Goal: Task Accomplishment & Management: Use online tool/utility

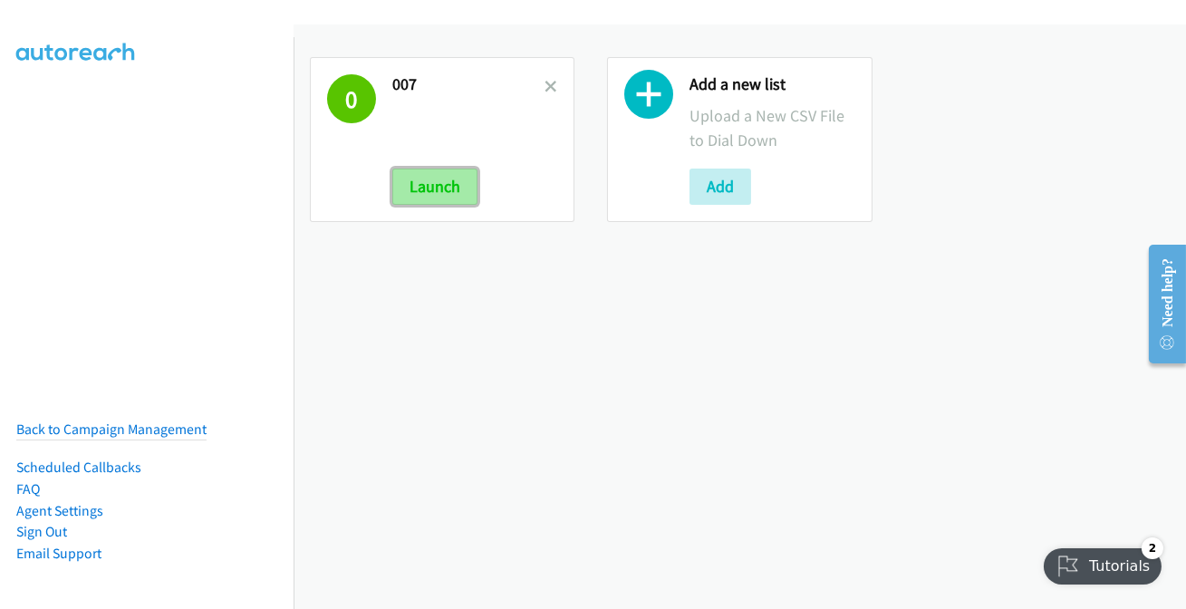
click at [464, 186] on button "Launch" at bounding box center [434, 186] width 85 height 36
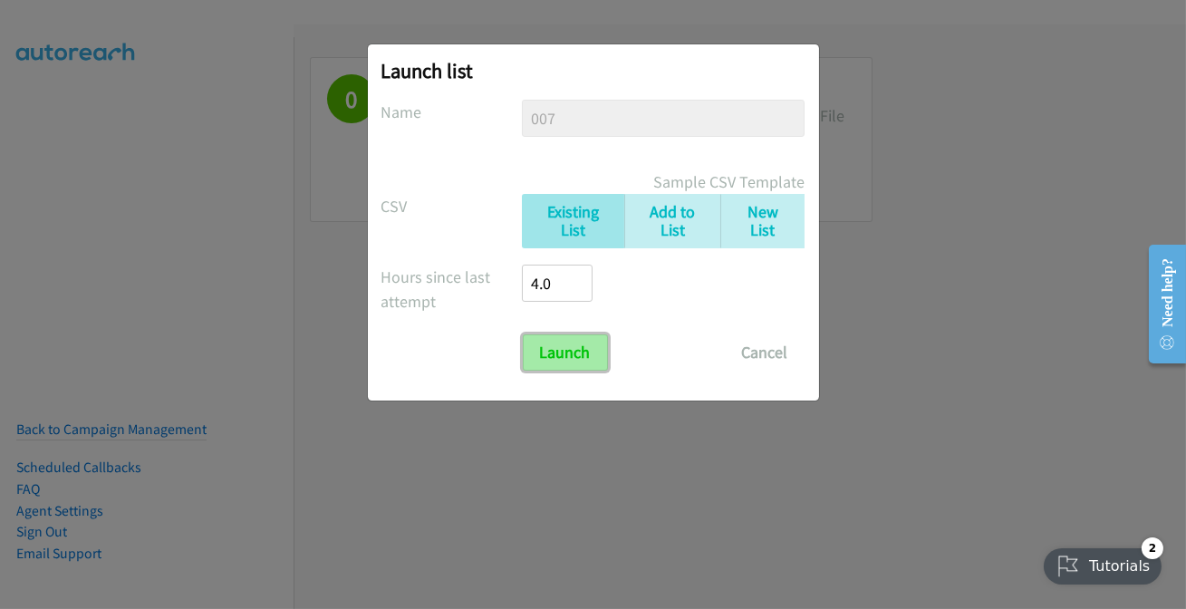
click at [566, 346] on input "Launch" at bounding box center [565, 352] width 85 height 36
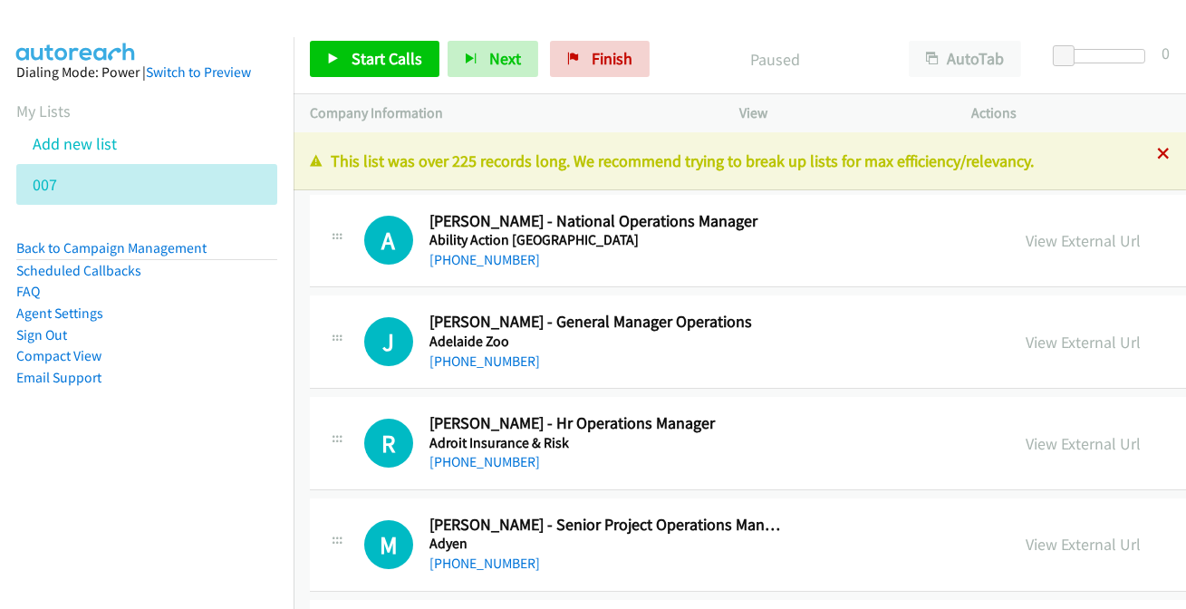
click at [1157, 151] on icon at bounding box center [1163, 155] width 13 height 13
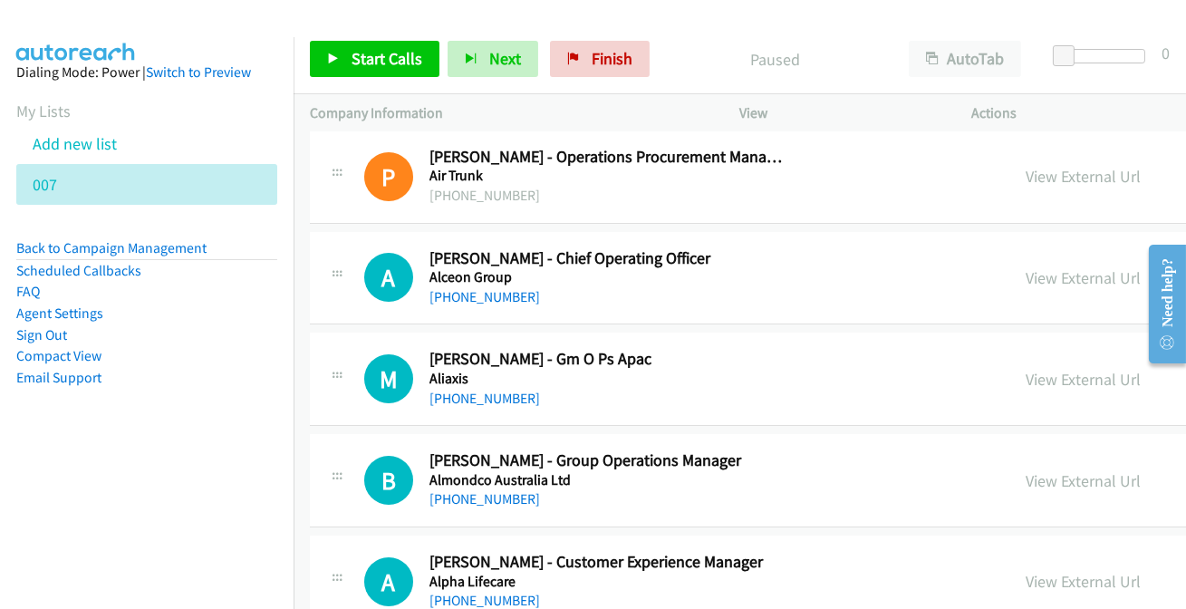
scroll to position [49515, 0]
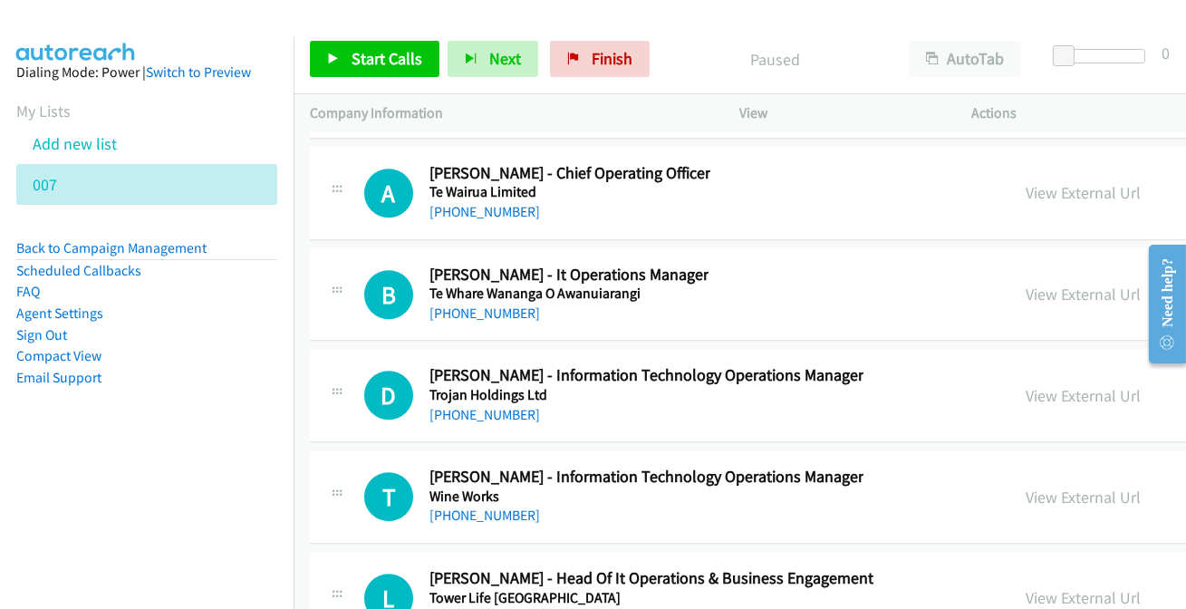
click at [489, 608] on link "+64 27 809 6320" at bounding box center [484, 616] width 111 height 17
click at [490, 506] on link "+64 21 192 8262" at bounding box center [484, 514] width 111 height 17
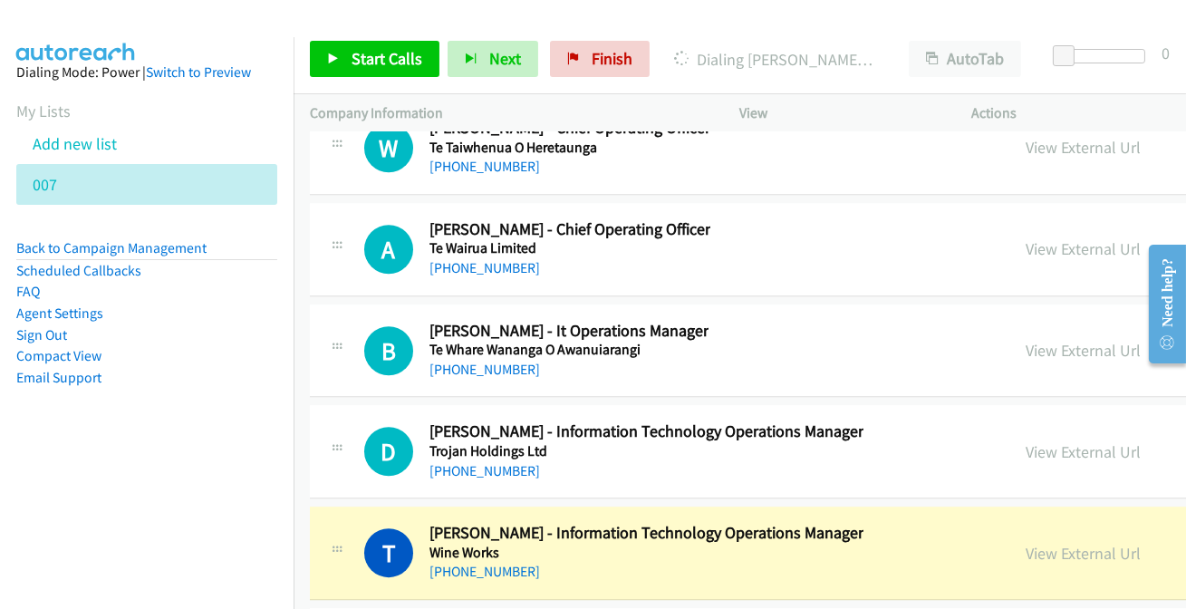
scroll to position [49433, 0]
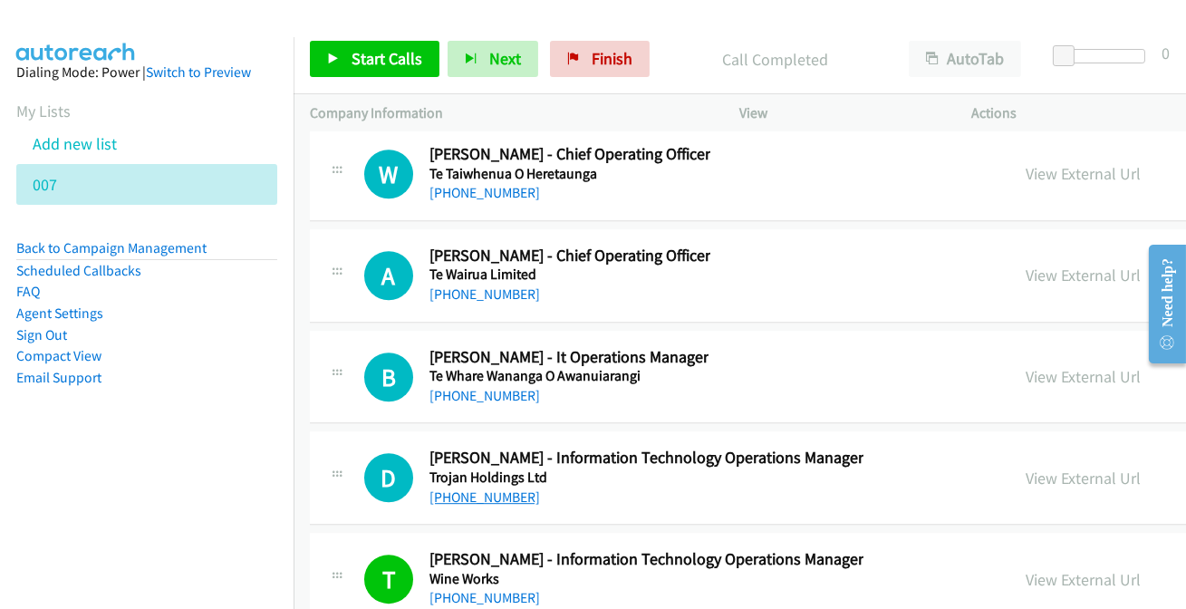
click at [505, 488] on link "+64 210 485 241" at bounding box center [484, 496] width 111 height 17
click at [483, 387] on link "+64 27 663 9885" at bounding box center [484, 395] width 111 height 17
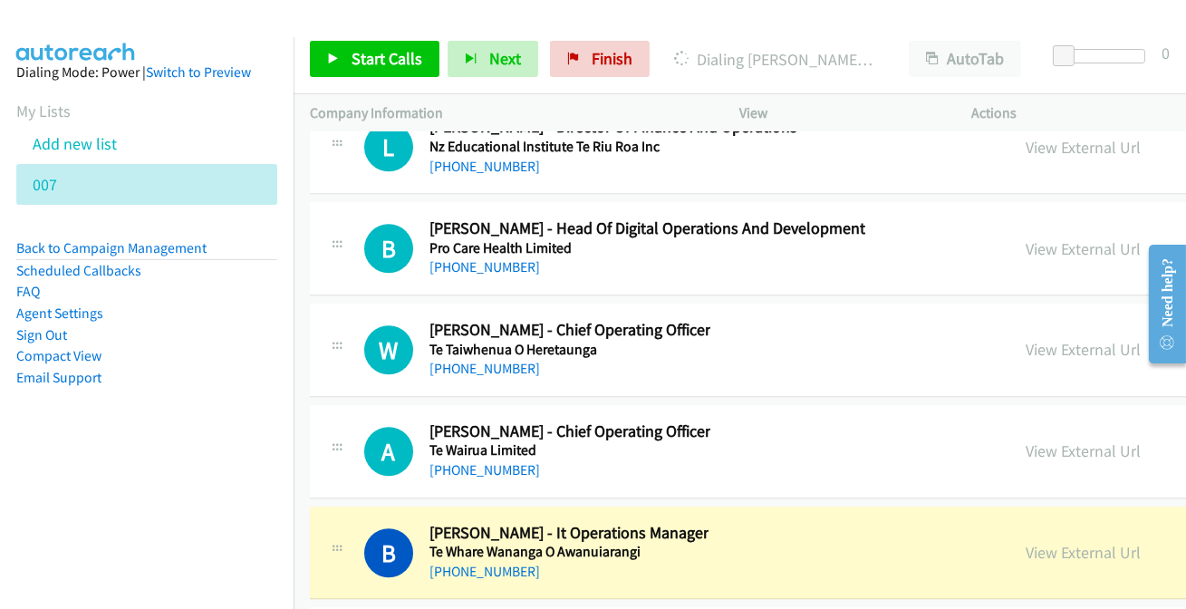
scroll to position [49268, 0]
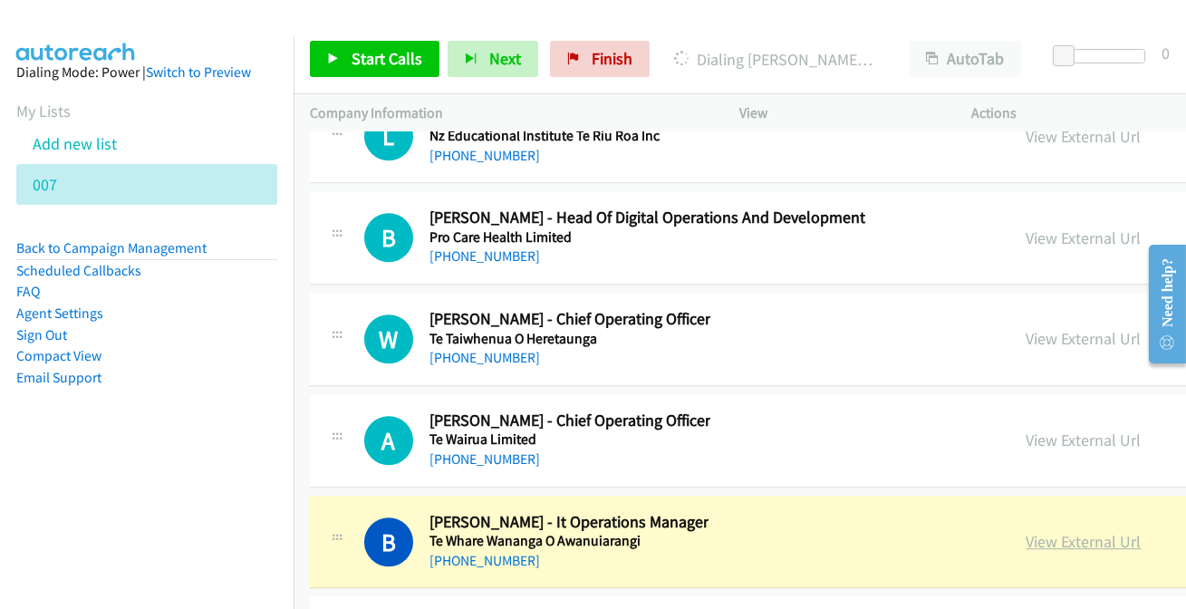
click at [1063, 531] on link "View External Url" at bounding box center [1083, 541] width 115 height 21
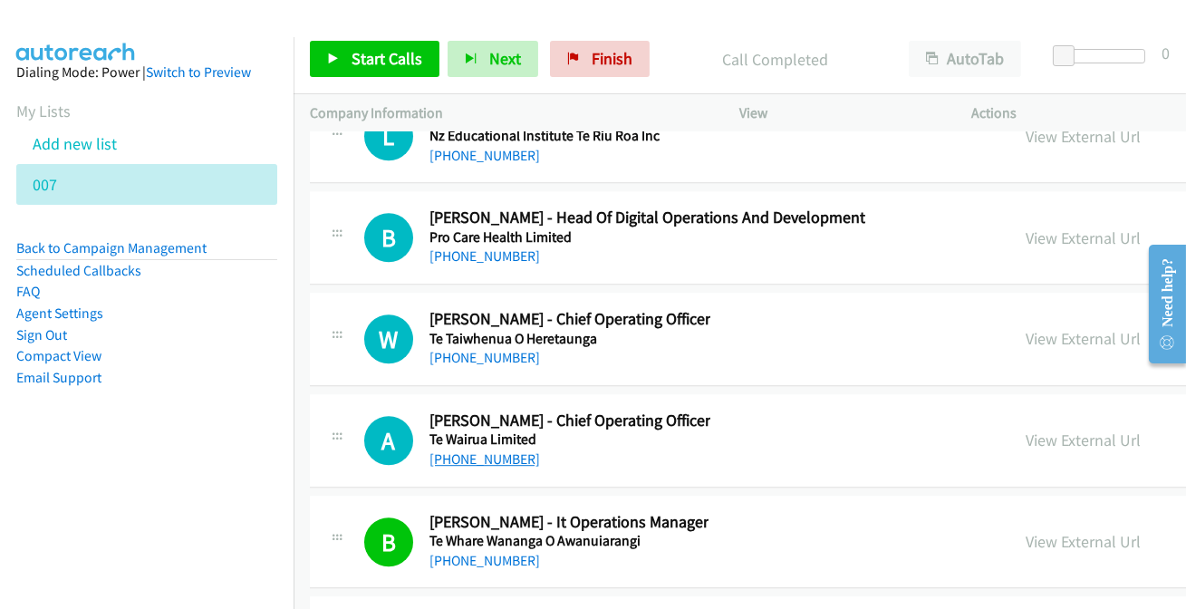
click at [484, 450] on link "+64 22 403 8450" at bounding box center [484, 458] width 111 height 17
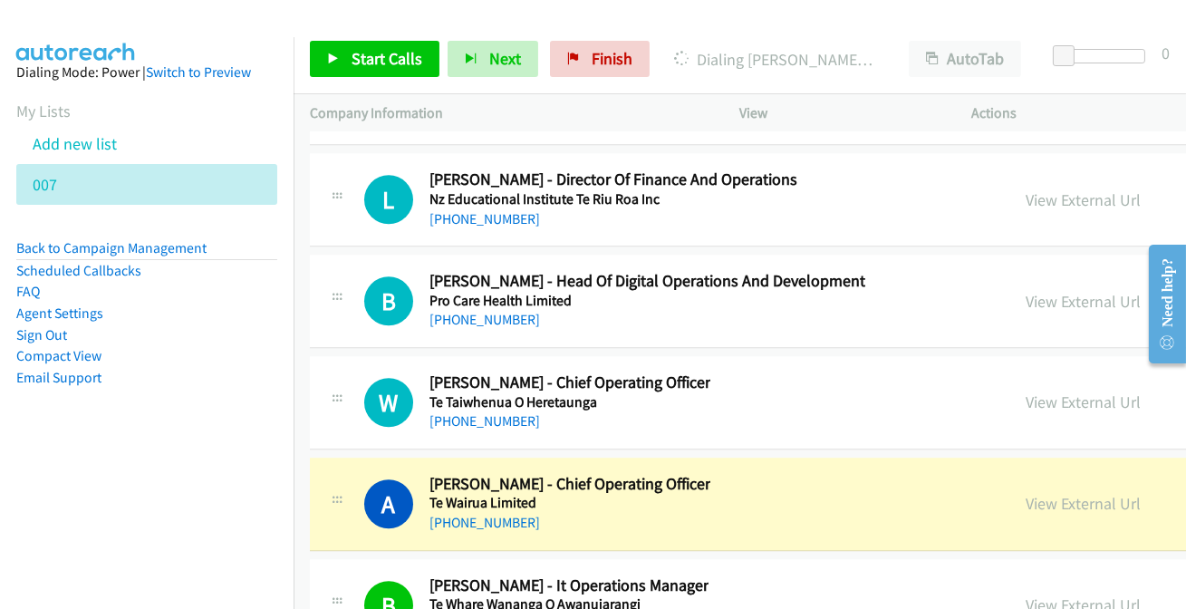
scroll to position [49185, 0]
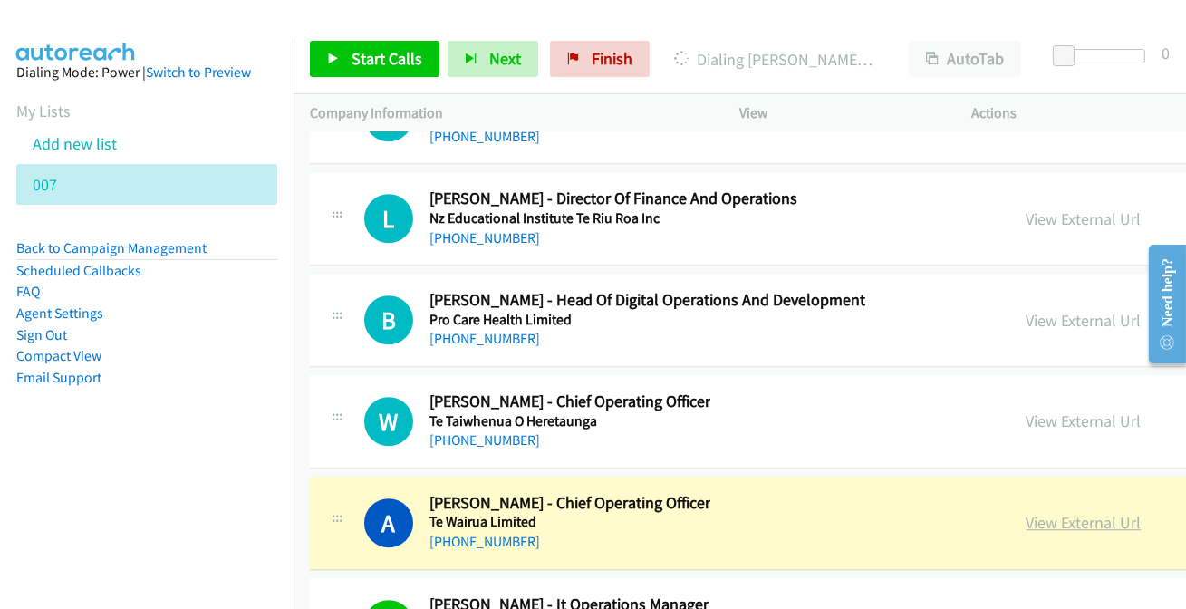
click at [1107, 512] on link "View External Url" at bounding box center [1083, 522] width 115 height 21
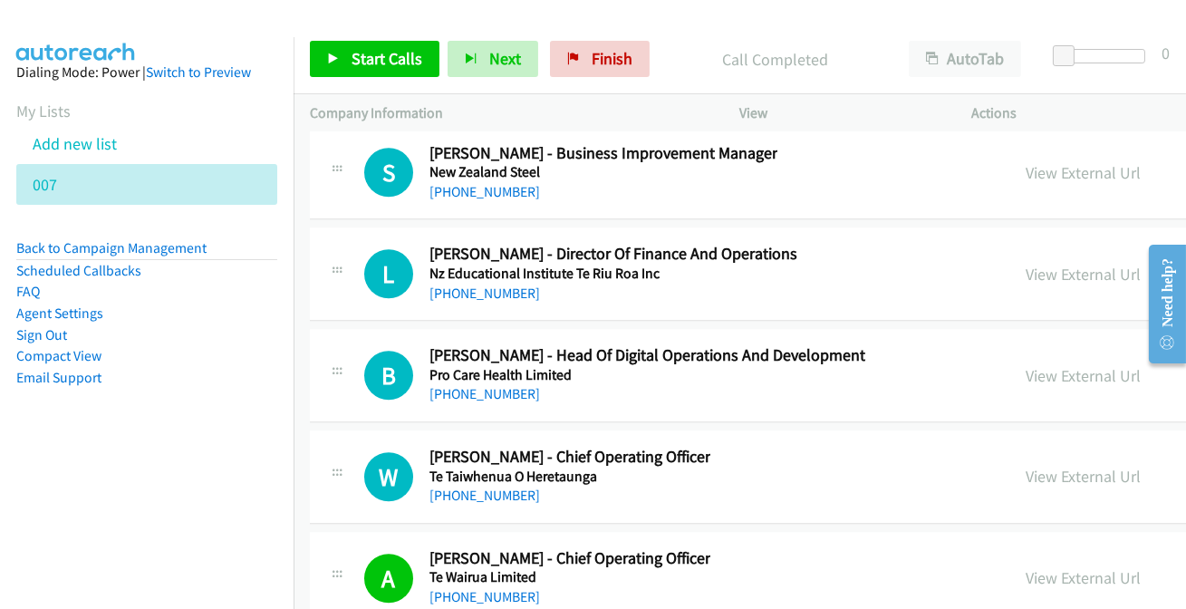
scroll to position [49103, 0]
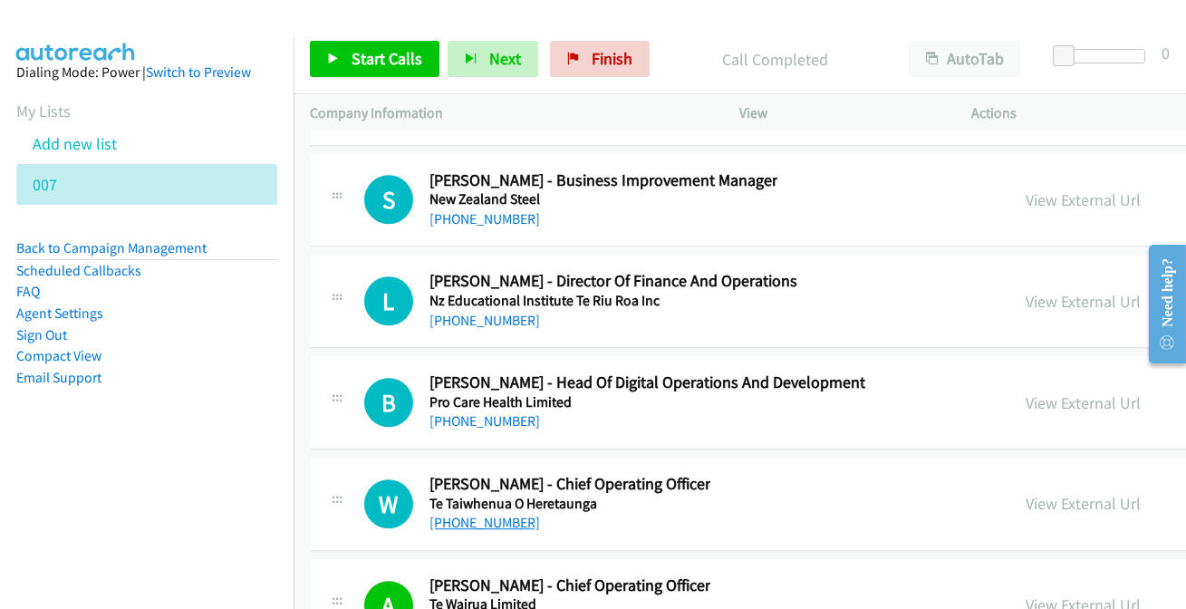
click at [469, 514] on link "+64 22 458 7107" at bounding box center [484, 522] width 111 height 17
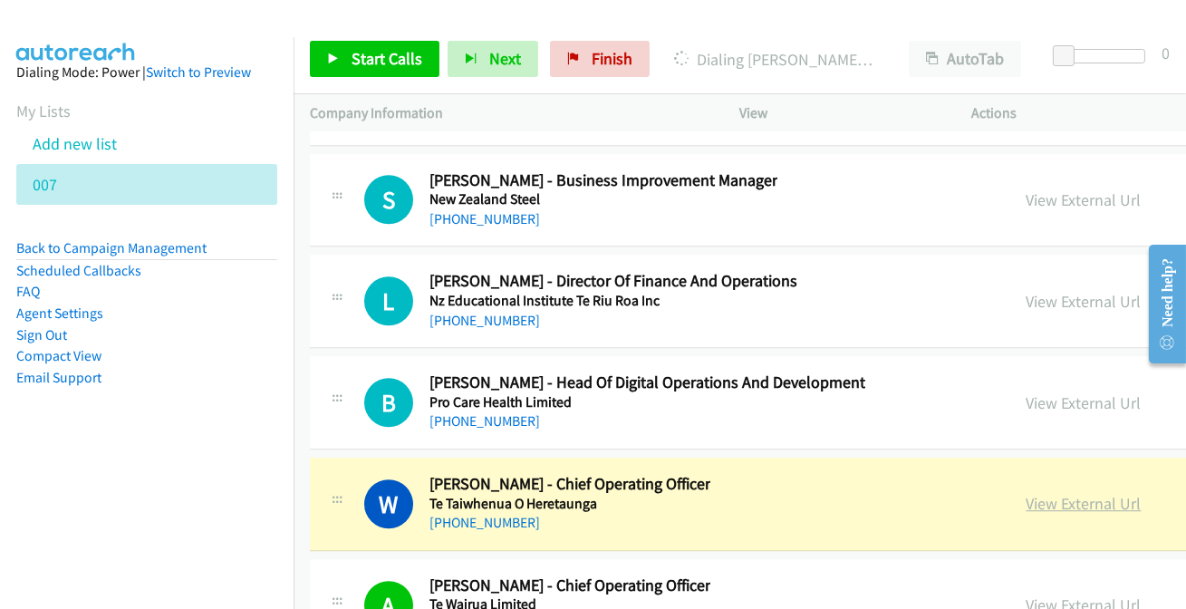
click at [1055, 493] on link "View External Url" at bounding box center [1083, 503] width 115 height 21
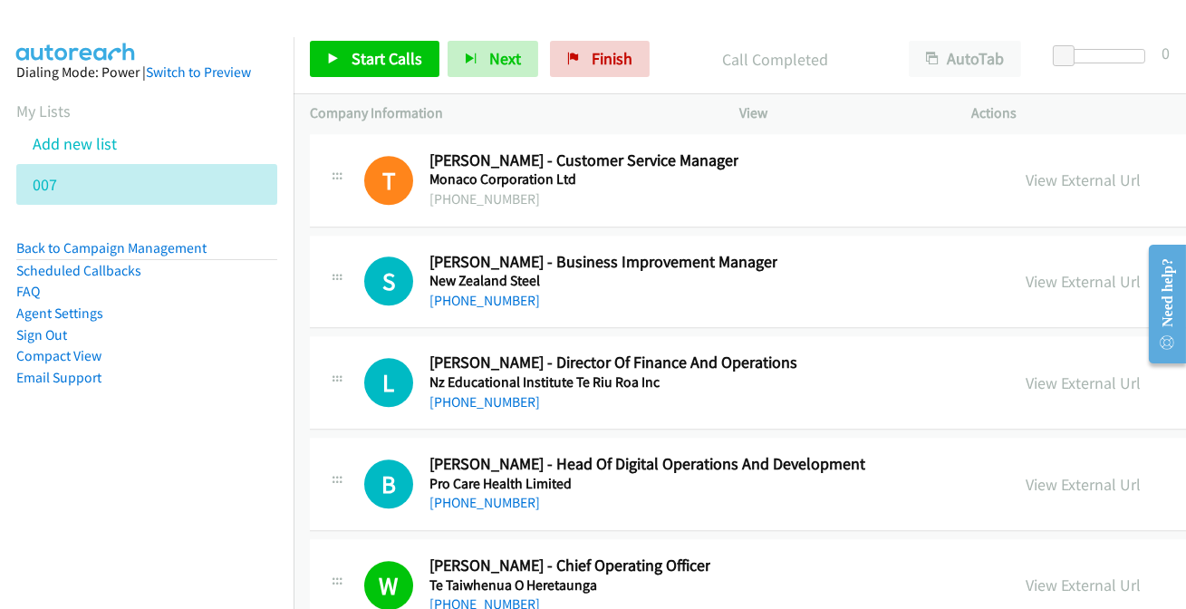
scroll to position [48939, 0]
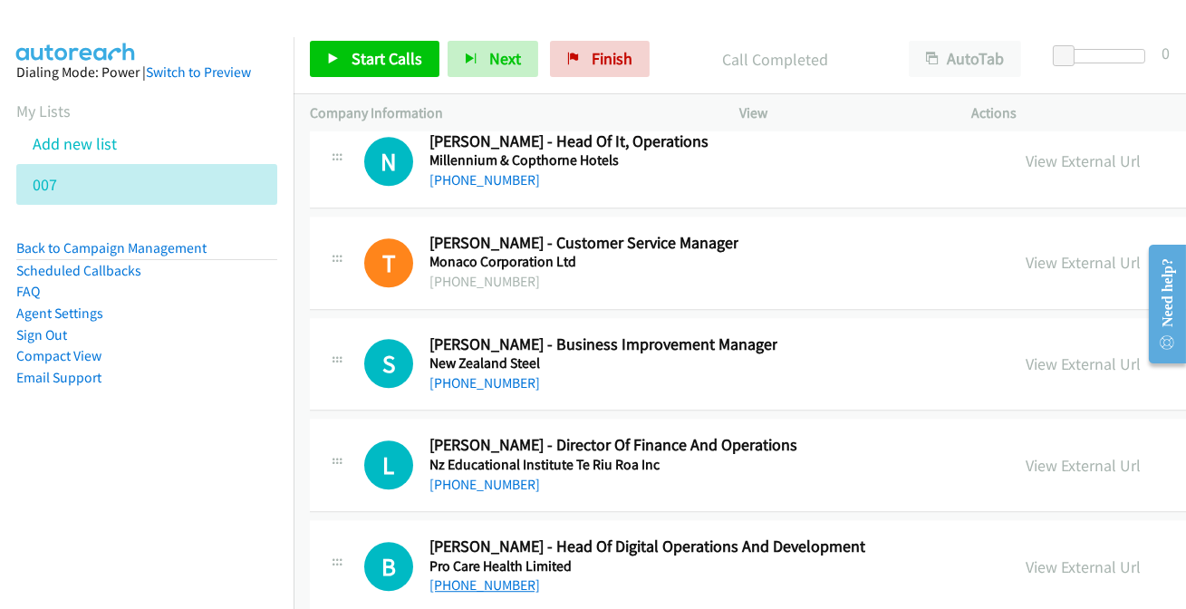
click at [448, 576] on link "+64 27 255 7136" at bounding box center [484, 584] width 111 height 17
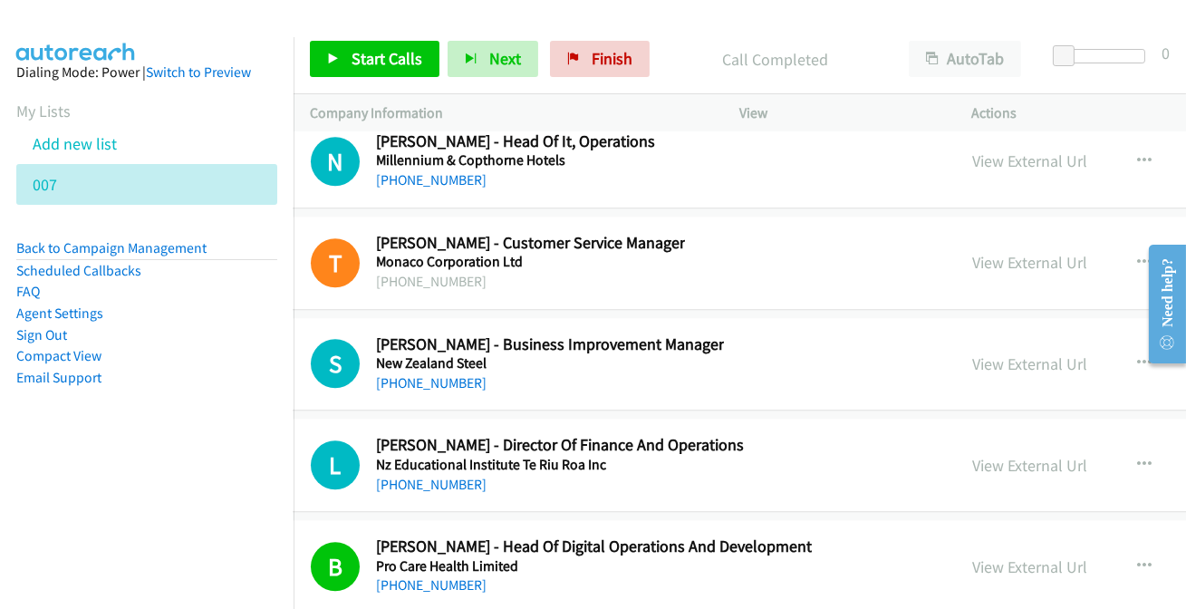
scroll to position [48939, 97]
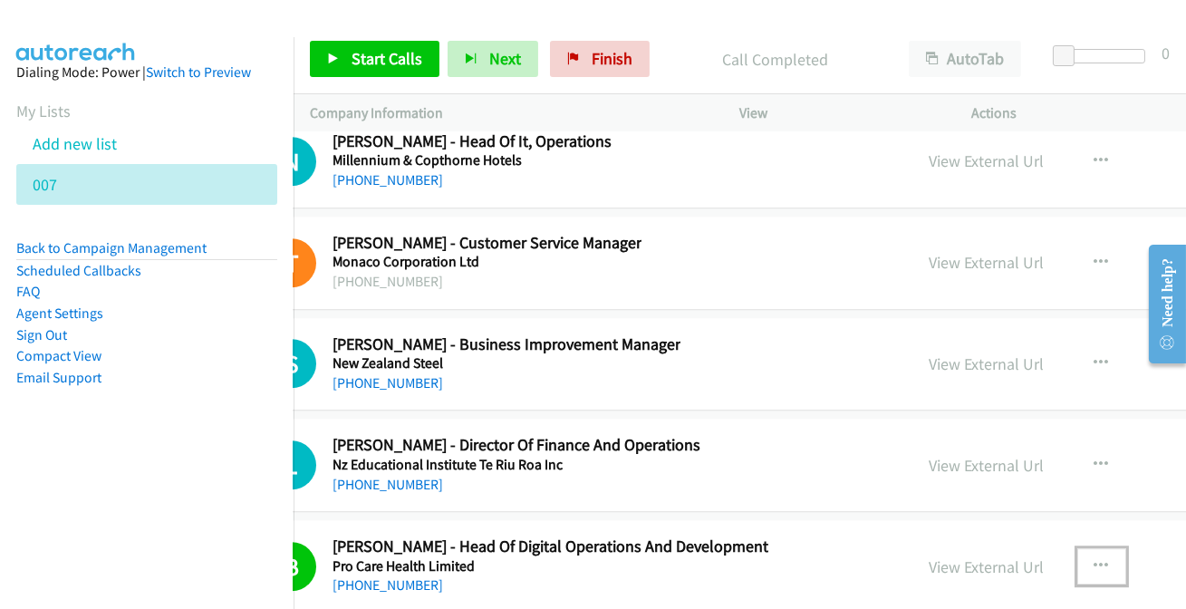
click at [1110, 548] on button "button" at bounding box center [1101, 566] width 49 height 36
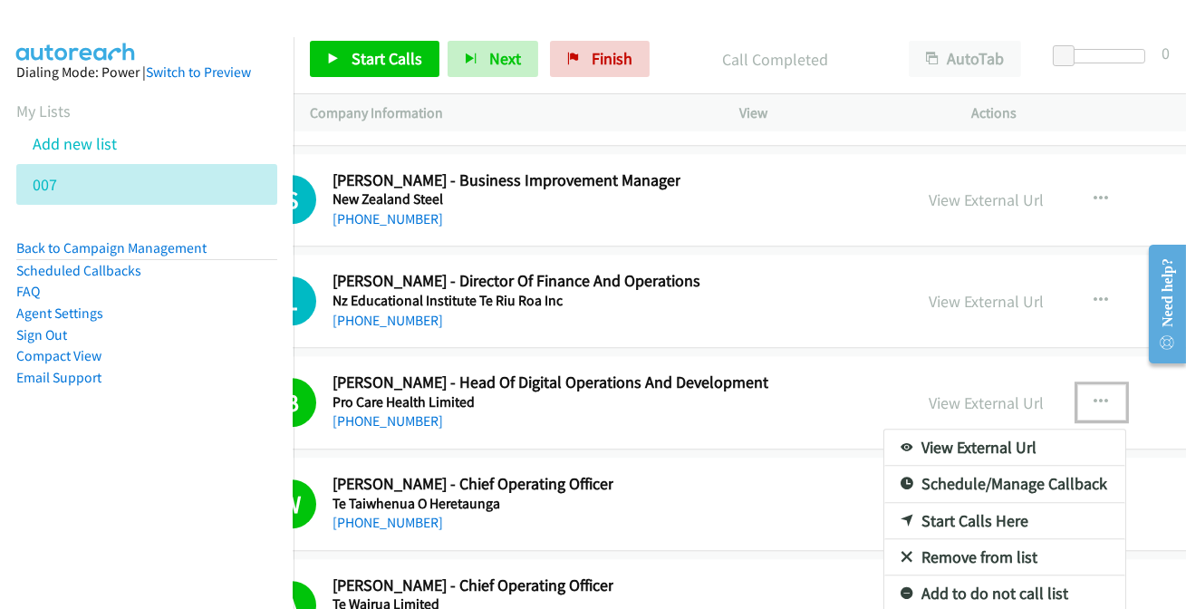
scroll to position [49103, 97]
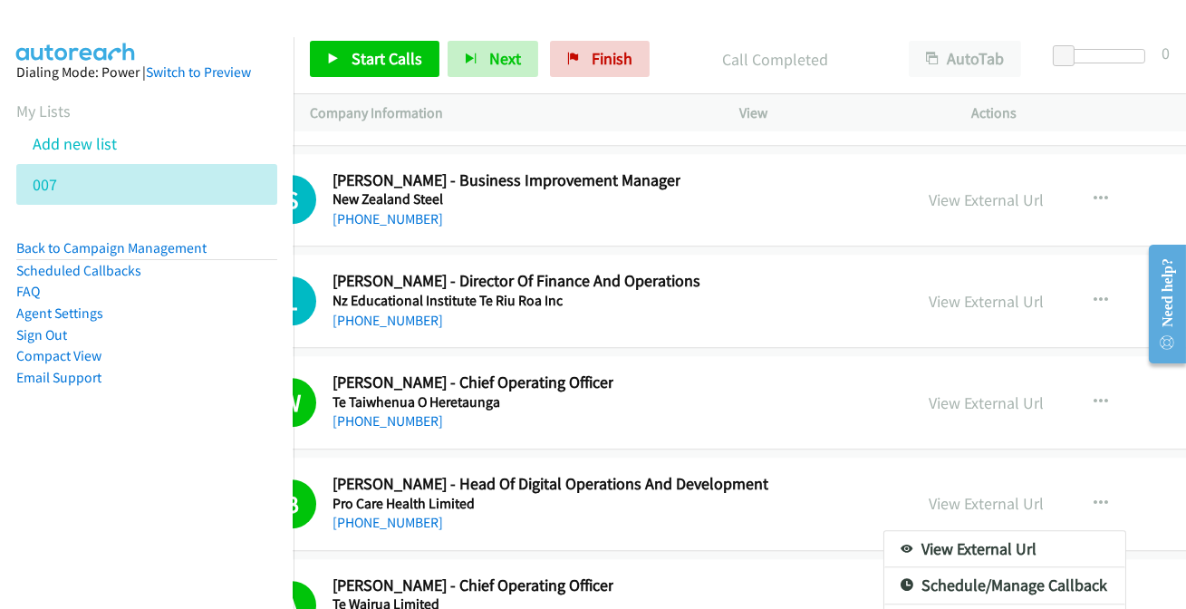
click at [1111, 438] on div at bounding box center [593, 304] width 1186 height 609
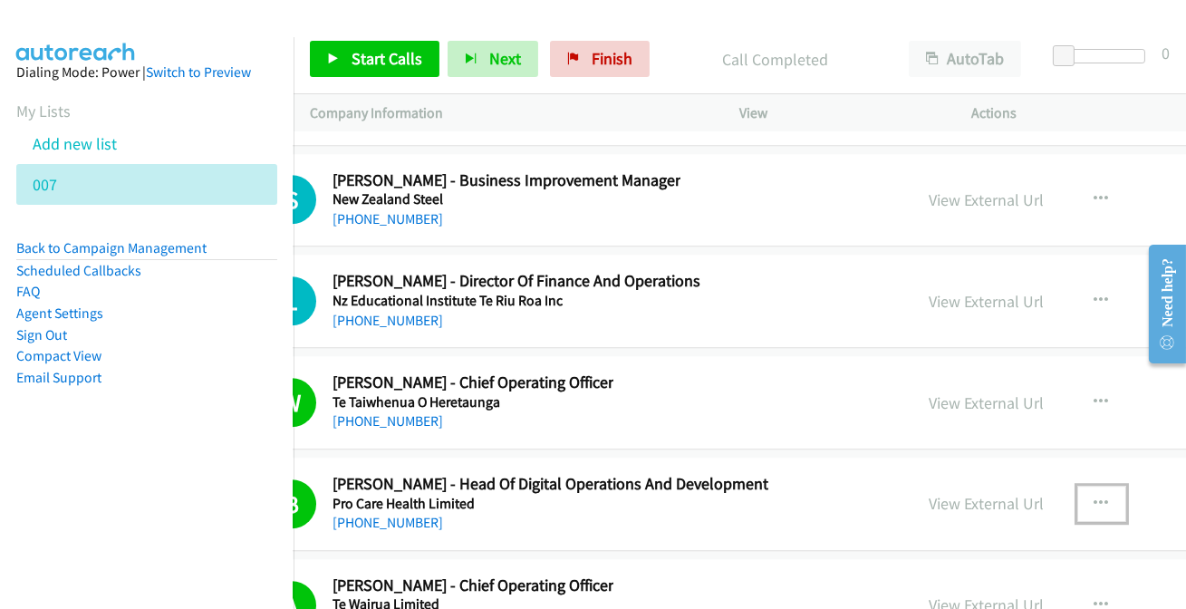
click at [1104, 496] on icon "button" at bounding box center [1101, 503] width 14 height 14
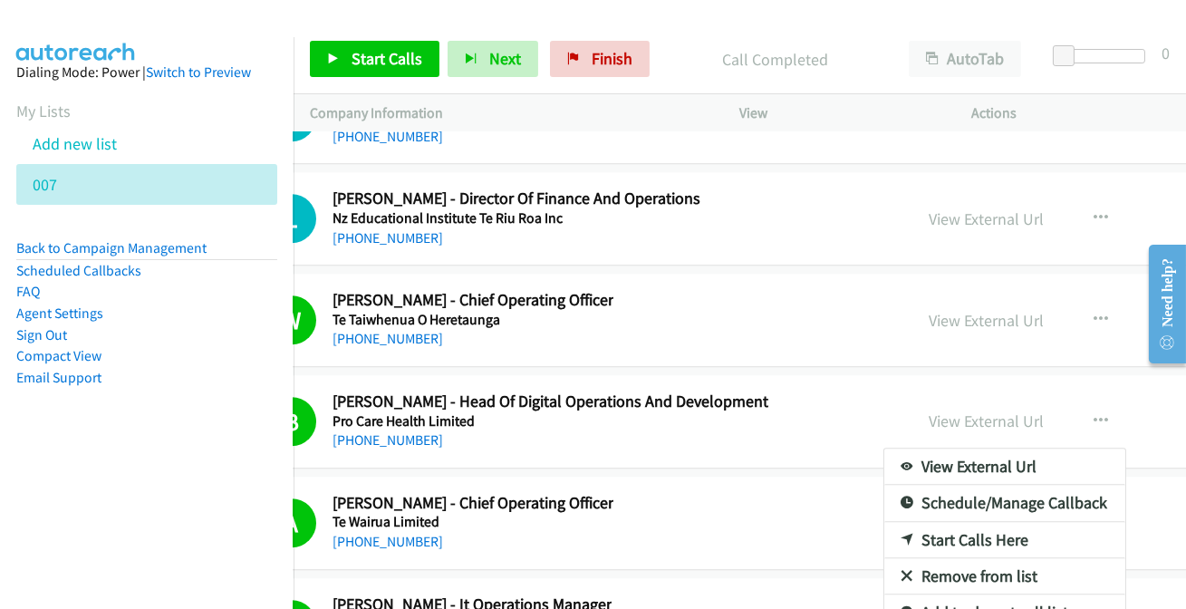
scroll to position [49185, 0]
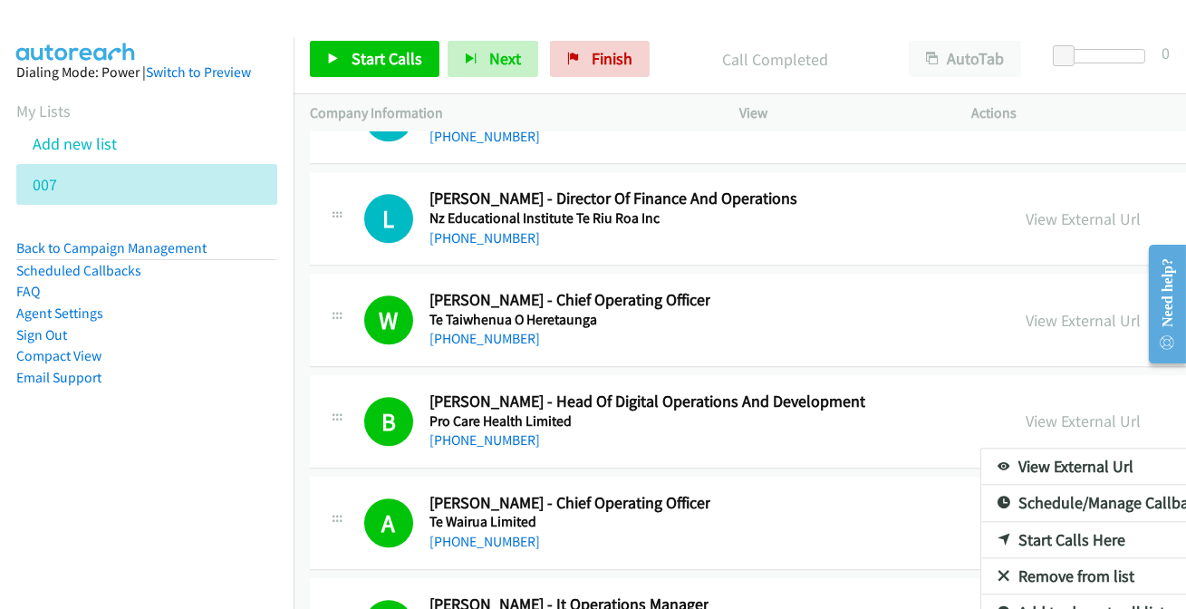
click at [1064, 594] on link "Add to do not call list" at bounding box center [1101, 612] width 241 height 36
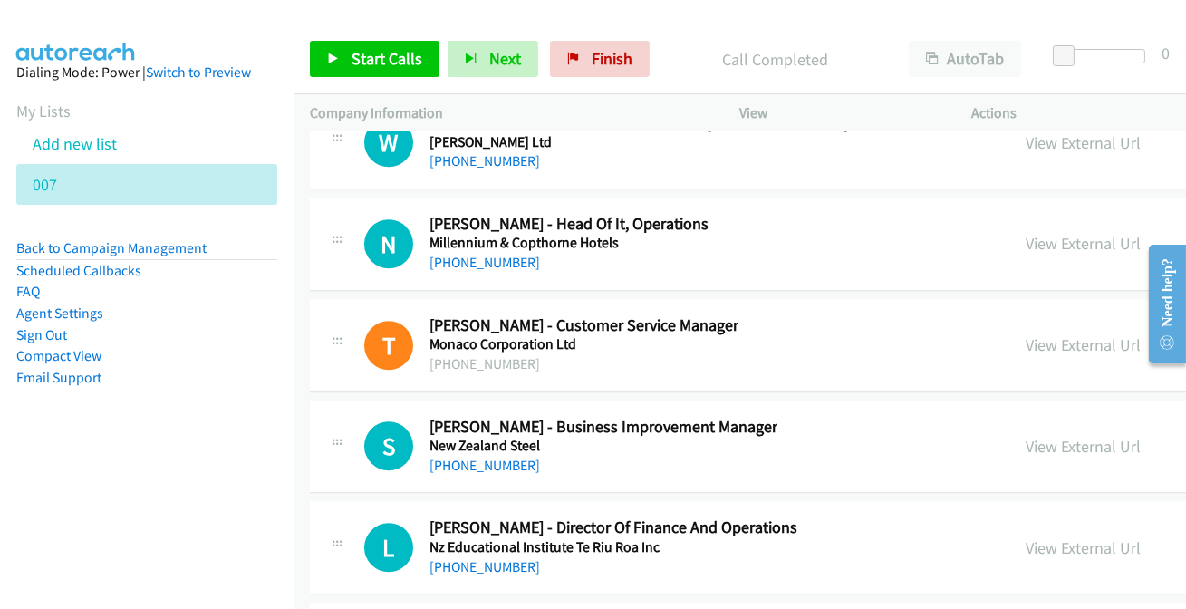
scroll to position [48774, 0]
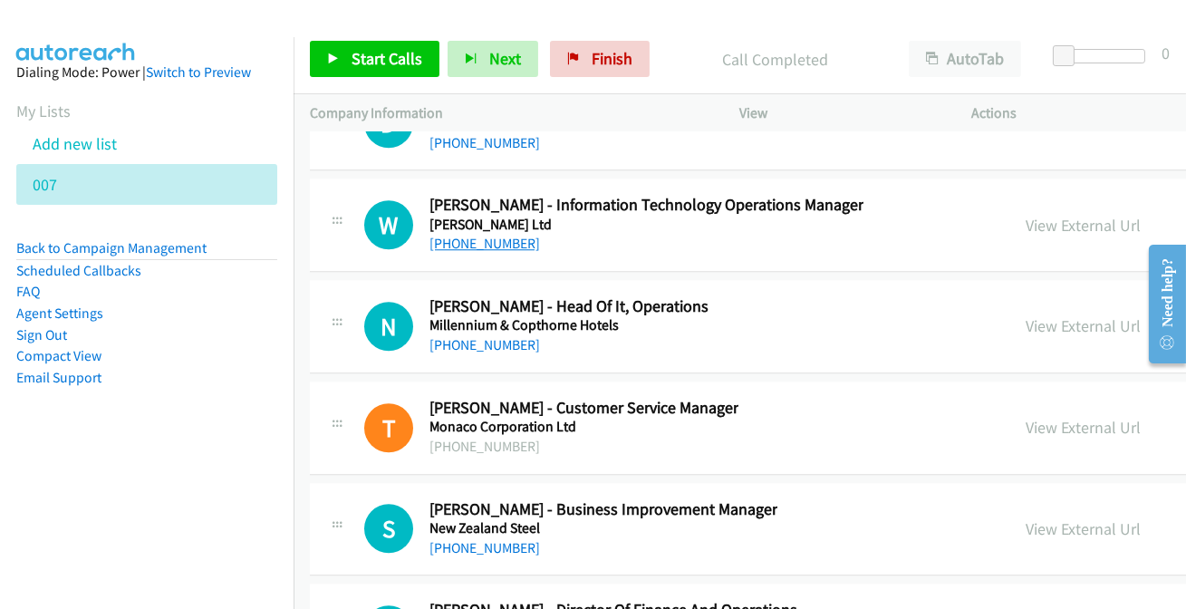
click at [466, 235] on link "+64 274 189 606" at bounding box center [484, 243] width 111 height 17
click at [488, 336] on link "+64 27 514 2452" at bounding box center [484, 344] width 111 height 17
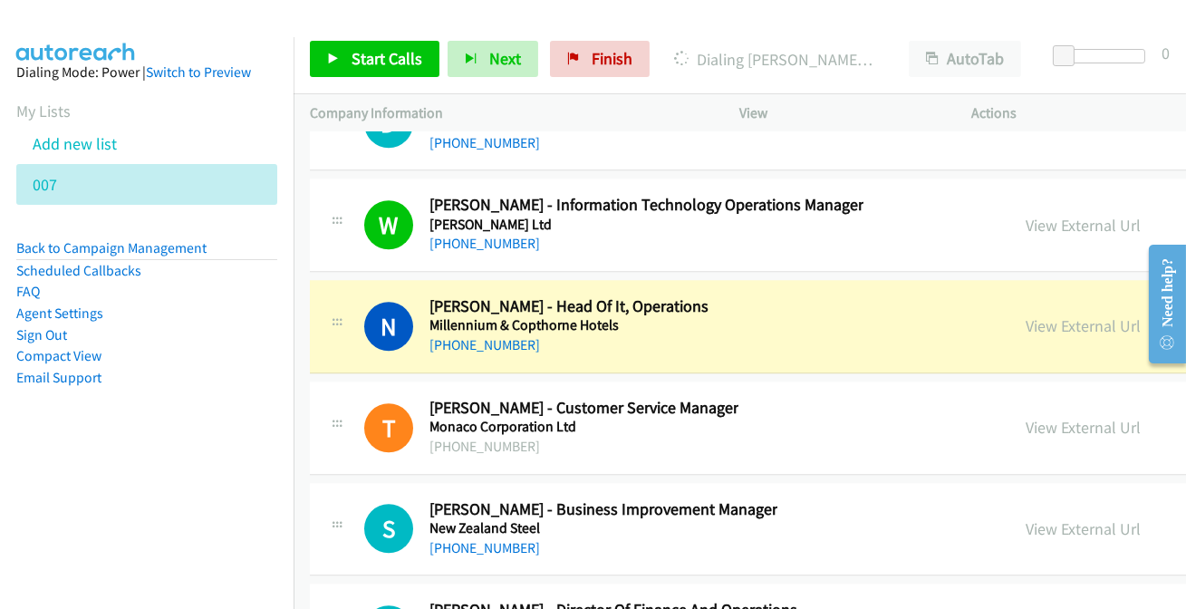
scroll to position [48856, 0]
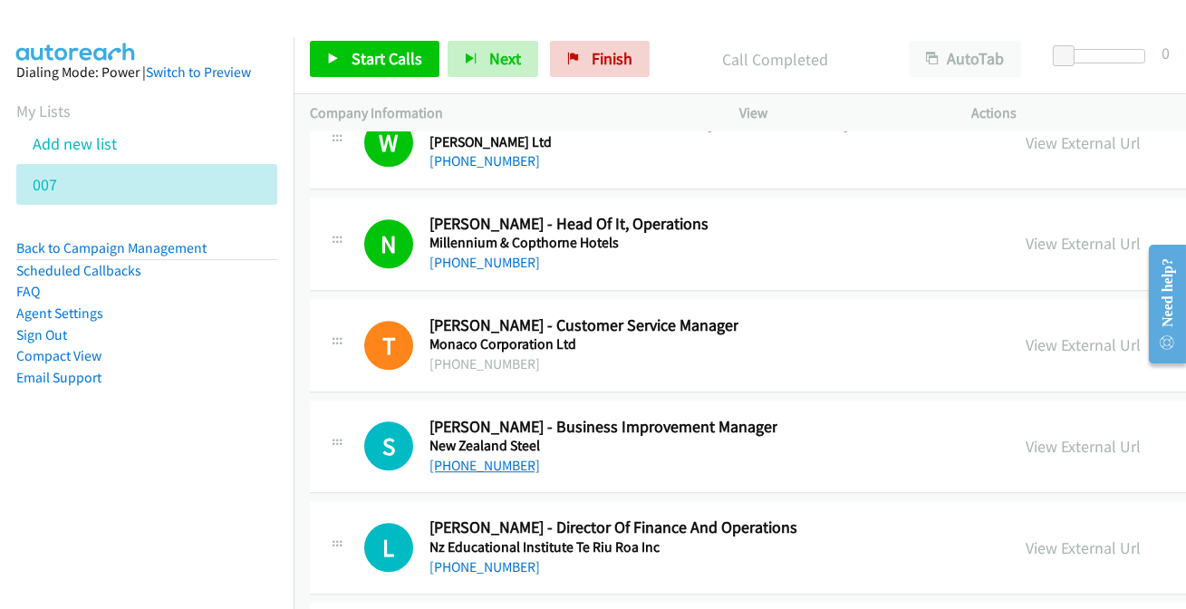
click at [492, 457] on link "+64 21 715 595" at bounding box center [484, 465] width 111 height 17
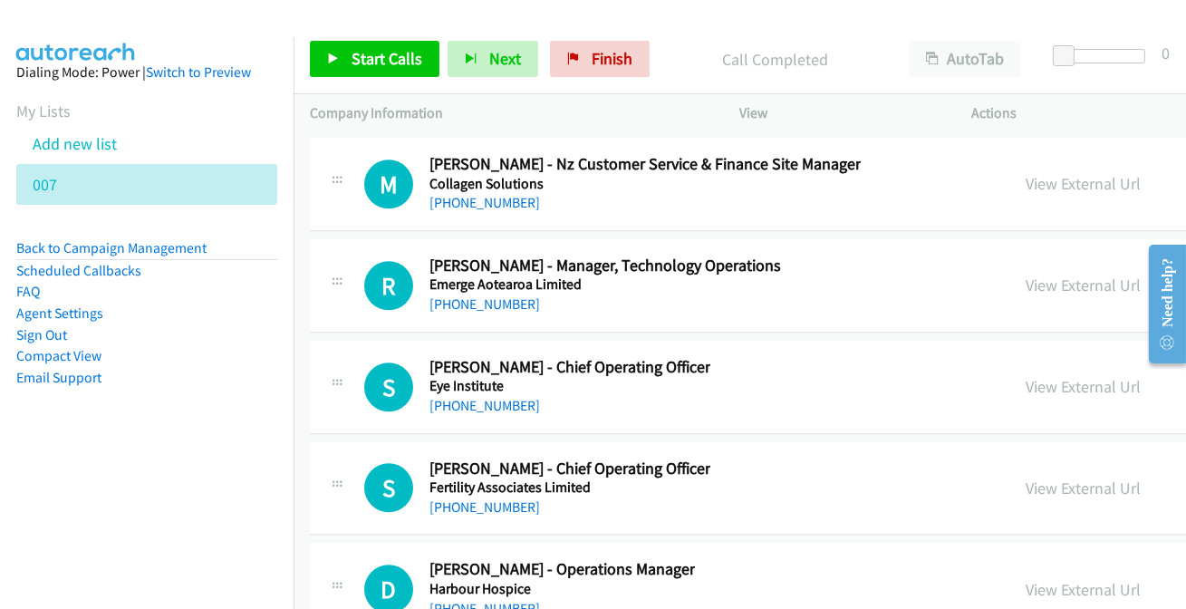
scroll to position [48279, 0]
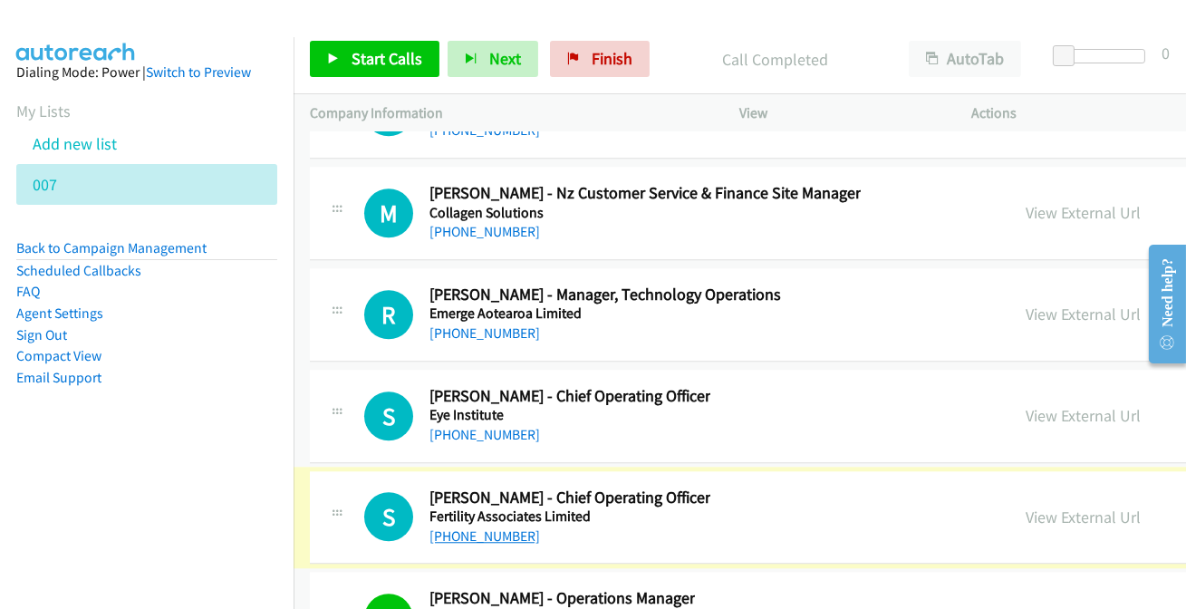
click at [475, 527] on link "+64 21 233 9750" at bounding box center [484, 535] width 111 height 17
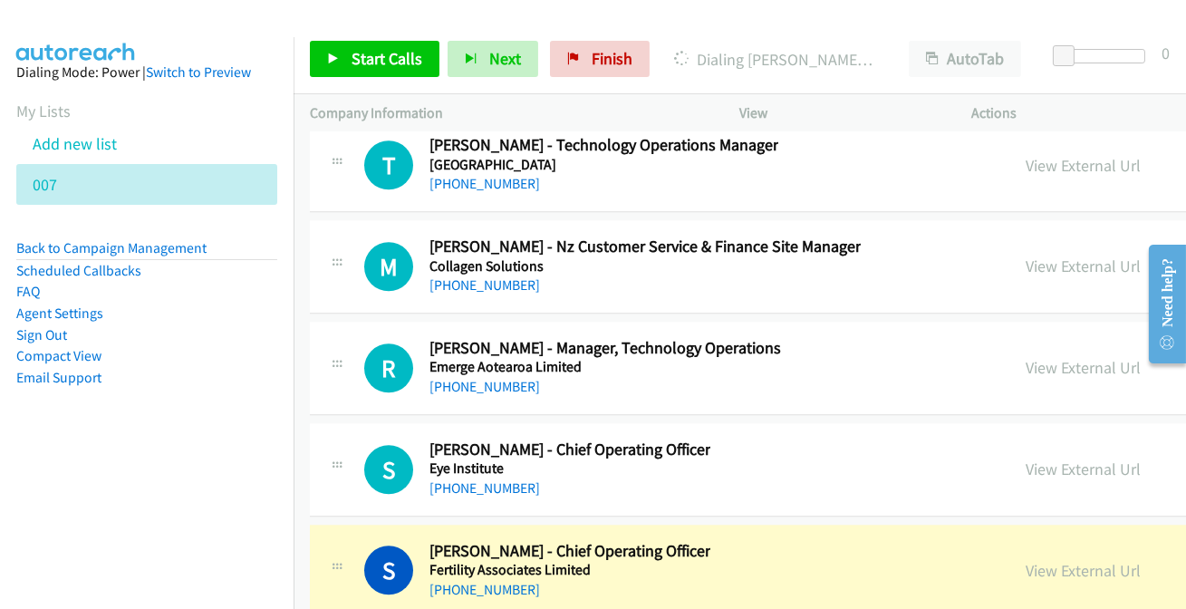
scroll to position [48197, 0]
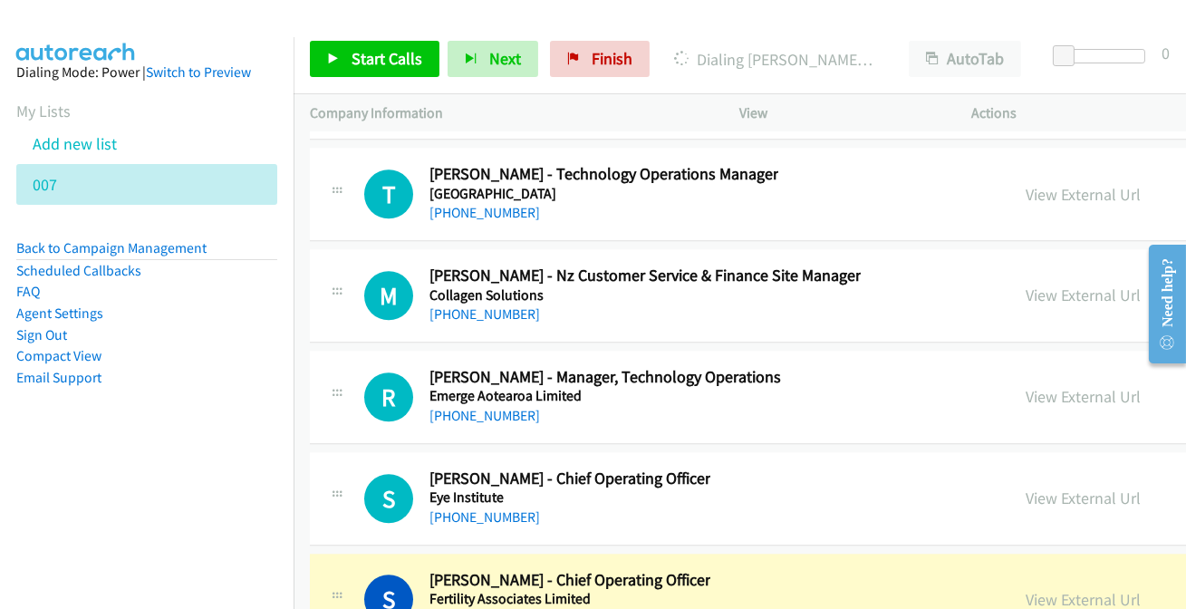
drag, startPoint x: 1073, startPoint y: 543, endPoint x: 892, endPoint y: 559, distance: 181.9
drag, startPoint x: 1078, startPoint y: 540, endPoint x: 1045, endPoint y: 542, distance: 32.7
click at [1075, 589] on link "View External Url" at bounding box center [1083, 599] width 115 height 21
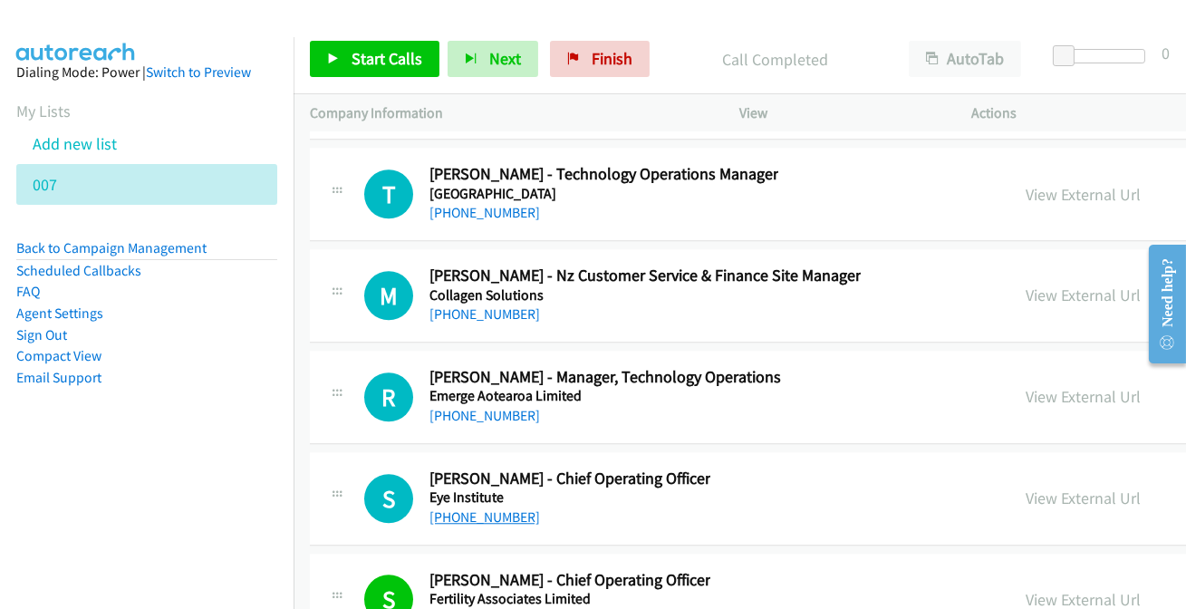
click at [486, 508] on link "+64 27 246 8997" at bounding box center [484, 516] width 111 height 17
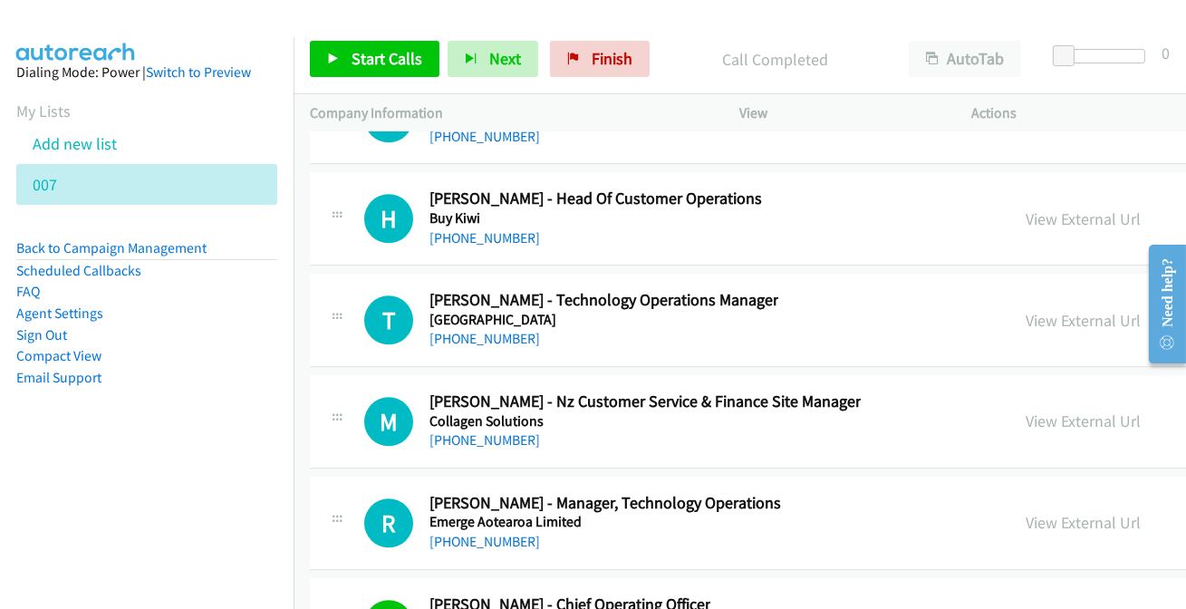
scroll to position [48033, 0]
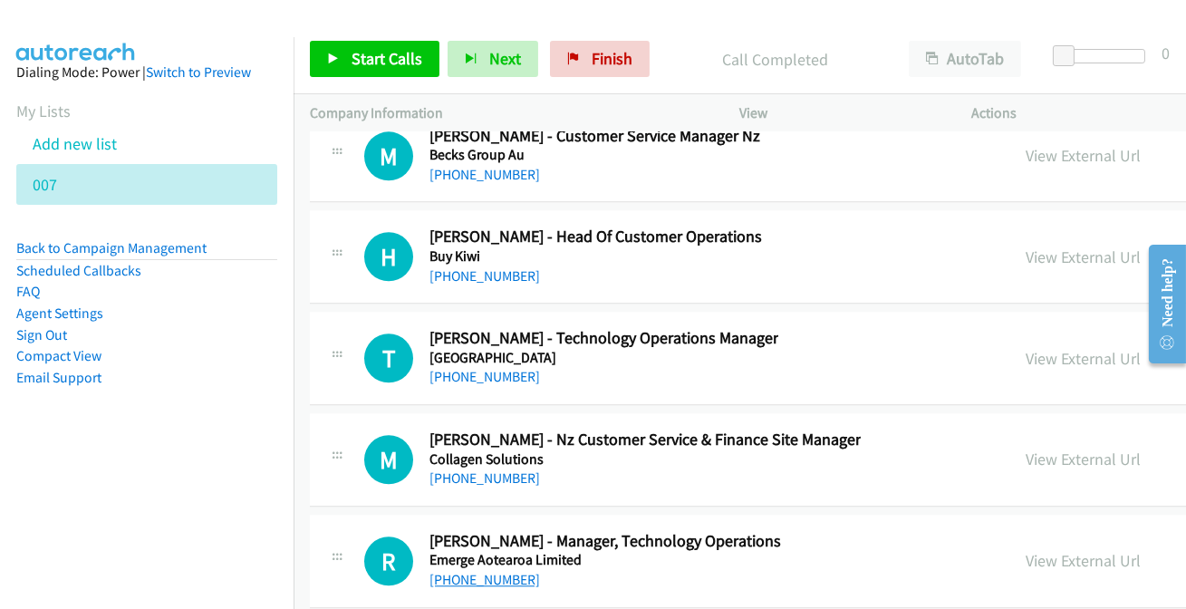
click at [475, 571] on link "+64 27 226 6452" at bounding box center [484, 579] width 111 height 17
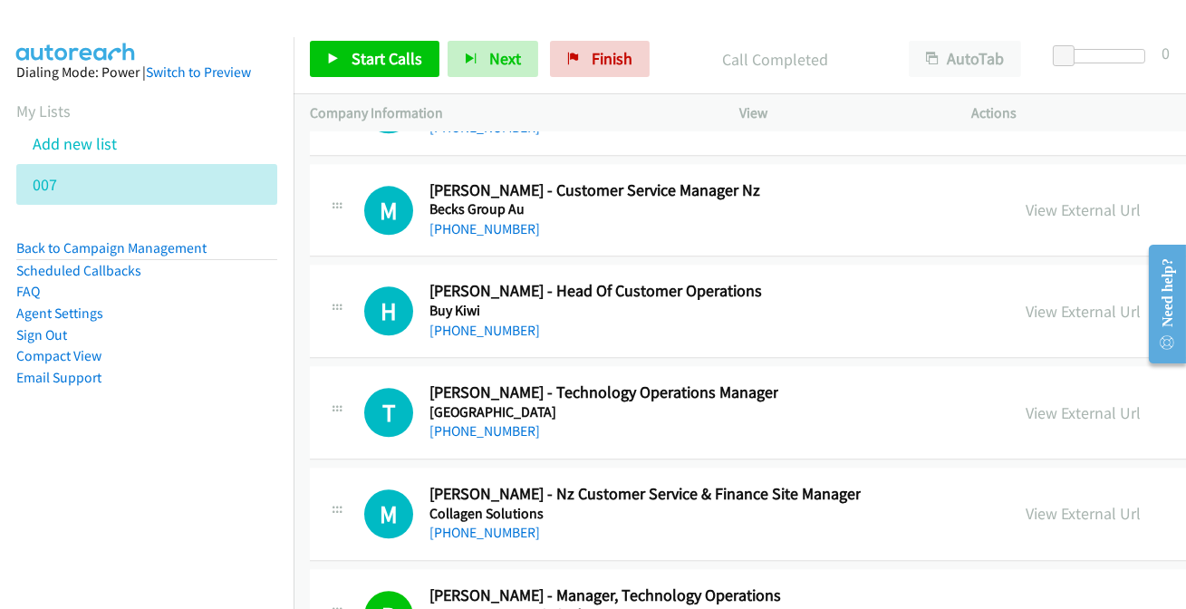
scroll to position [47951, 0]
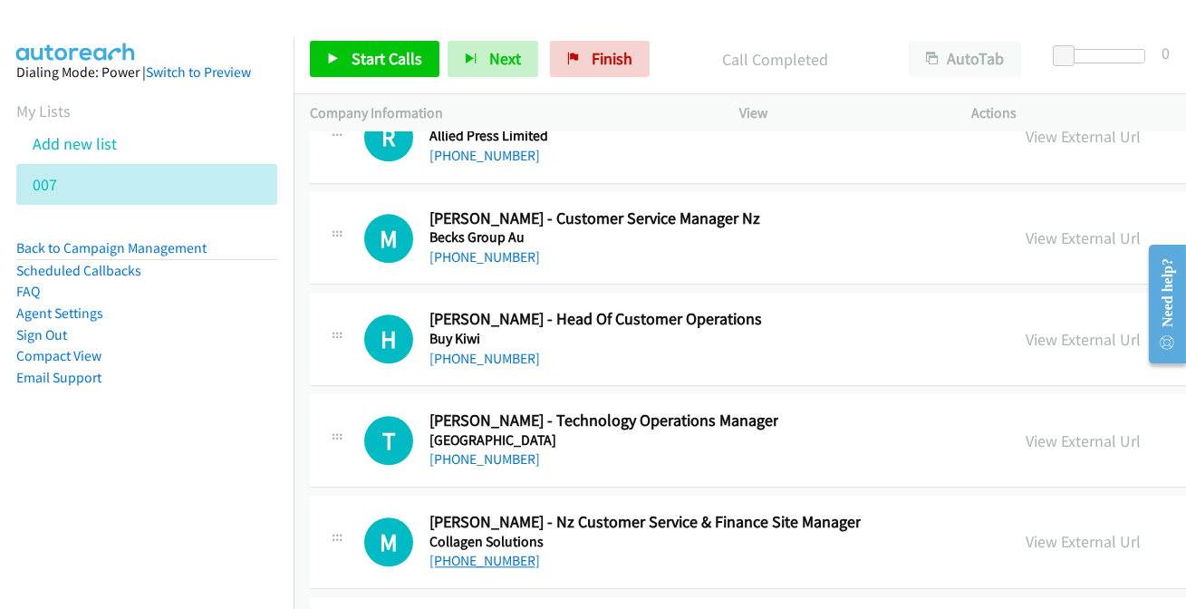
click at [490, 552] on link "+64 6 327 8751" at bounding box center [484, 560] width 111 height 17
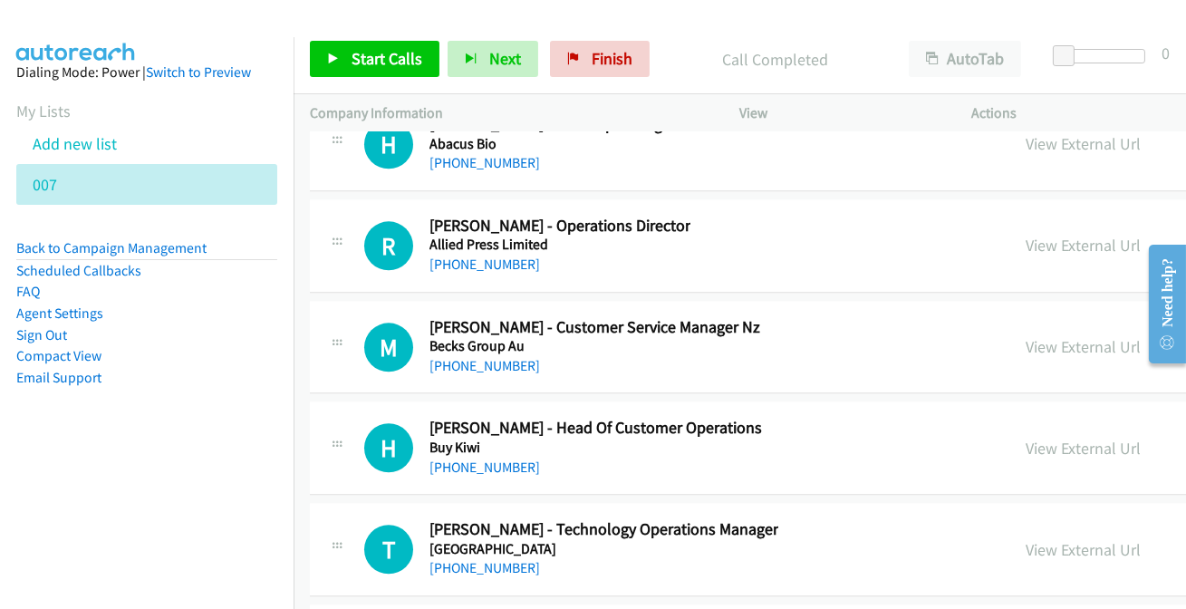
scroll to position [47868, 0]
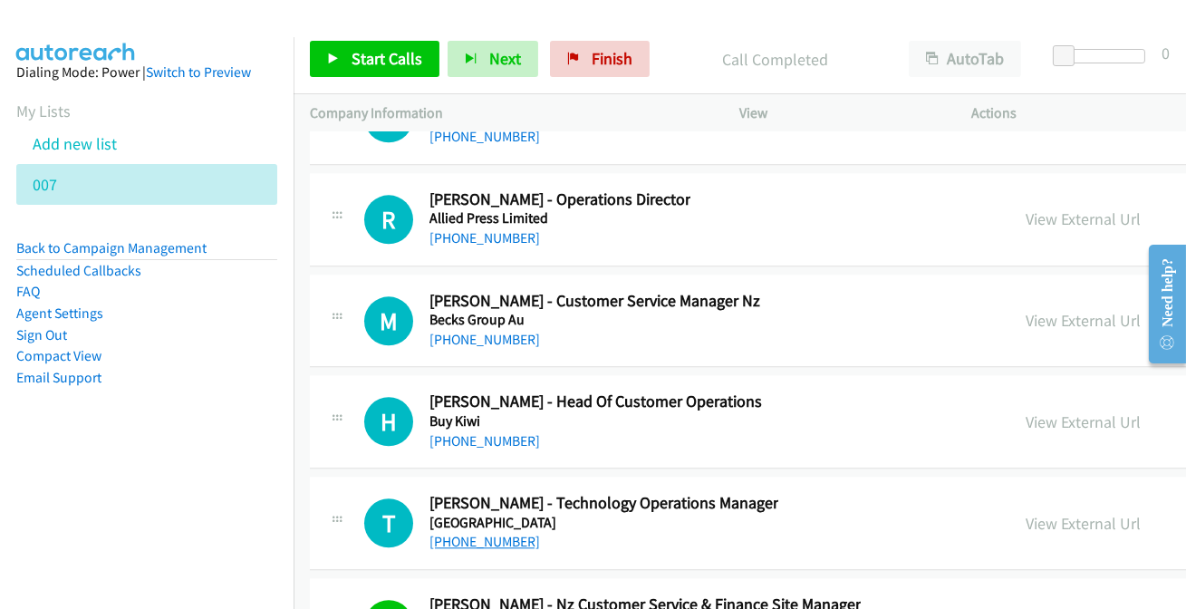
click at [443, 533] on link "+64 21 181 7964" at bounding box center [484, 541] width 111 height 17
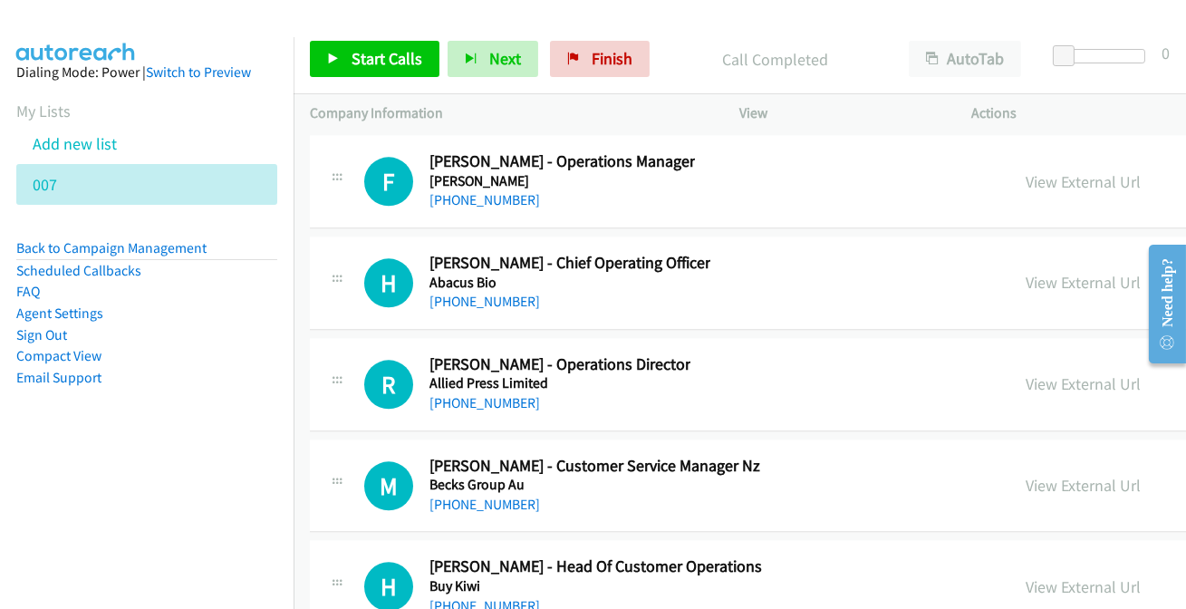
click at [485, 597] on link "+64 22 340 6212" at bounding box center [484, 605] width 111 height 17
click at [501, 495] on link "+64 21 289 1159" at bounding box center [484, 503] width 111 height 17
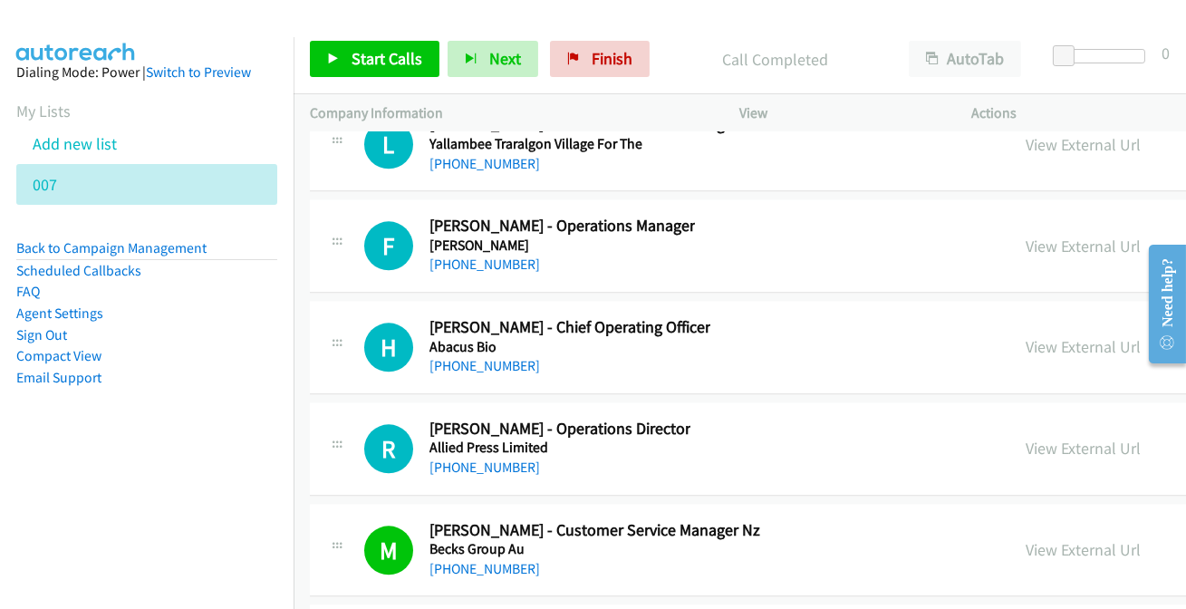
scroll to position [47621, 0]
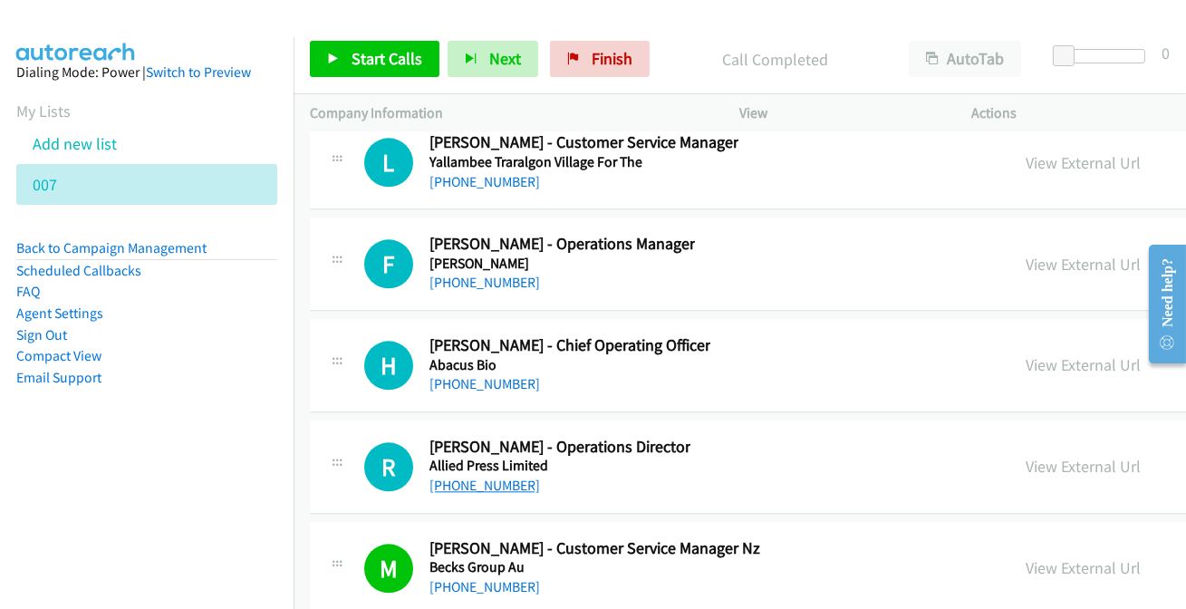
click at [486, 476] on link "+64 27 532 9804" at bounding box center [484, 484] width 111 height 17
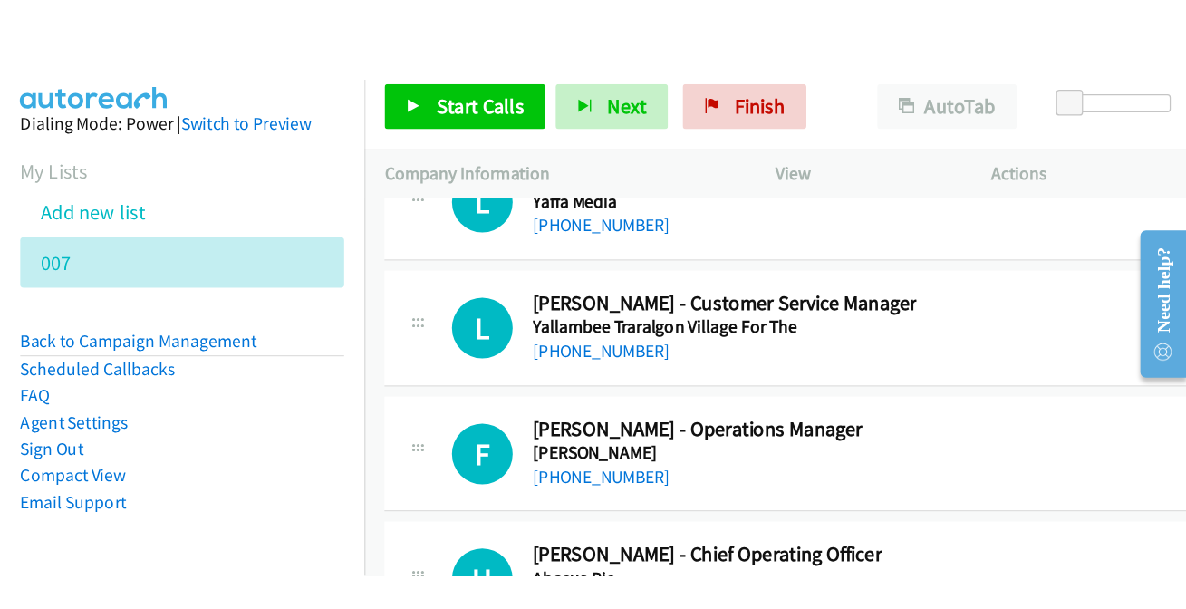
scroll to position [47539, 0]
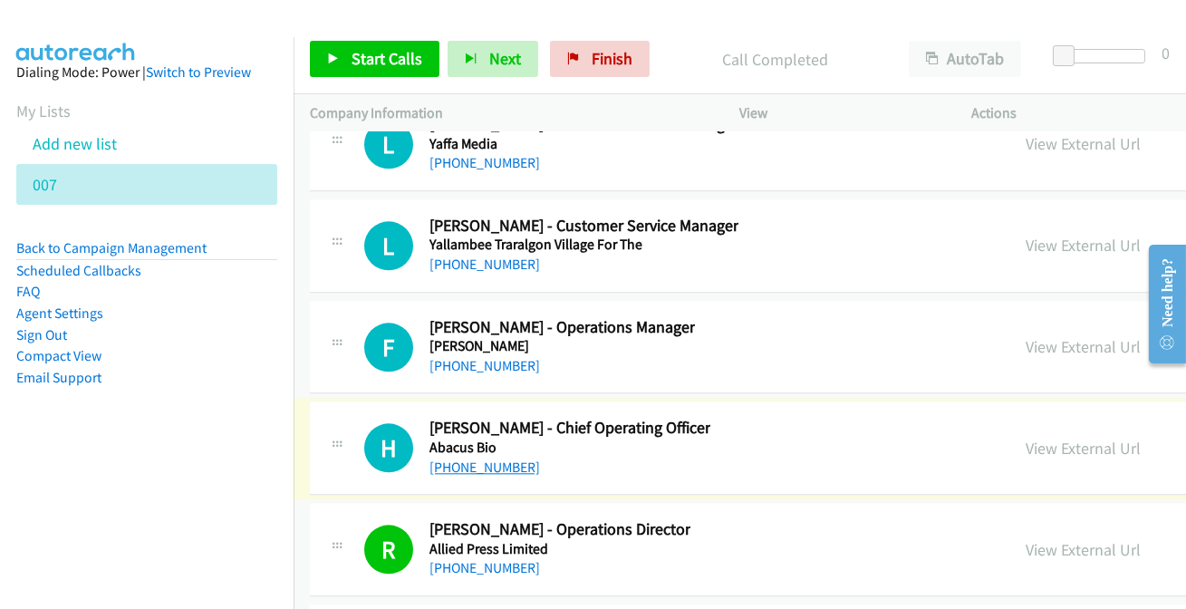
click at [480, 458] on link "+64 27 348 0941" at bounding box center [484, 466] width 111 height 17
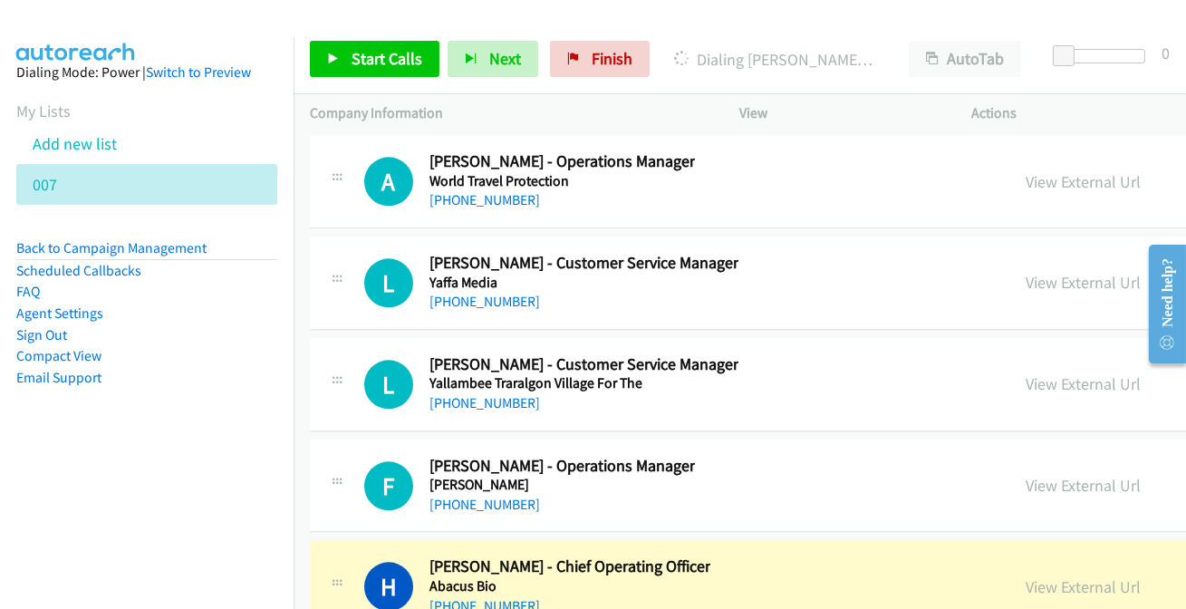
scroll to position [47374, 0]
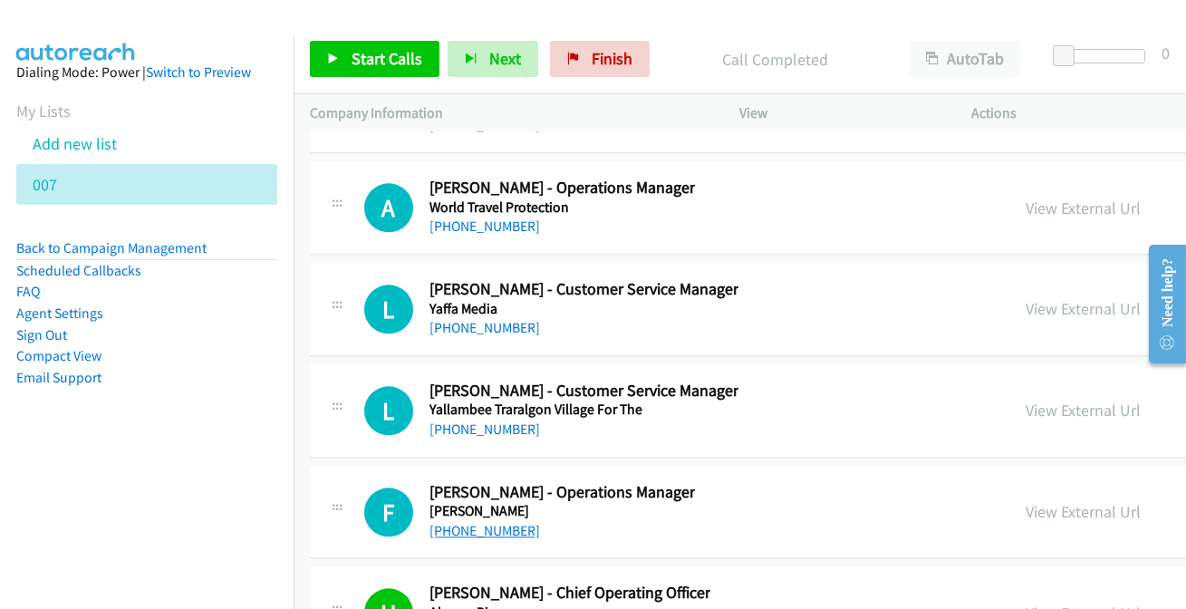
click at [473, 522] on link "+61 481 706 196" at bounding box center [484, 530] width 111 height 17
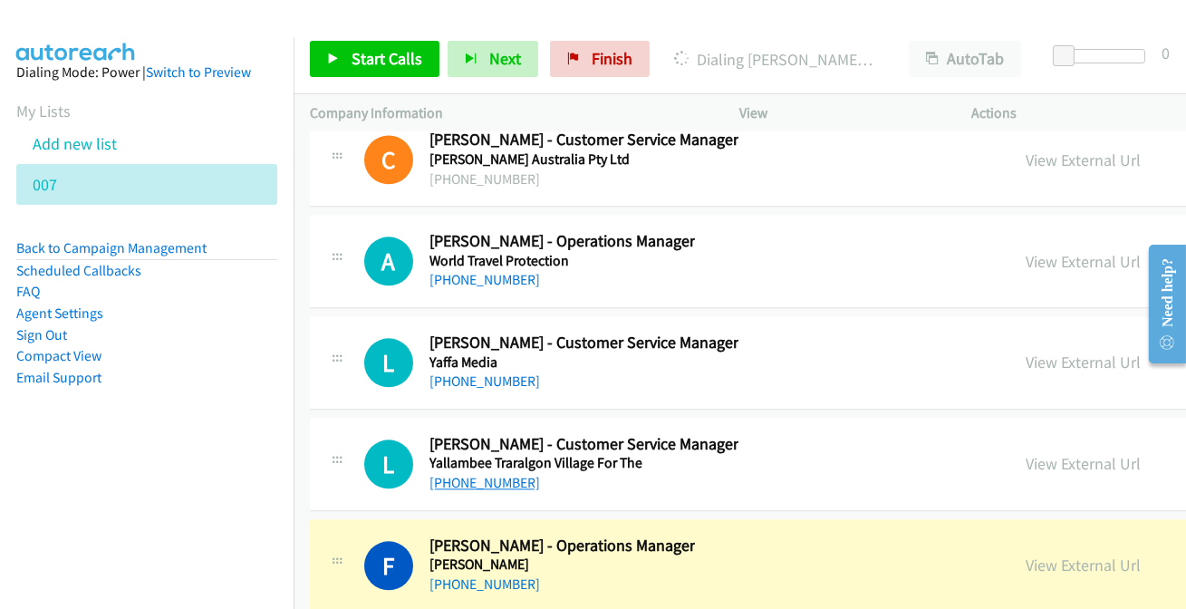
scroll to position [47291, 0]
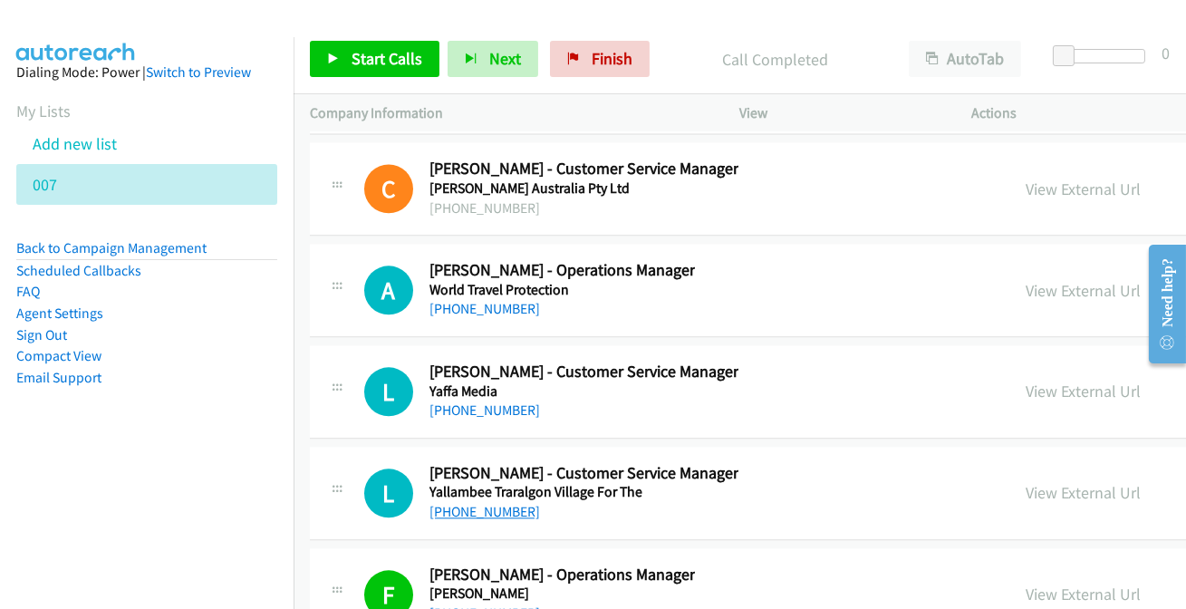
click at [487, 503] on link "+61 407 587 630" at bounding box center [484, 511] width 111 height 17
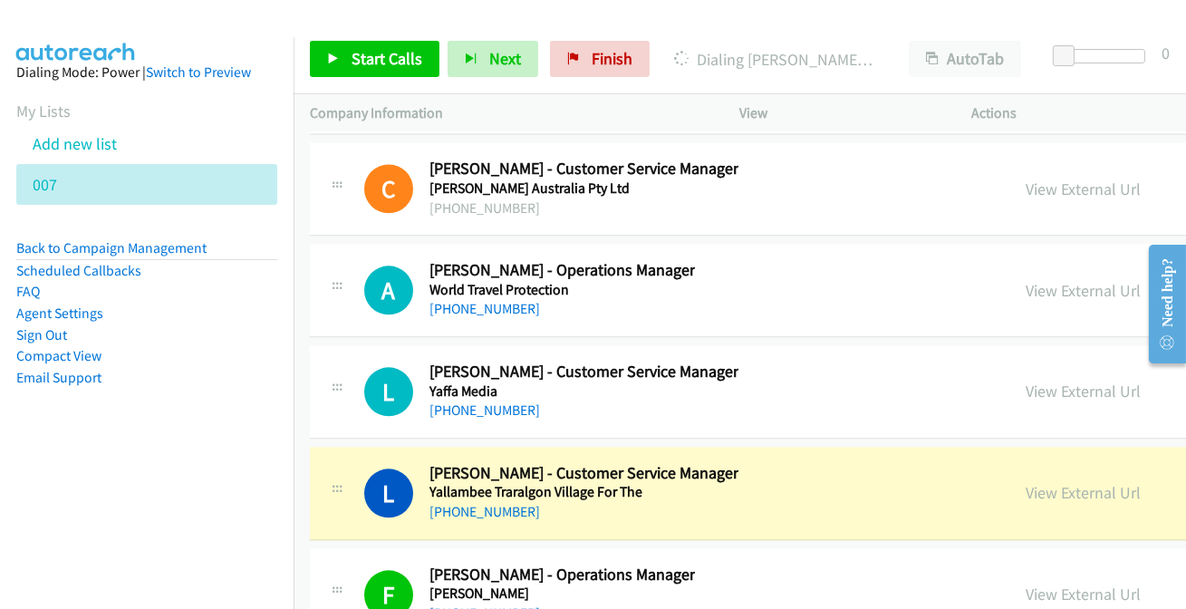
scroll to position [47210, 0]
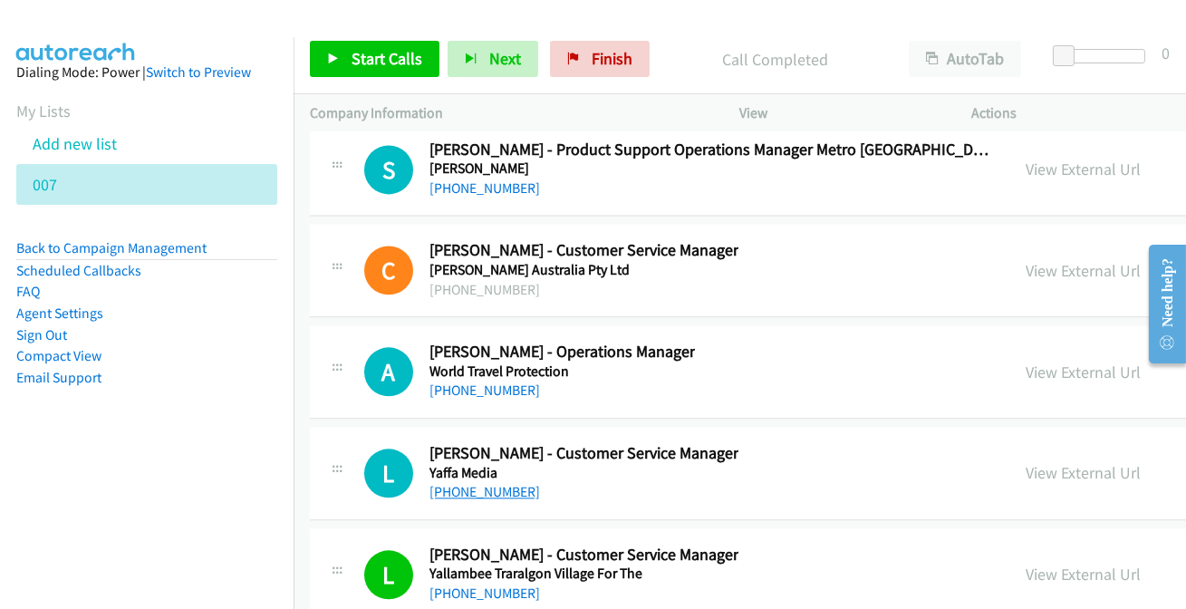
click at [502, 483] on link "+61 2 9213 8202" at bounding box center [484, 491] width 111 height 17
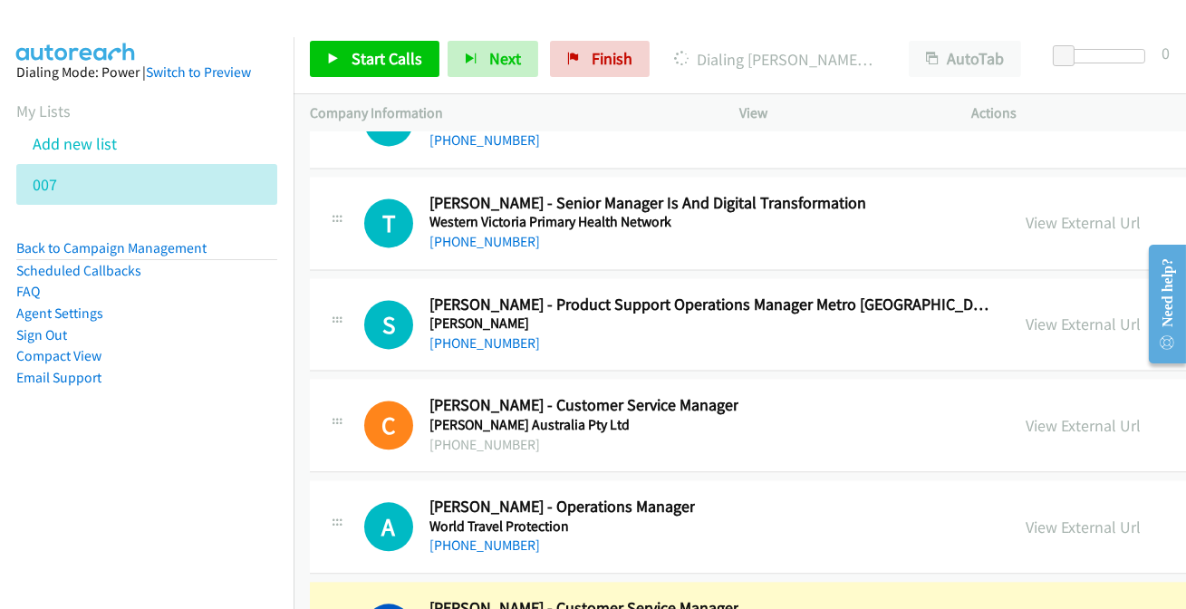
scroll to position [47045, 0]
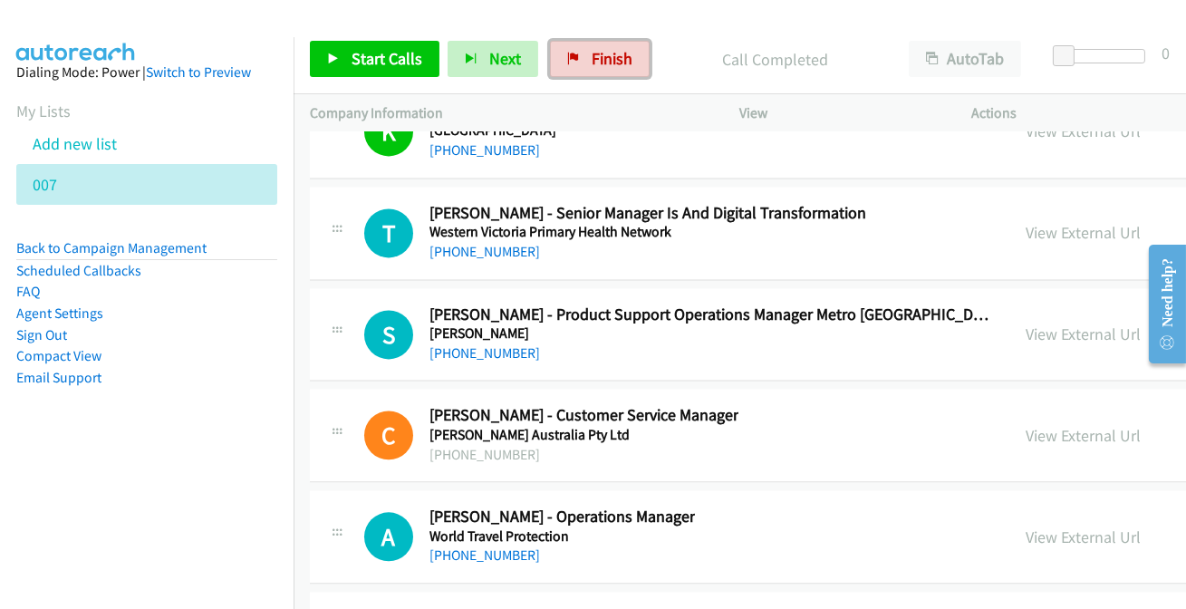
click at [581, 44] on link "Finish" at bounding box center [600, 59] width 100 height 36
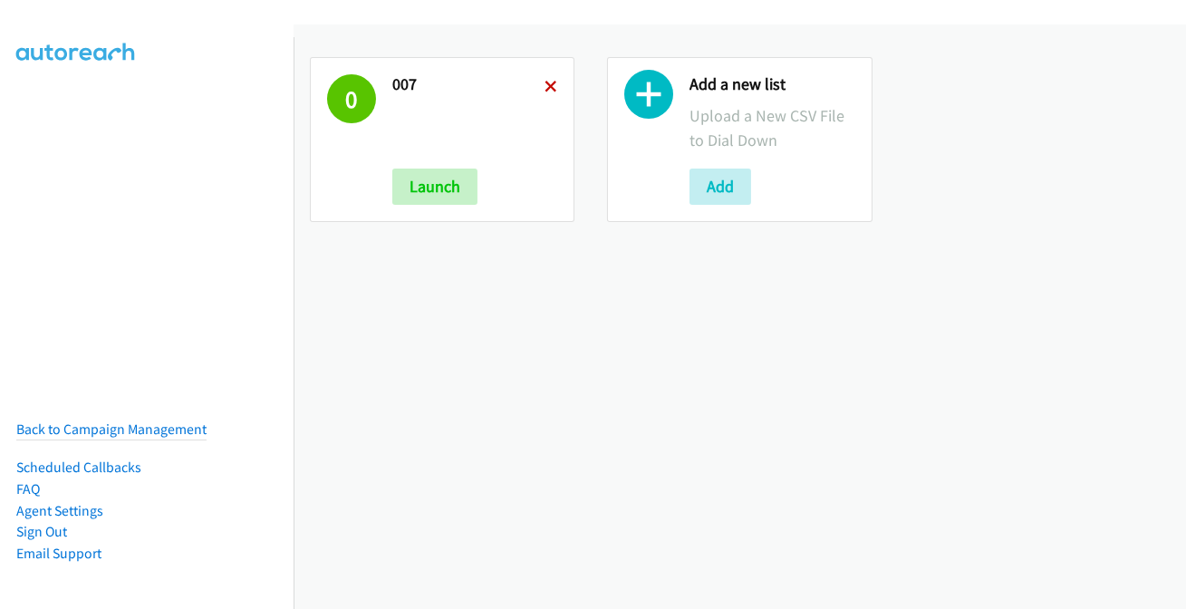
click at [550, 82] on icon at bounding box center [550, 88] width 13 height 13
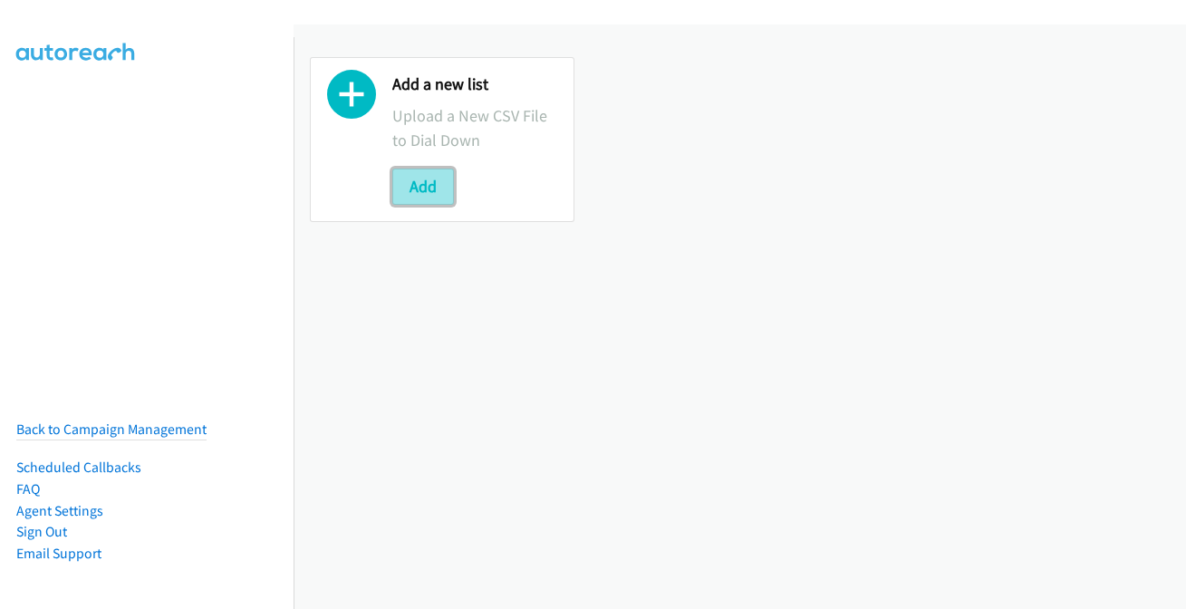
click at [409, 185] on button "Add" at bounding box center [423, 186] width 62 height 36
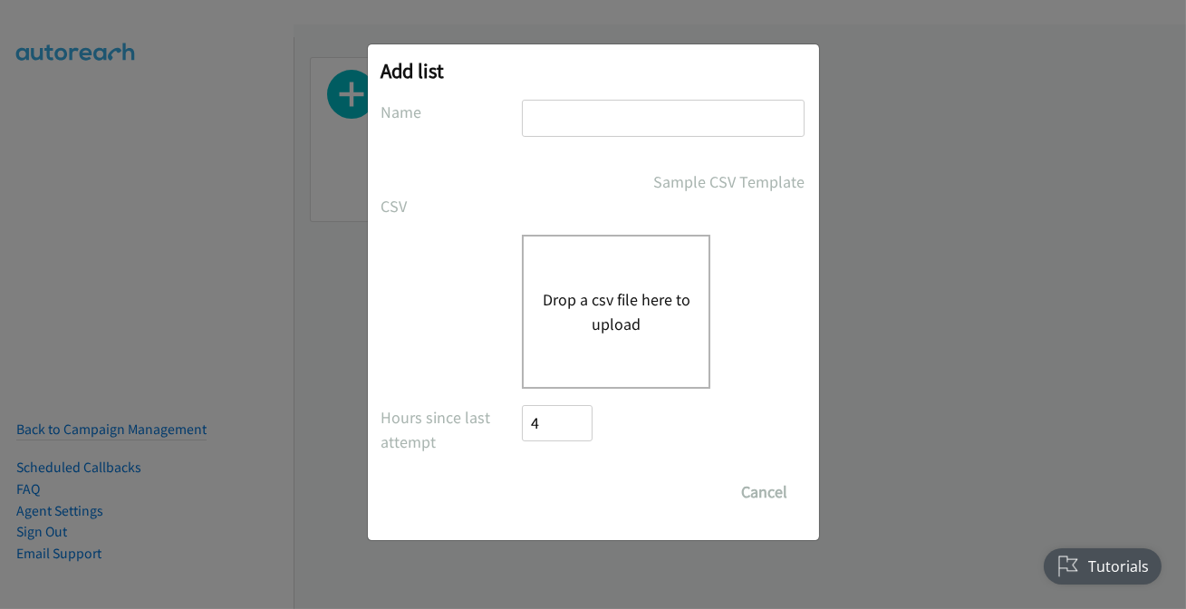
click at [605, 112] on input "text" at bounding box center [663, 118] width 283 height 37
type input "007"
click at [534, 317] on div "Drop a csv file here to upload" at bounding box center [616, 312] width 188 height 154
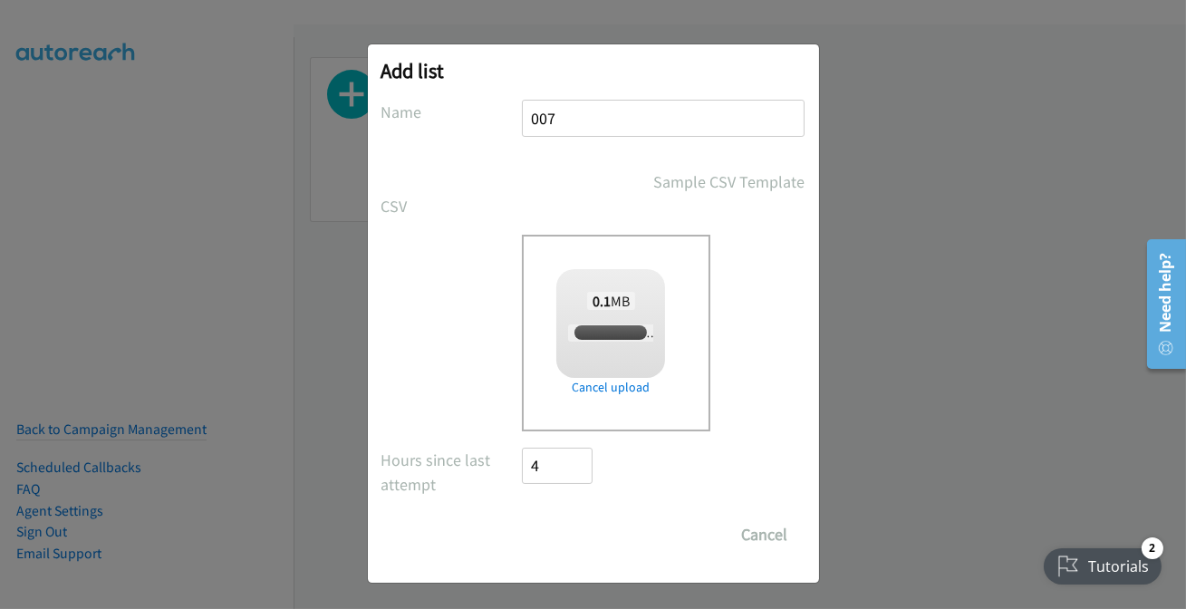
checkbox input "true"
click at [553, 516] on input "Save List" at bounding box center [570, 534] width 95 height 36
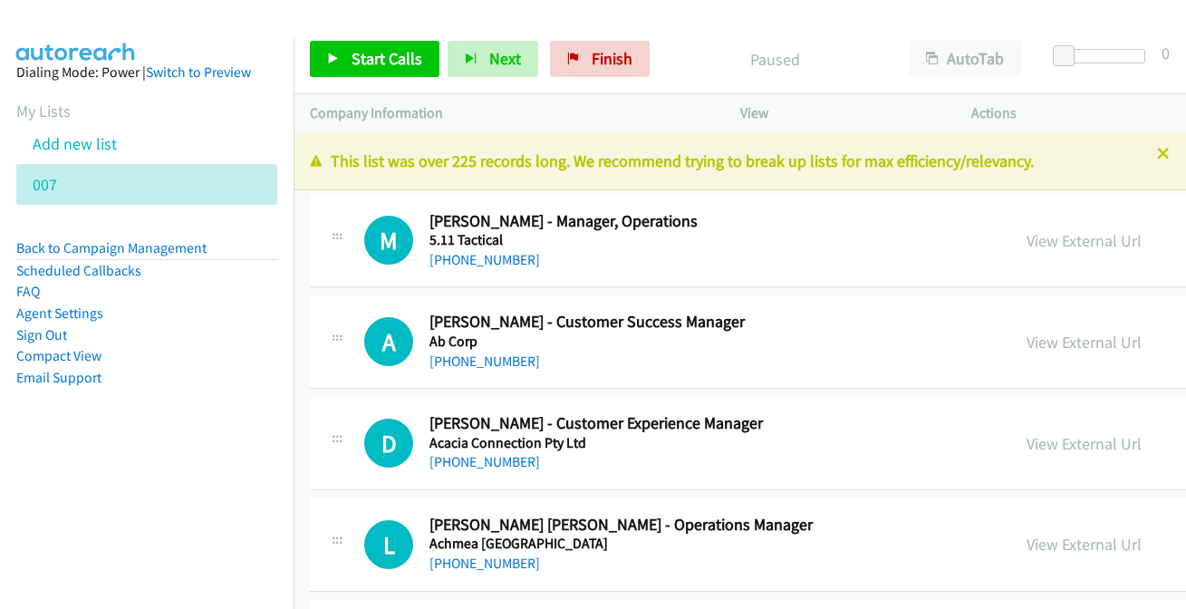
click at [1157, 150] on icon at bounding box center [1163, 155] width 13 height 13
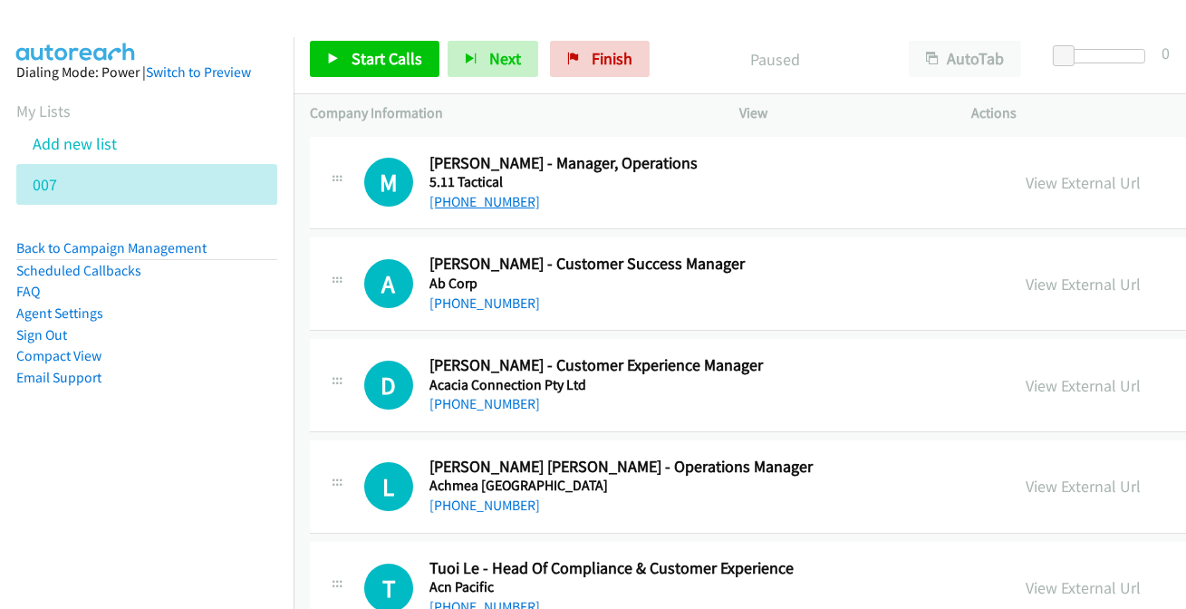
click at [485, 201] on link "[PHONE_NUMBER]" at bounding box center [484, 201] width 111 height 17
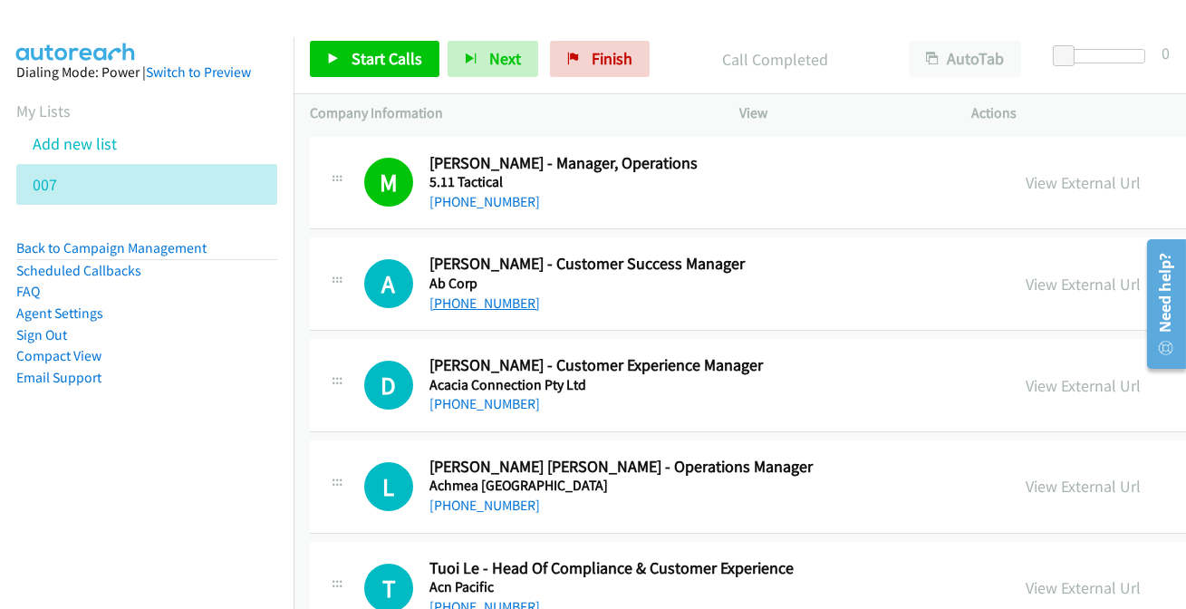
click at [501, 304] on link "[PHONE_NUMBER]" at bounding box center [484, 302] width 111 height 17
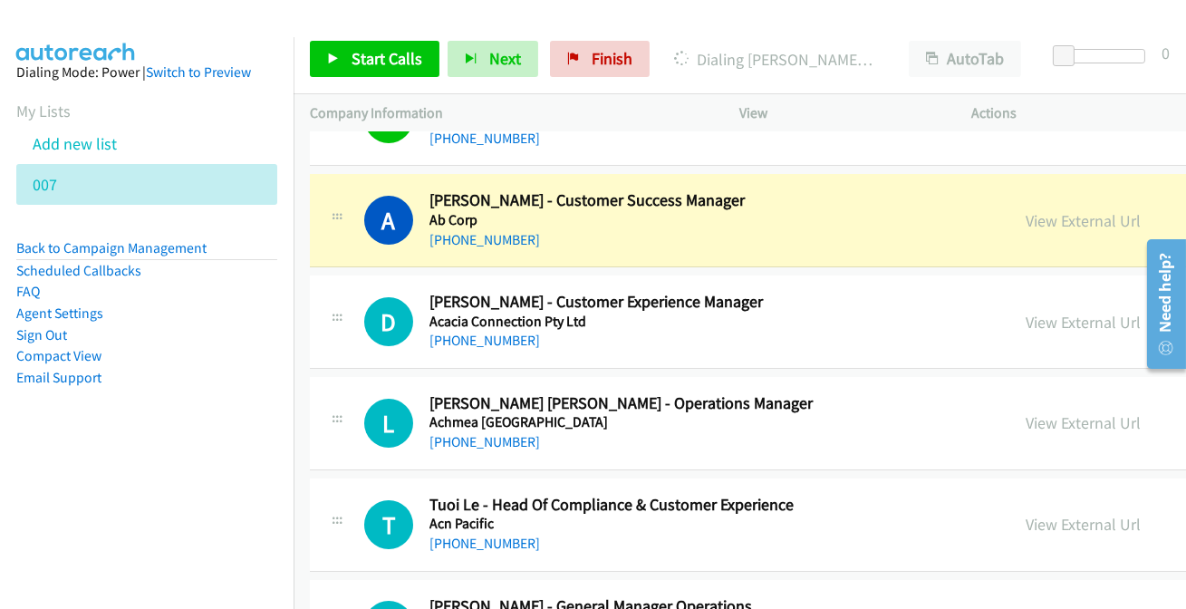
scroll to position [82, 0]
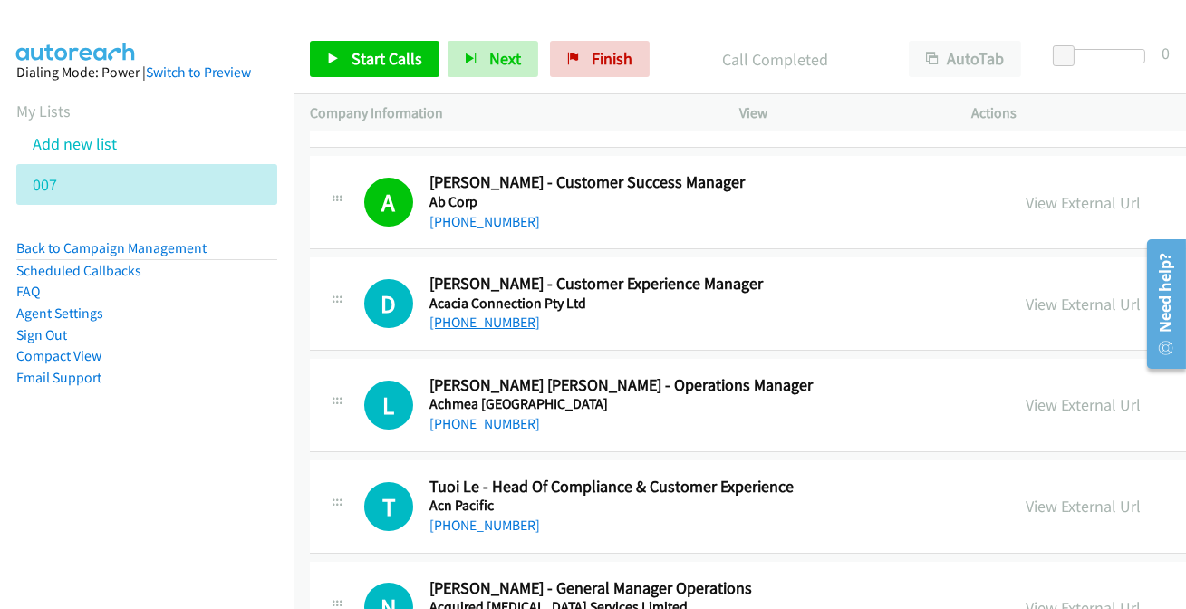
click at [483, 320] on link "[PHONE_NUMBER]" at bounding box center [484, 321] width 111 height 17
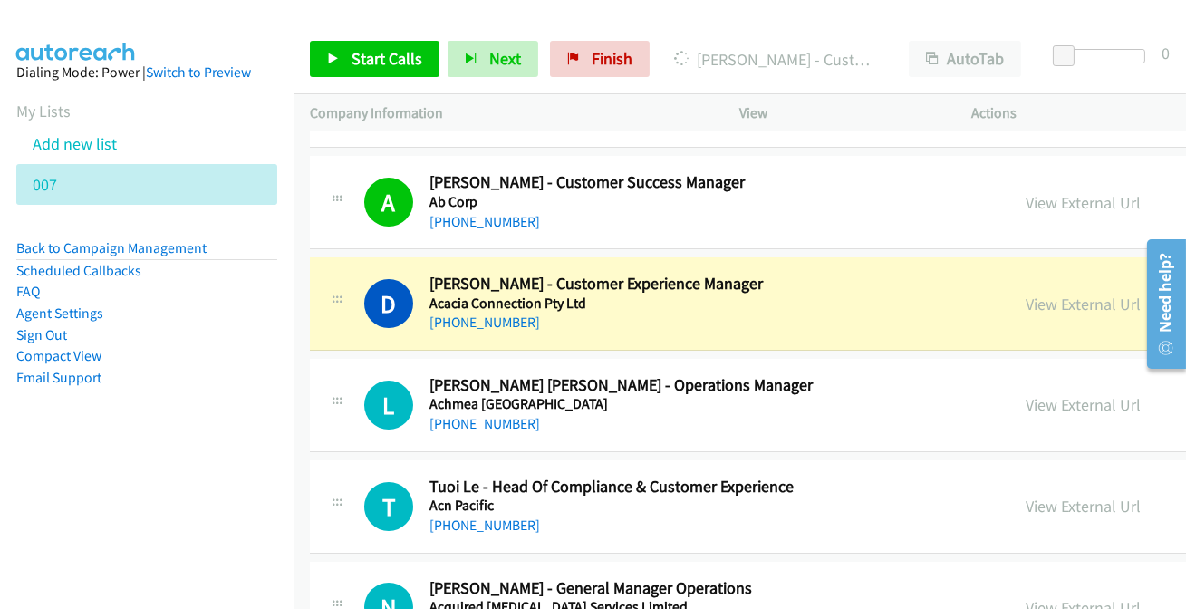
scroll to position [164, 0]
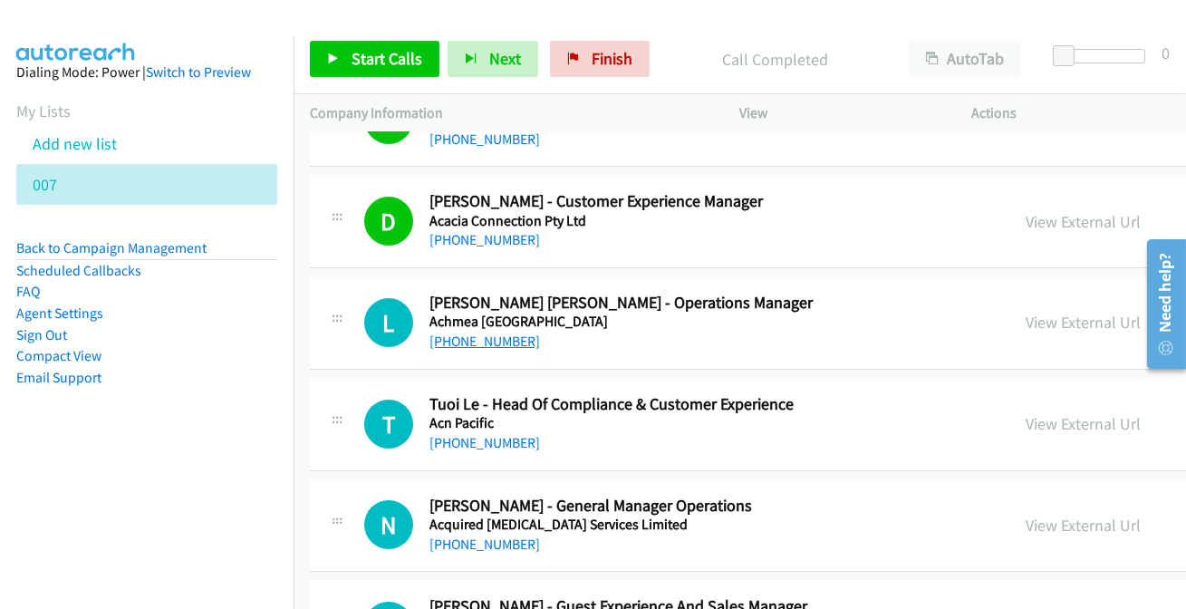
click at [476, 345] on link "[PHONE_NUMBER]" at bounding box center [484, 340] width 111 height 17
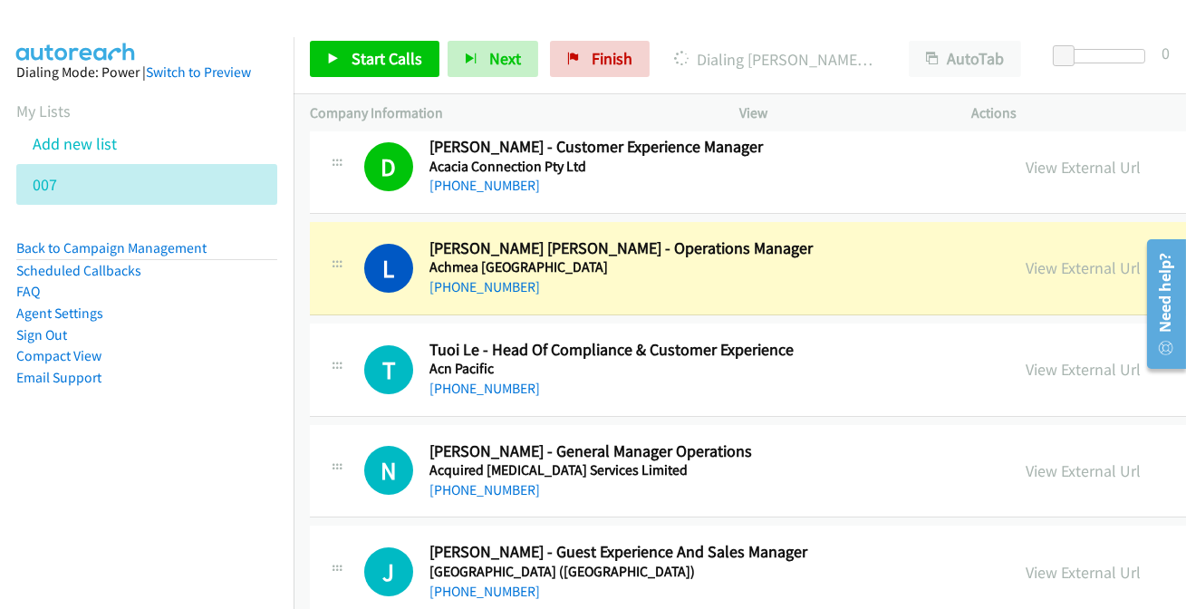
scroll to position [246, 0]
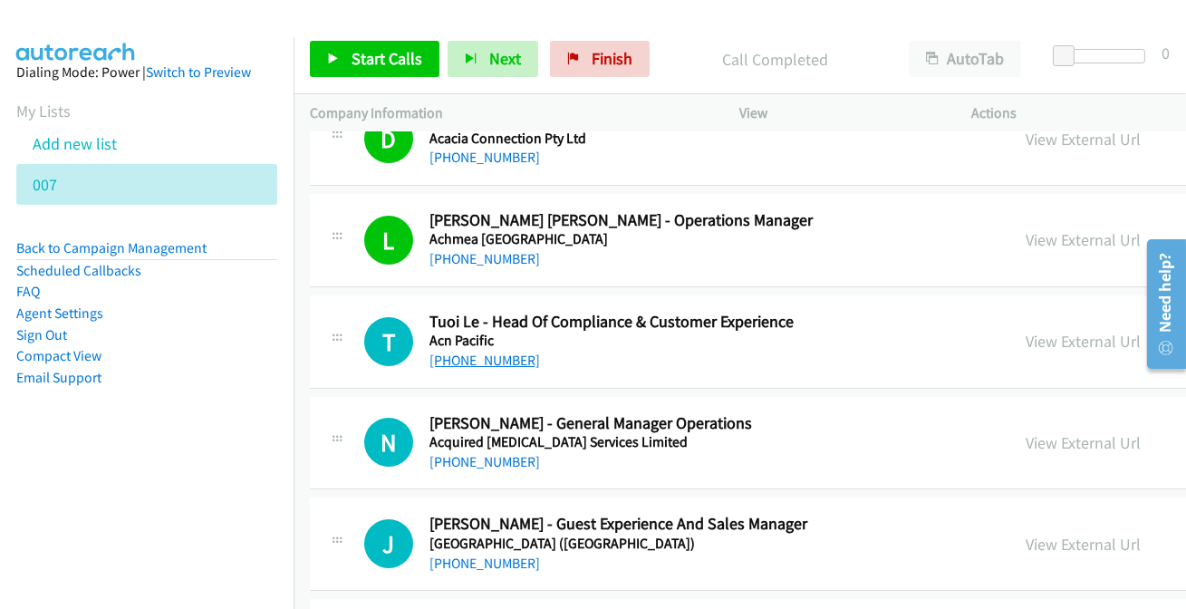
click at [480, 351] on link "[PHONE_NUMBER]" at bounding box center [484, 359] width 111 height 17
click at [495, 460] on link "[PHONE_NUMBER]" at bounding box center [484, 461] width 111 height 17
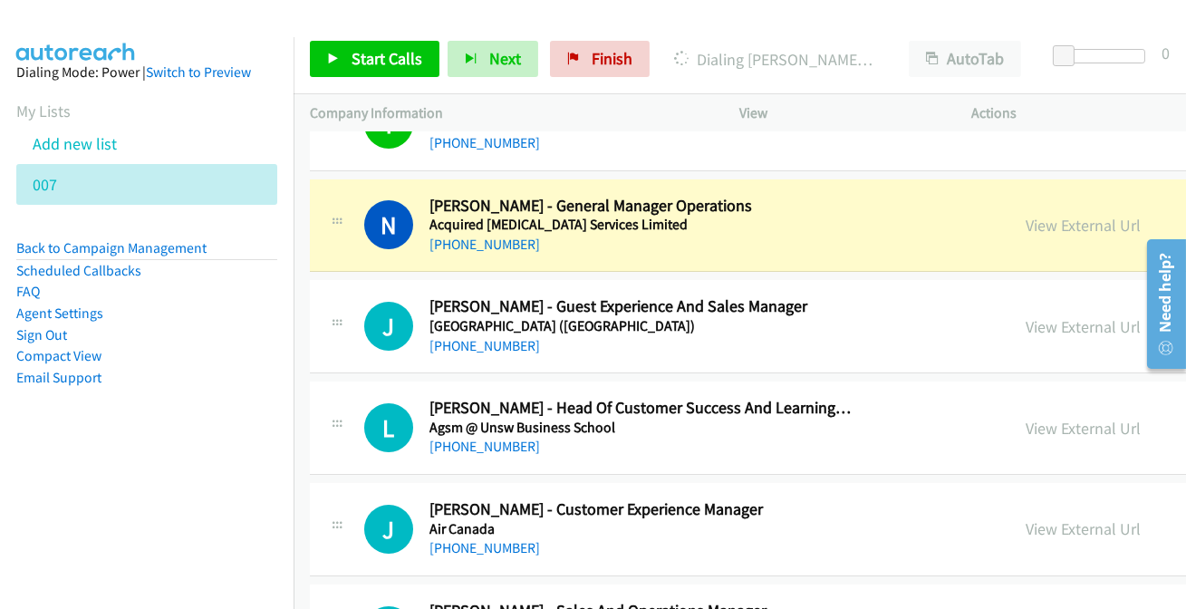
scroll to position [494, 0]
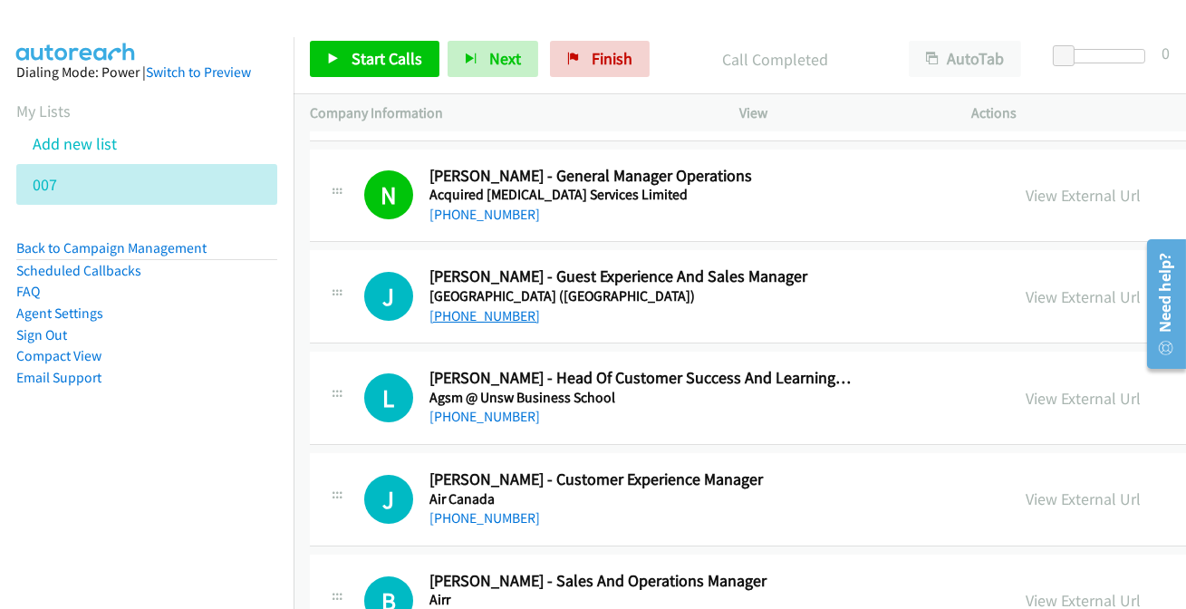
drag, startPoint x: 504, startPoint y: 303, endPoint x: 495, endPoint y: 313, distance: 13.5
click at [498, 311] on link "[PHONE_NUMBER]" at bounding box center [484, 315] width 111 height 17
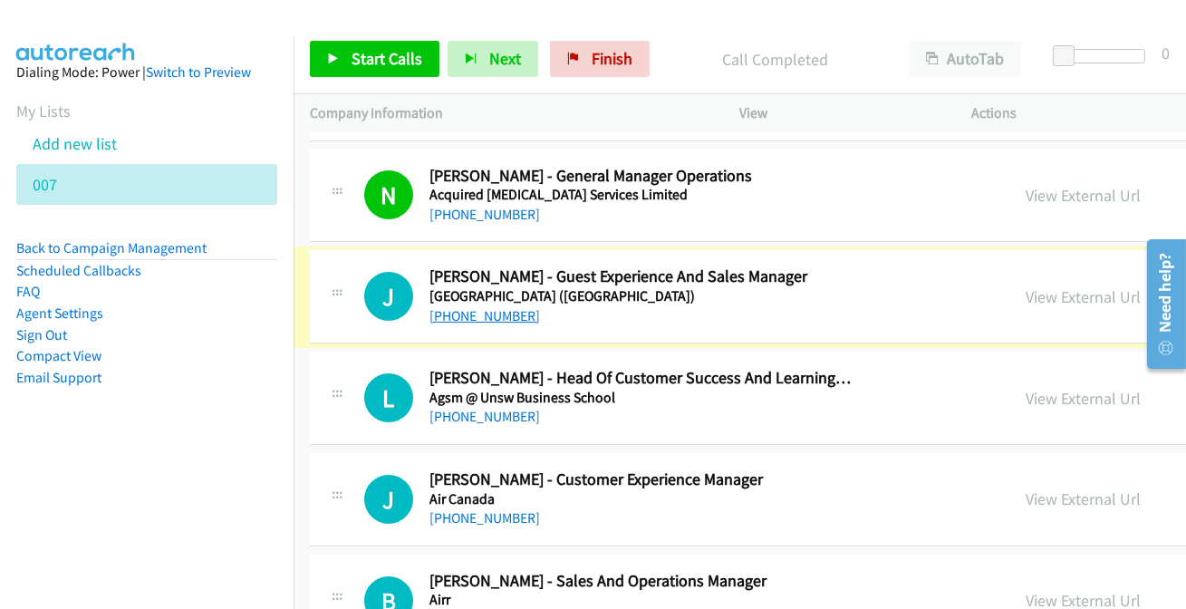
click at [494, 314] on link "[PHONE_NUMBER]" at bounding box center [484, 315] width 111 height 17
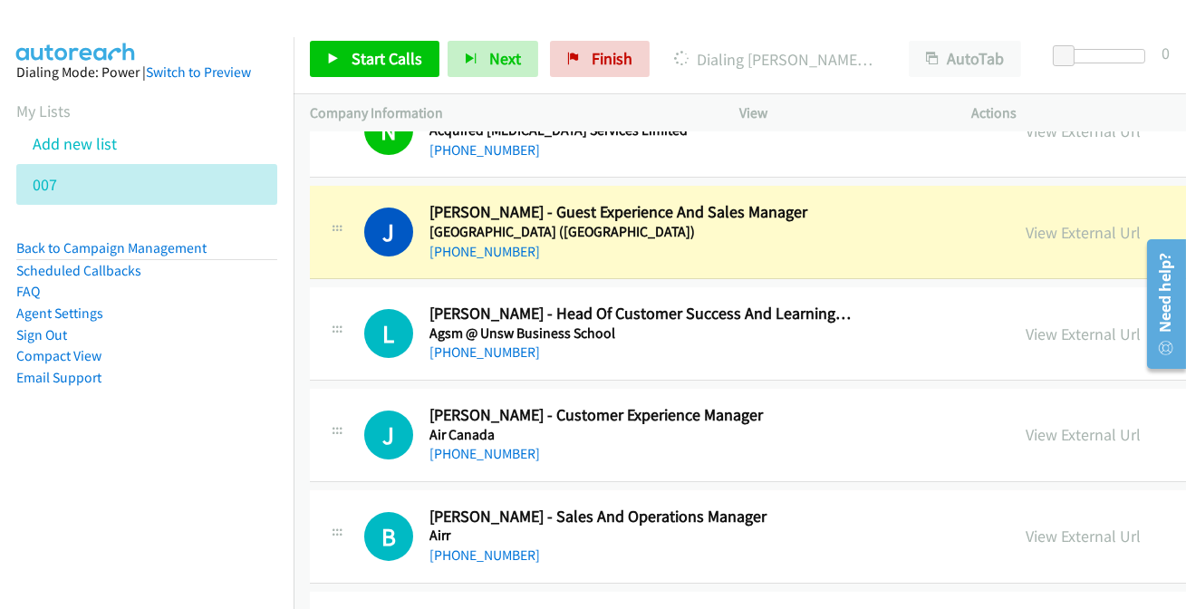
scroll to position [576, 0]
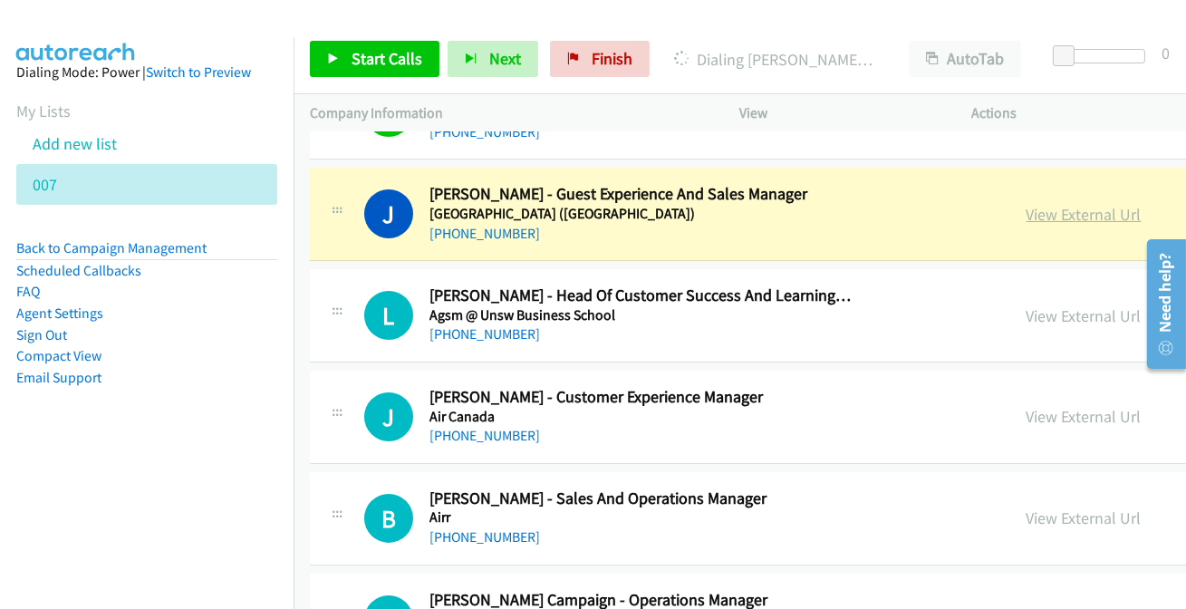
click at [1060, 216] on link "View External Url" at bounding box center [1083, 214] width 115 height 21
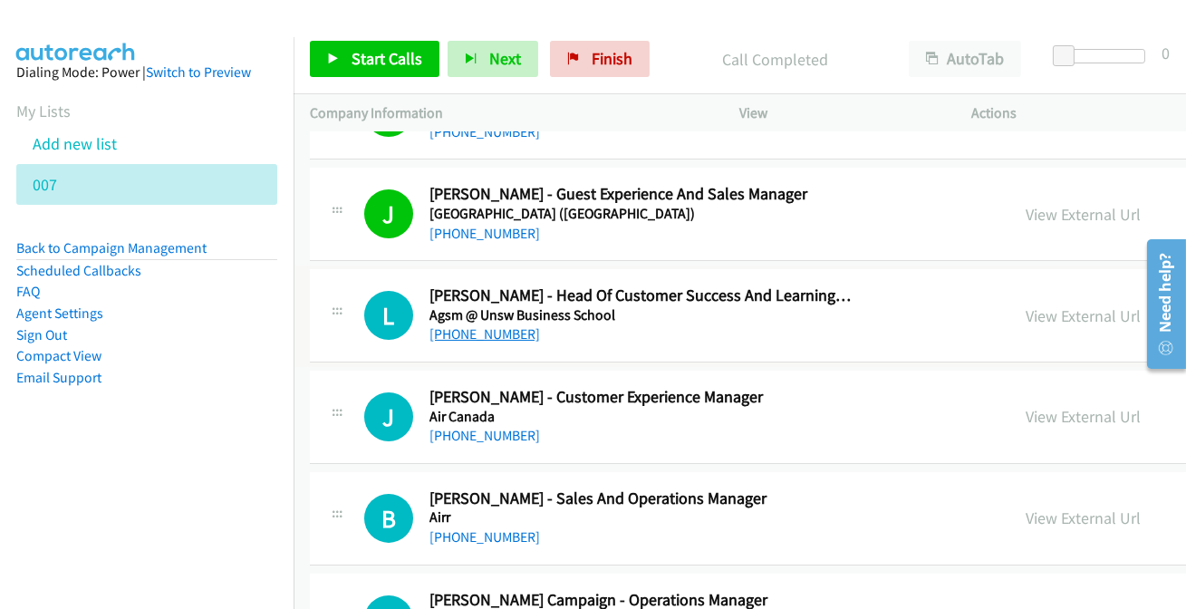
click at [464, 338] on link "[PHONE_NUMBER]" at bounding box center [484, 333] width 111 height 17
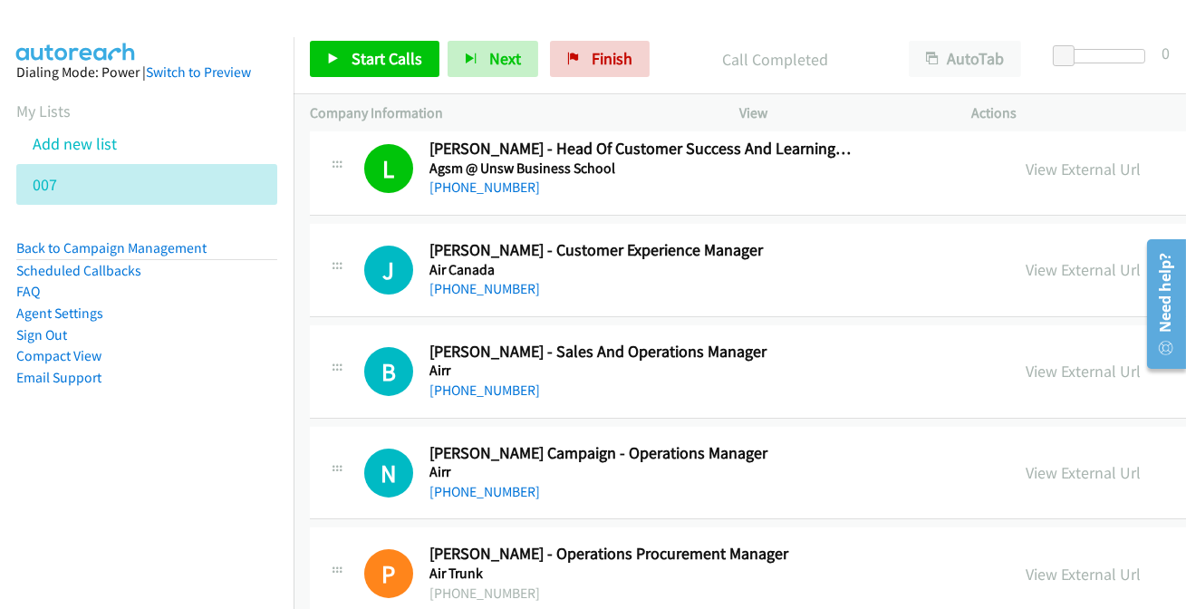
scroll to position [741, 0]
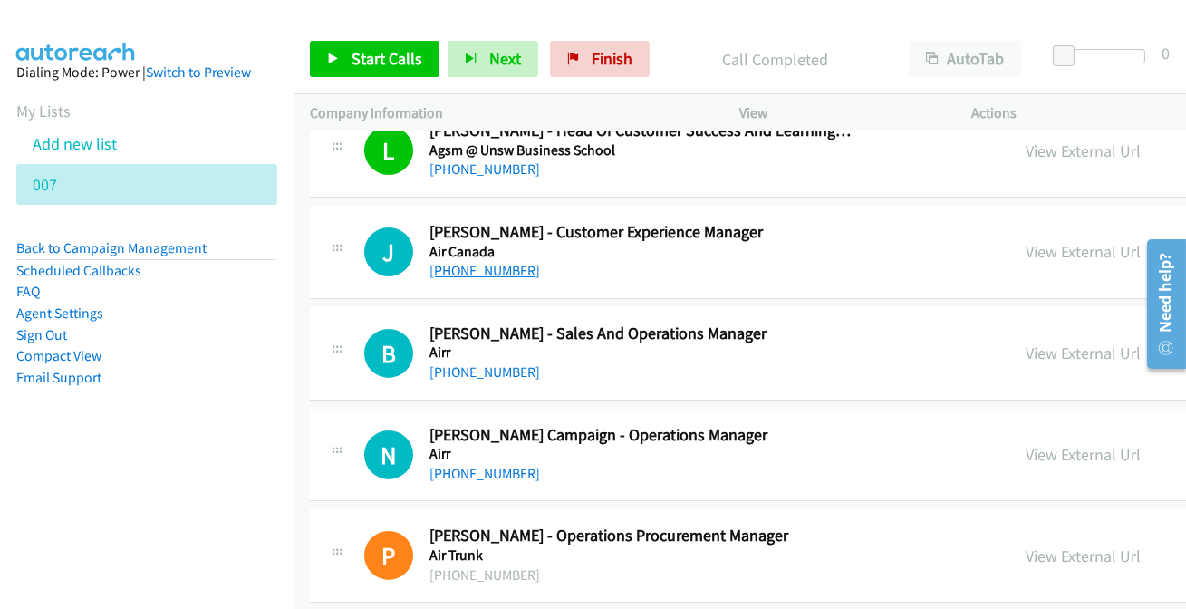
click at [475, 273] on link "[PHONE_NUMBER]" at bounding box center [484, 270] width 111 height 17
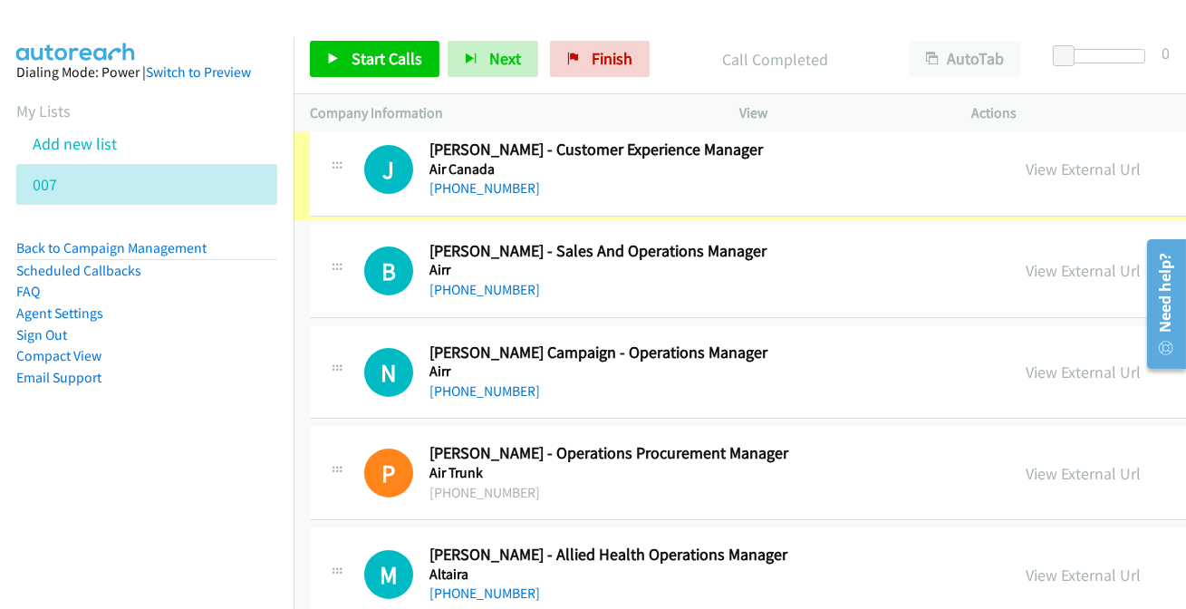
scroll to position [823, 0]
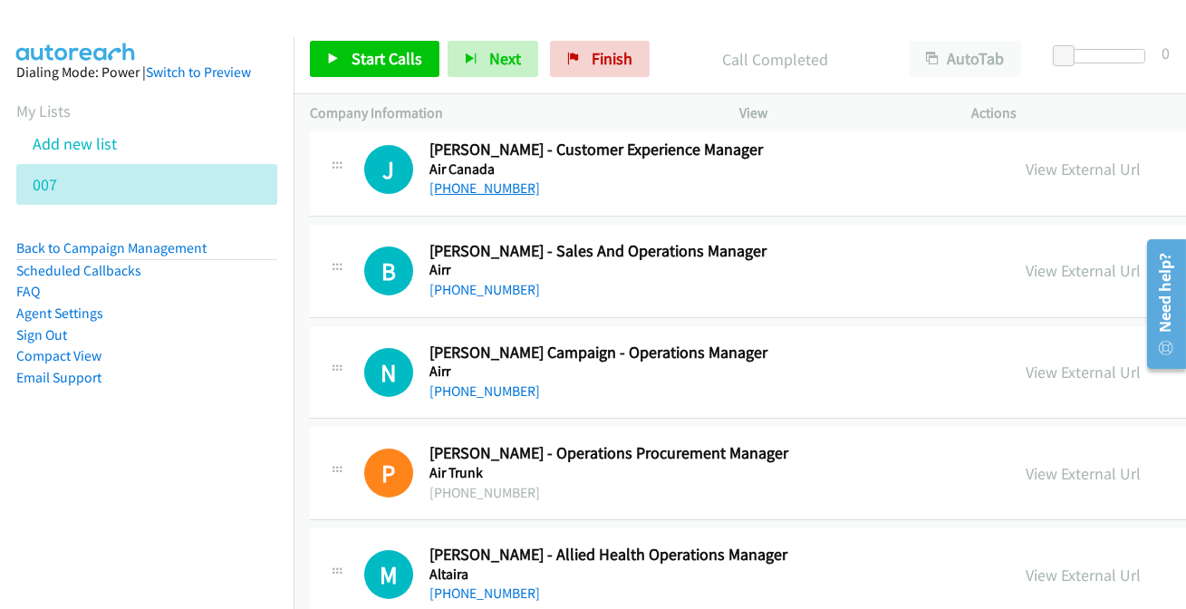
click at [489, 181] on link "[PHONE_NUMBER]" at bounding box center [484, 187] width 111 height 17
click at [492, 290] on link "[PHONE_NUMBER]" at bounding box center [484, 289] width 111 height 17
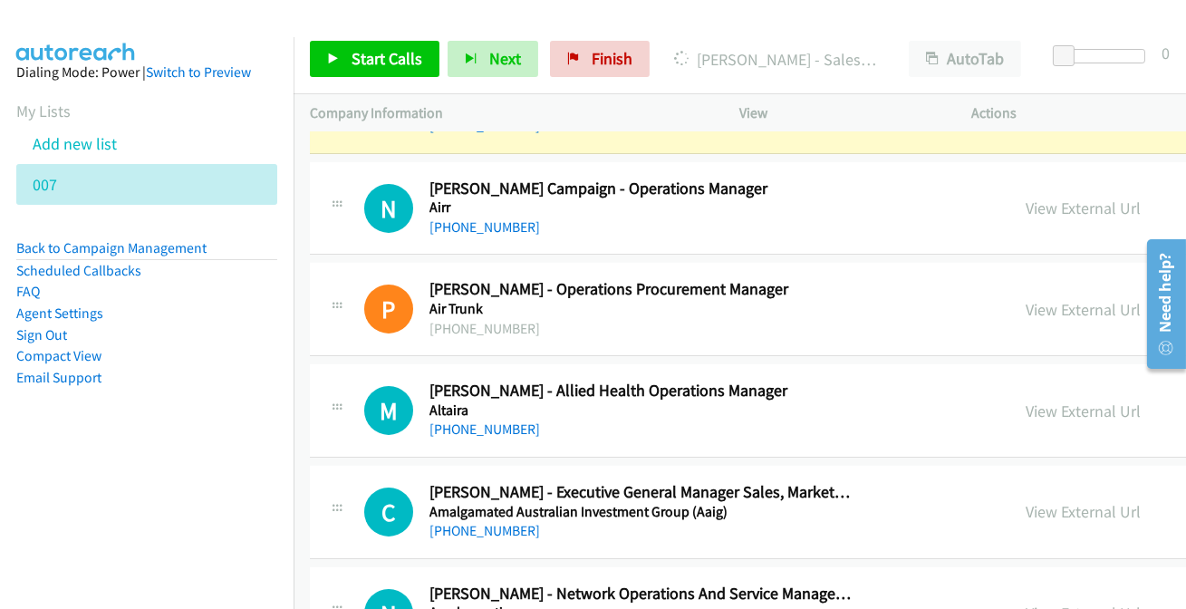
scroll to position [906, 0]
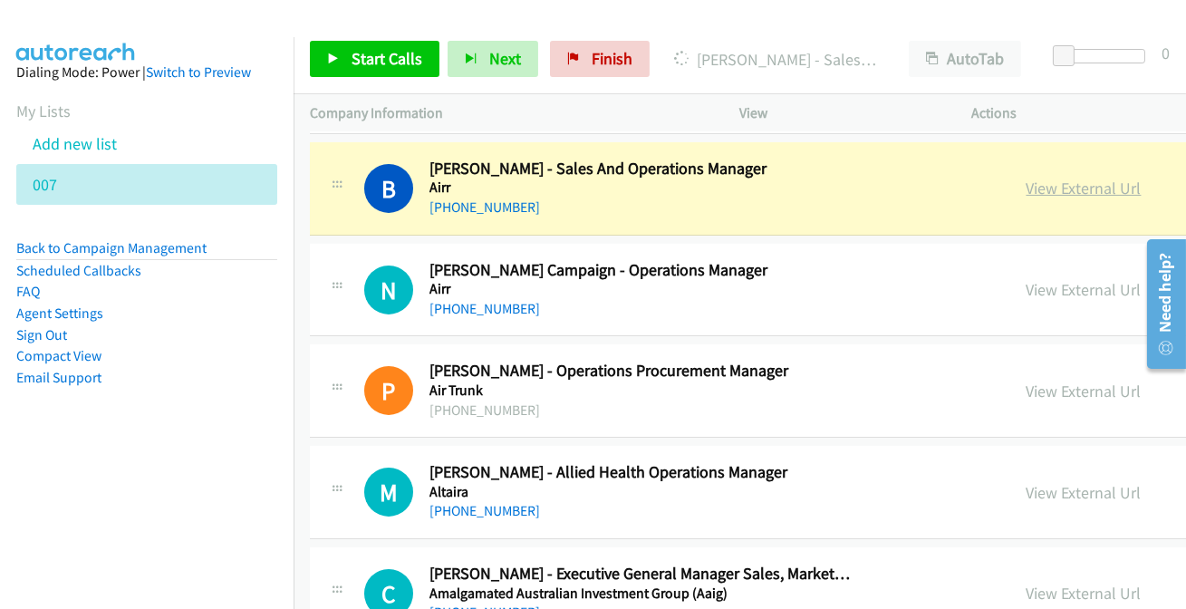
click at [1087, 184] on link "View External Url" at bounding box center [1083, 188] width 115 height 21
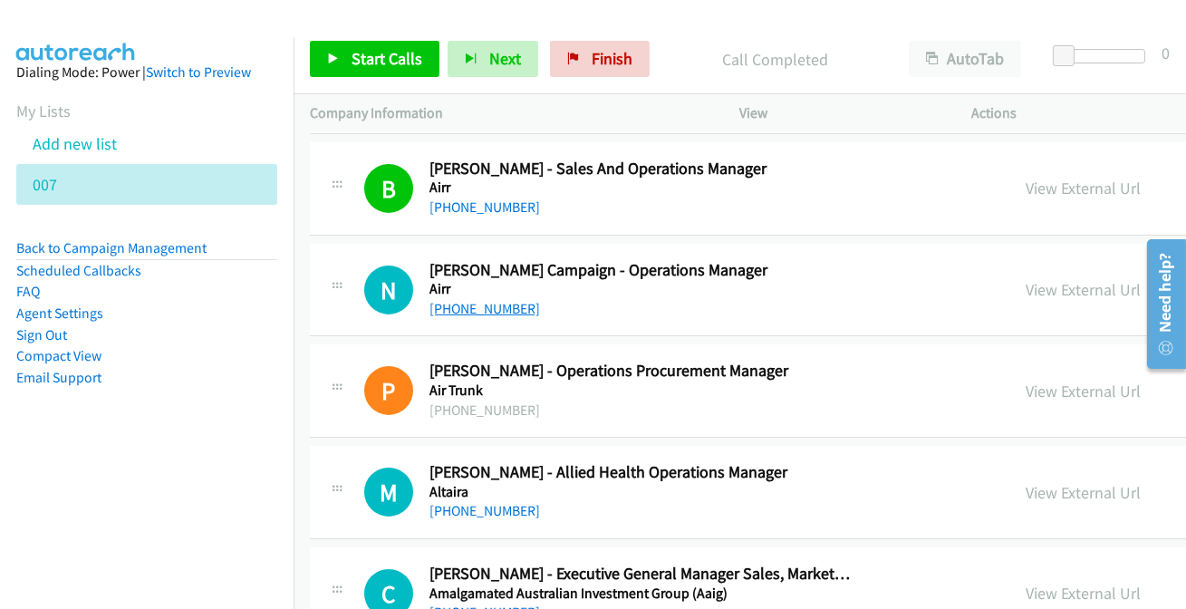
click at [467, 300] on link "[PHONE_NUMBER]" at bounding box center [484, 308] width 111 height 17
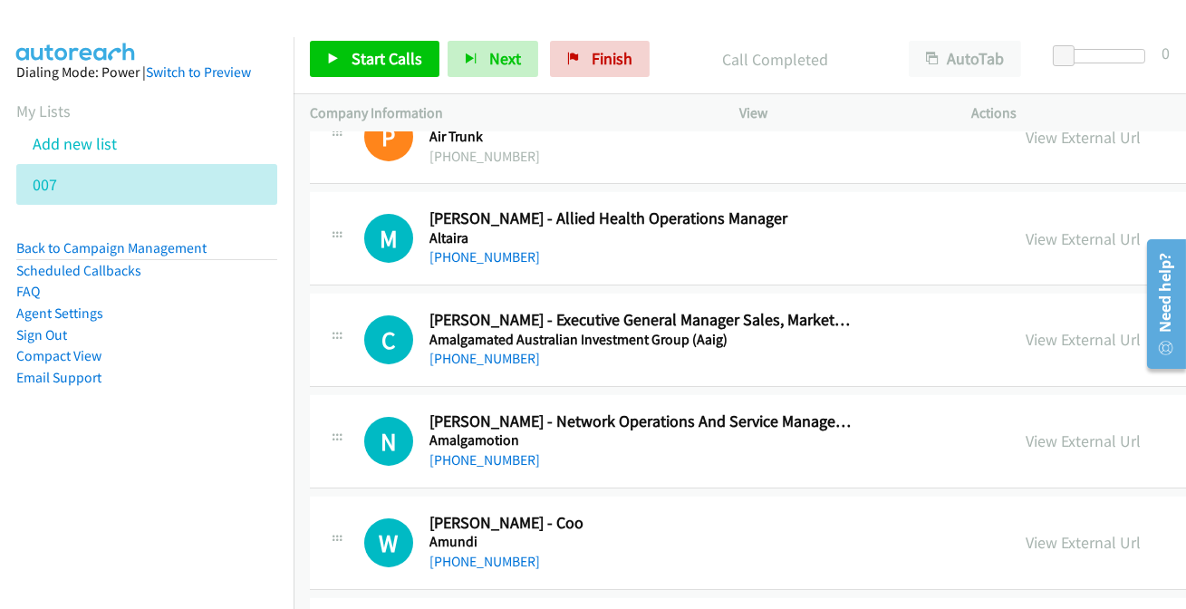
scroll to position [1152, 0]
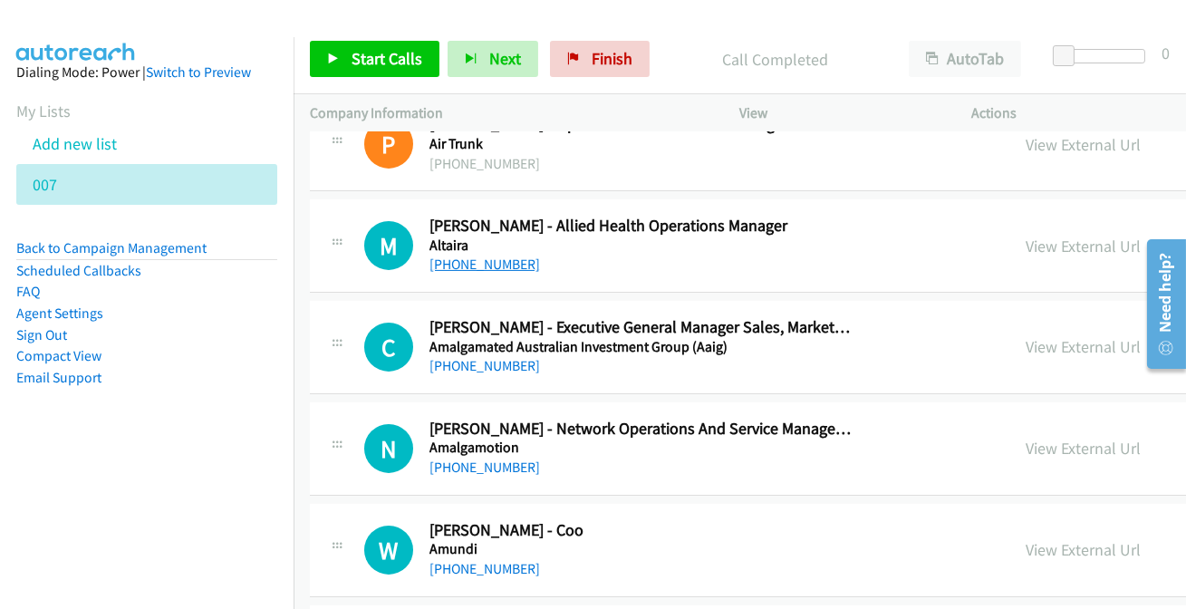
click at [484, 267] on link "[PHONE_NUMBER]" at bounding box center [484, 263] width 111 height 17
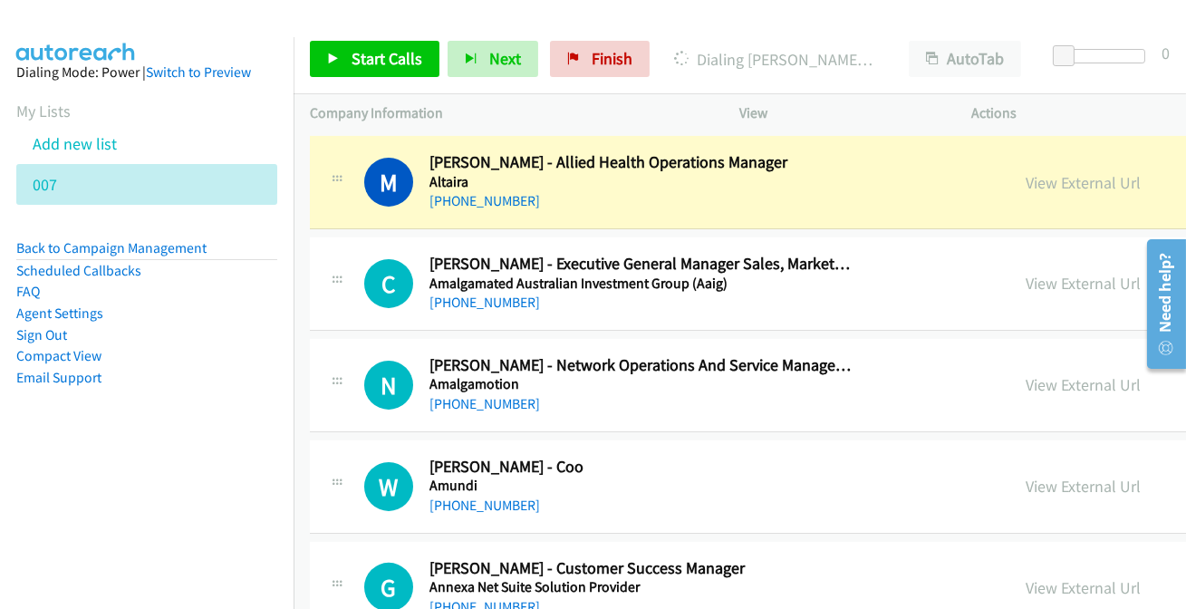
scroll to position [1235, 0]
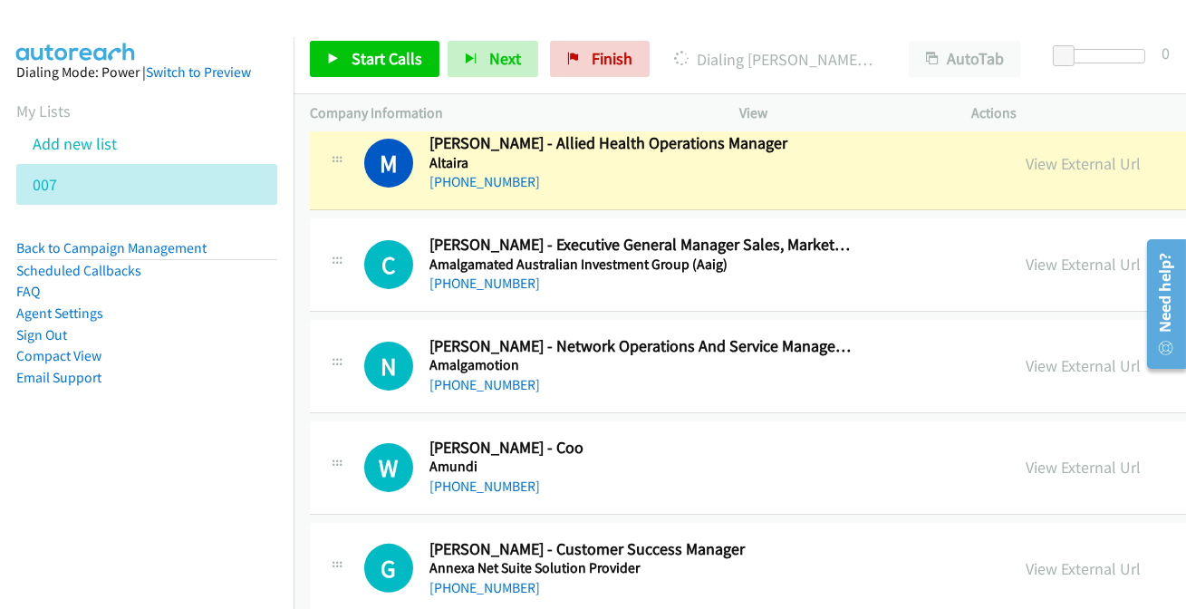
drag, startPoint x: 1080, startPoint y: 159, endPoint x: 467, endPoint y: 365, distance: 645.9
click at [1075, 159] on link "View External Url" at bounding box center [1083, 163] width 115 height 21
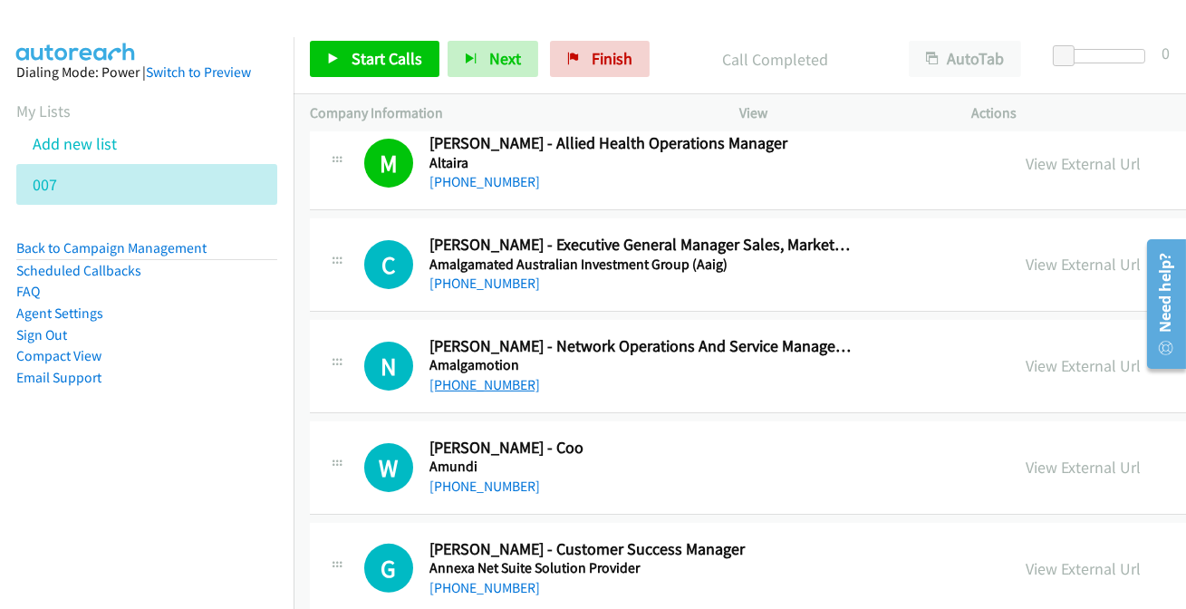
click at [461, 382] on link "[PHONE_NUMBER]" at bounding box center [484, 384] width 111 height 17
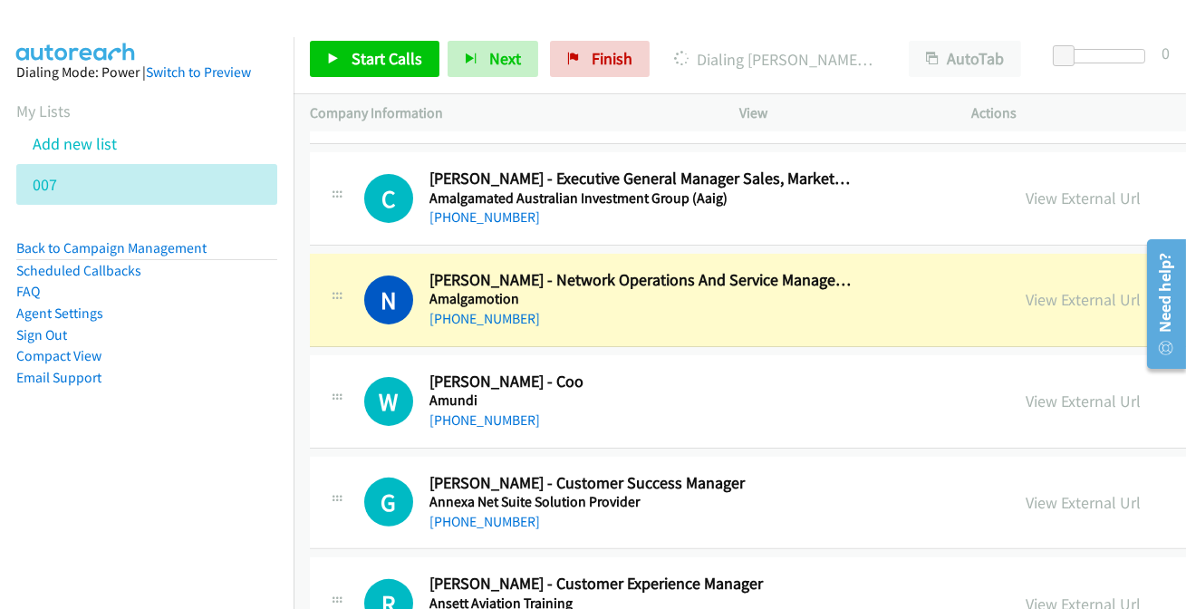
scroll to position [1317, 0]
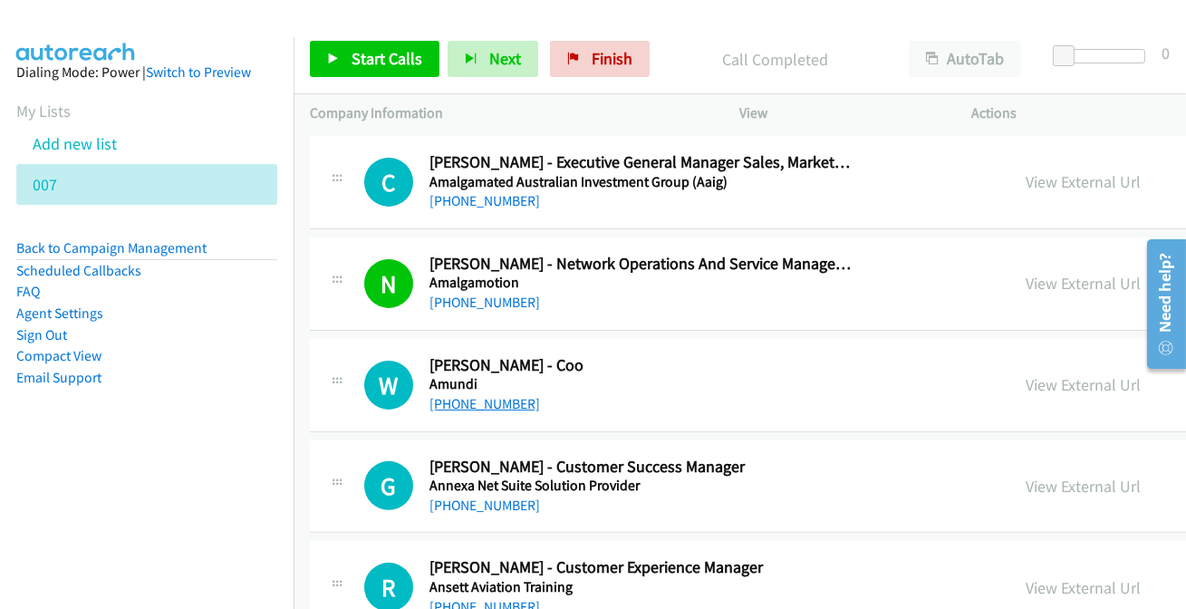
click at [485, 395] on link "[PHONE_NUMBER]" at bounding box center [484, 403] width 111 height 17
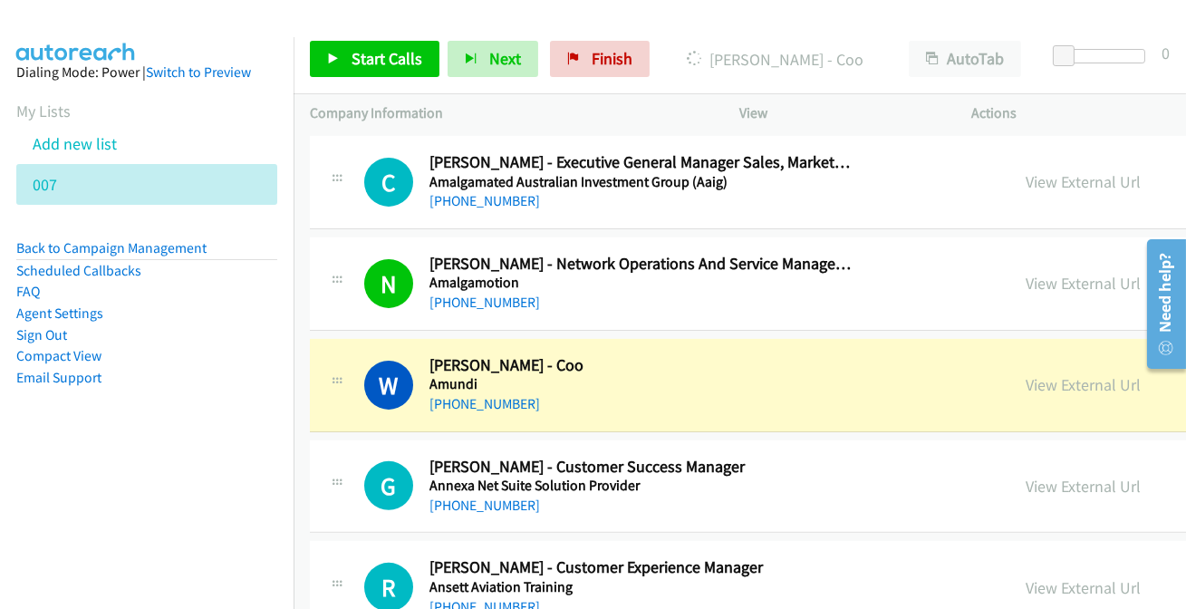
scroll to position [1399, 0]
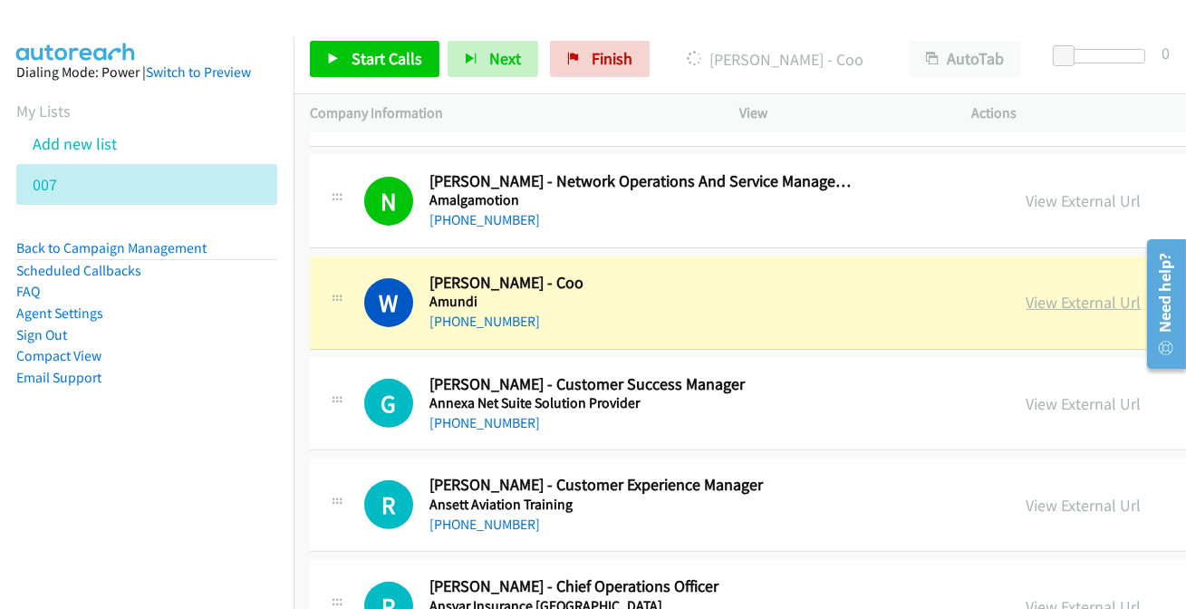
click at [1077, 305] on link "View External Url" at bounding box center [1083, 302] width 115 height 21
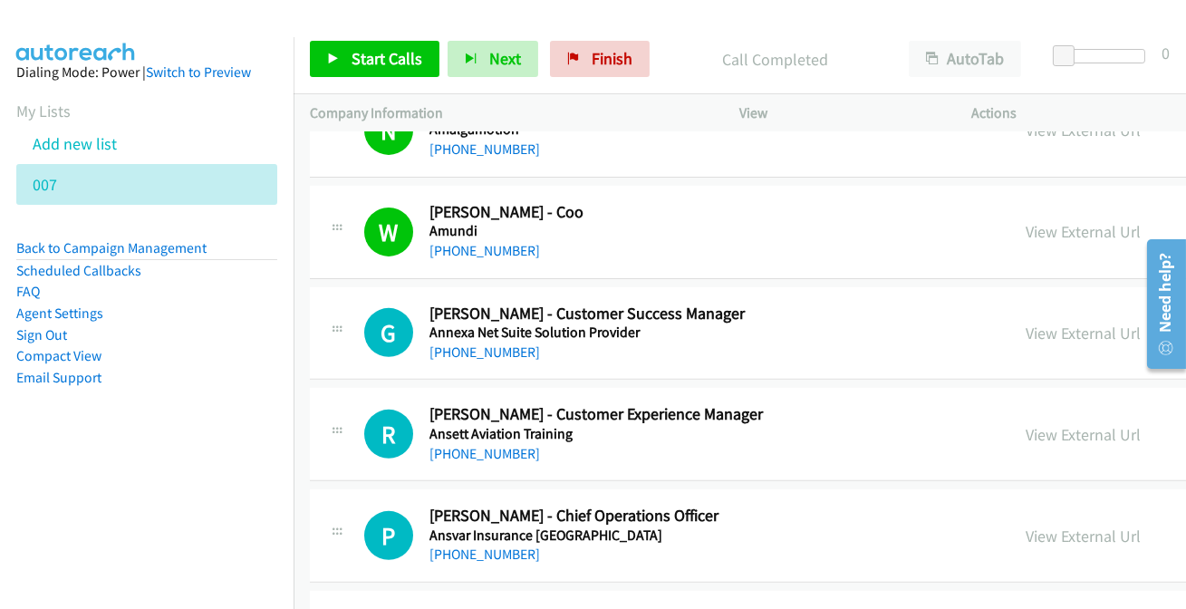
scroll to position [1564, 0]
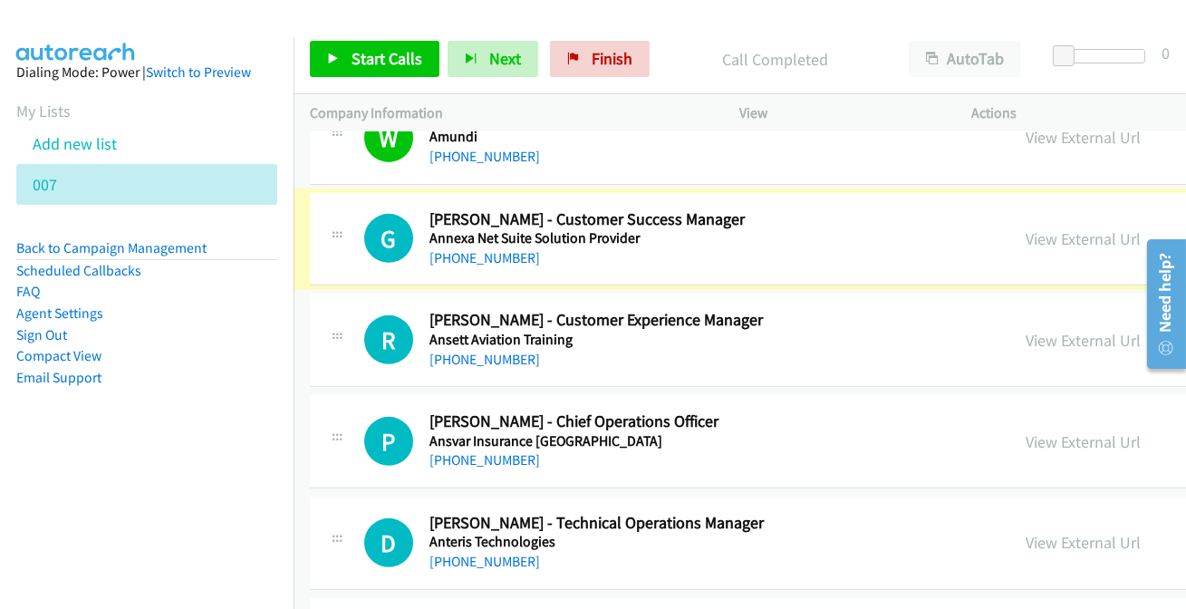
click at [464, 256] on link "[PHONE_NUMBER]" at bounding box center [484, 257] width 111 height 17
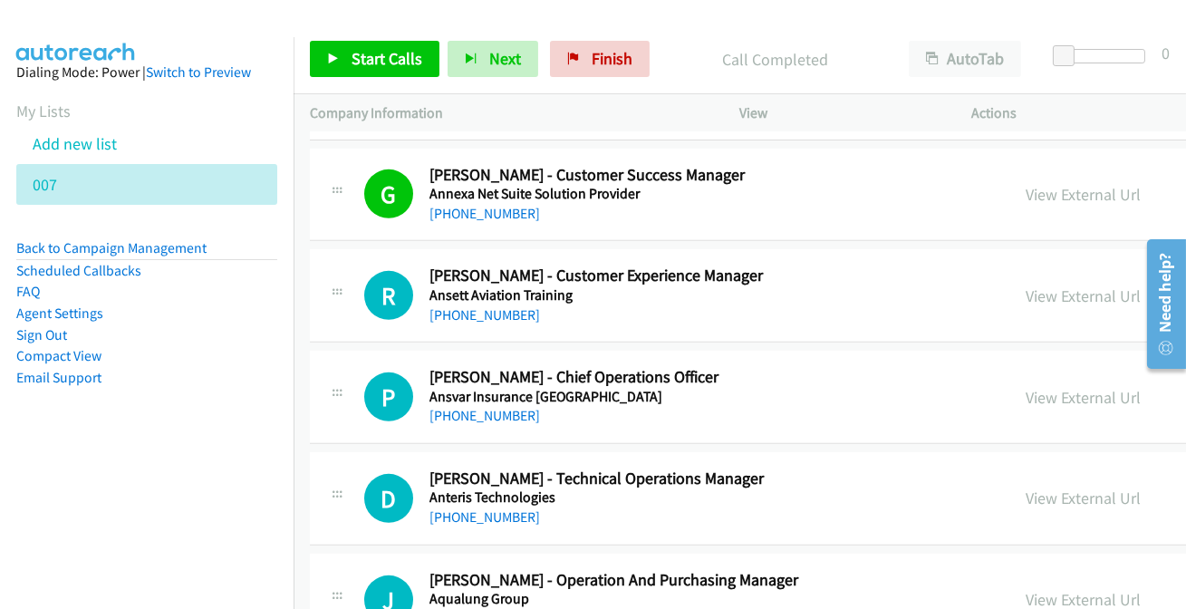
scroll to position [1647, 0]
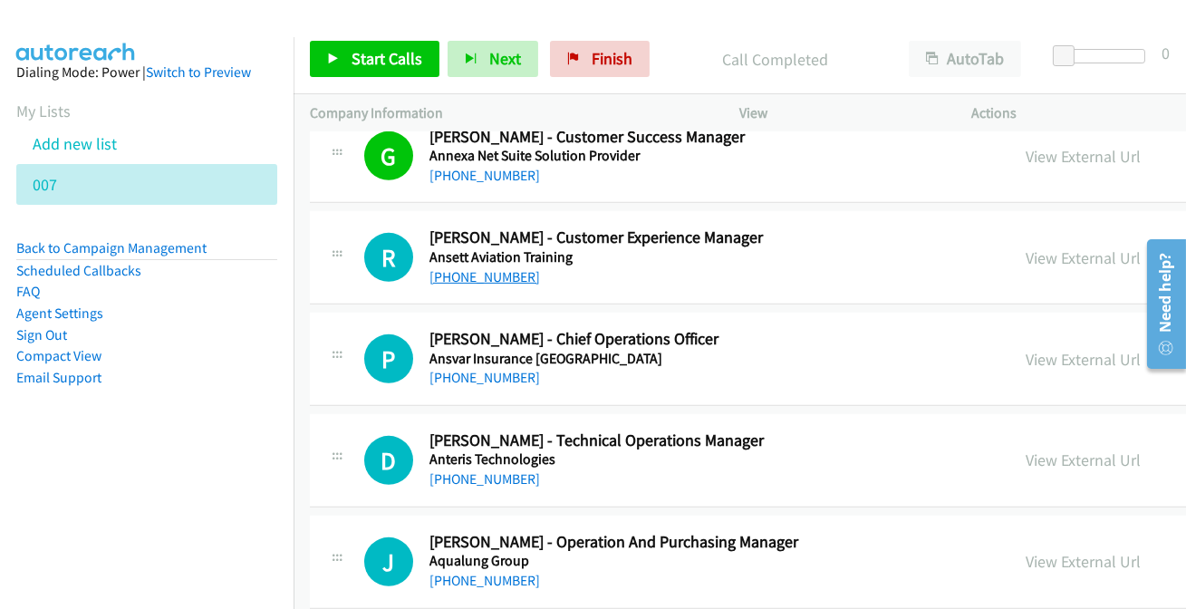
click at [467, 279] on link "[PHONE_NUMBER]" at bounding box center [484, 276] width 111 height 17
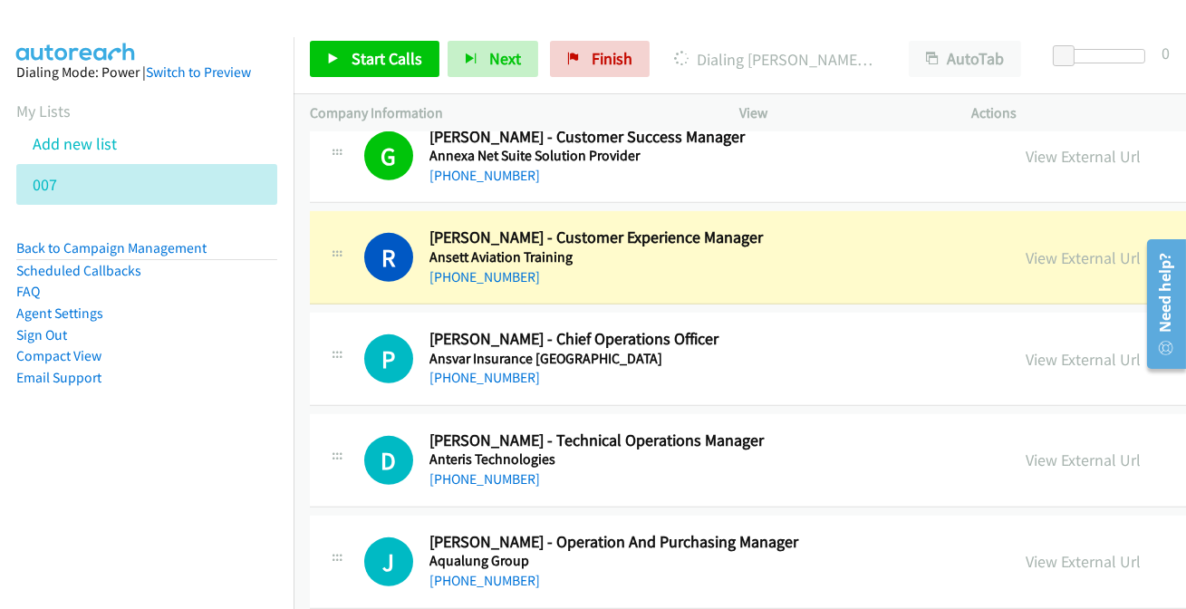
scroll to position [1729, 0]
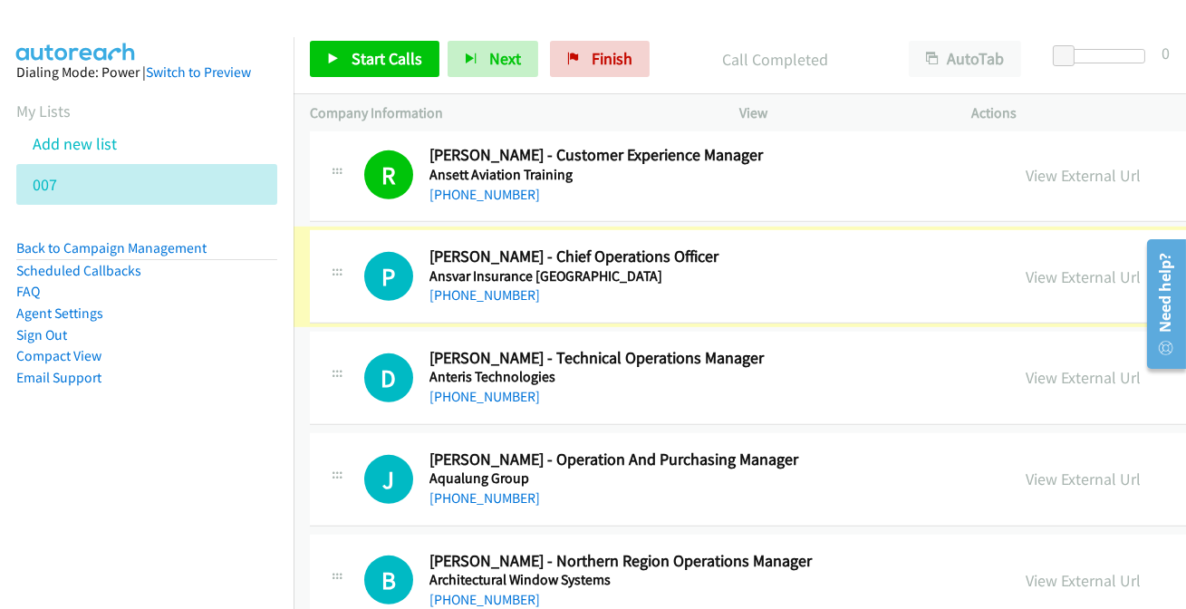
click at [486, 291] on link "[PHONE_NUMBER]" at bounding box center [484, 294] width 111 height 17
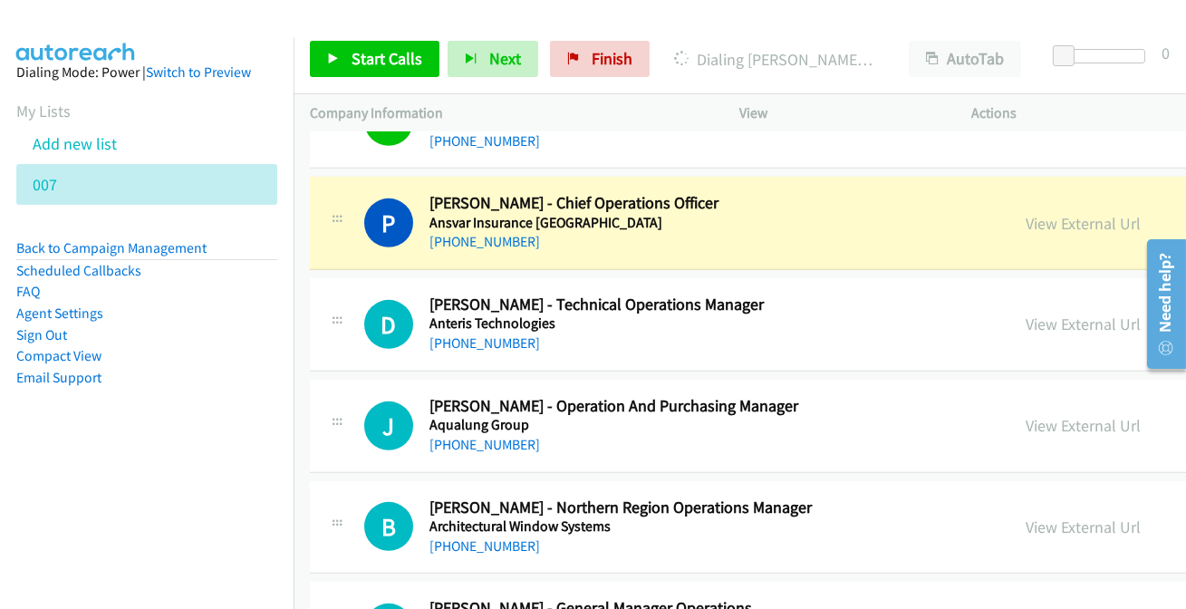
scroll to position [1812, 0]
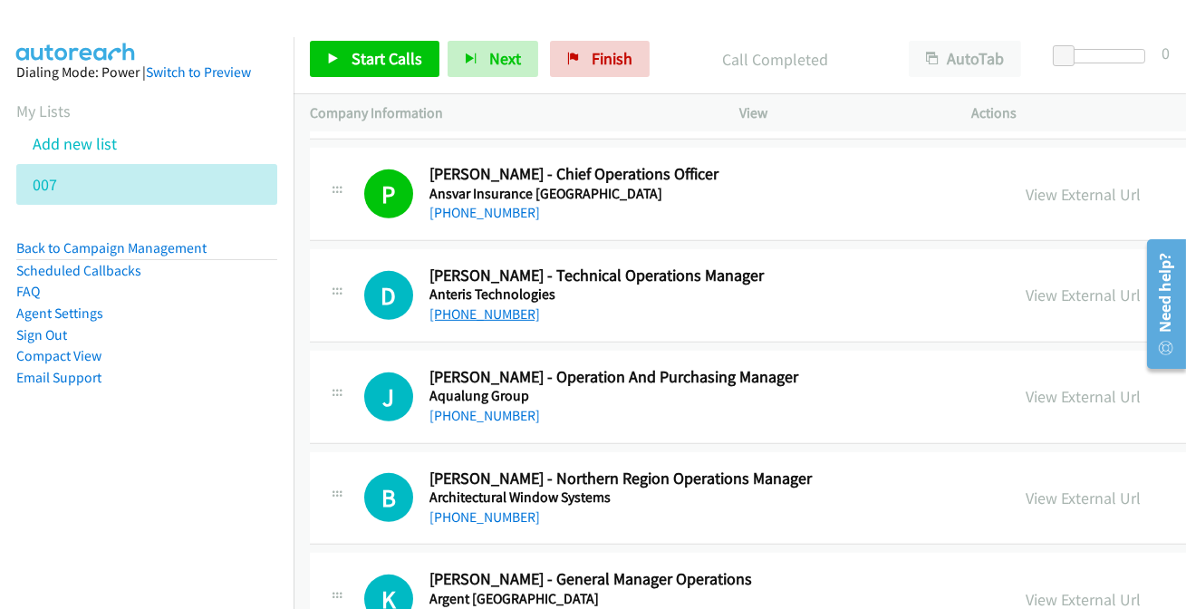
click at [495, 309] on link "[PHONE_NUMBER]" at bounding box center [484, 313] width 111 height 17
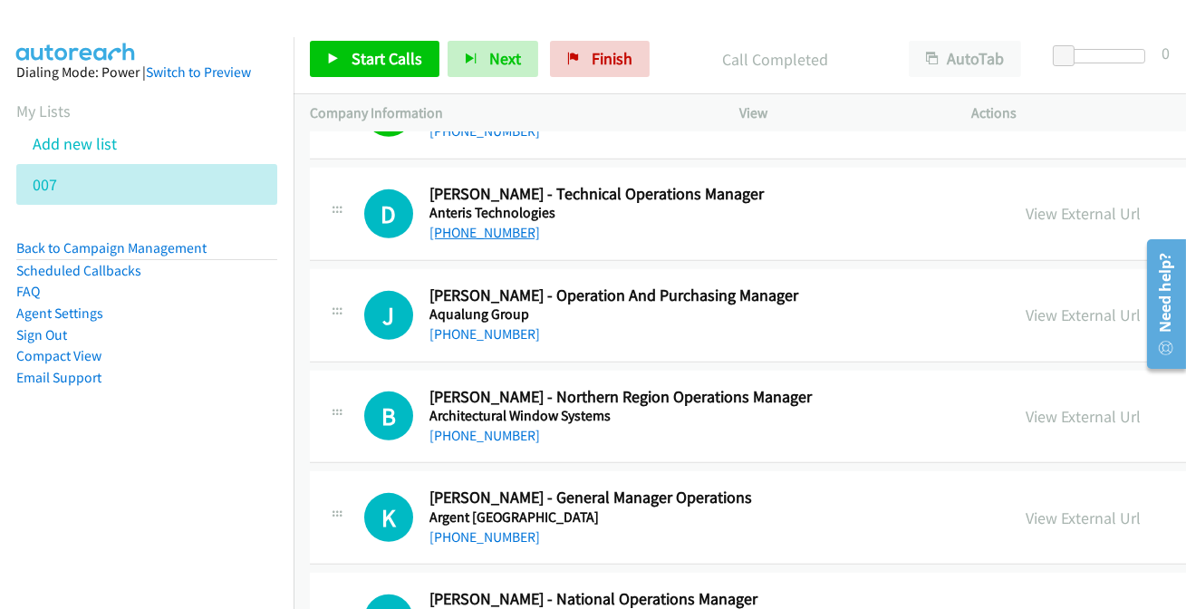
click at [471, 231] on link "[PHONE_NUMBER]" at bounding box center [484, 232] width 111 height 17
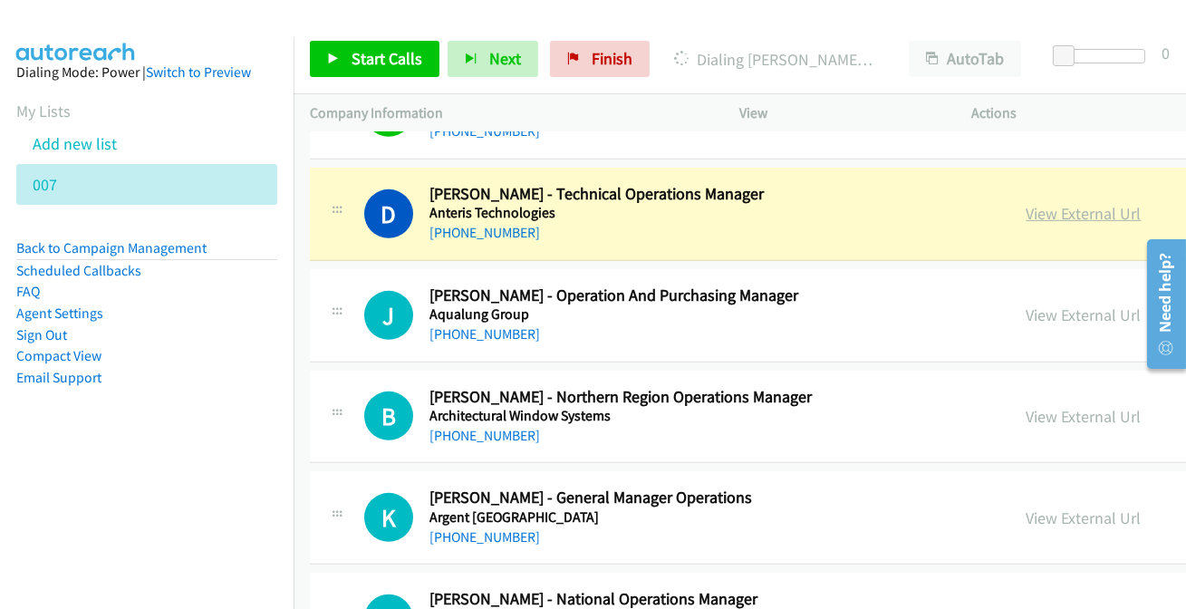
click at [1058, 208] on link "View External Url" at bounding box center [1083, 213] width 115 height 21
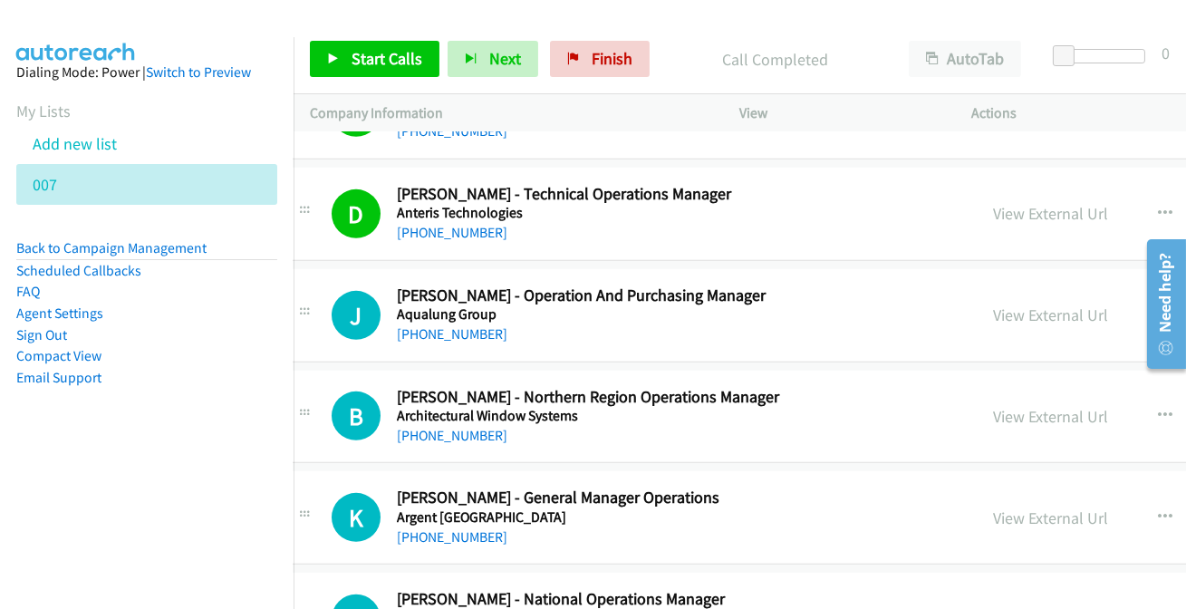
scroll to position [1893, 47]
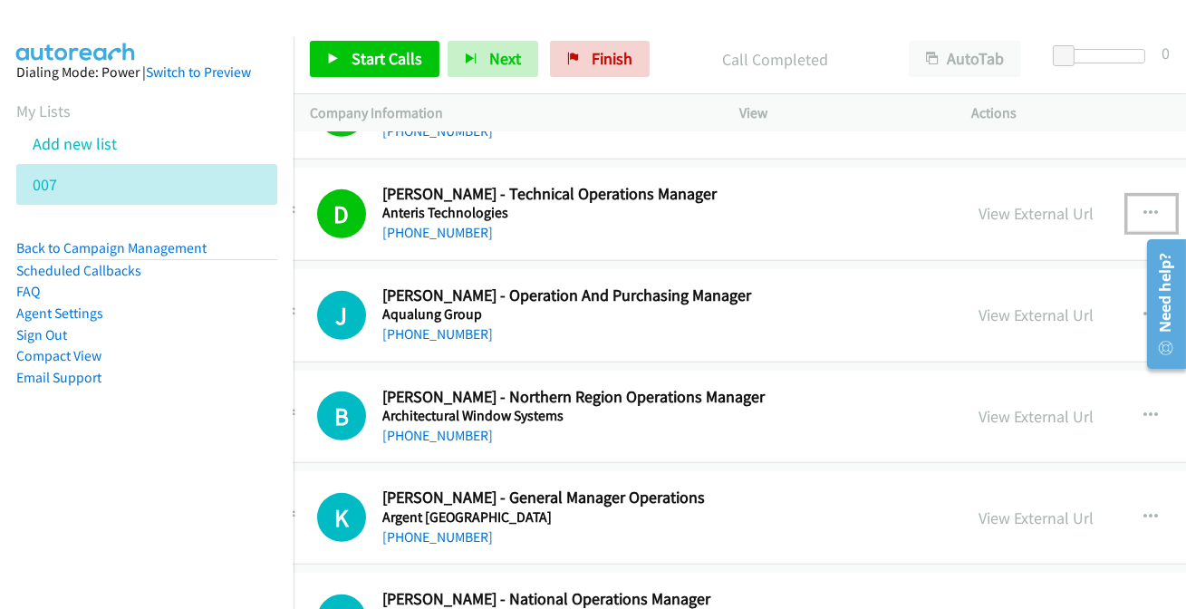
click at [1145, 210] on icon "button" at bounding box center [1151, 214] width 14 height 14
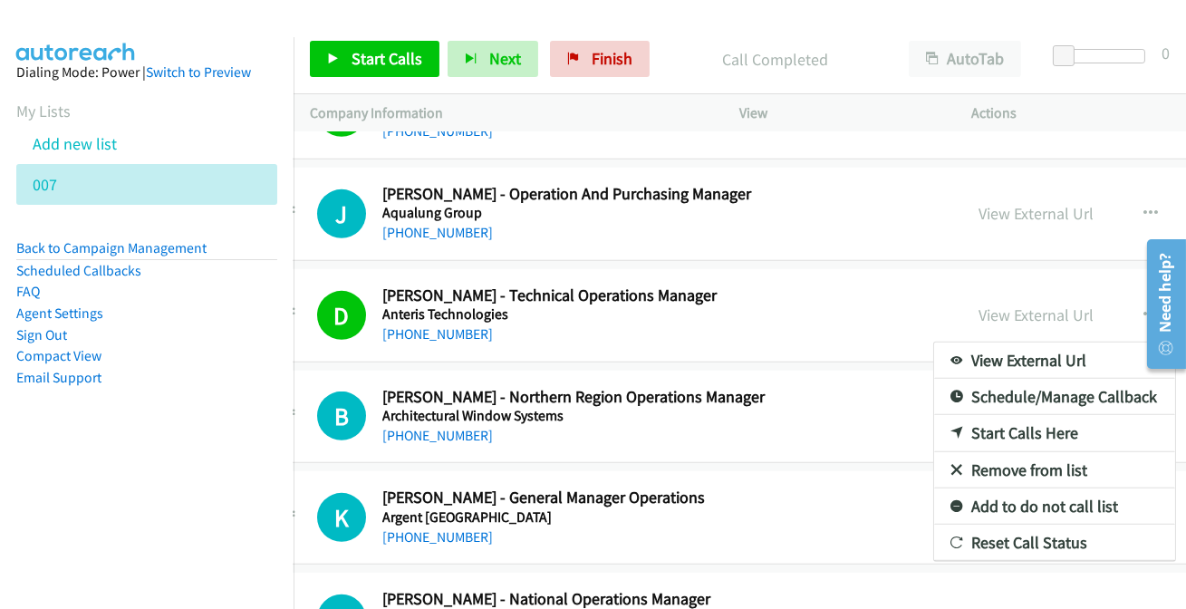
click at [1031, 507] on link "Add to do not call list" at bounding box center [1054, 506] width 241 height 36
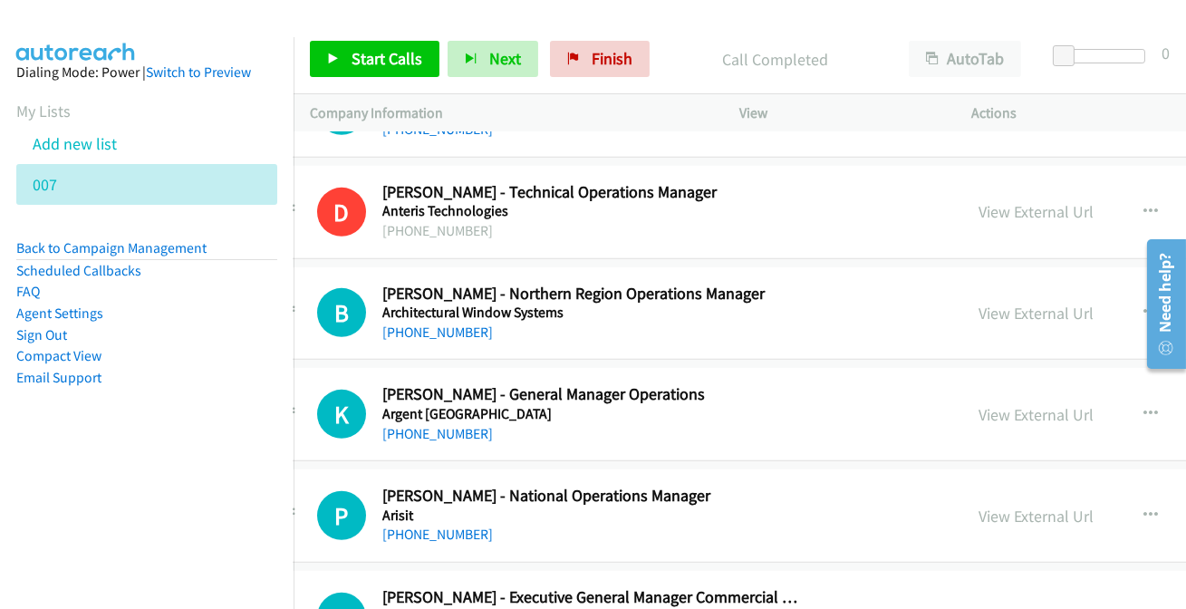
scroll to position [2140, 47]
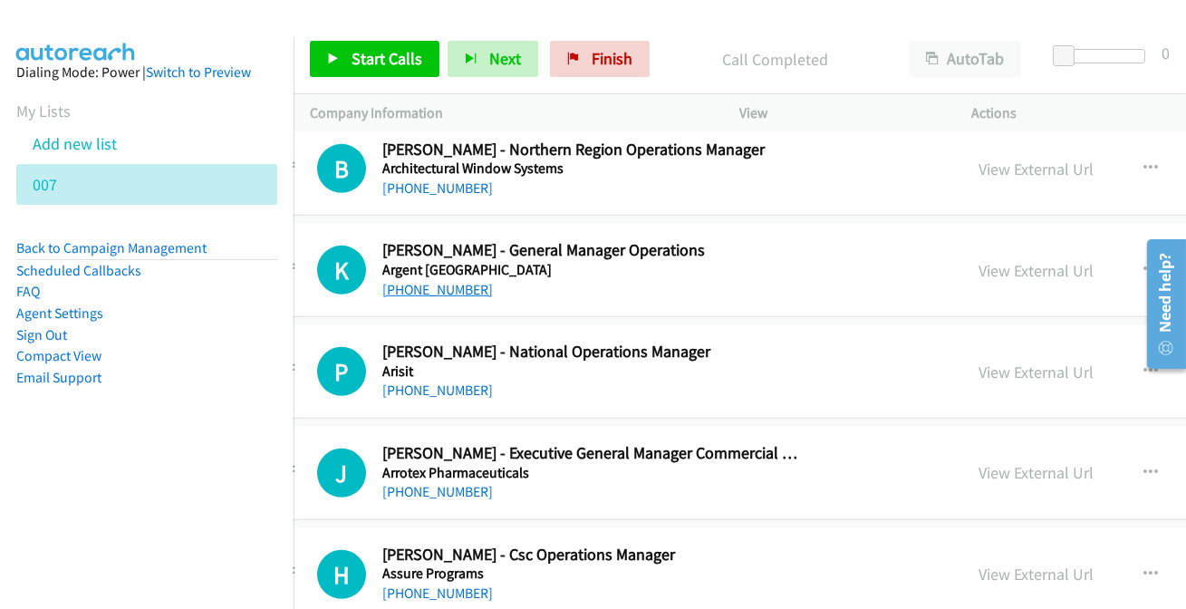
click at [443, 287] on link "[PHONE_NUMBER]" at bounding box center [437, 289] width 111 height 17
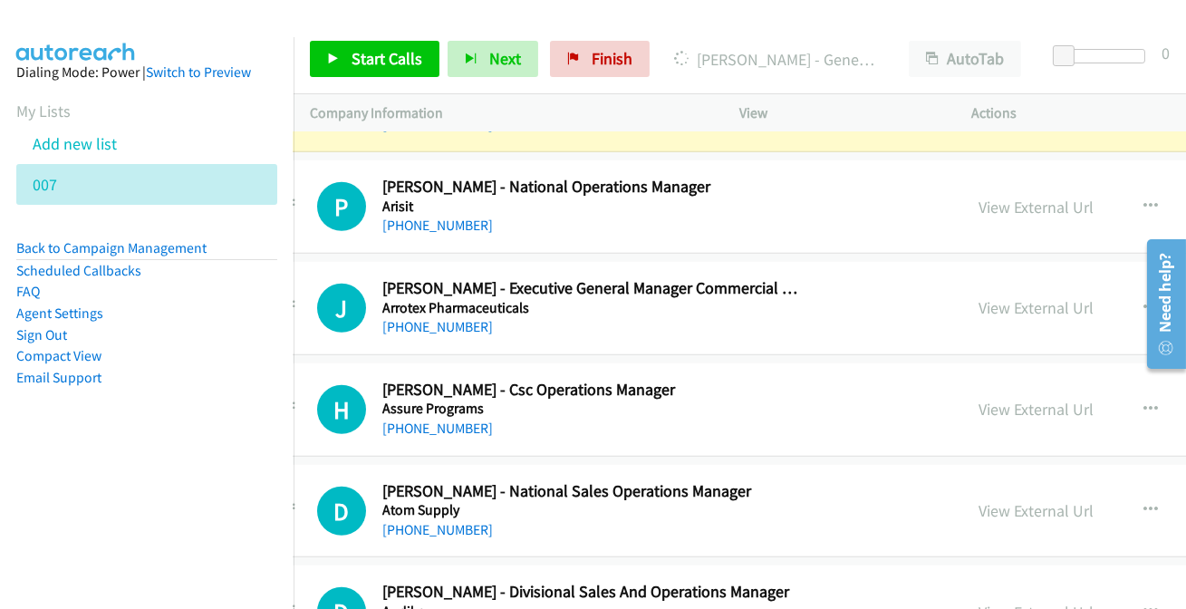
scroll to position [2223, 47]
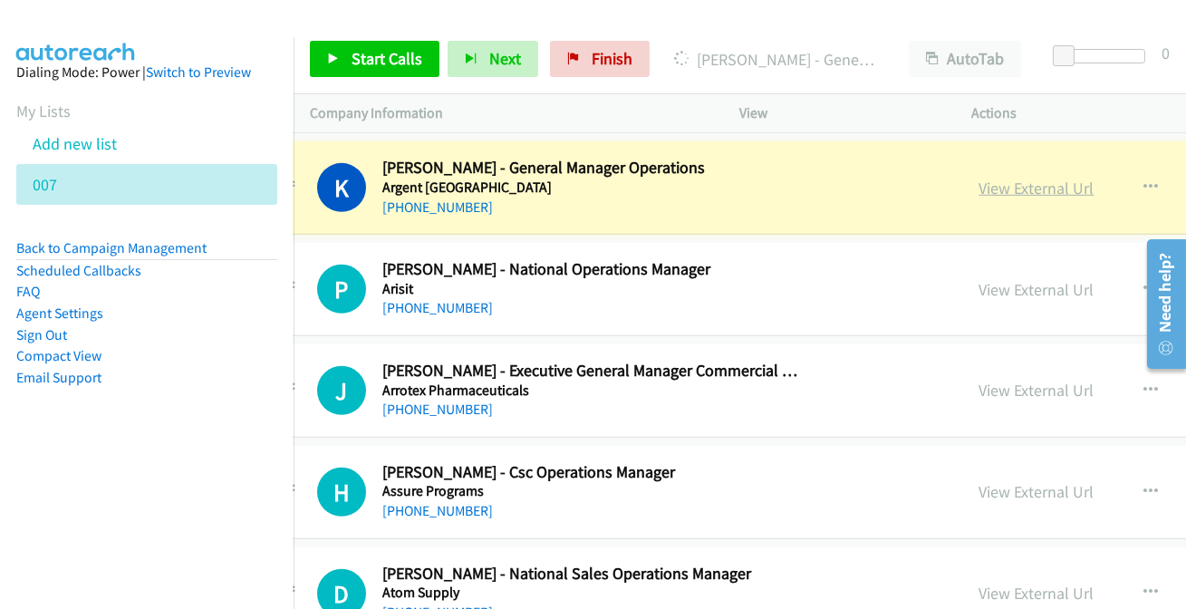
click at [1036, 181] on link "View External Url" at bounding box center [1036, 188] width 115 height 21
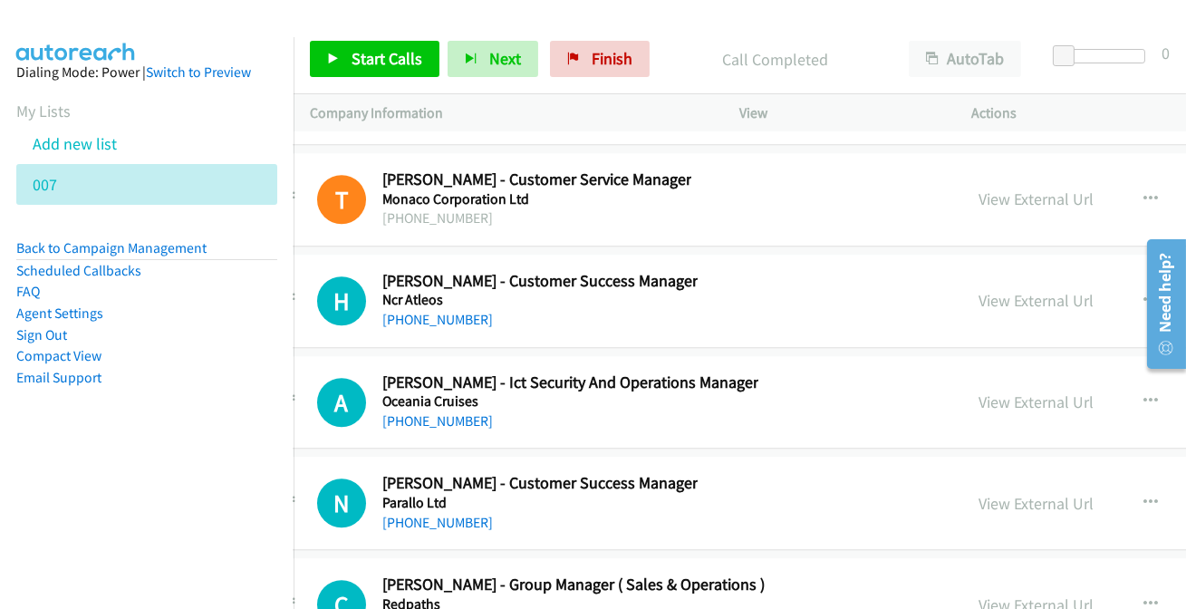
scroll to position [49818, 47]
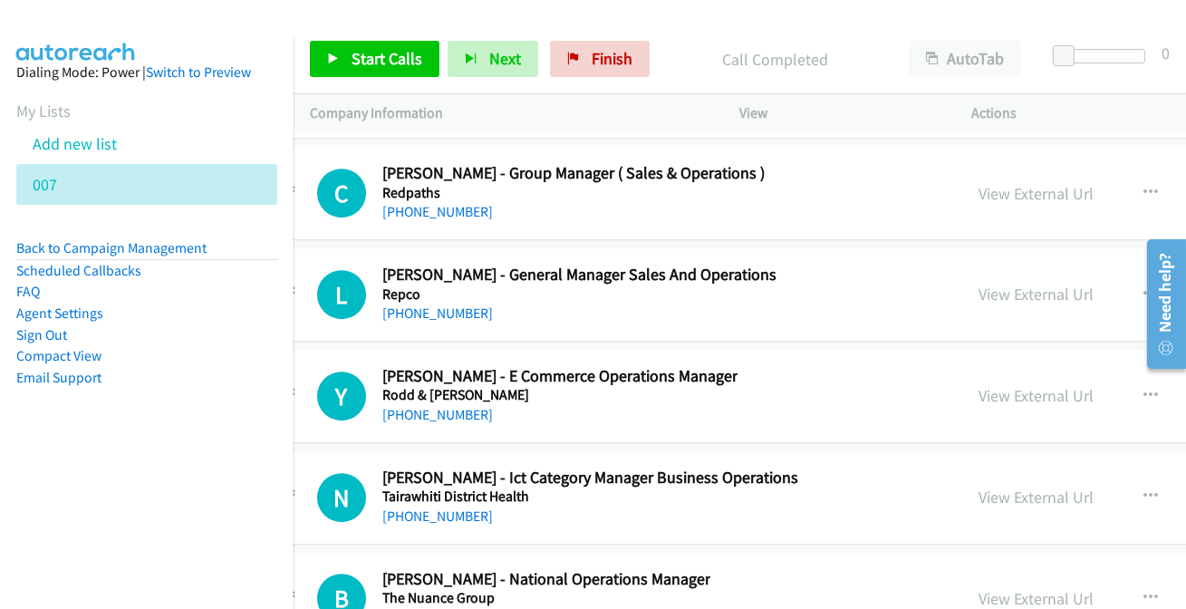
click at [460, 608] on link "[PHONE_NUMBER]" at bounding box center [437, 617] width 111 height 17
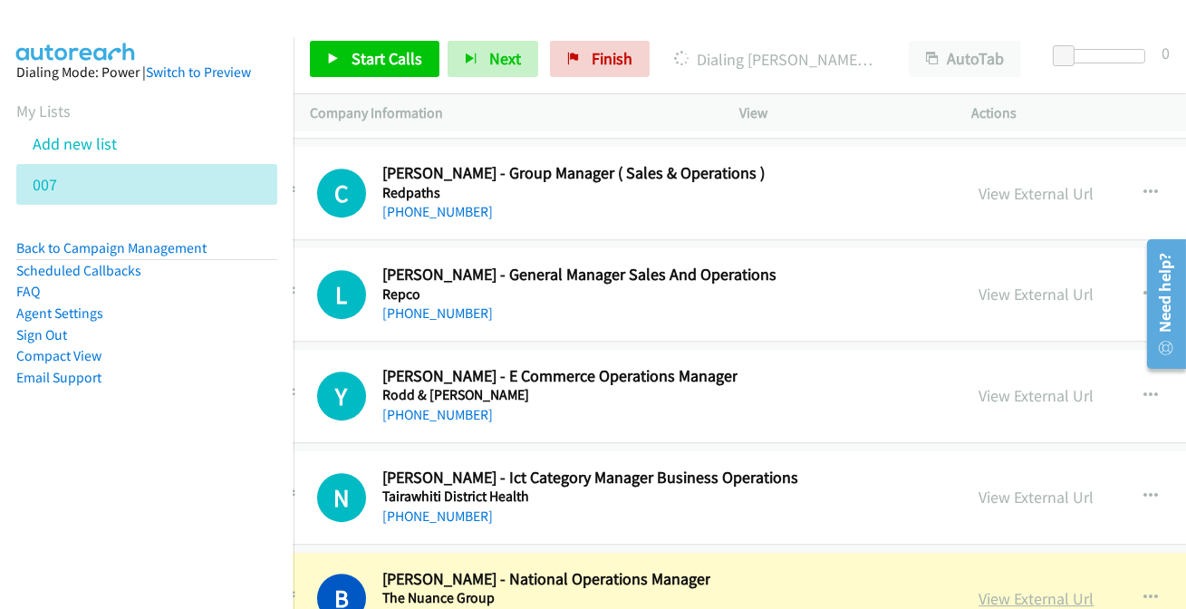
click at [1015, 588] on link "View External Url" at bounding box center [1036, 598] width 115 height 21
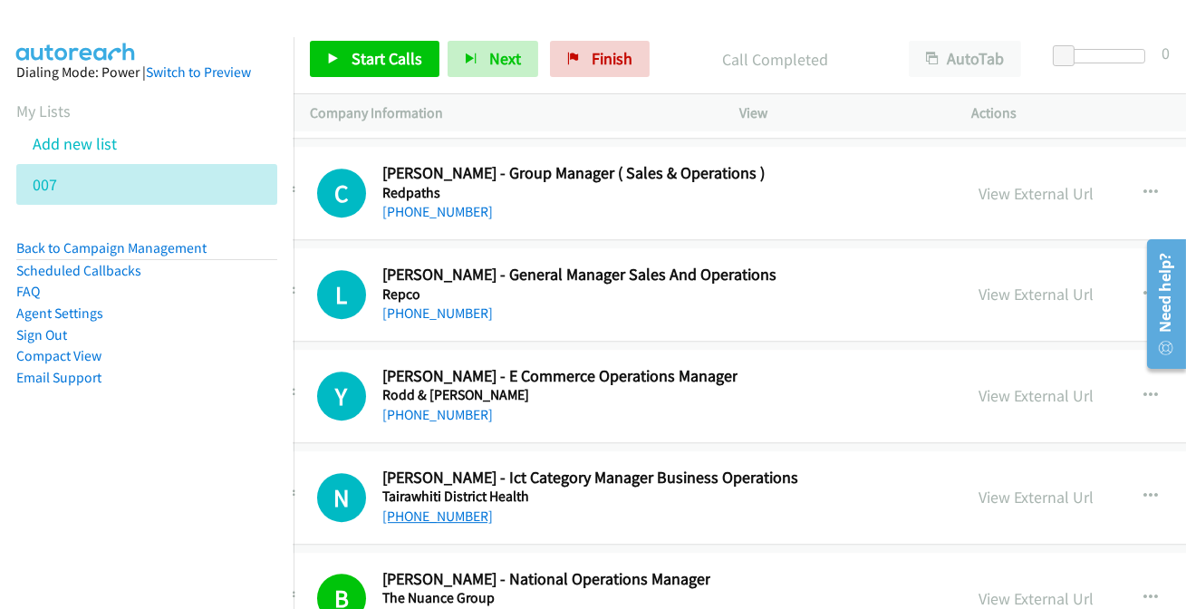
click at [442, 507] on link "[PHONE_NUMBER]" at bounding box center [437, 515] width 111 height 17
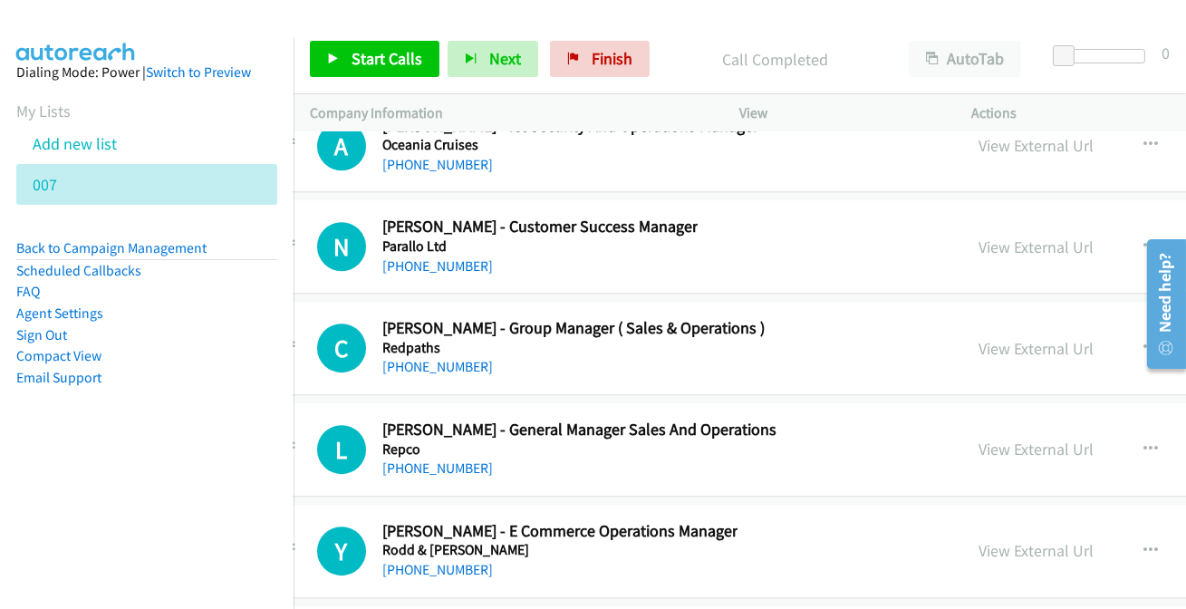
scroll to position [49654, 47]
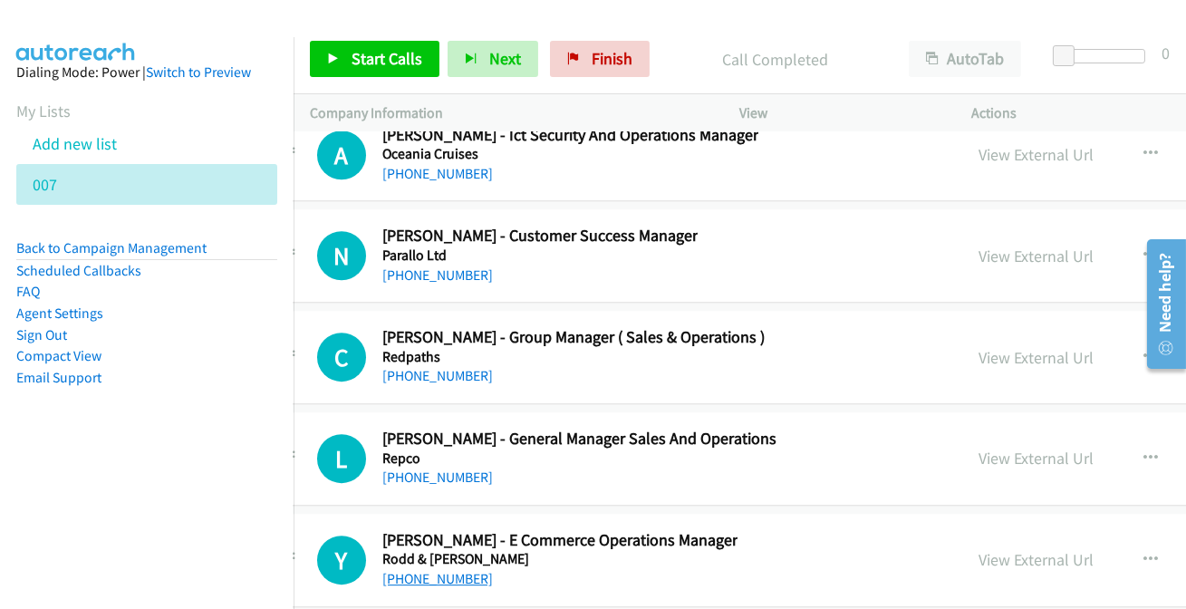
click at [424, 570] on link "[PHONE_NUMBER]" at bounding box center [437, 578] width 111 height 17
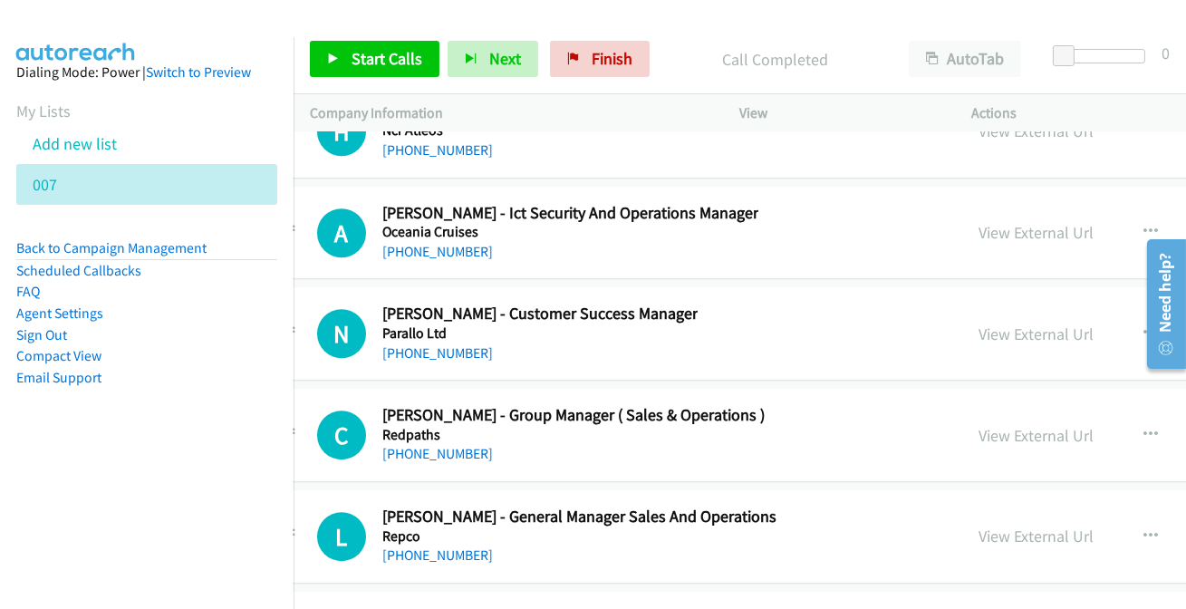
scroll to position [49490, 47]
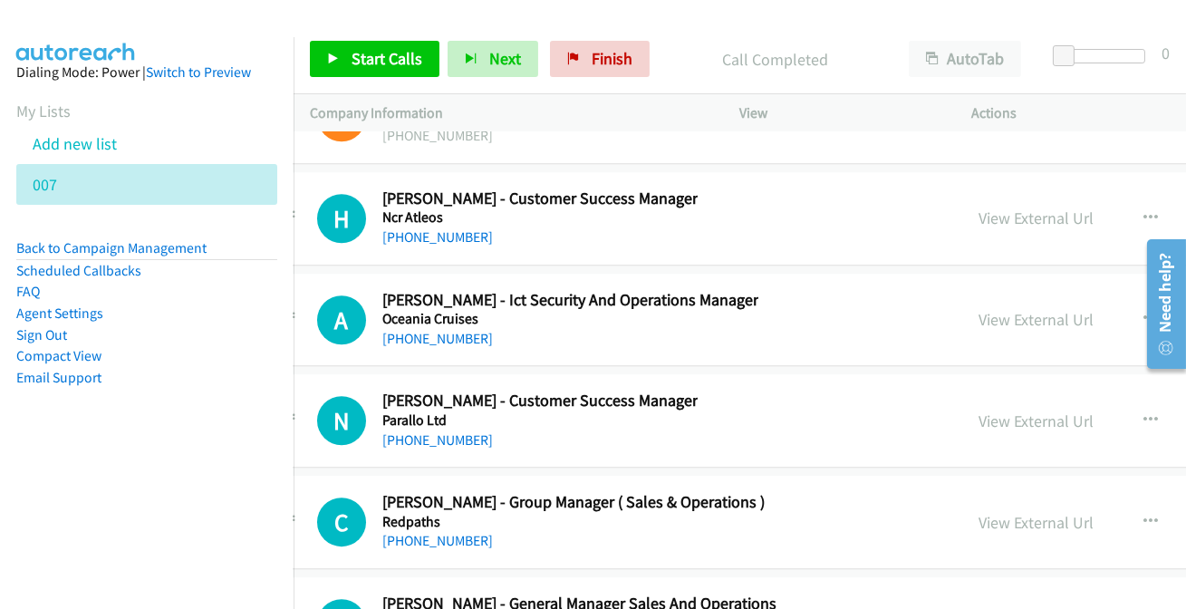
click at [434, 228] on link "[PHONE_NUMBER]" at bounding box center [437, 236] width 111 height 17
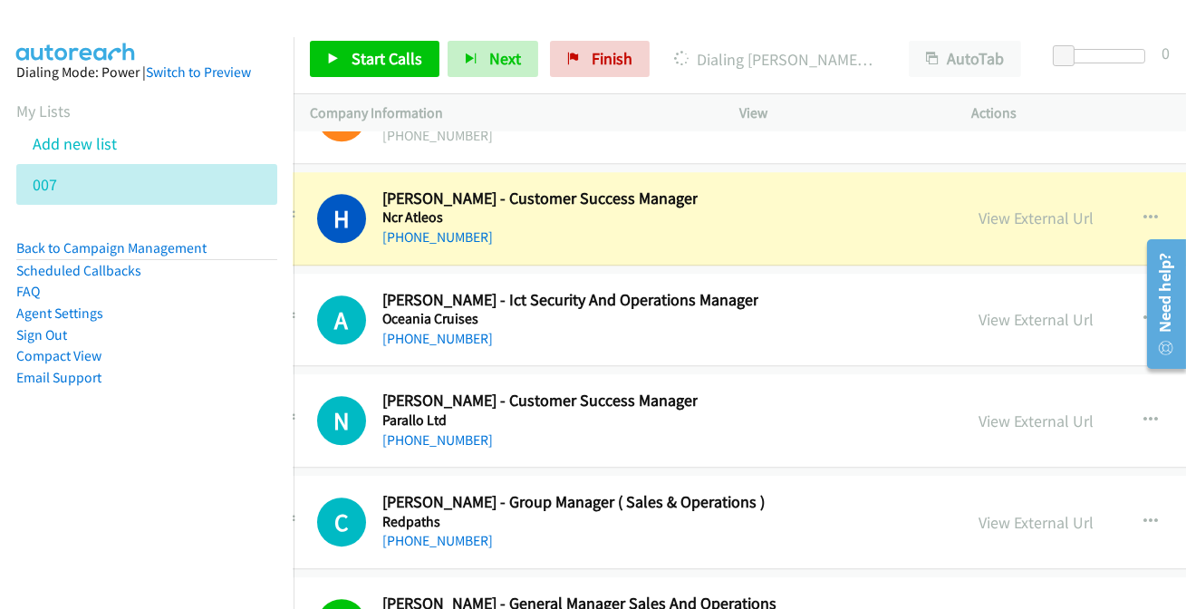
scroll to position [49407, 47]
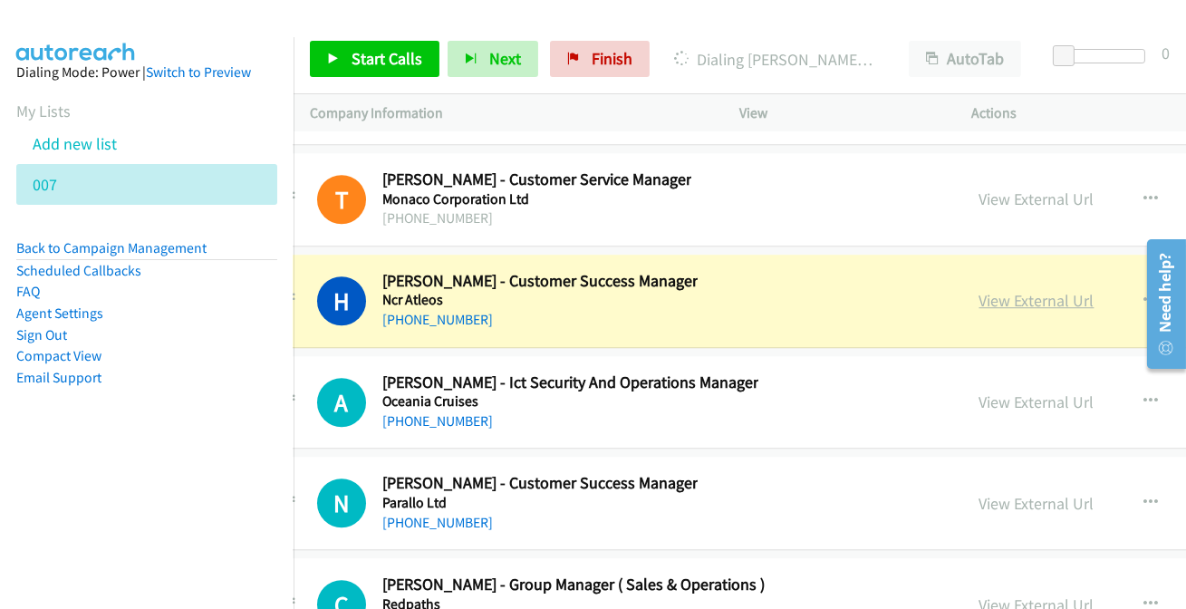
click at [1043, 290] on link "View External Url" at bounding box center [1036, 300] width 115 height 21
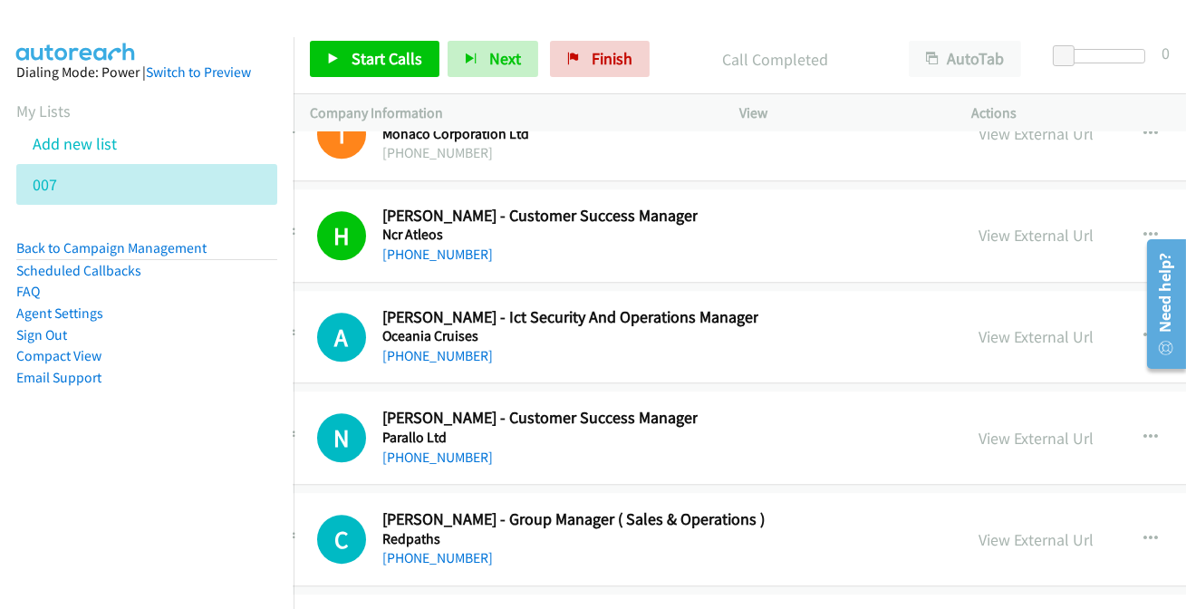
scroll to position [49490, 47]
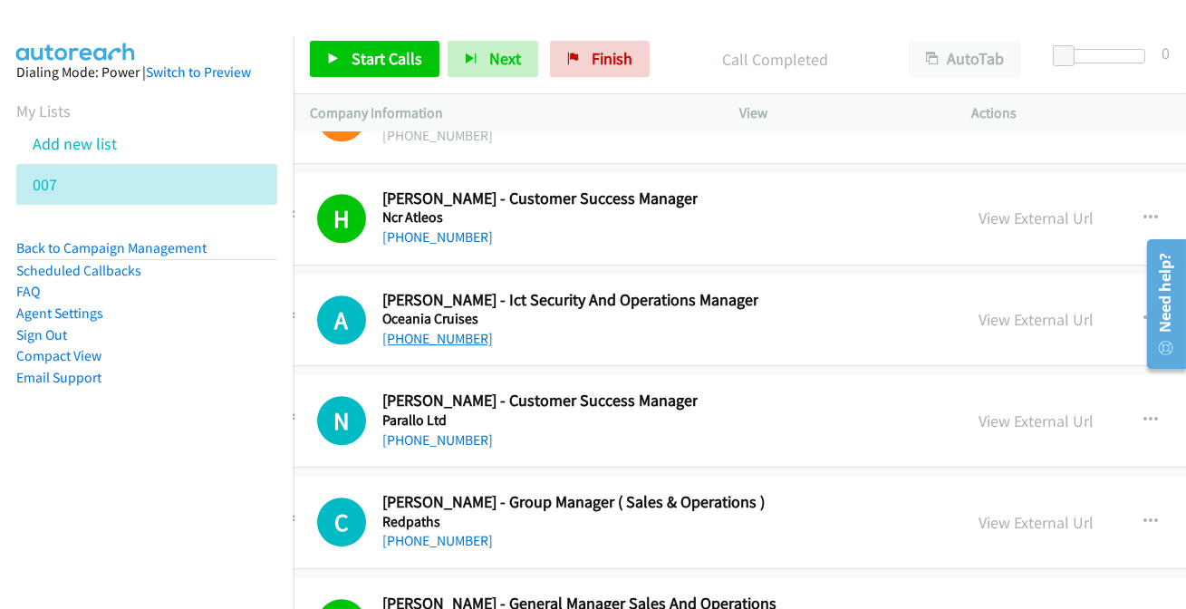
click at [415, 330] on link "[PHONE_NUMBER]" at bounding box center [437, 338] width 111 height 17
click at [459, 431] on link "[PHONE_NUMBER]" at bounding box center [437, 439] width 111 height 17
click at [415, 532] on link "[PHONE_NUMBER]" at bounding box center [437, 540] width 111 height 17
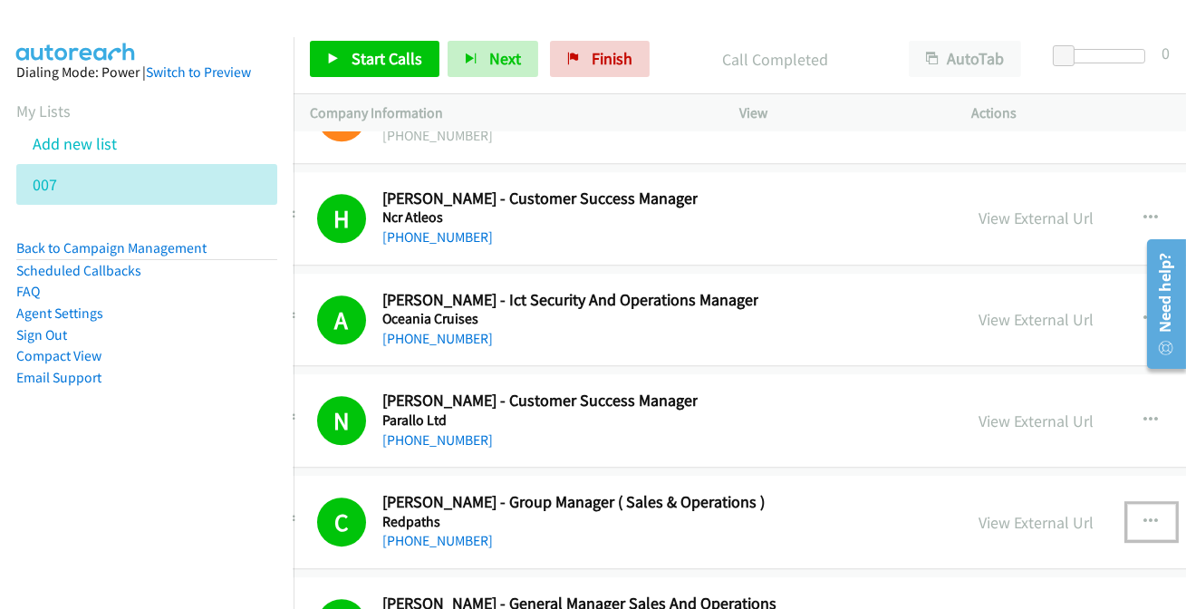
click at [1161, 504] on button "button" at bounding box center [1151, 522] width 49 height 36
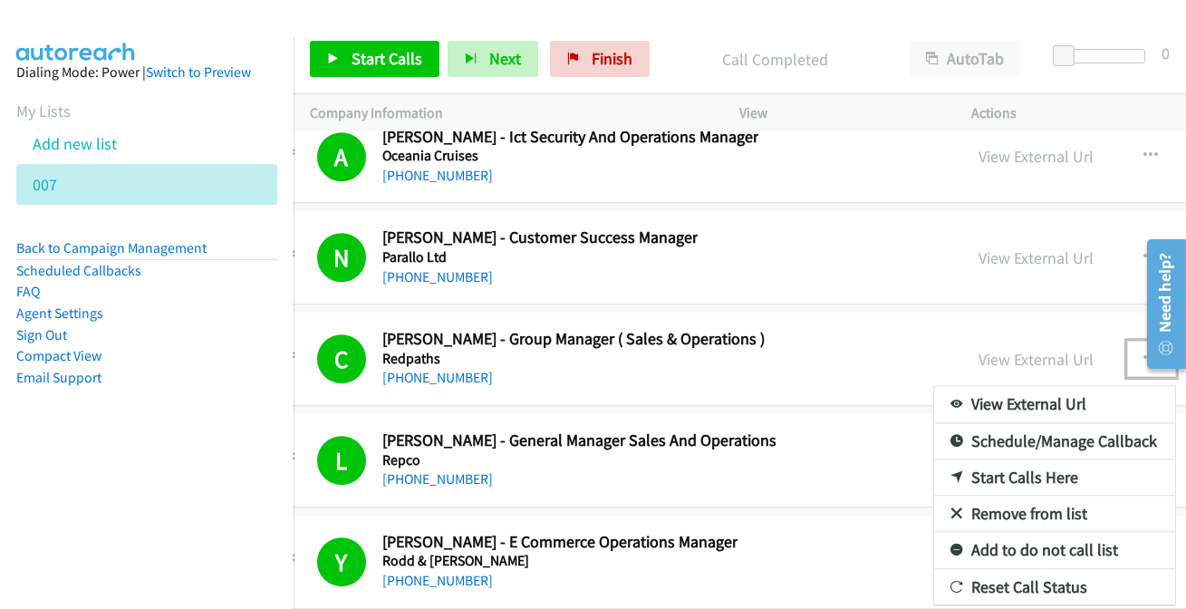
scroll to position [49654, 47]
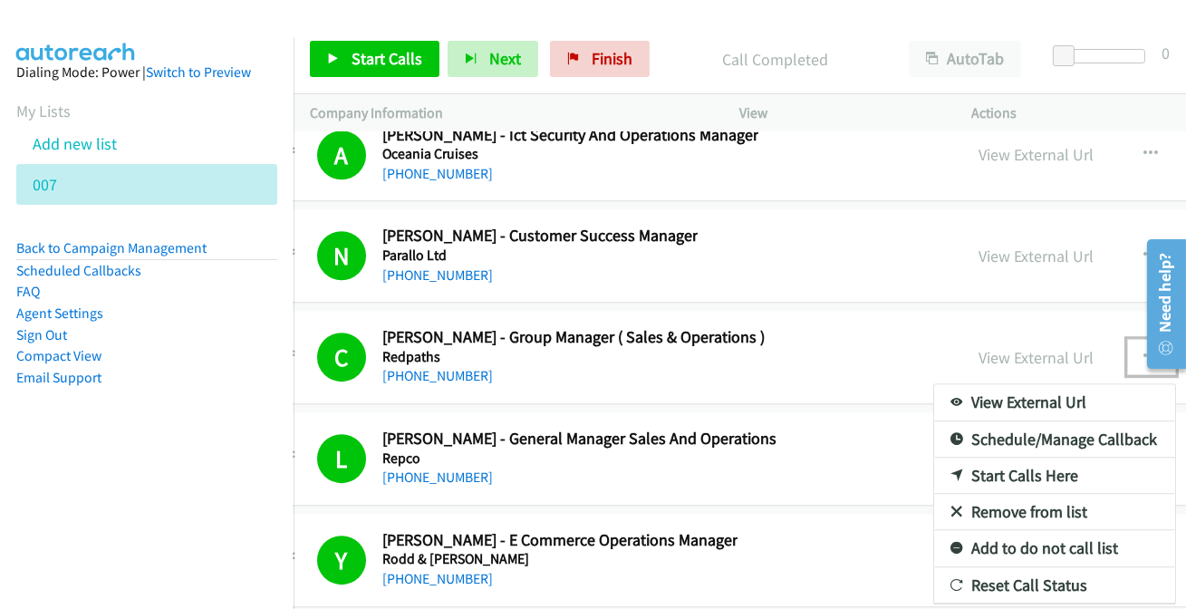
click at [1059, 530] on link "Add to do not call list" at bounding box center [1054, 548] width 241 height 36
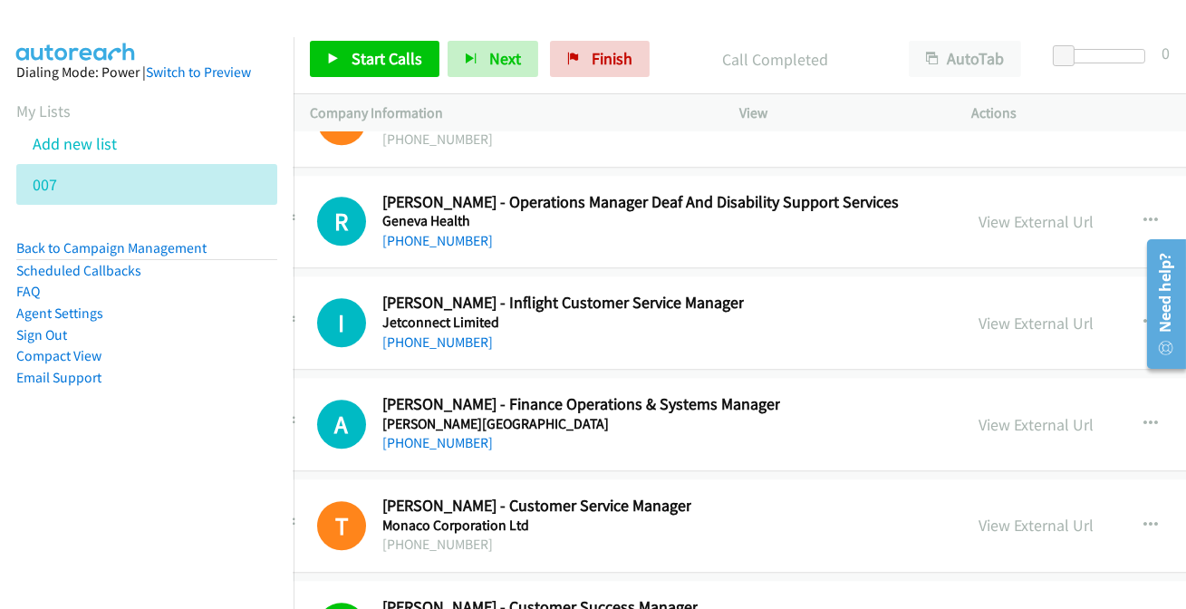
scroll to position [48995, 47]
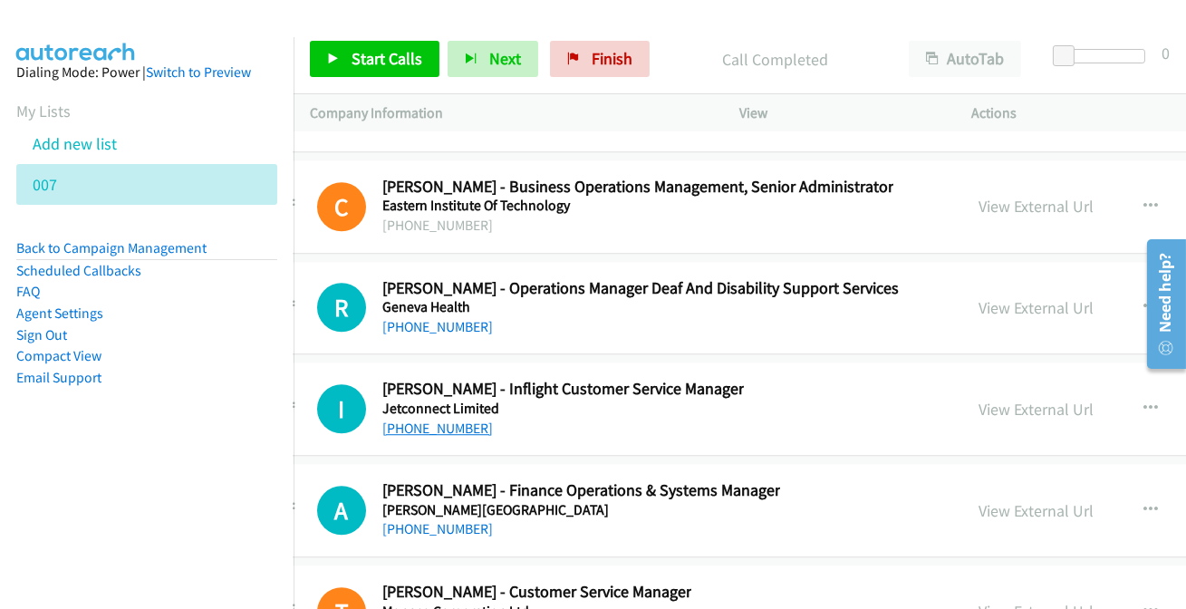
click at [420, 419] on link "[PHONE_NUMBER]" at bounding box center [437, 427] width 111 height 17
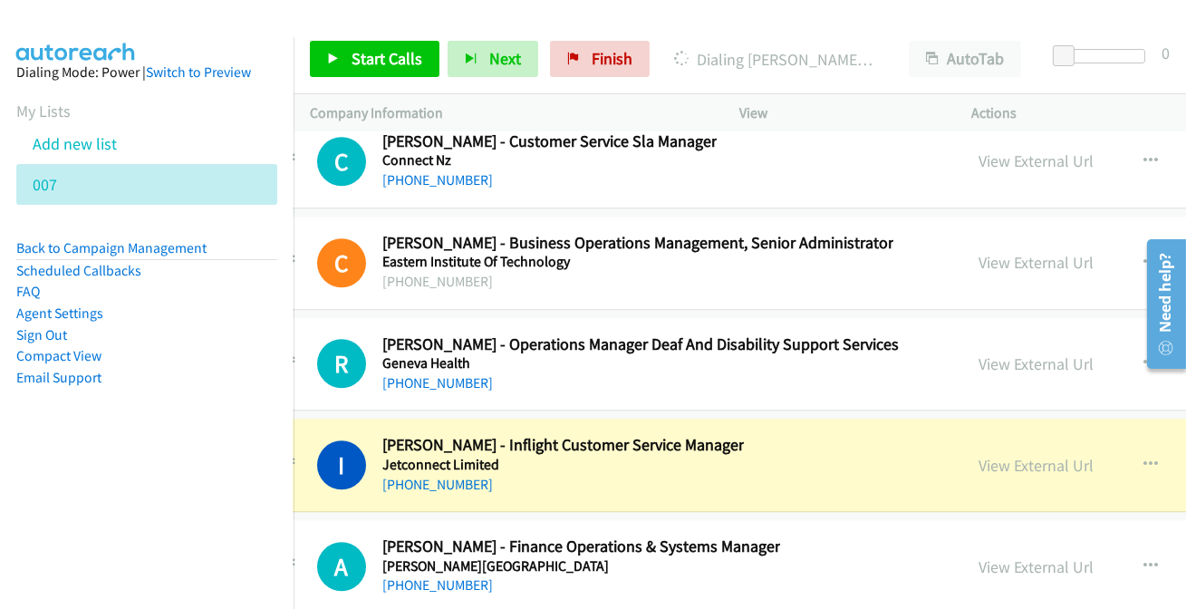
scroll to position [48913, 47]
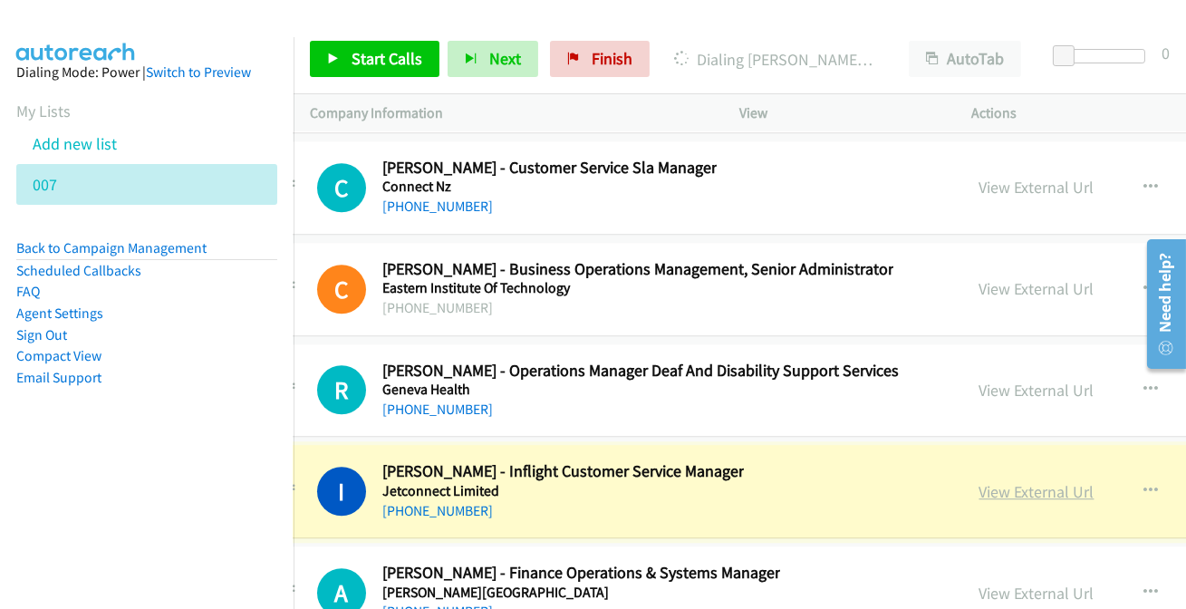
click at [1037, 481] on link "View External Url" at bounding box center [1036, 491] width 115 height 21
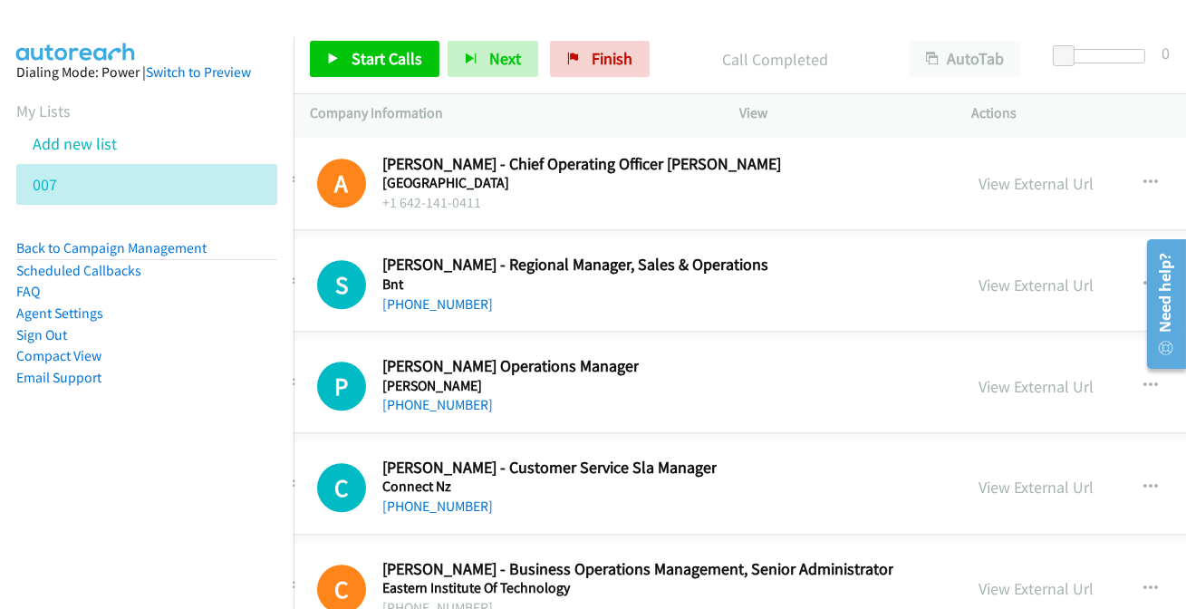
scroll to position [48584, 47]
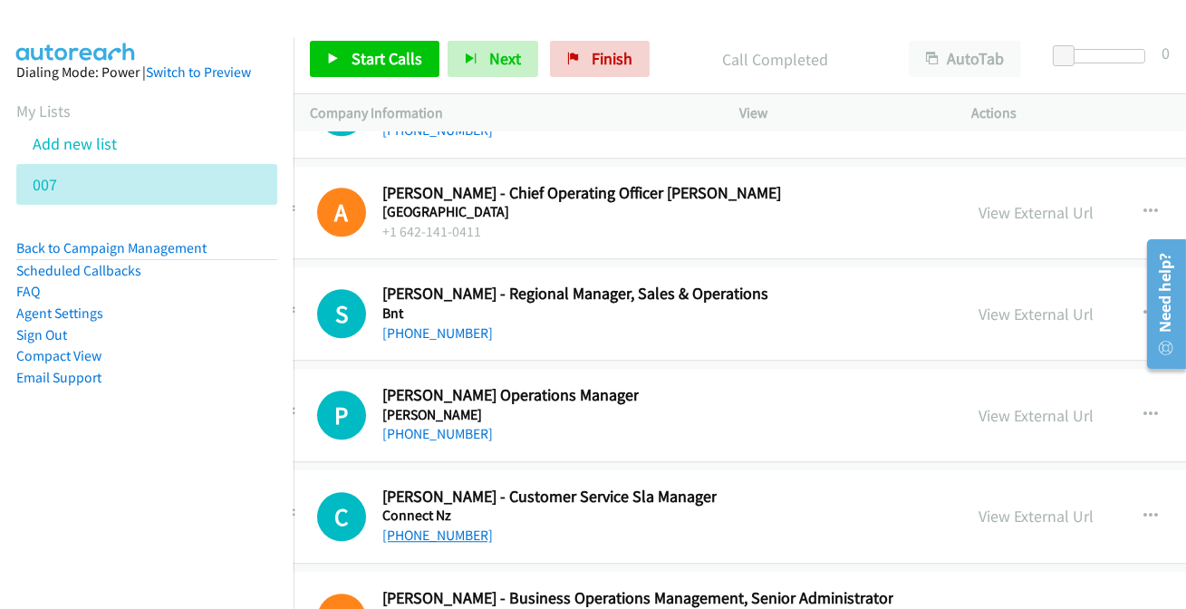
click at [410, 526] on link "[PHONE_NUMBER]" at bounding box center [437, 534] width 111 height 17
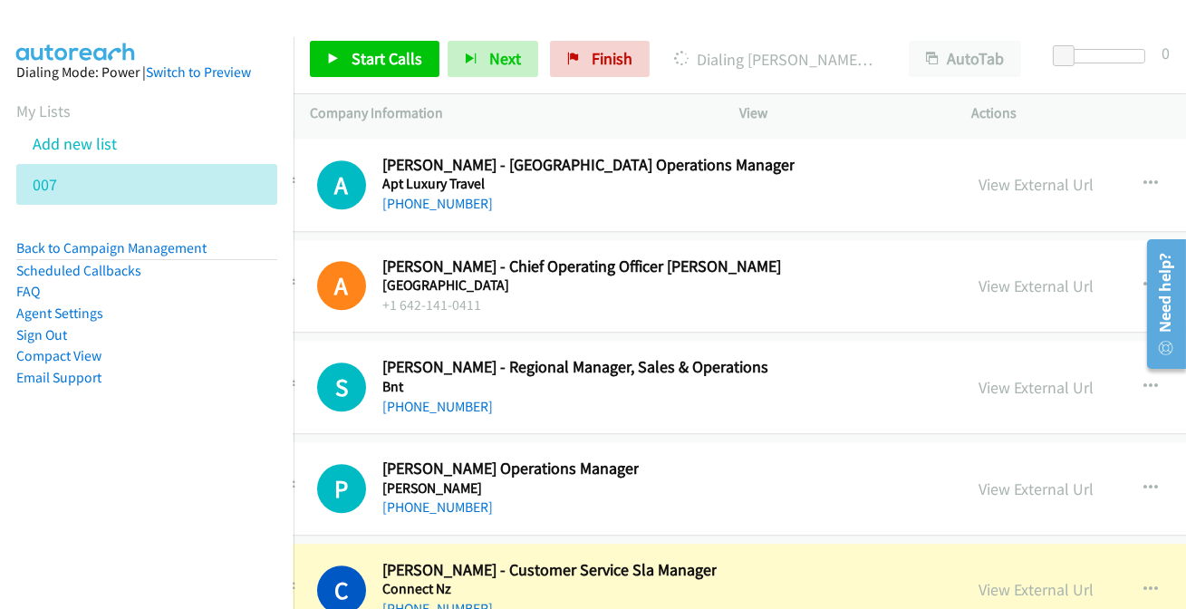
scroll to position [48501, 47]
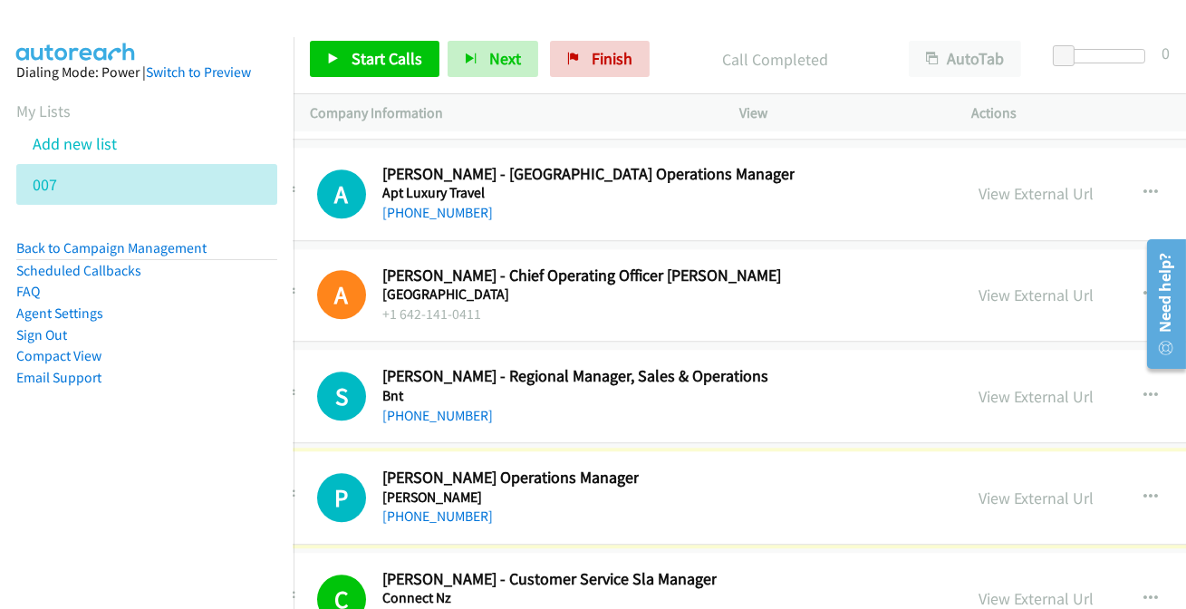
click at [455, 507] on link "[PHONE_NUMBER]" at bounding box center [437, 515] width 111 height 17
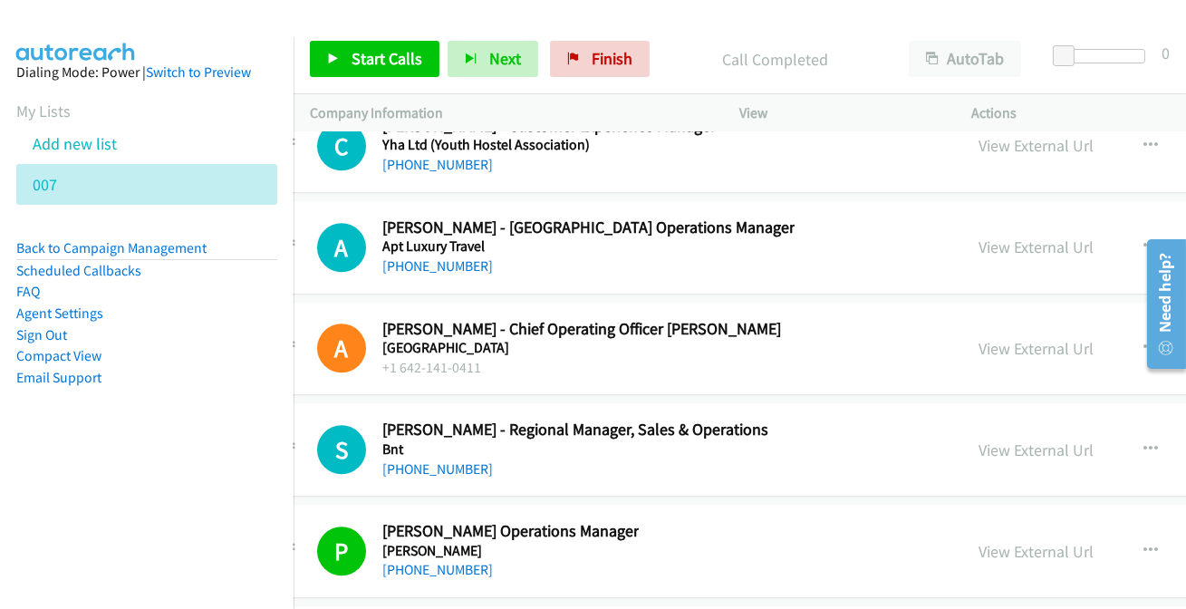
scroll to position [48419, 47]
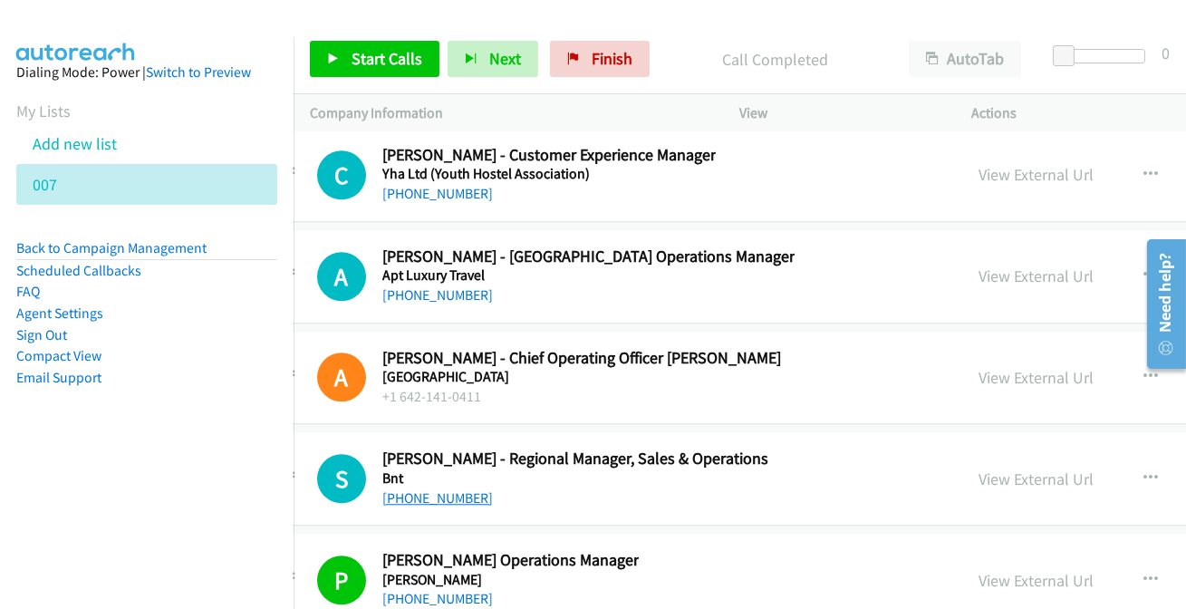
click at [441, 489] on link "[PHONE_NUMBER]" at bounding box center [437, 497] width 111 height 17
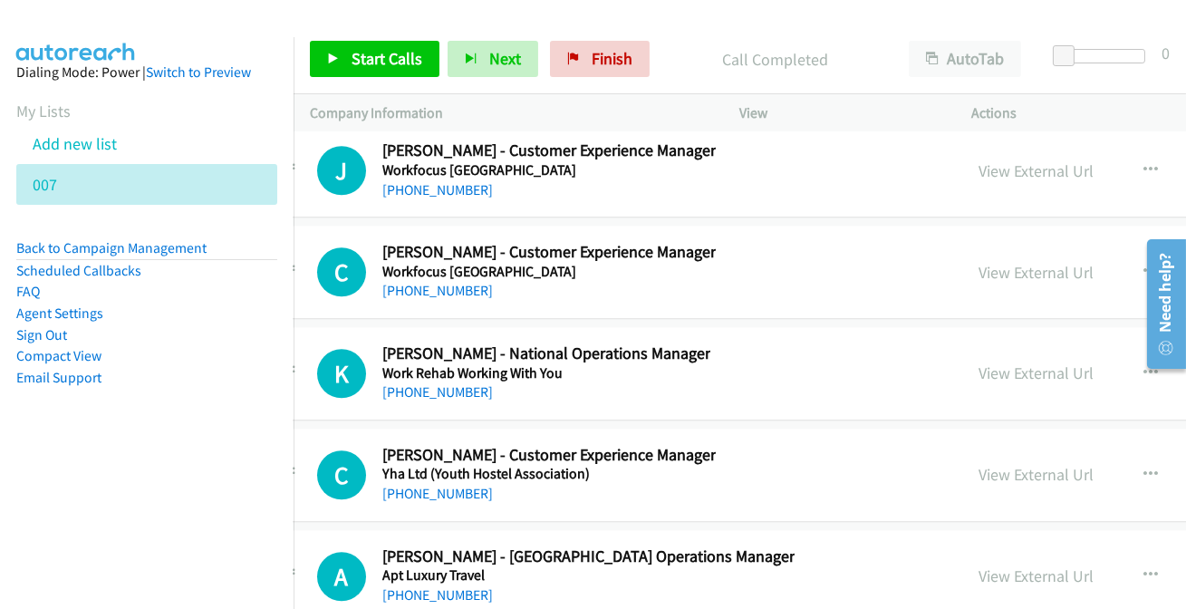
scroll to position [48089, 47]
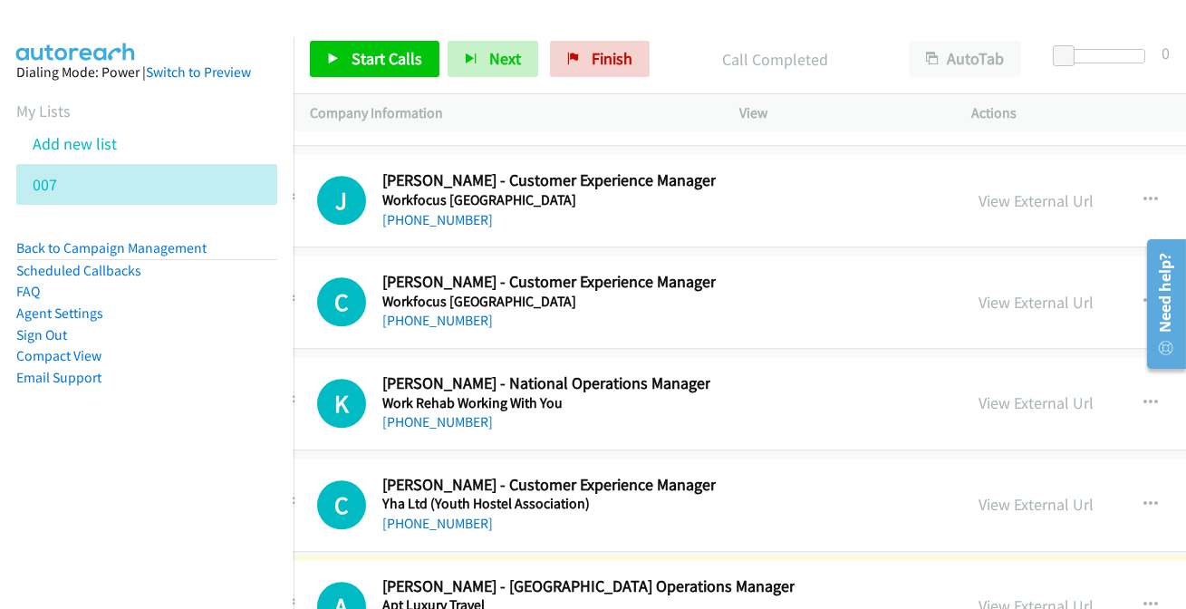
click at [436, 514] on link "[PHONE_NUMBER]" at bounding box center [437, 522] width 111 height 17
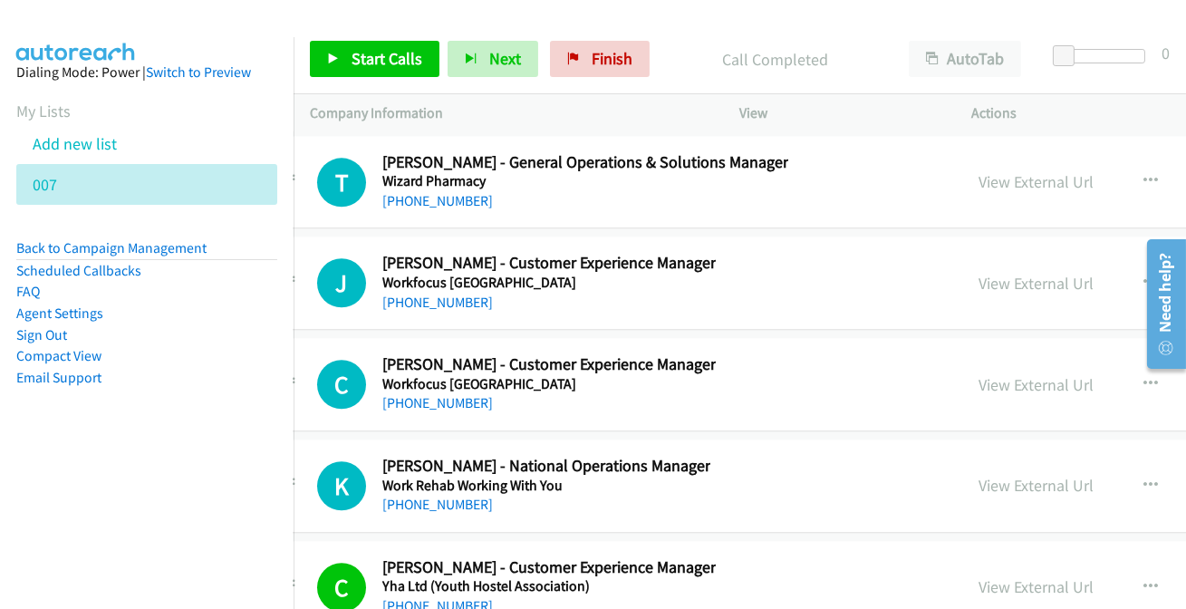
scroll to position [47925, 47]
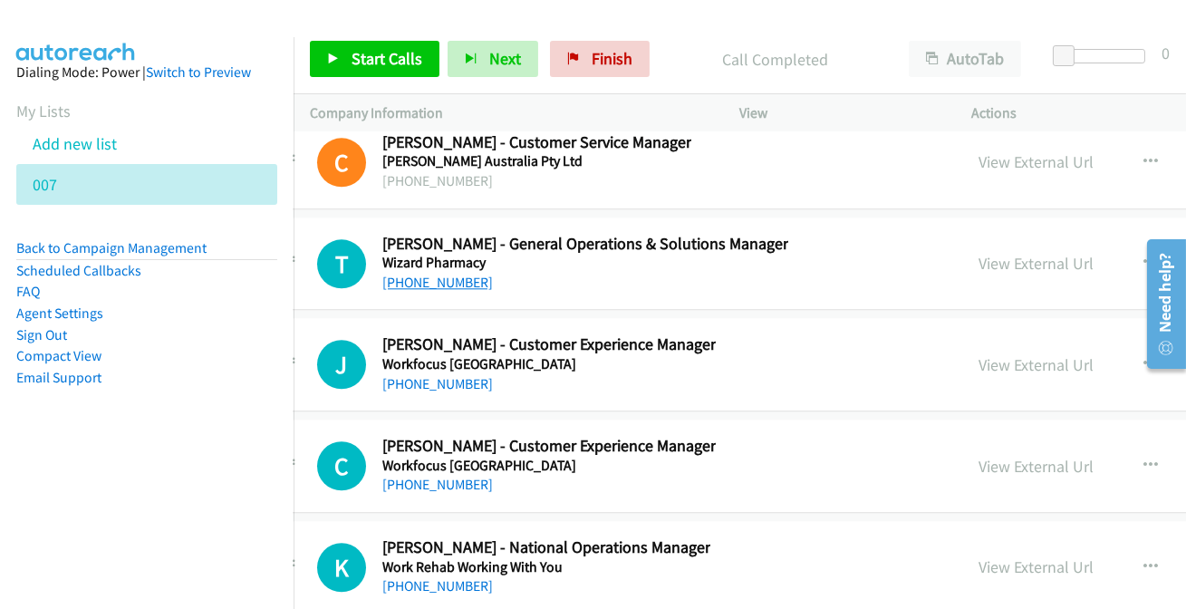
click at [424, 274] on link "[PHONE_NUMBER]" at bounding box center [437, 282] width 111 height 17
click at [419, 375] on link "[PHONE_NUMBER]" at bounding box center [437, 383] width 111 height 17
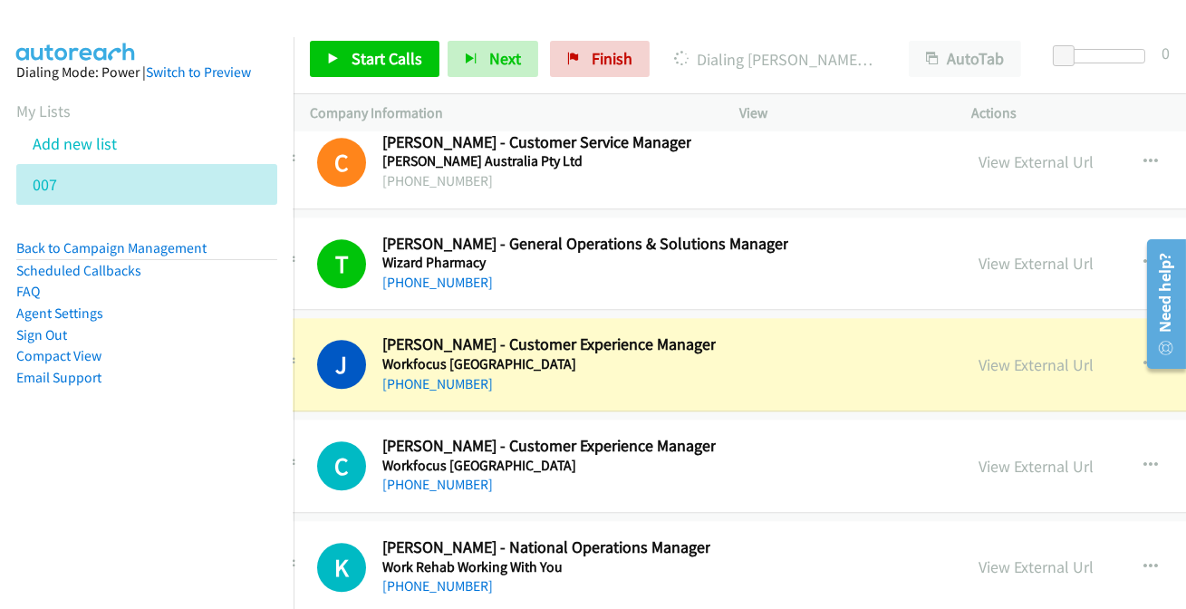
scroll to position [48007, 47]
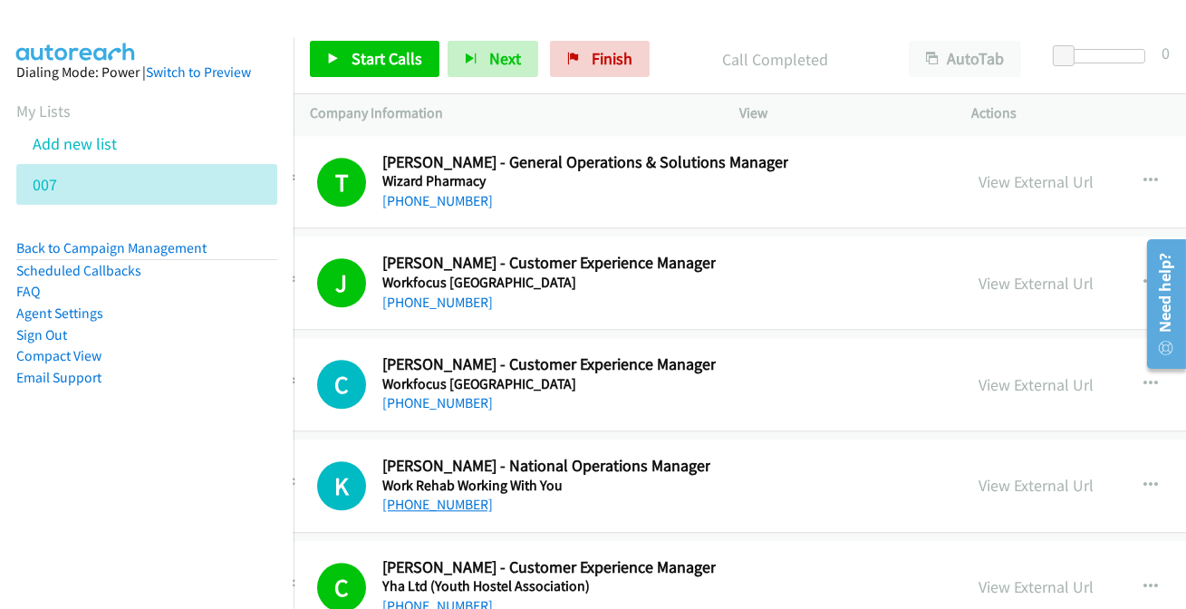
click at [451, 495] on link "[PHONE_NUMBER]" at bounding box center [437, 503] width 111 height 17
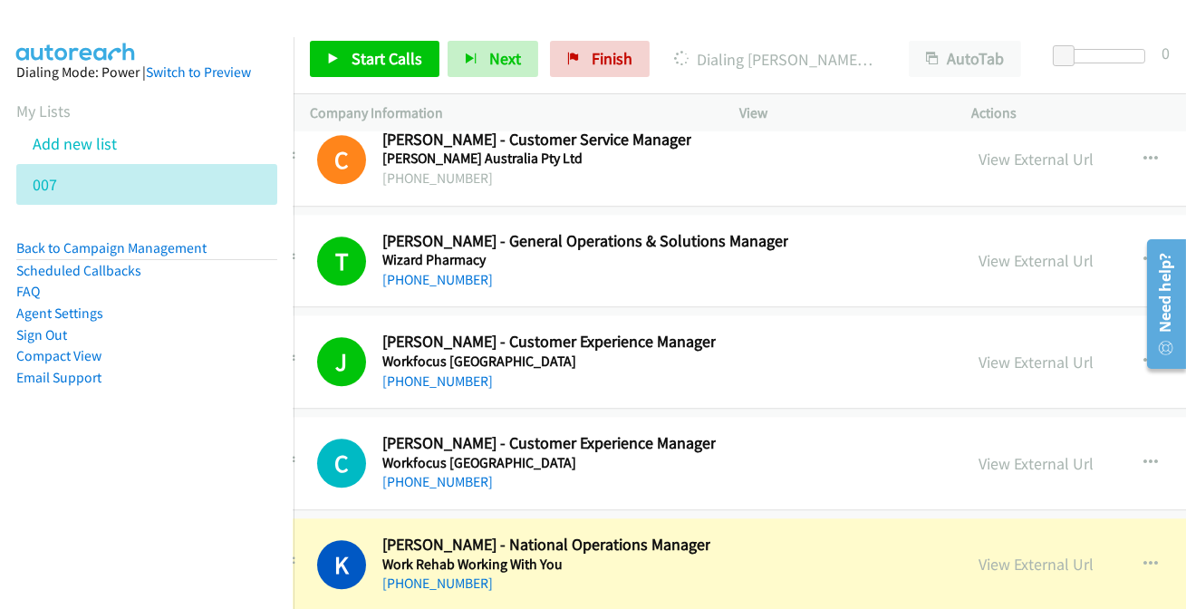
scroll to position [47925, 47]
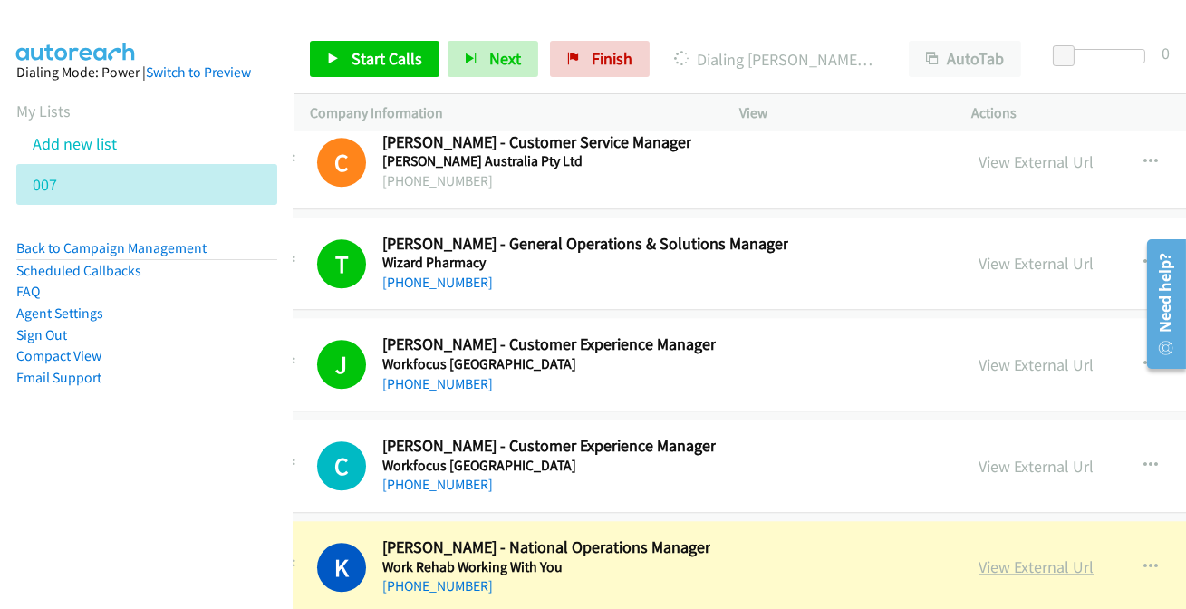
click at [1025, 556] on link "View External Url" at bounding box center [1036, 566] width 115 height 21
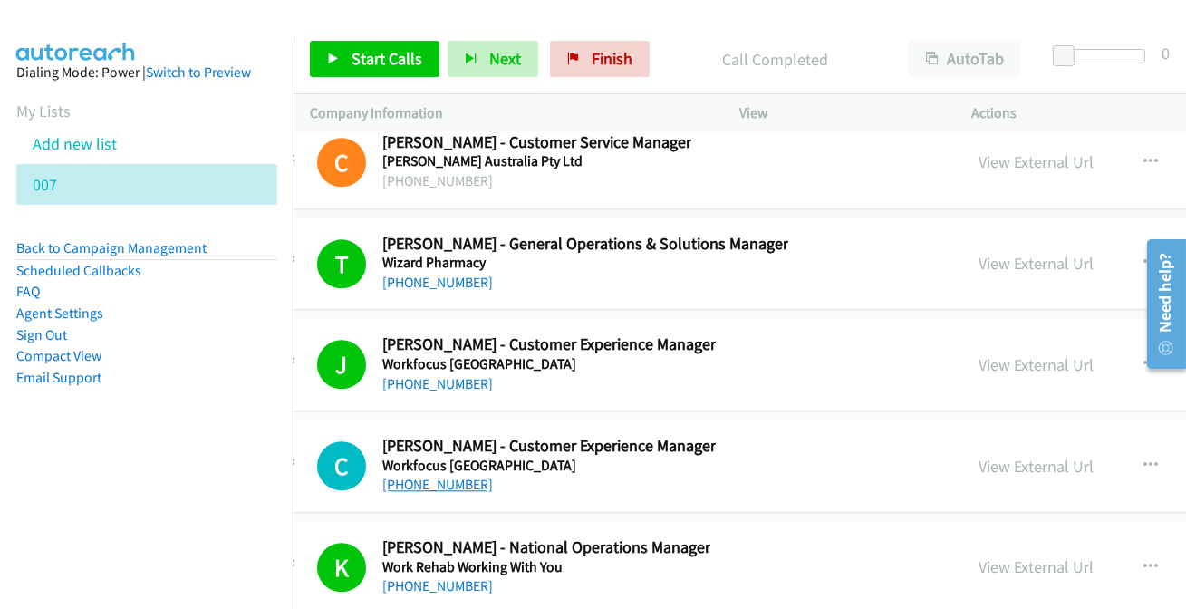
click at [446, 476] on link "[PHONE_NUMBER]" at bounding box center [437, 484] width 111 height 17
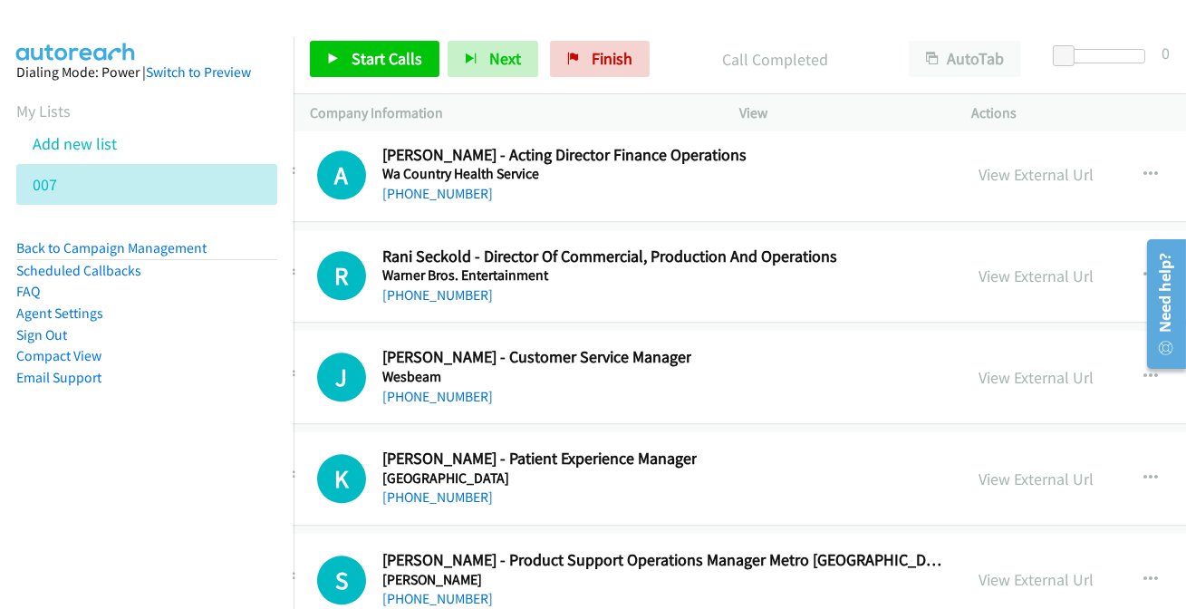
scroll to position [47431, 47]
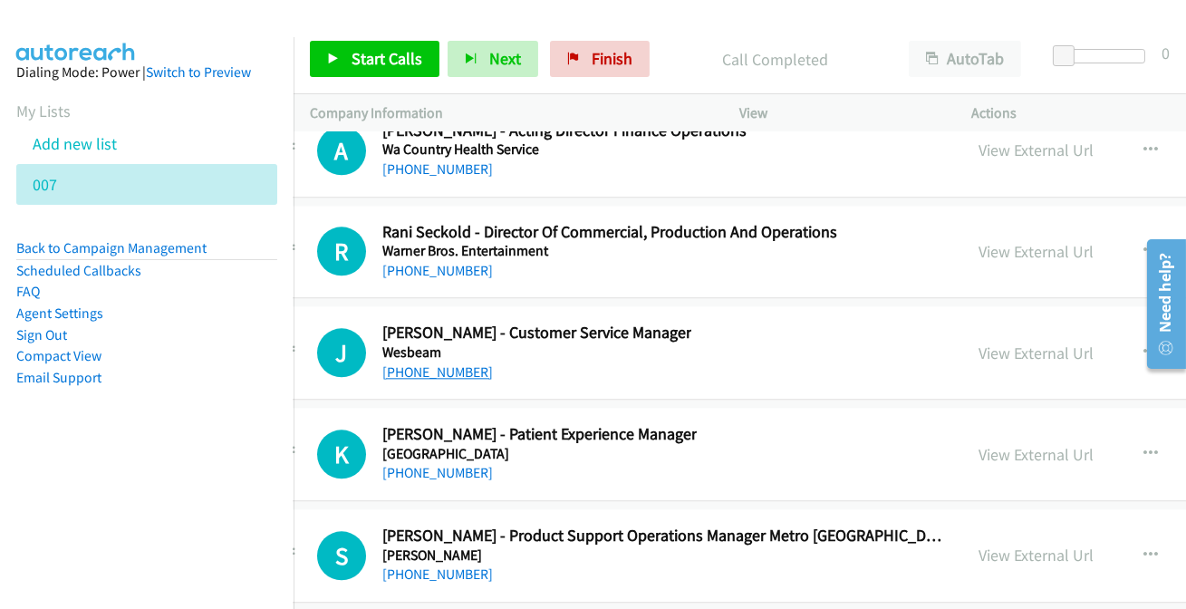
click at [431, 363] on link "[PHONE_NUMBER]" at bounding box center [437, 371] width 111 height 17
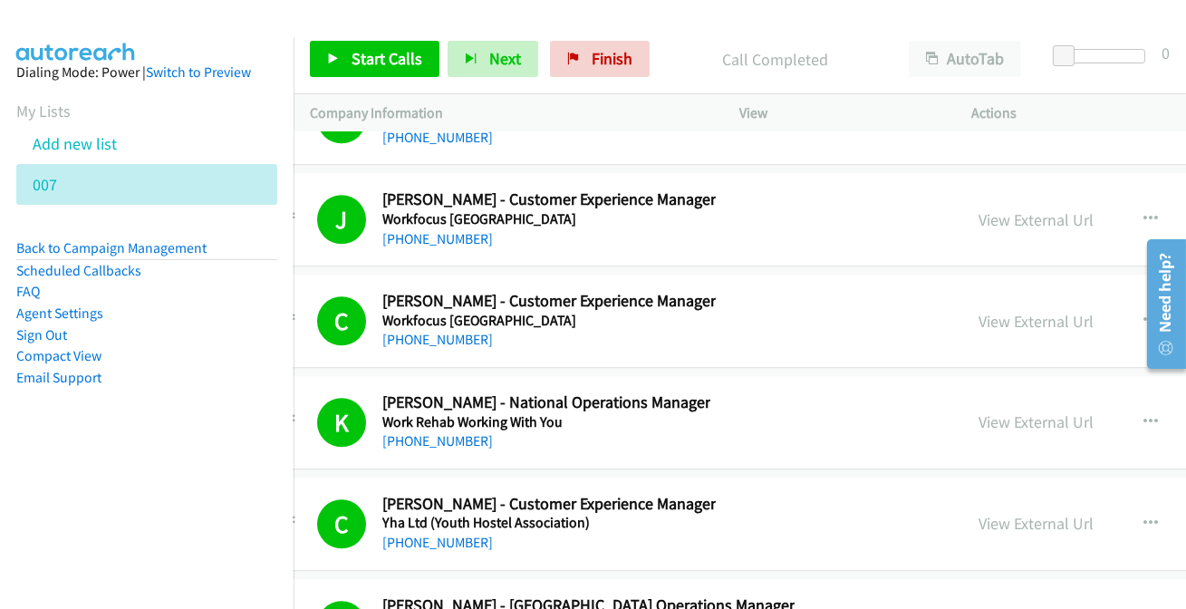
scroll to position [48172, 47]
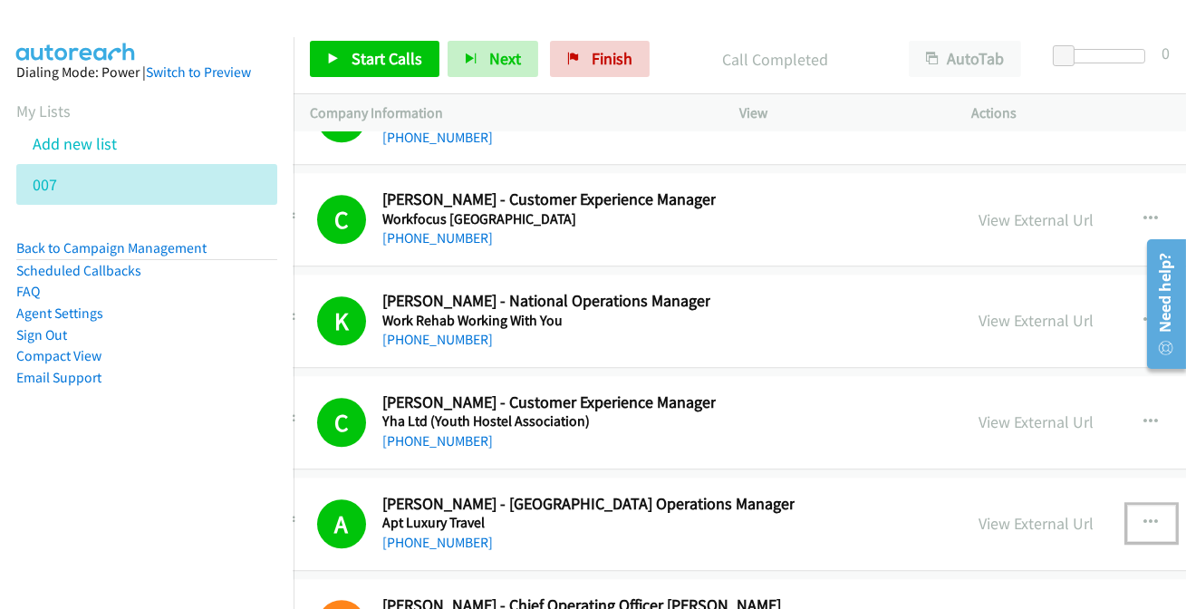
click at [1142, 505] on button "button" at bounding box center [1151, 523] width 49 height 36
click at [1156, 472] on div at bounding box center [593, 304] width 1186 height 609
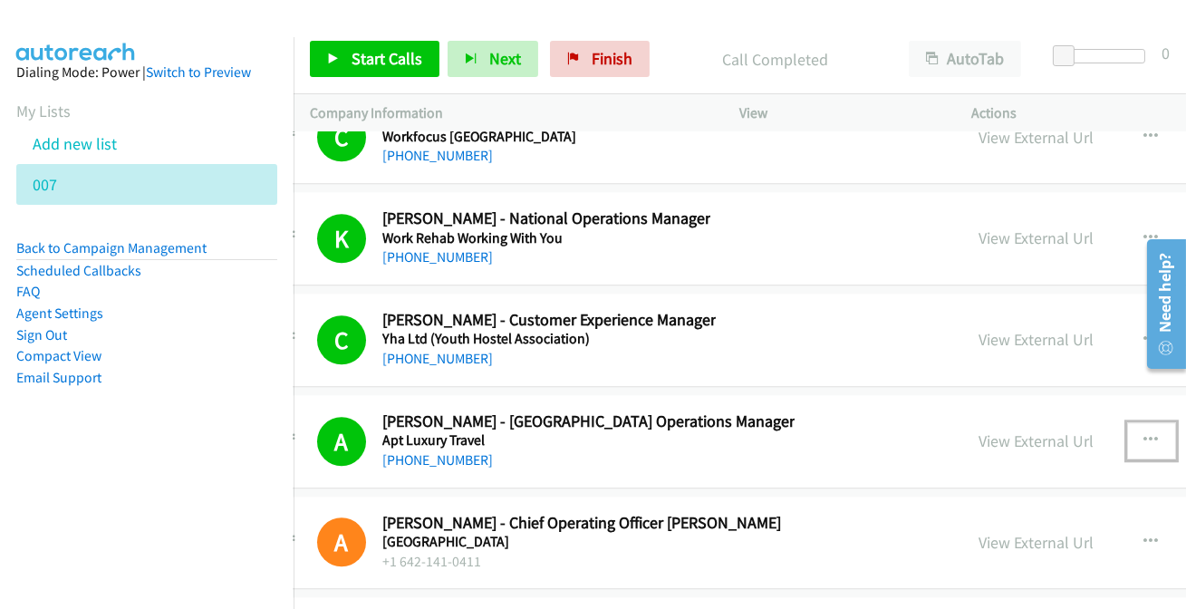
click at [1149, 433] on icon "button" at bounding box center [1151, 440] width 14 height 14
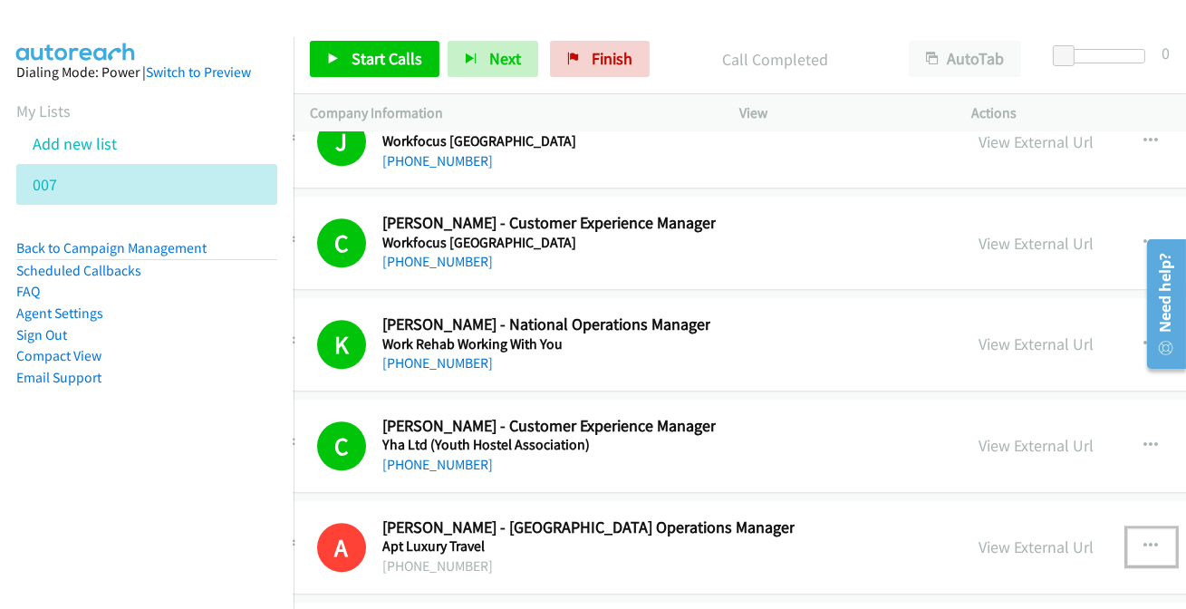
scroll to position [48089, 47]
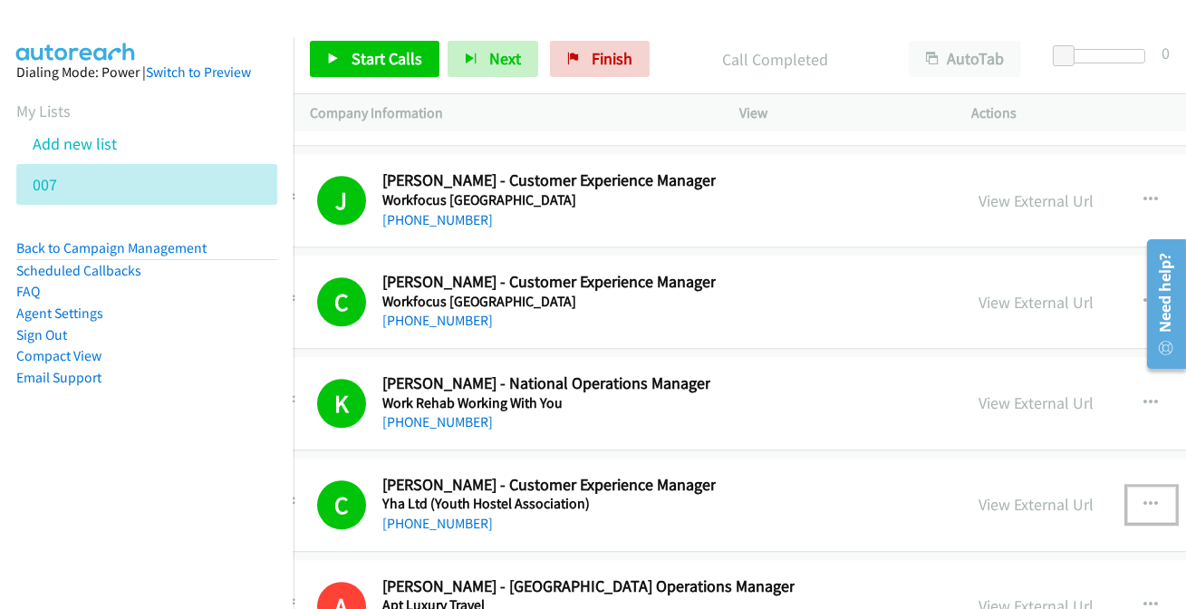
click at [1150, 497] on icon "button" at bounding box center [1151, 504] width 14 height 14
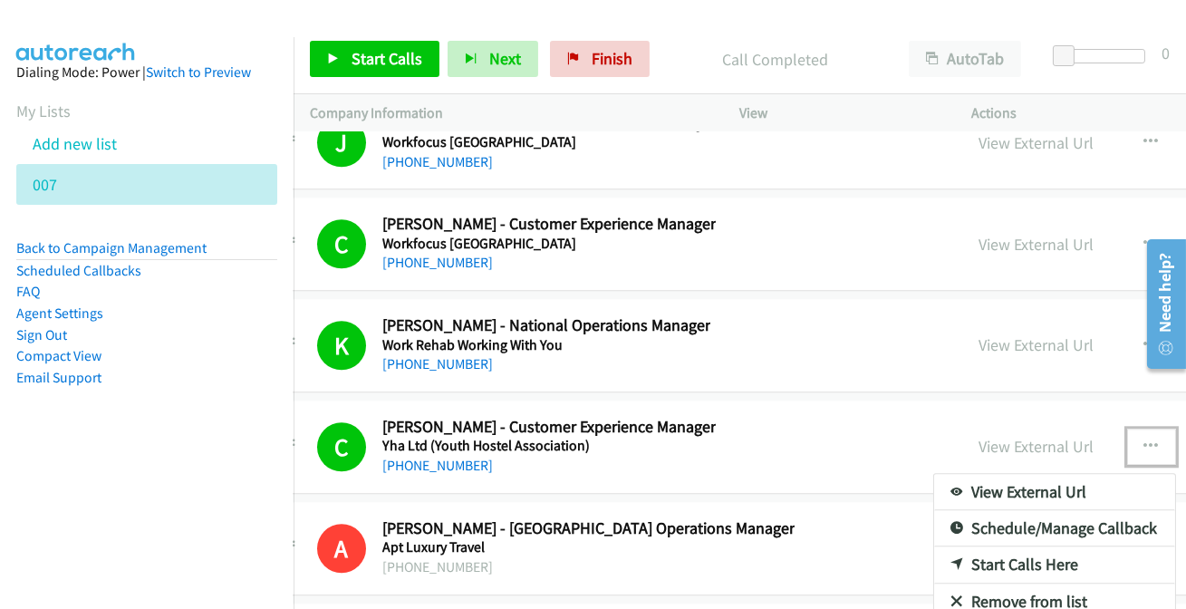
scroll to position [48172, 47]
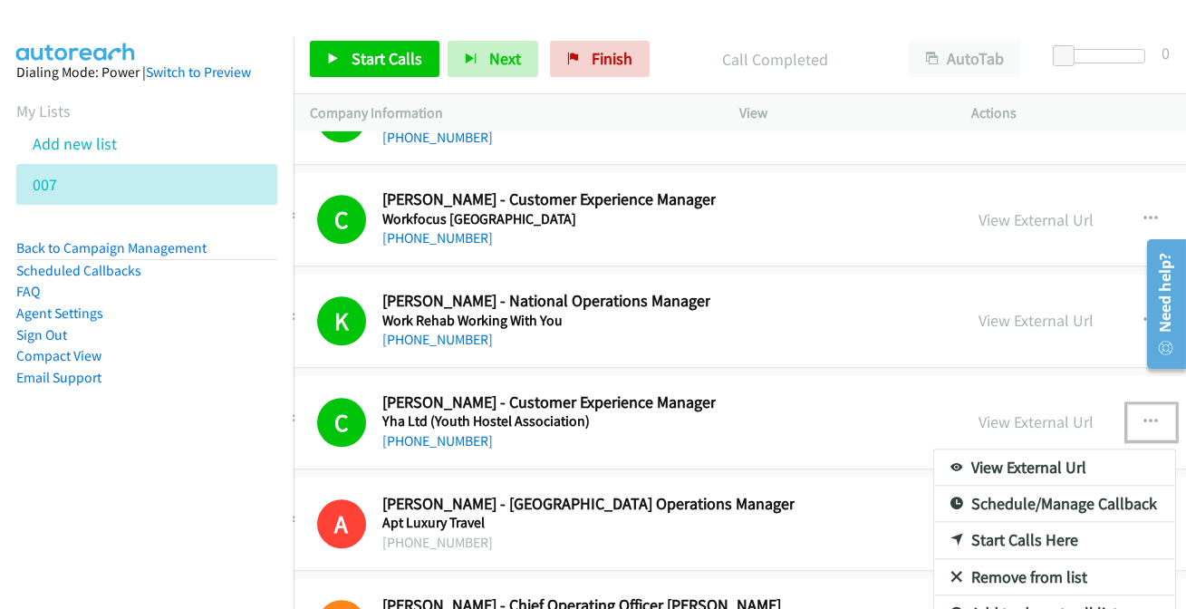
click at [1062, 595] on link "Add to do not call list" at bounding box center [1054, 613] width 241 height 36
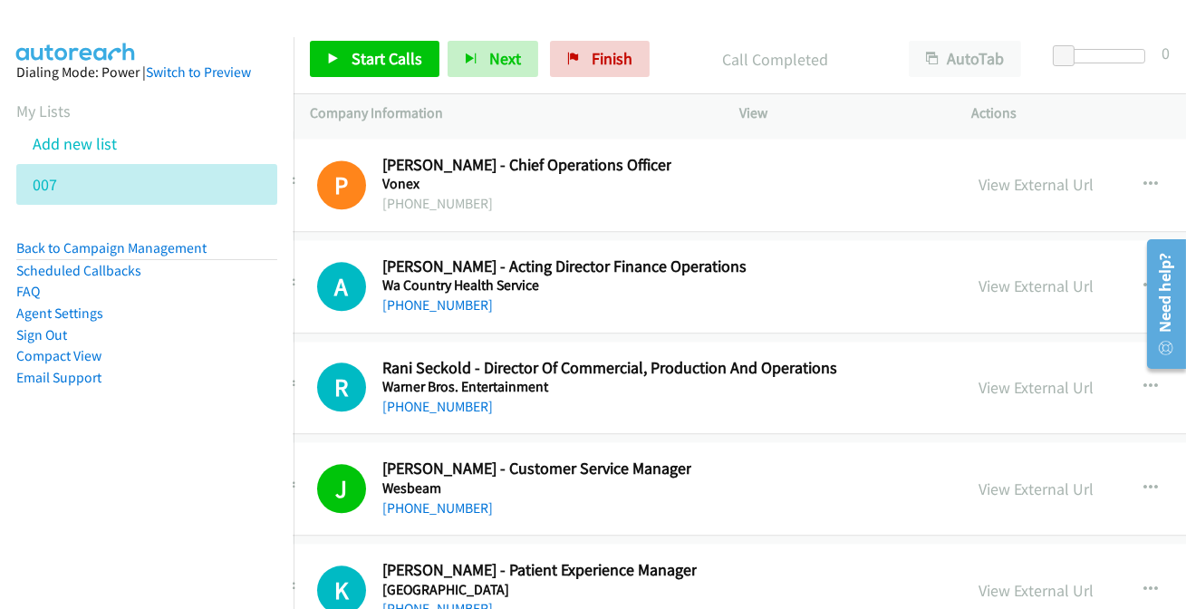
scroll to position [47266, 47]
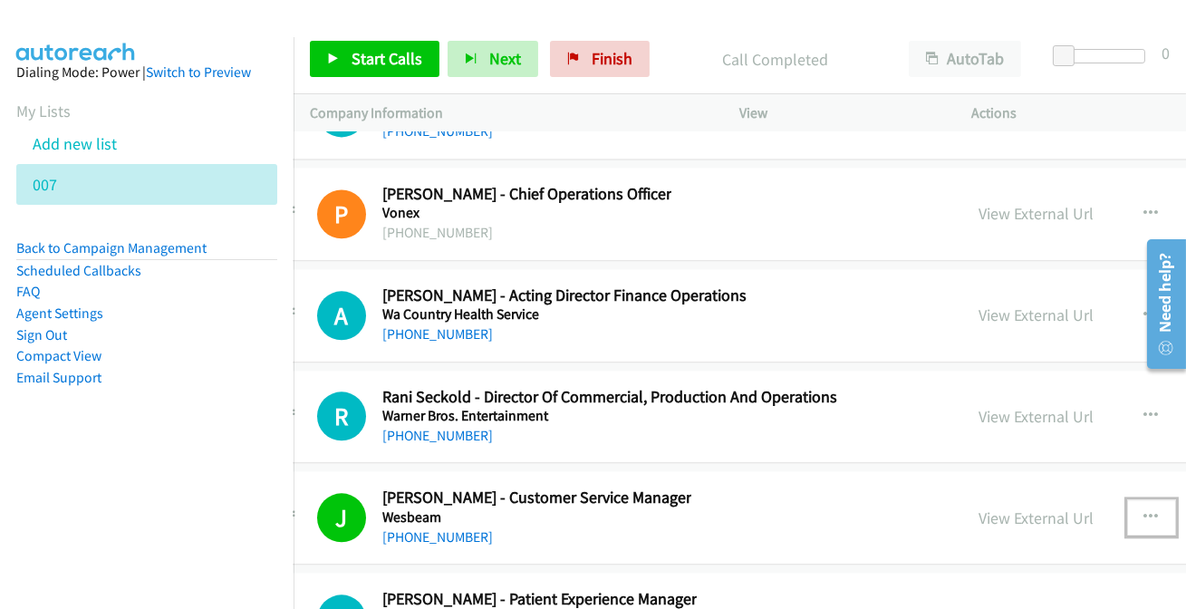
click at [1158, 510] on icon "button" at bounding box center [1151, 517] width 14 height 14
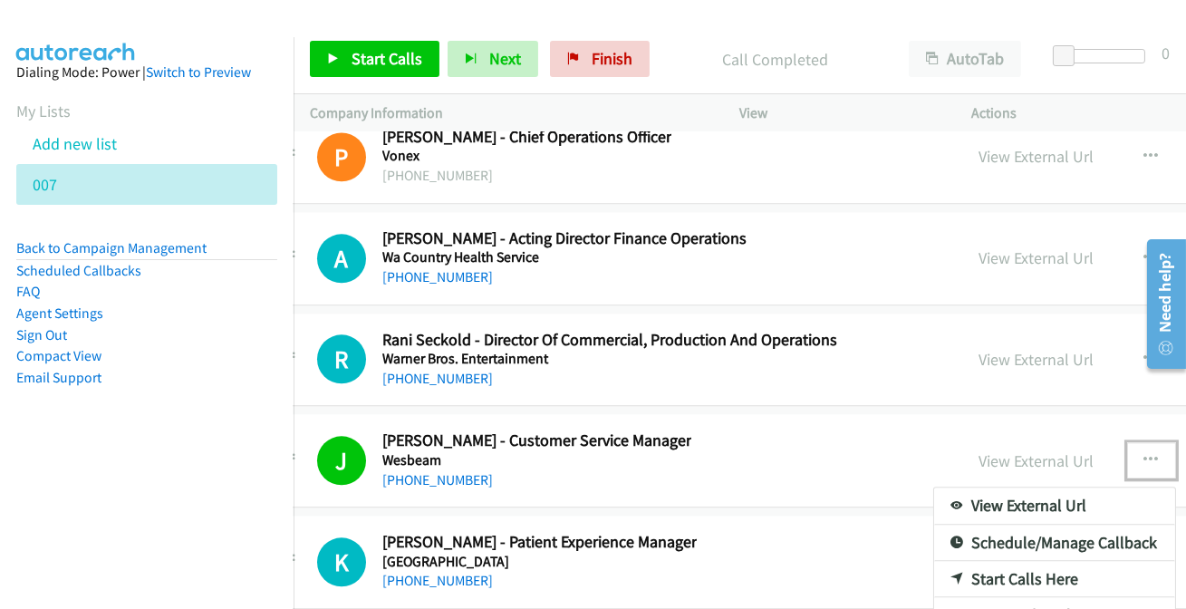
scroll to position [47348, 47]
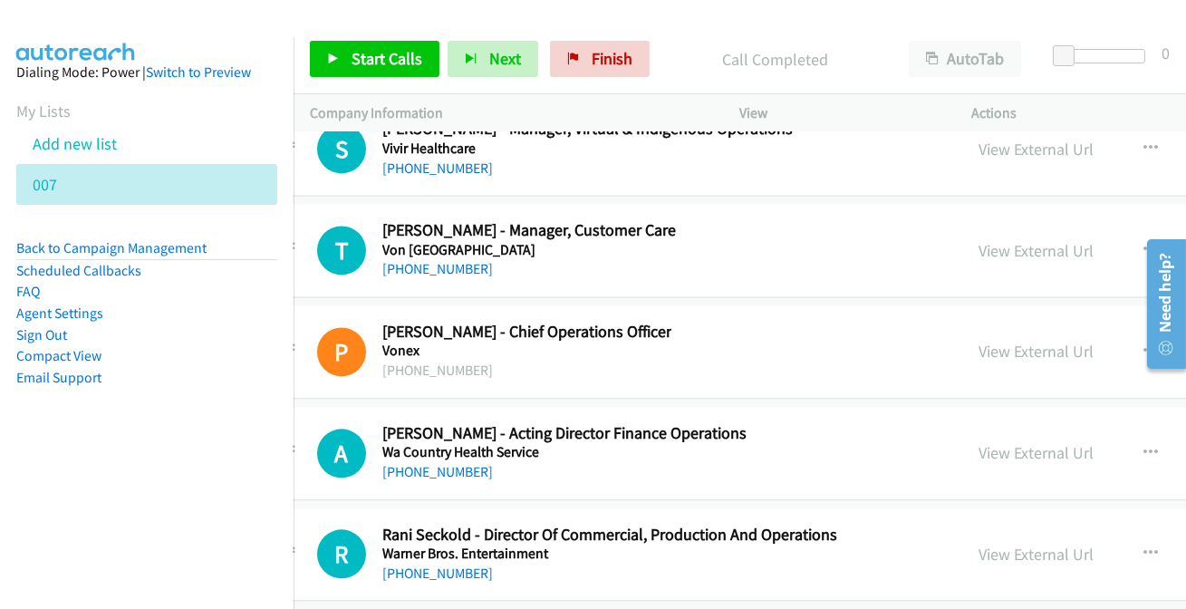
scroll to position [47101, 47]
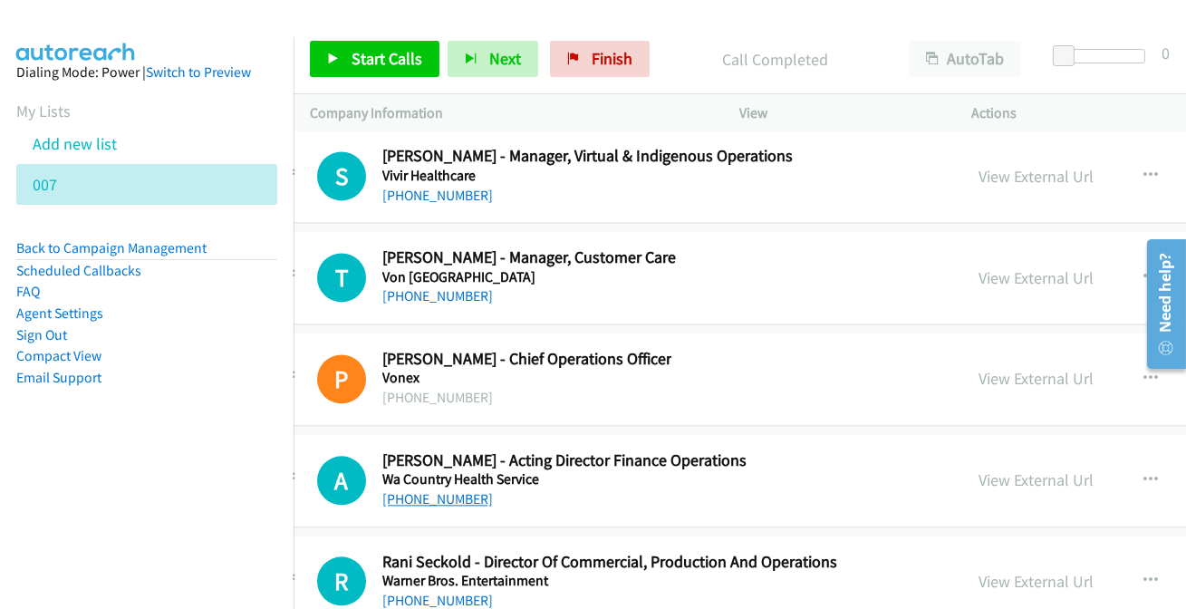
click at [443, 490] on link "[PHONE_NUMBER]" at bounding box center [437, 498] width 111 height 17
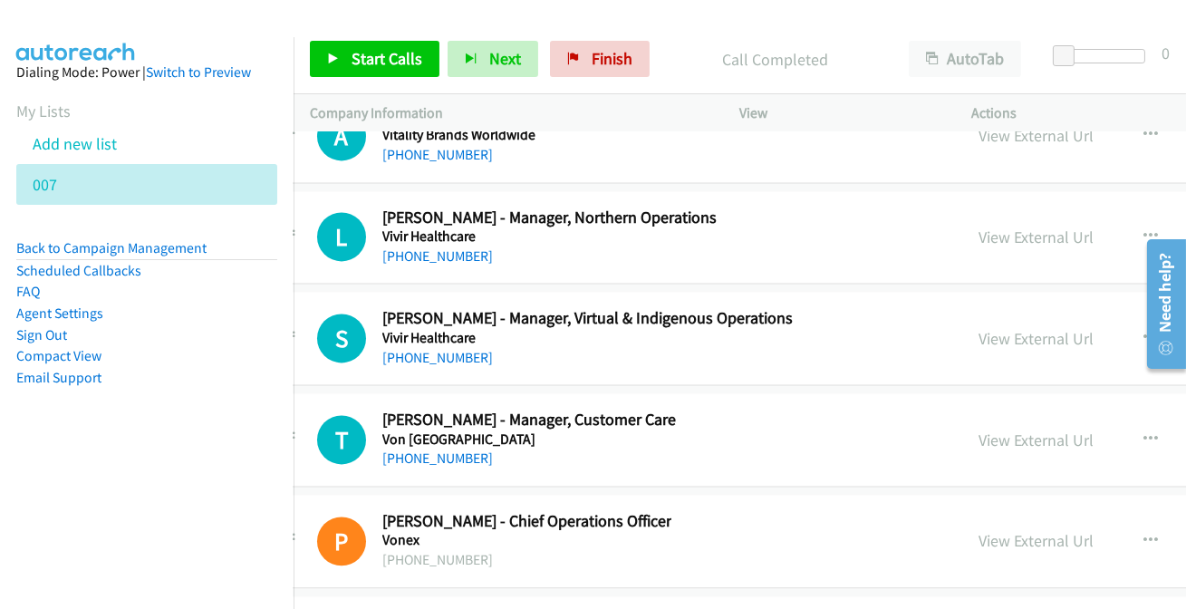
scroll to position [46937, 47]
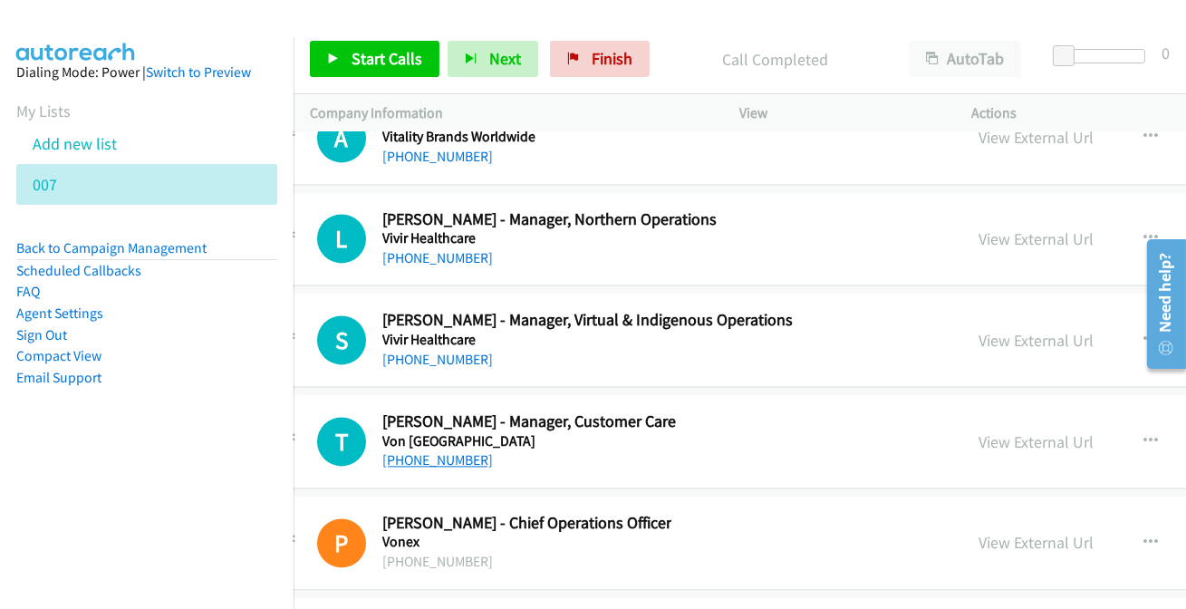
click at [458, 451] on link "[PHONE_NUMBER]" at bounding box center [437, 459] width 111 height 17
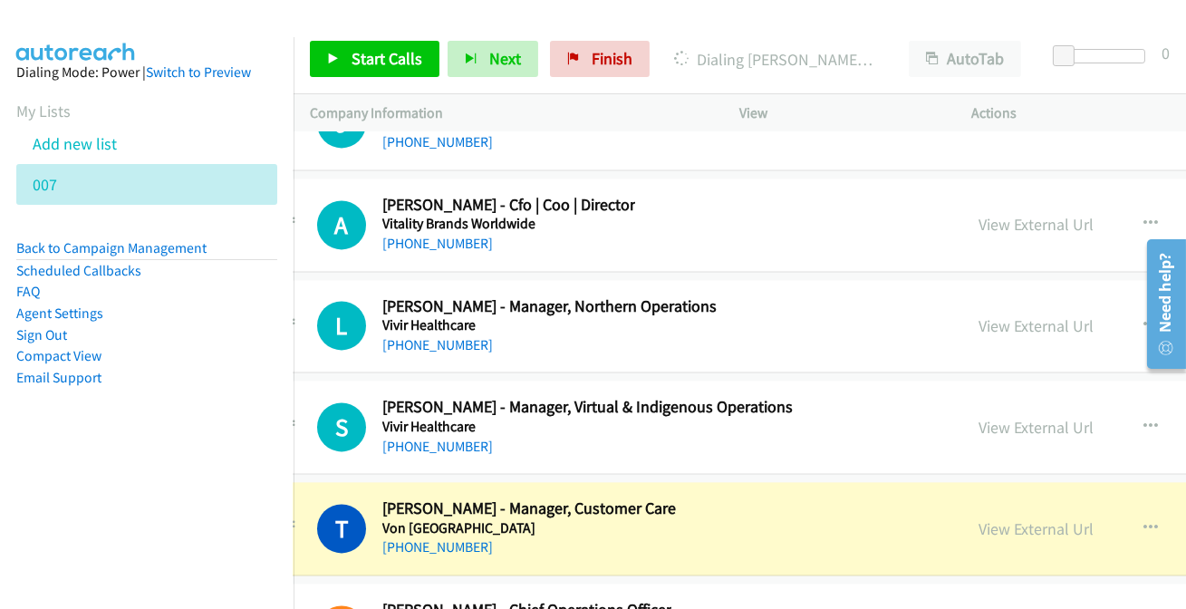
scroll to position [46855, 47]
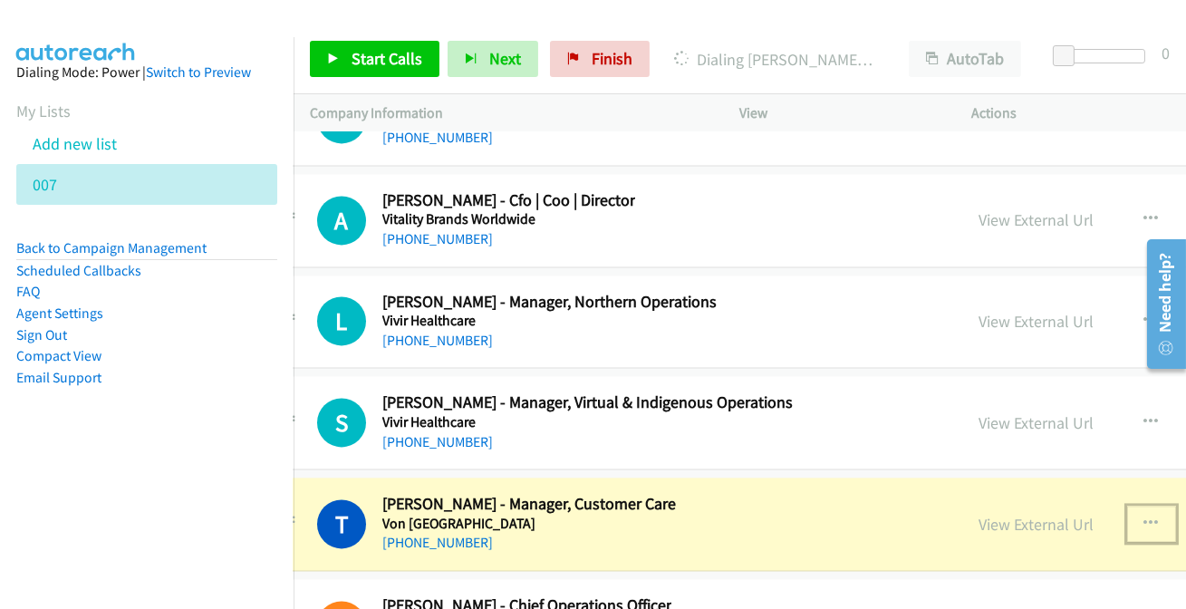
click at [1156, 505] on button "button" at bounding box center [1151, 523] width 49 height 36
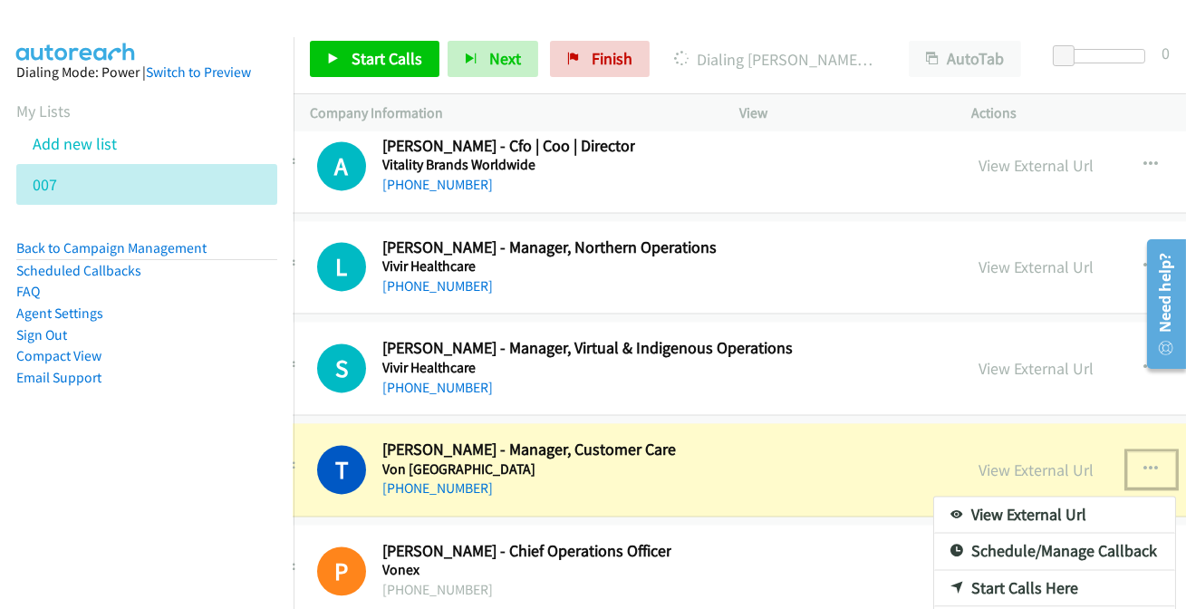
scroll to position [46937, 47]
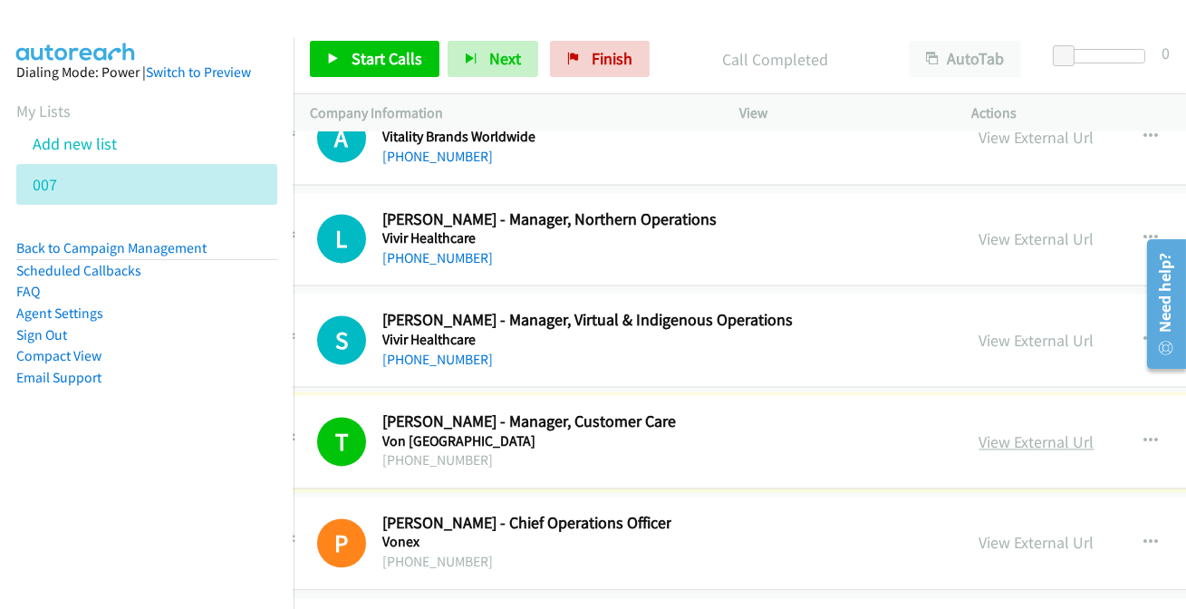
click at [1015, 431] on link "View External Url" at bounding box center [1036, 441] width 115 height 21
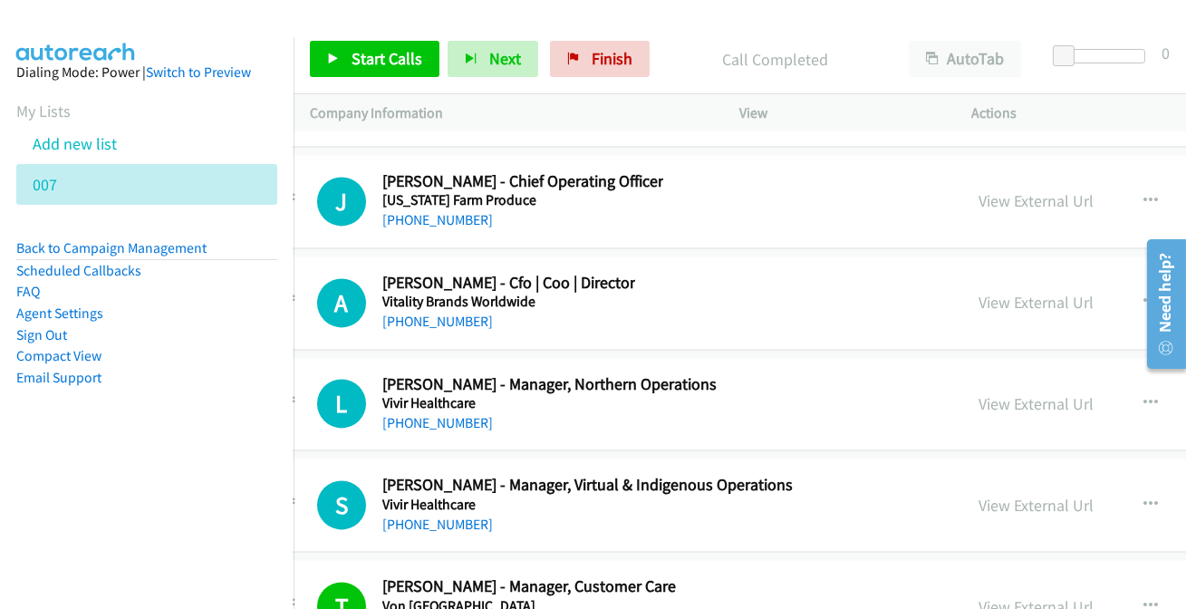
scroll to position [46690, 47]
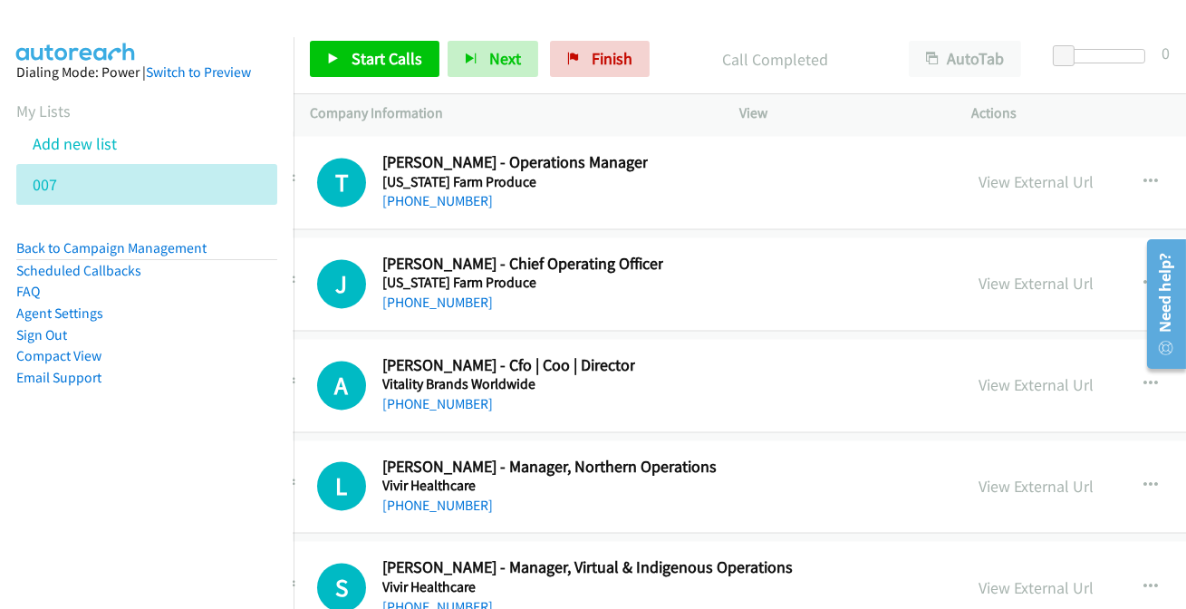
click at [457, 598] on link "[PHONE_NUMBER]" at bounding box center [437, 606] width 111 height 17
click at [458, 496] on link "[PHONE_NUMBER]" at bounding box center [437, 504] width 111 height 17
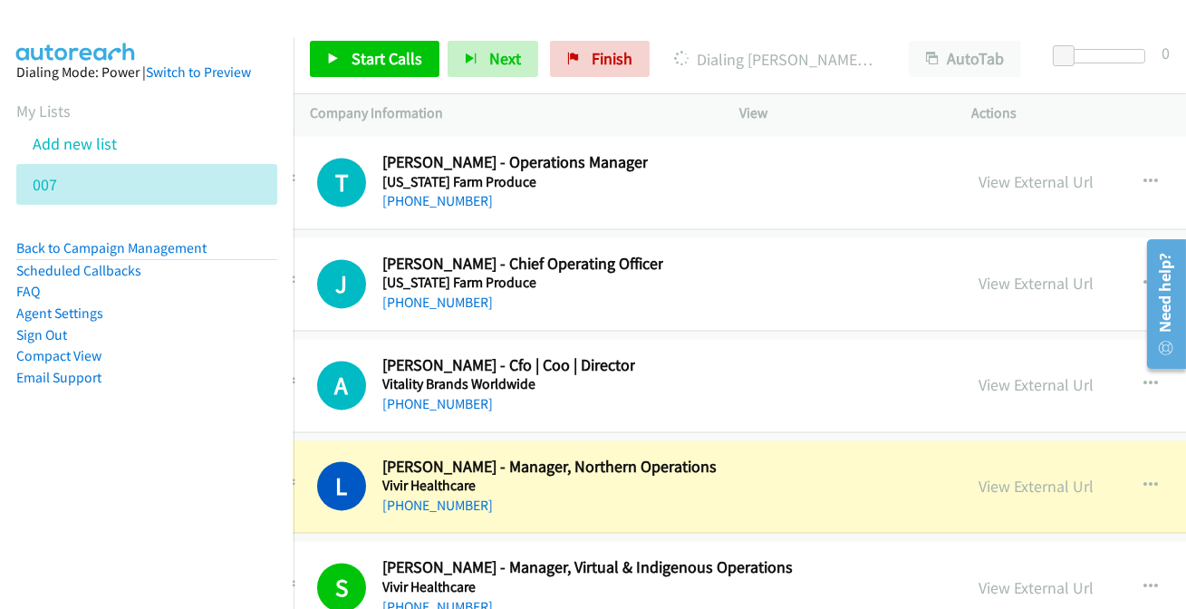
scroll to position [46607, 47]
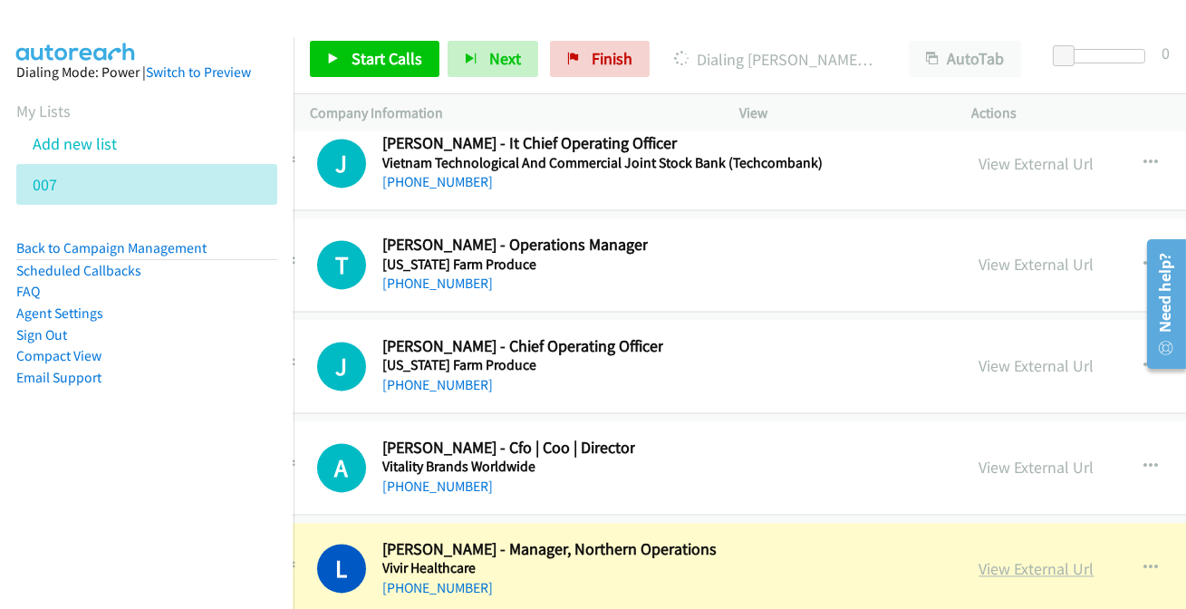
click at [1053, 558] on link "View External Url" at bounding box center [1036, 568] width 115 height 21
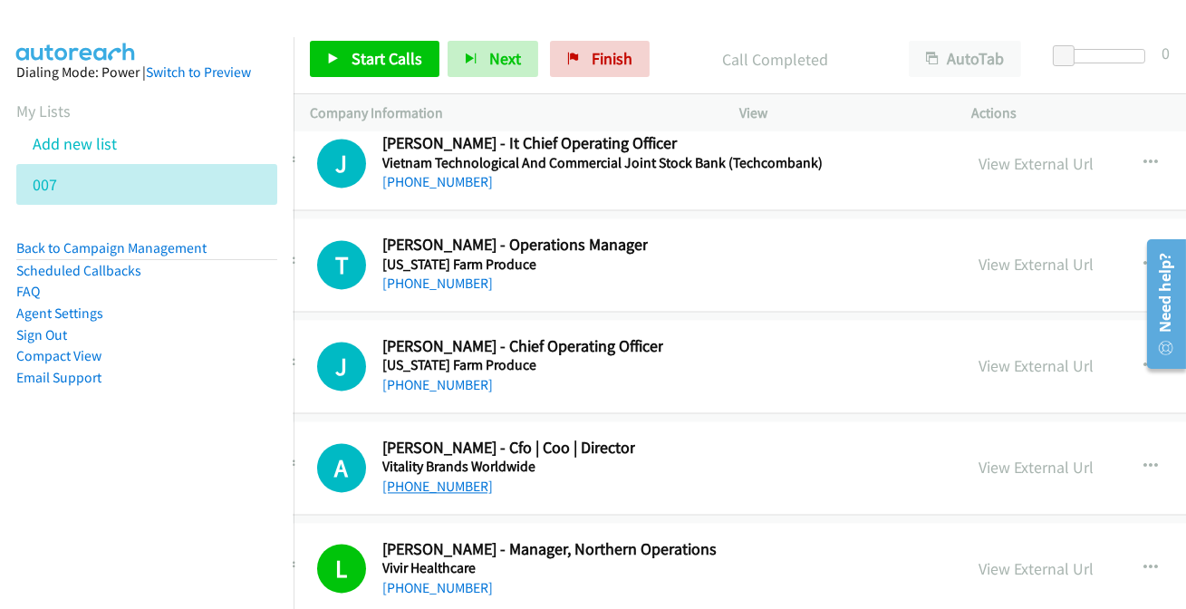
click at [443, 477] on link "[PHONE_NUMBER]" at bounding box center [437, 485] width 111 height 17
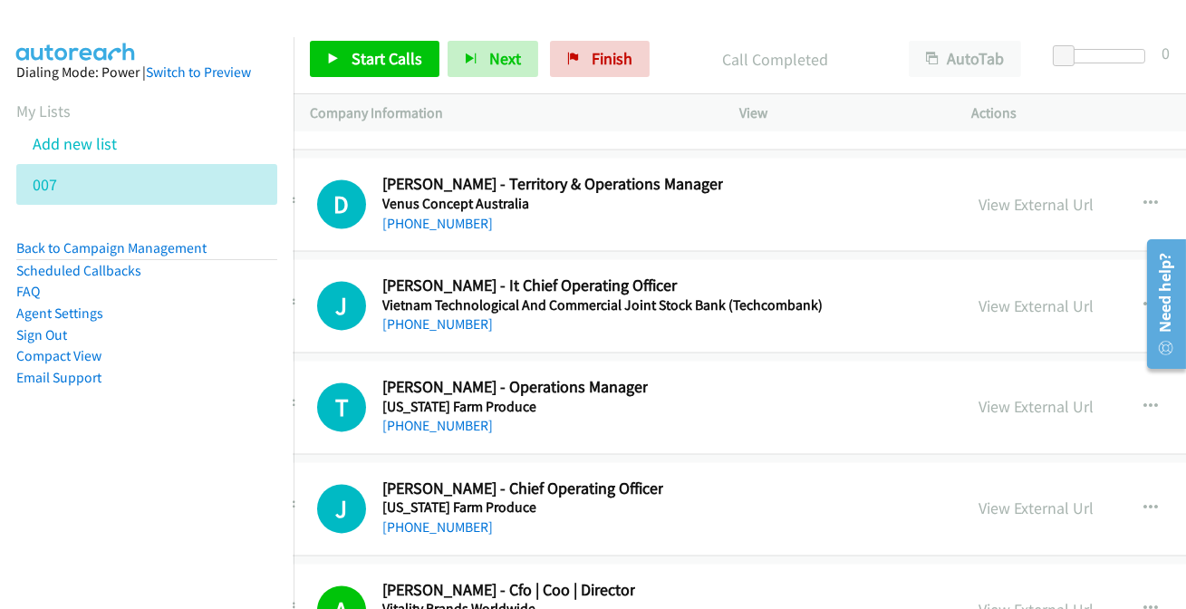
scroll to position [46360, 47]
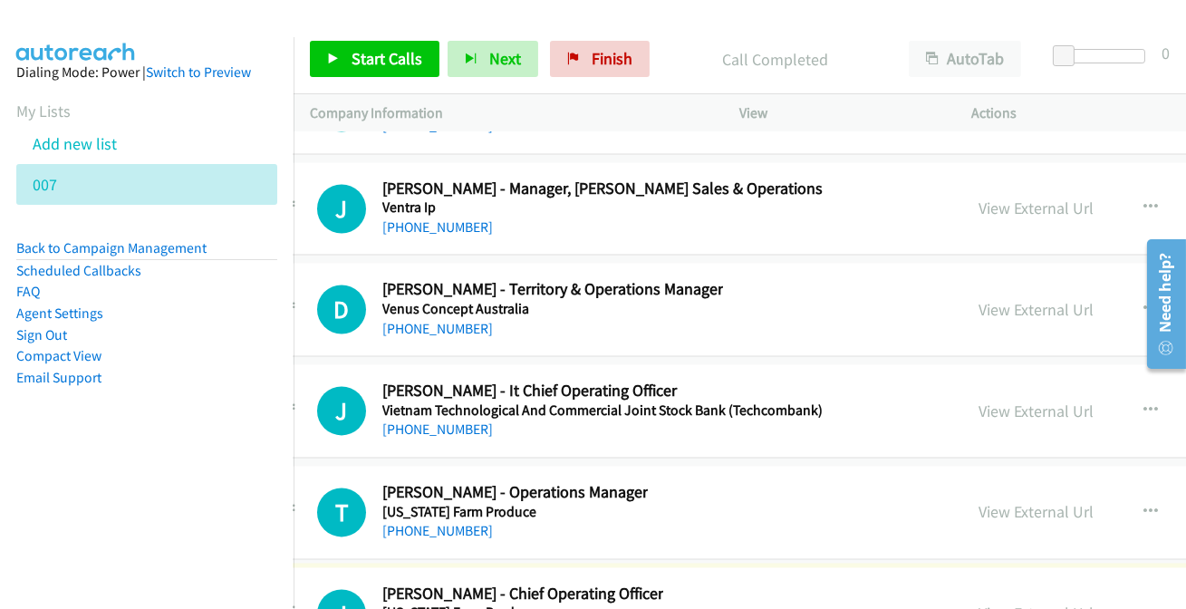
click at [447, 522] on link "[PHONE_NUMBER]" at bounding box center [437, 530] width 111 height 17
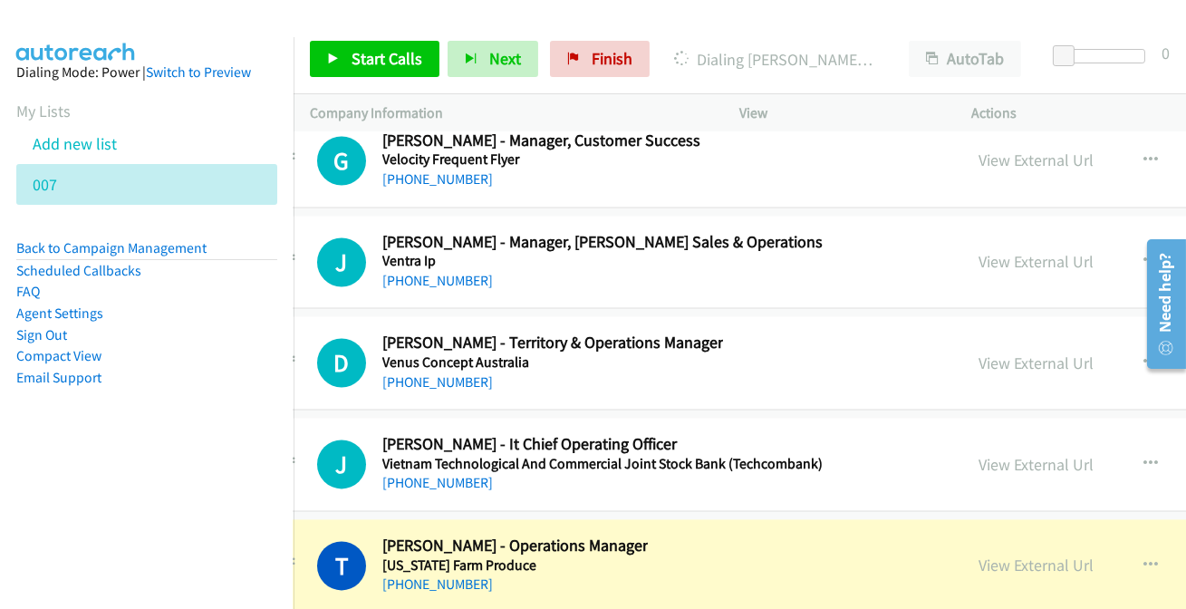
scroll to position [46278, 47]
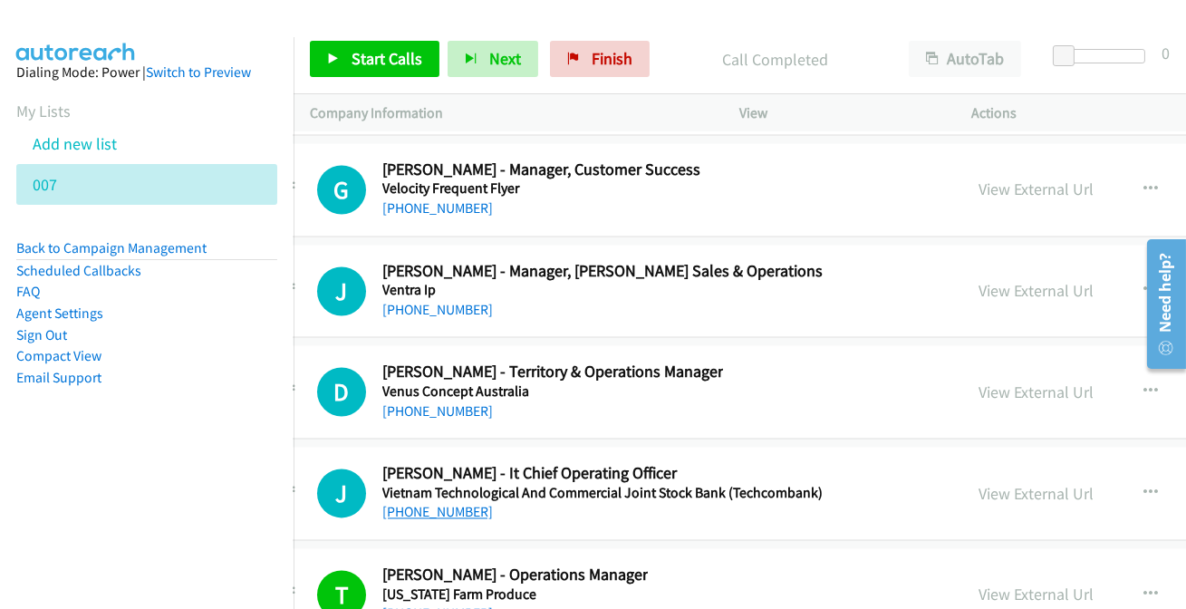
click at [444, 503] on link "[PHONE_NUMBER]" at bounding box center [437, 511] width 111 height 17
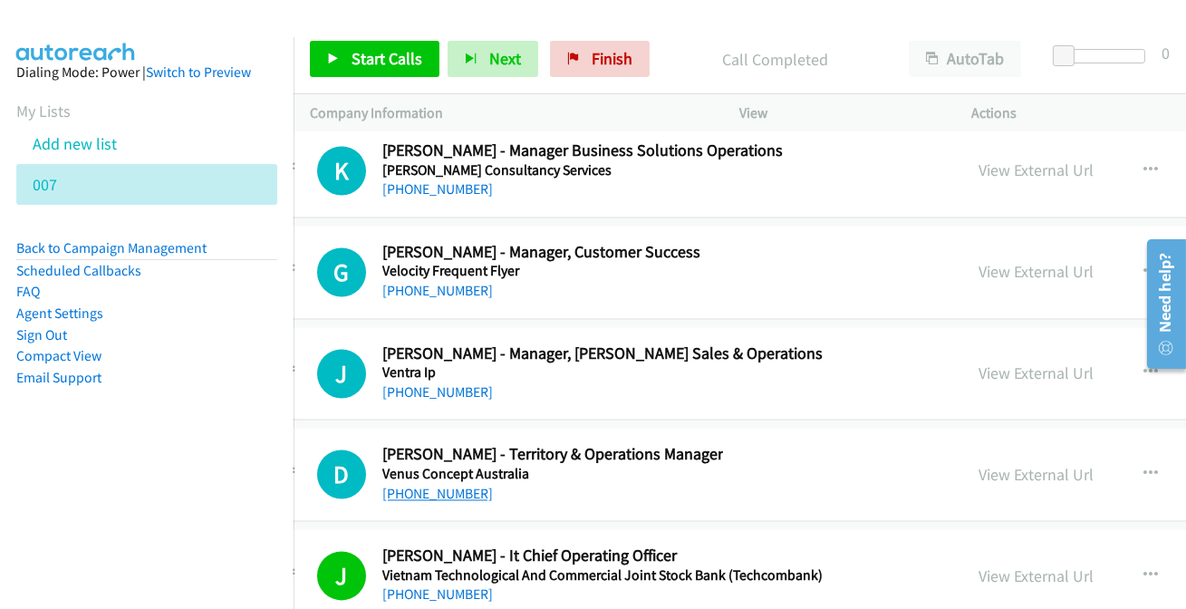
click at [470, 485] on link "[PHONE_NUMBER]" at bounding box center [437, 493] width 111 height 17
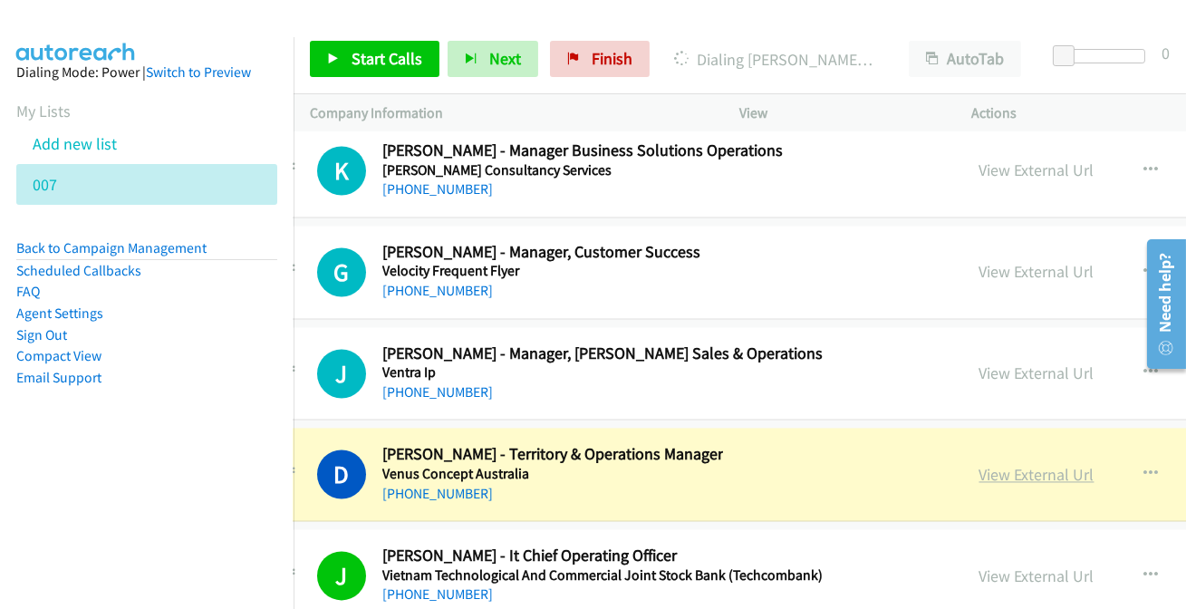
click at [1023, 464] on link "View External Url" at bounding box center [1036, 474] width 115 height 21
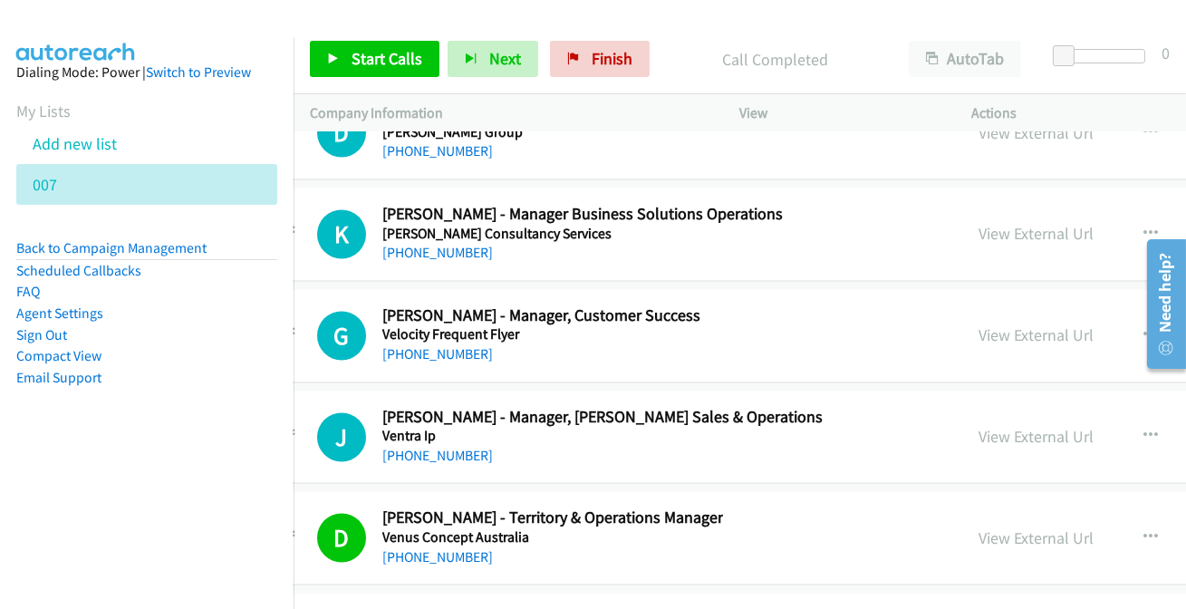
scroll to position [46114, 47]
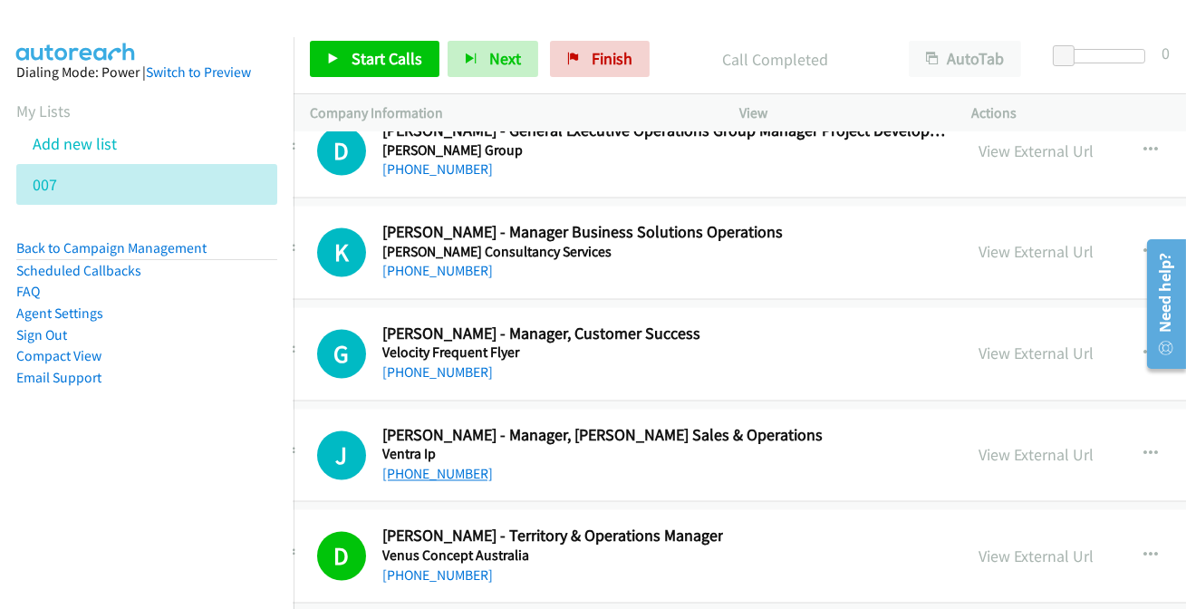
click at [447, 465] on link "[PHONE_NUMBER]" at bounding box center [437, 473] width 111 height 17
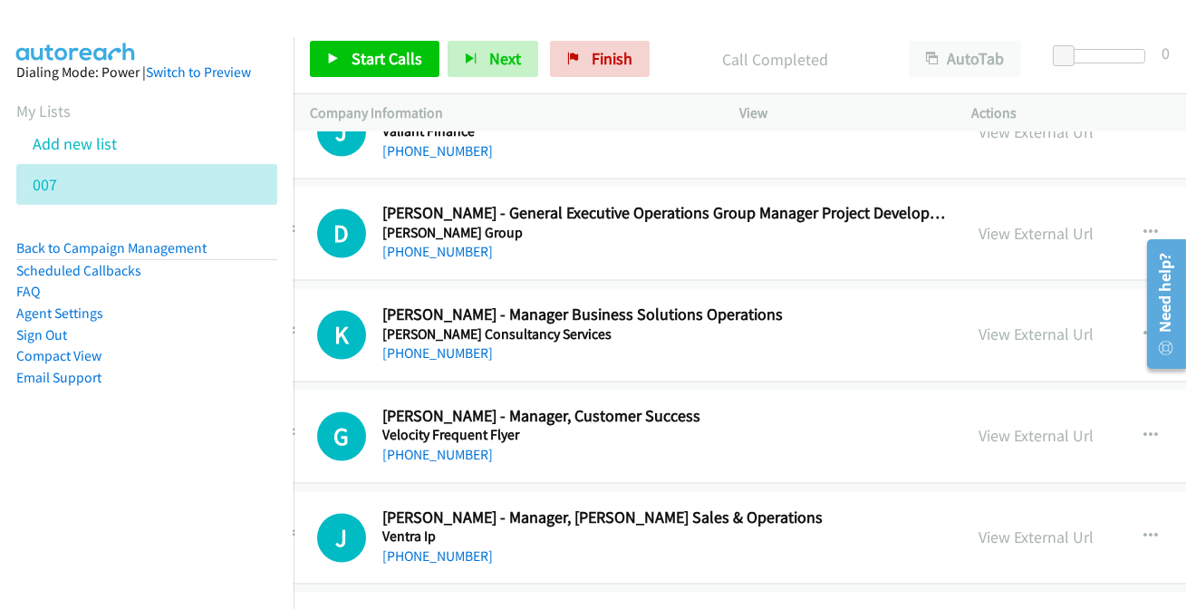
scroll to position [45949, 47]
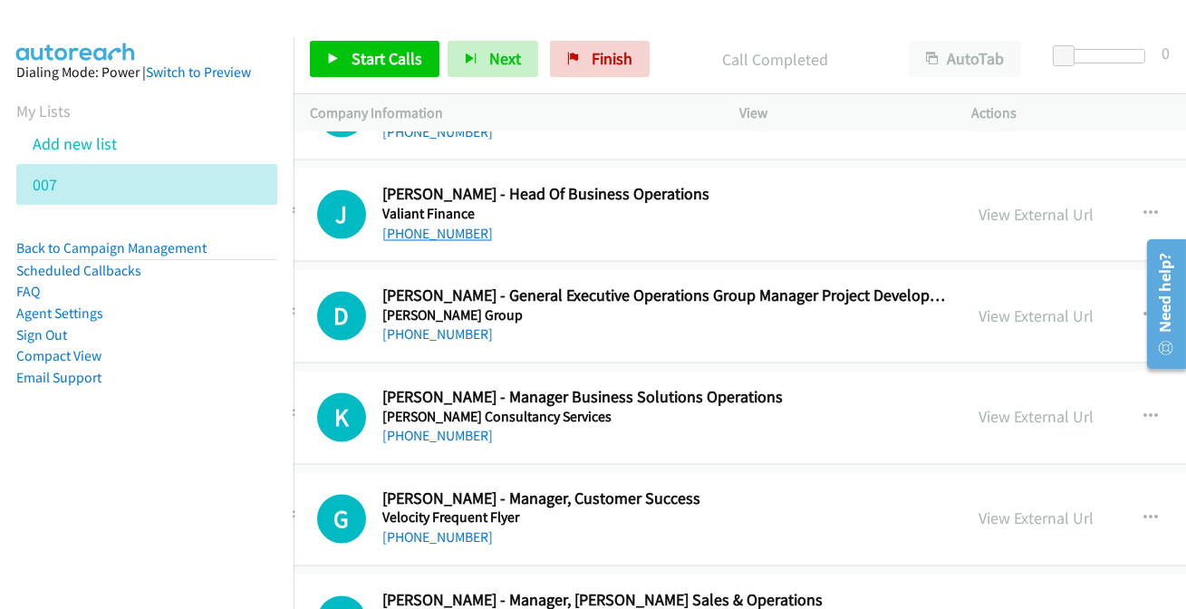
click at [445, 225] on link "[PHONE_NUMBER]" at bounding box center [437, 233] width 111 height 17
click at [453, 325] on link "[PHONE_NUMBER]" at bounding box center [437, 333] width 111 height 17
click at [449, 389] on div "K Callback Scheduled [PERSON_NAME] - Manager Business Solutions Operations [PER…" at bounding box center [930, 416] width 1334 height 93
click at [448, 427] on link "[PHONE_NUMBER]" at bounding box center [437, 435] width 111 height 17
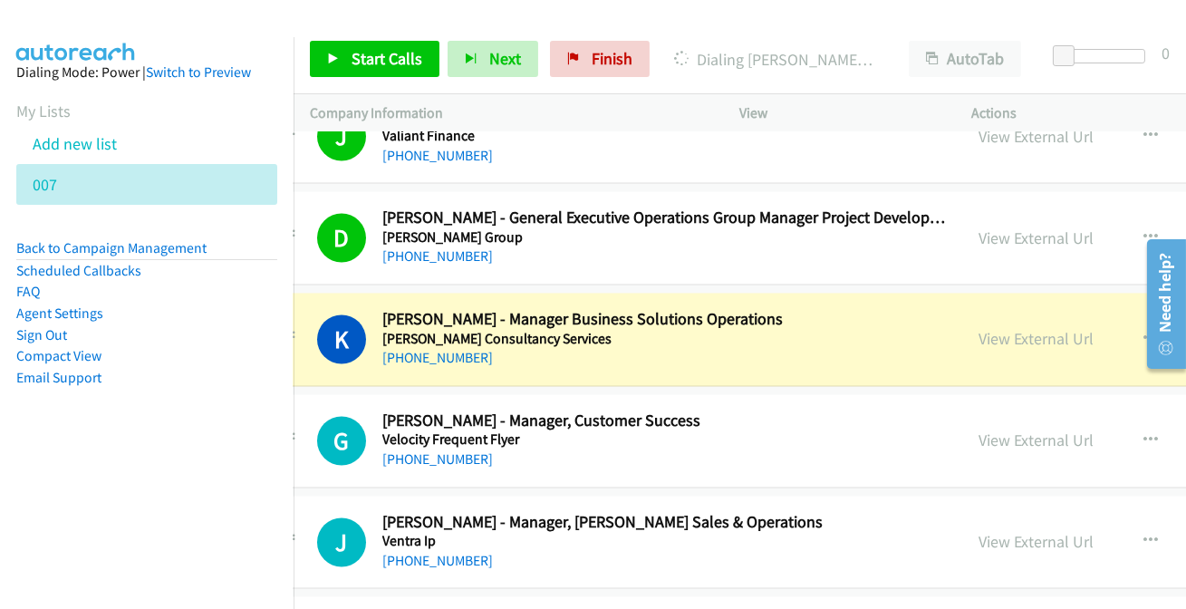
scroll to position [46031, 47]
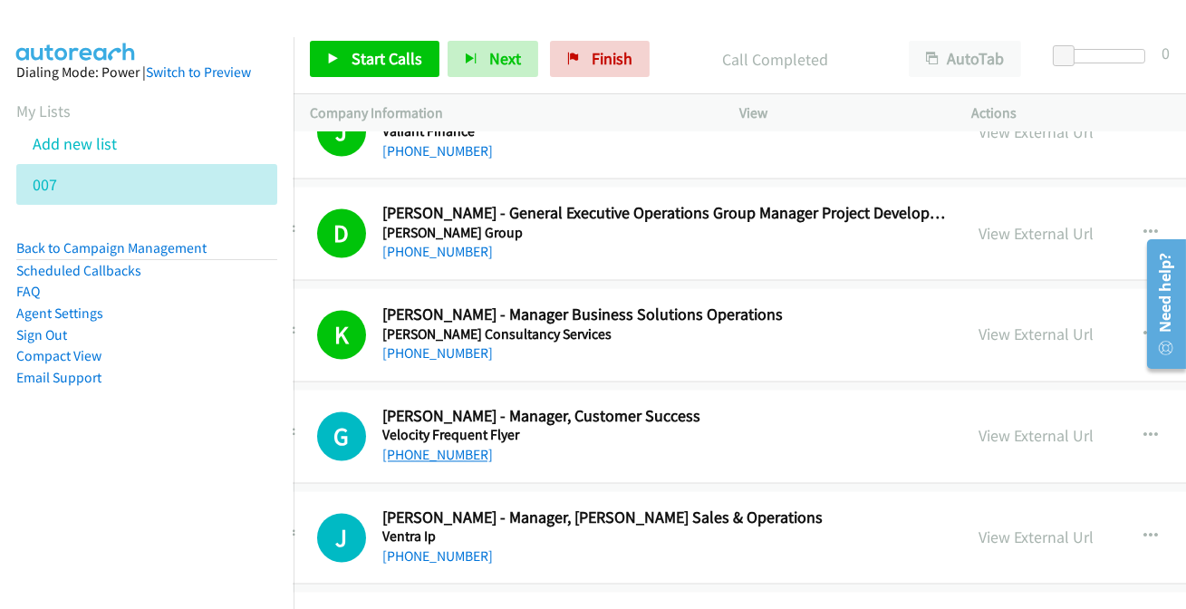
click at [460, 446] on link "[PHONE_NUMBER]" at bounding box center [437, 454] width 111 height 17
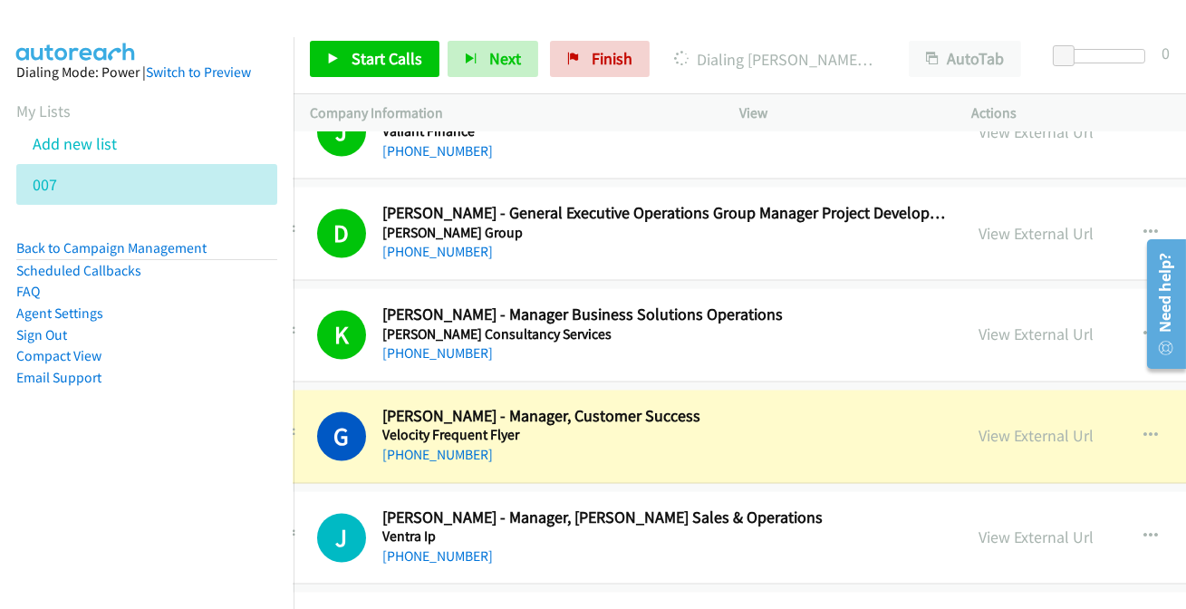
click at [538, 121] on p "Company Information" at bounding box center [509, 113] width 398 height 22
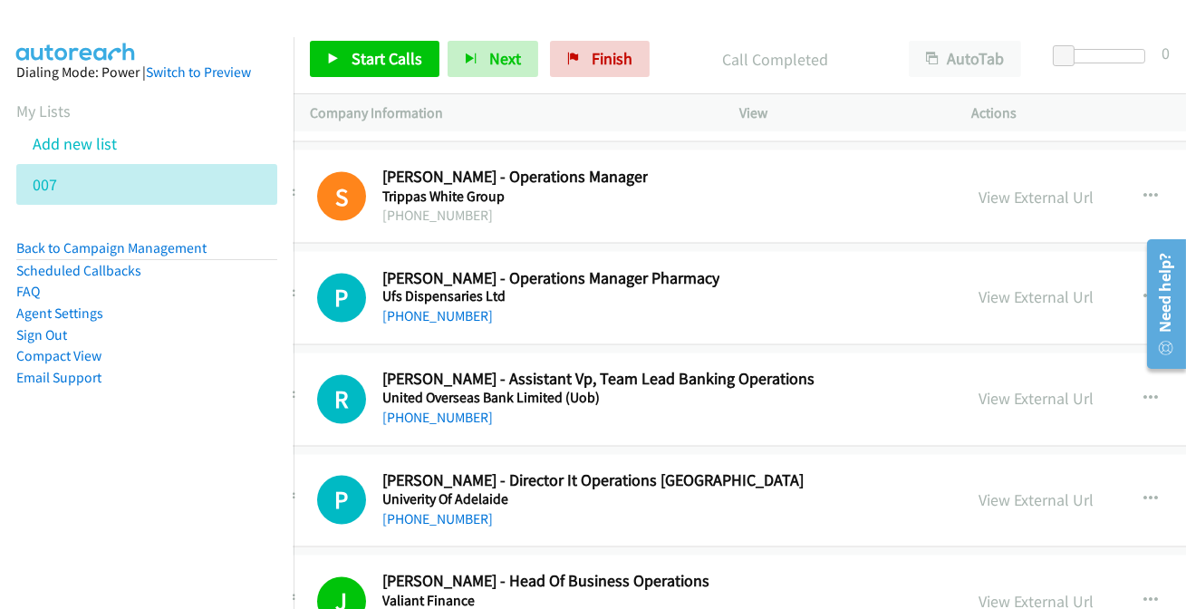
scroll to position [45454, 47]
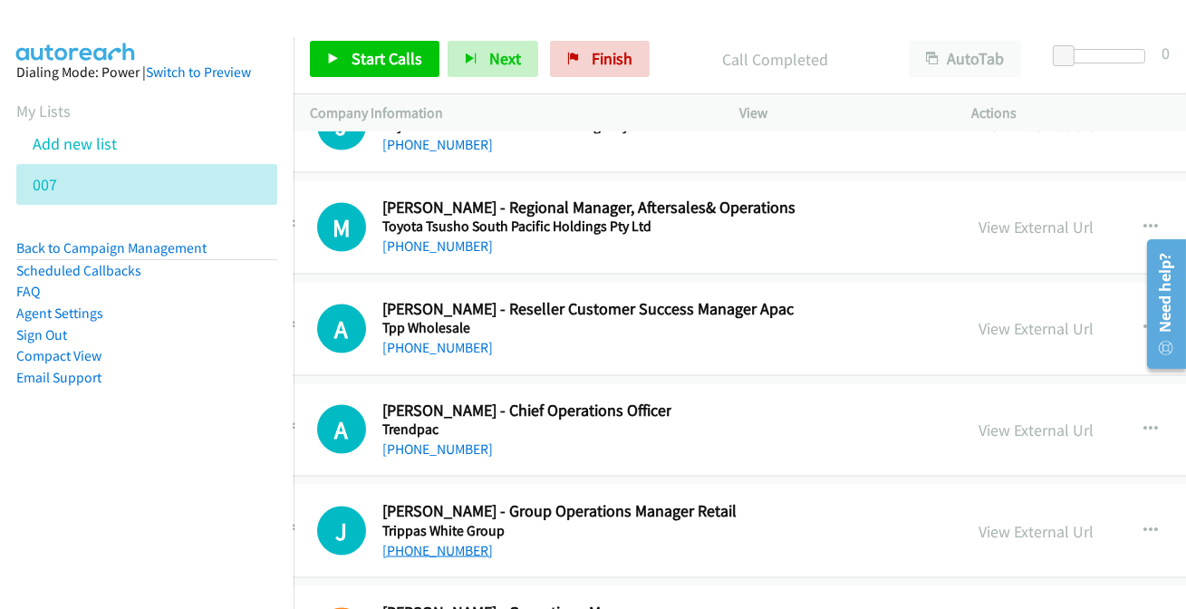
scroll to position [45043, 47]
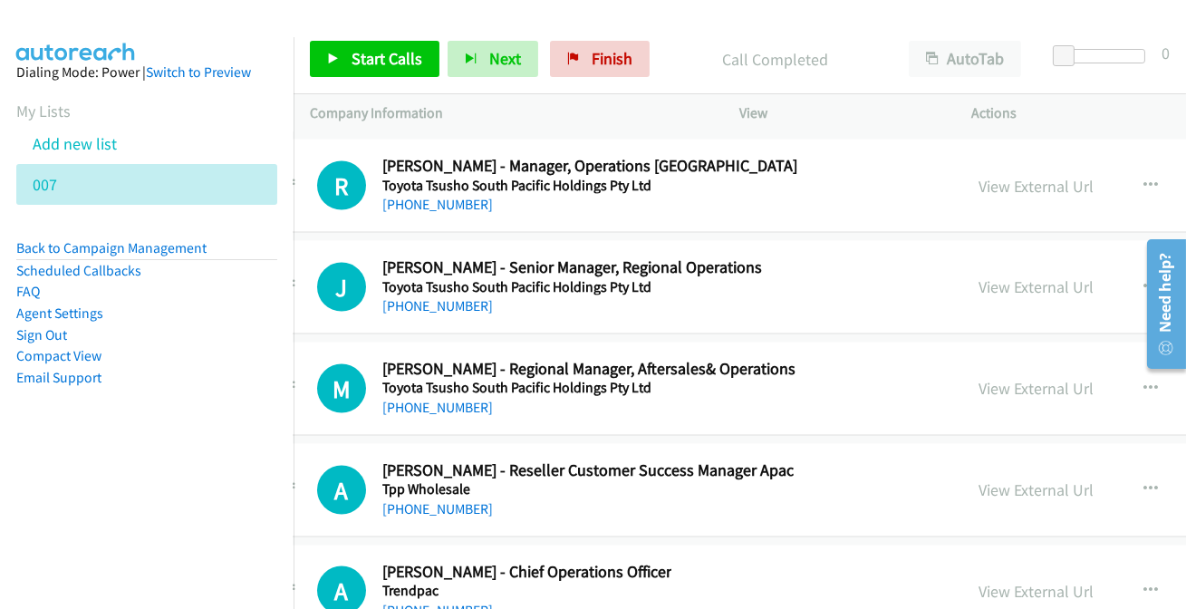
scroll to position [44961, 47]
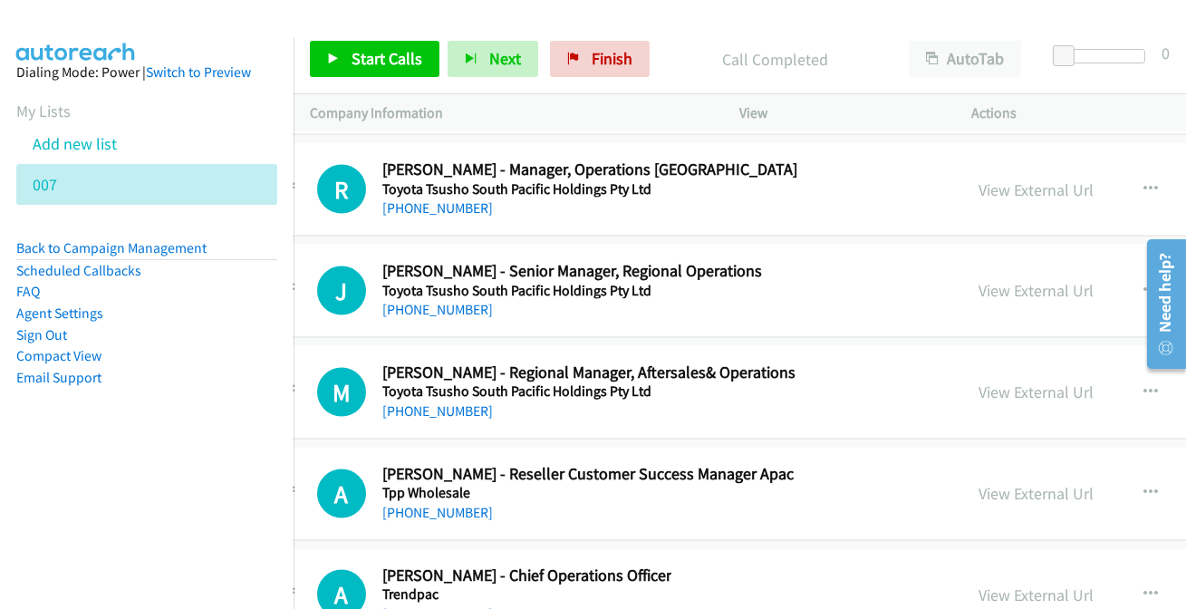
click at [448, 603] on div "[PHONE_NUMBER]" at bounding box center [526, 614] width 289 height 22
click at [448, 605] on link "[PHONE_NUMBER]" at bounding box center [437, 613] width 111 height 17
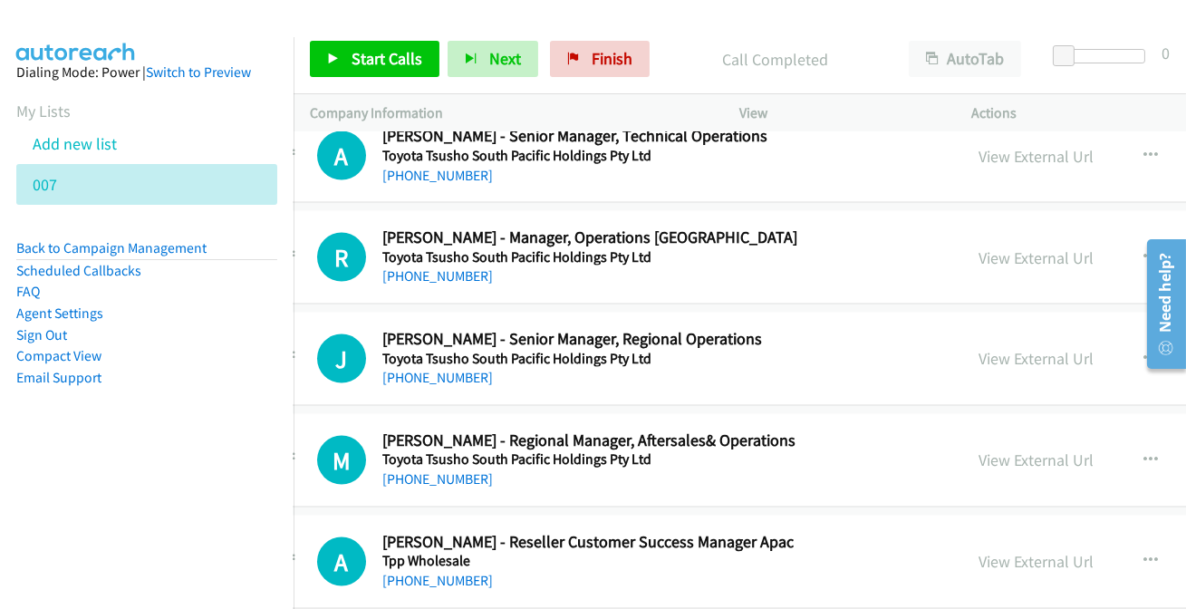
scroll to position [44878, 47]
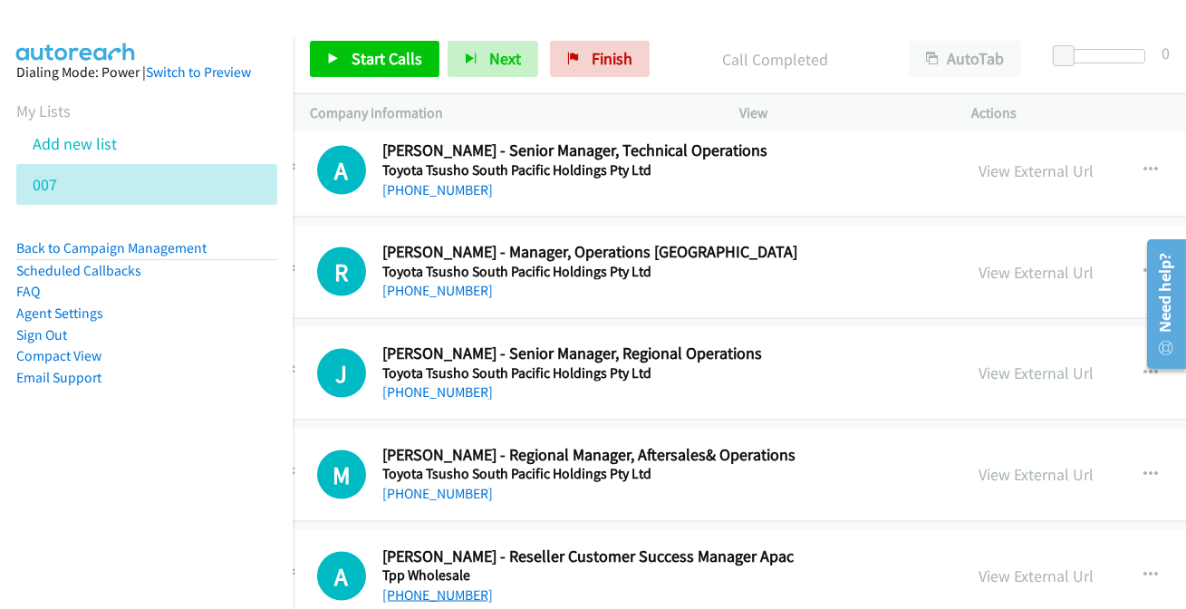
click at [434, 586] on link "[PHONE_NUMBER]" at bounding box center [437, 594] width 111 height 17
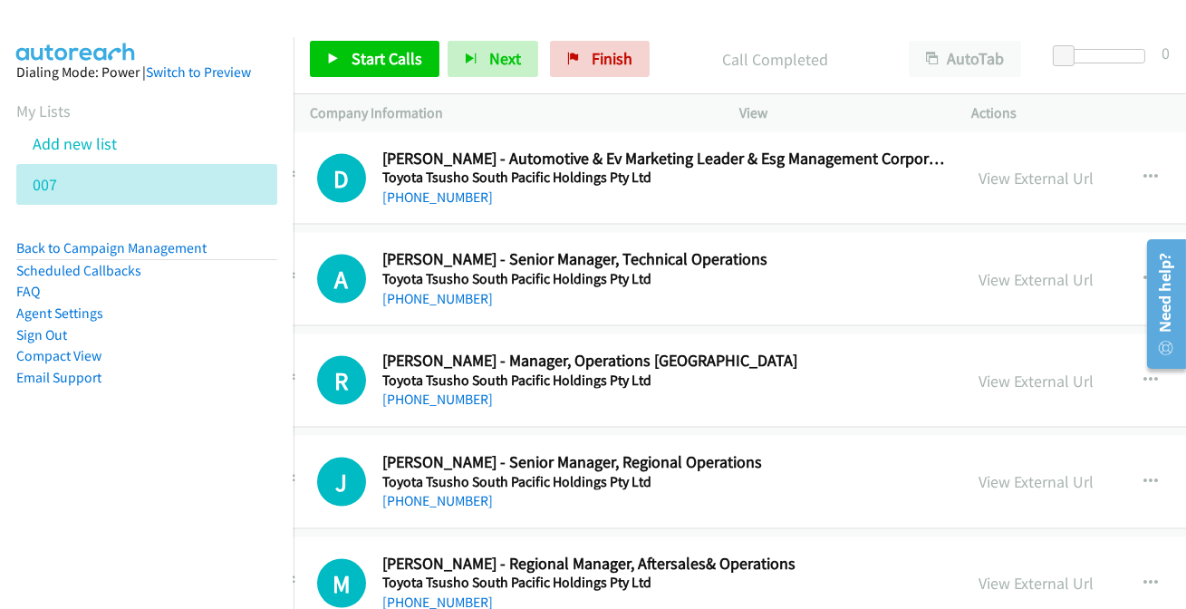
scroll to position [44796, 47]
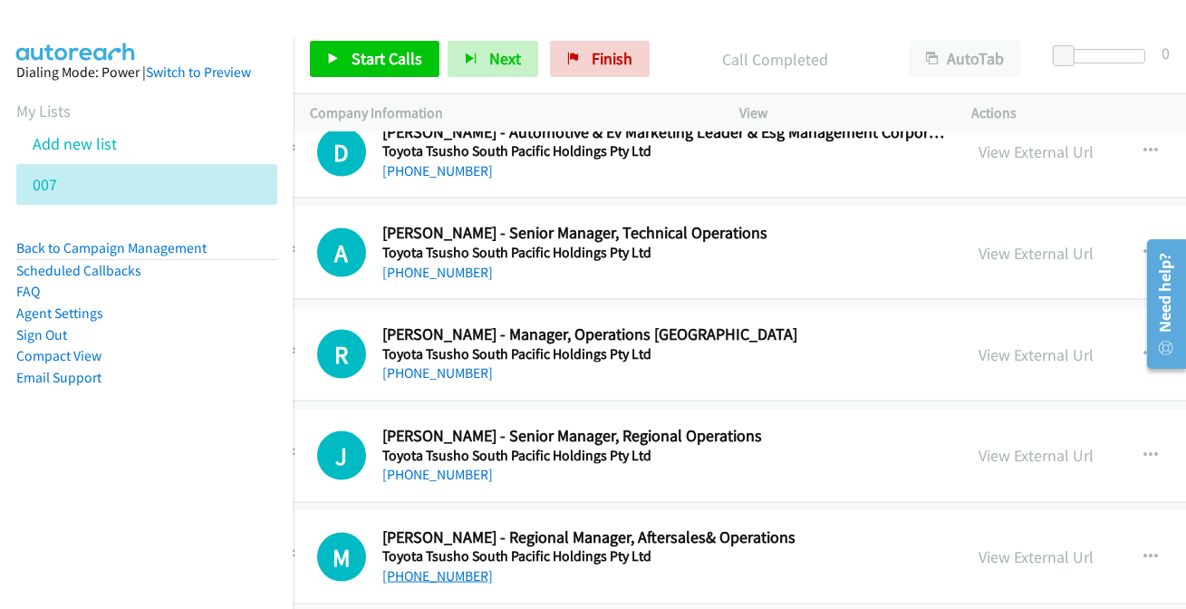
click at [461, 567] on link "[PHONE_NUMBER]" at bounding box center [437, 575] width 111 height 17
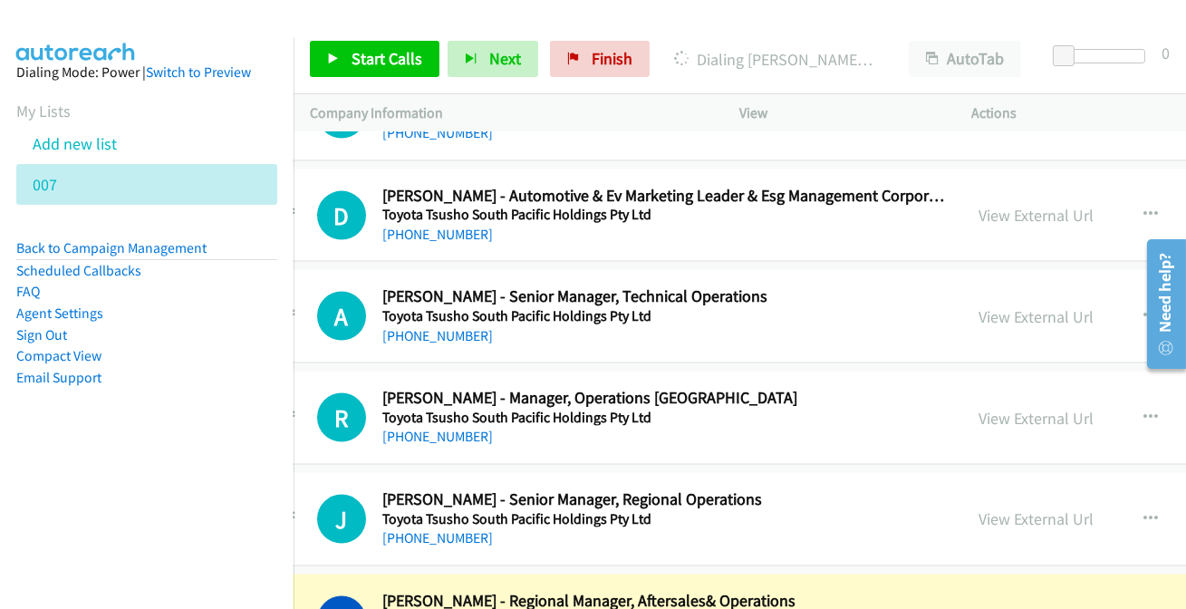
scroll to position [44713, 47]
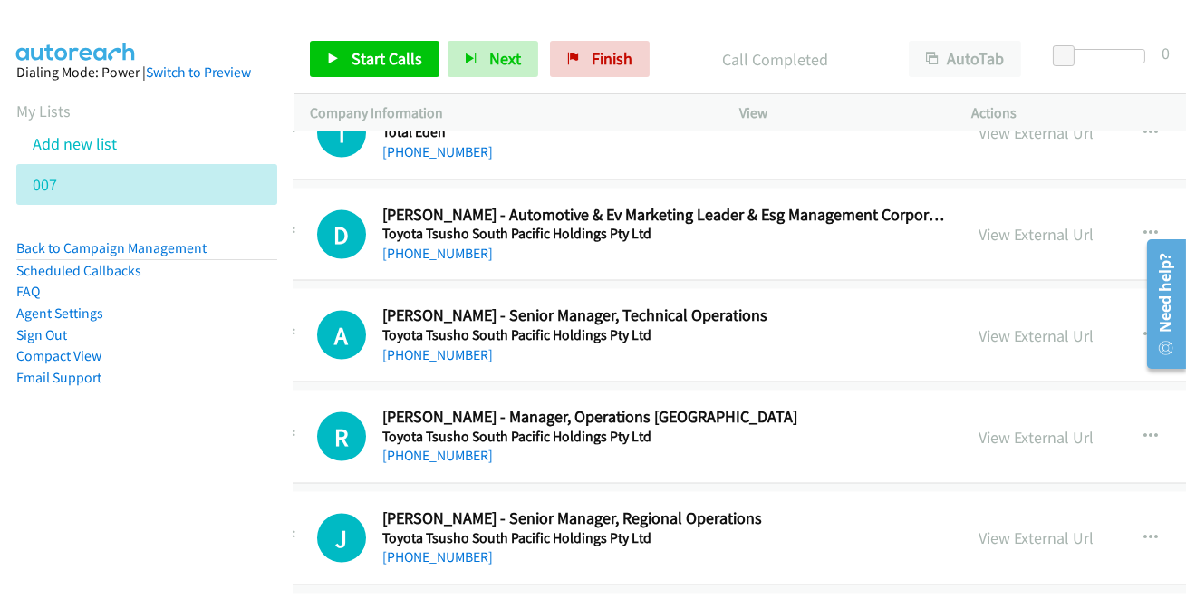
click at [437, 546] on div "[PHONE_NUMBER]" at bounding box center [572, 557] width 380 height 22
click at [446, 548] on link "[PHONE_NUMBER]" at bounding box center [437, 556] width 111 height 17
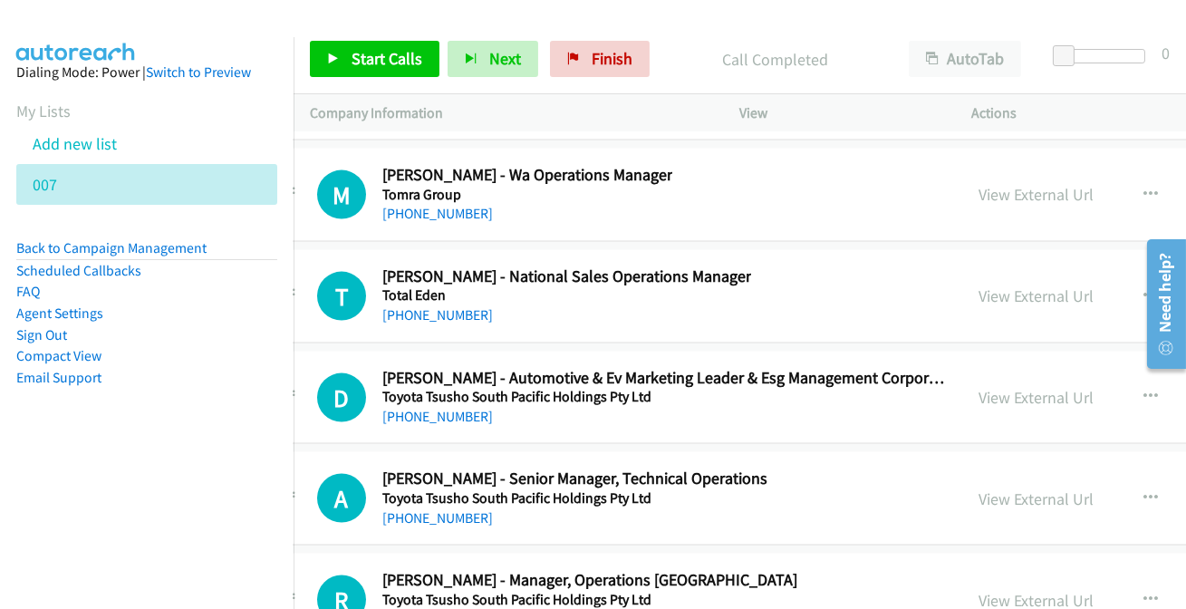
scroll to position [44549, 47]
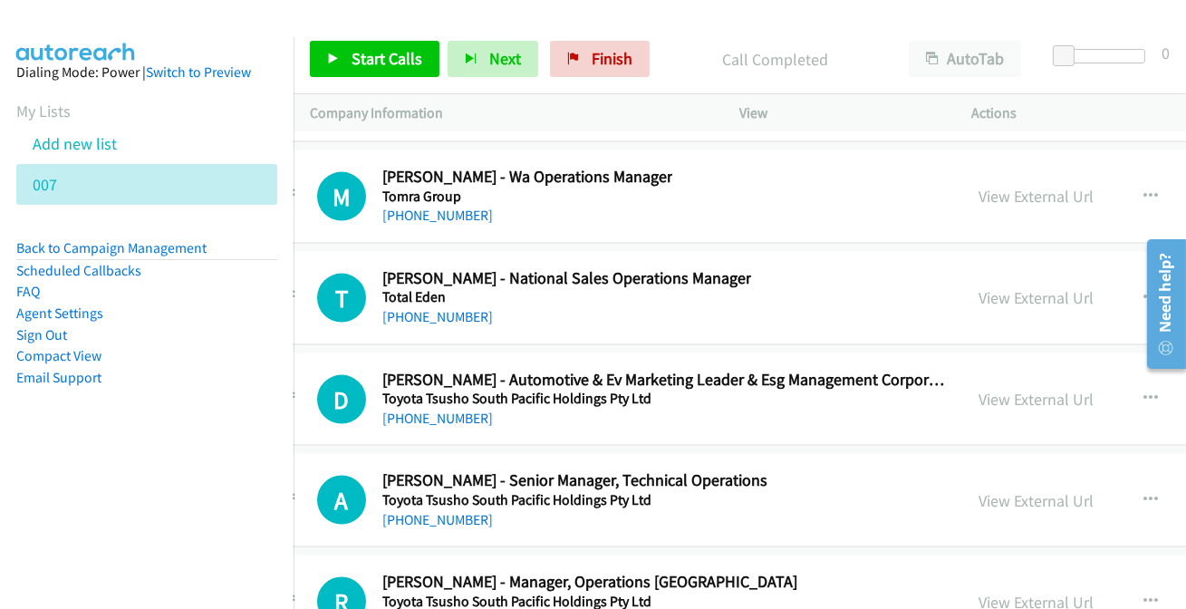
click at [436, 608] on link "[PHONE_NUMBER]" at bounding box center [437, 619] width 111 height 17
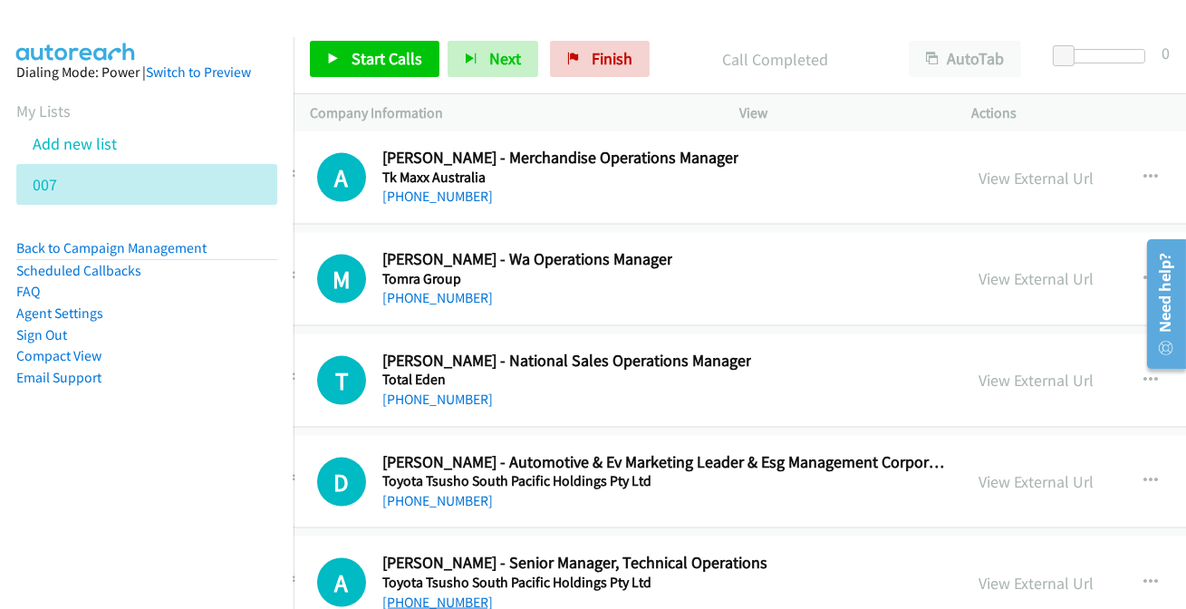
click at [433, 593] on link "[PHONE_NUMBER]" at bounding box center [437, 601] width 111 height 17
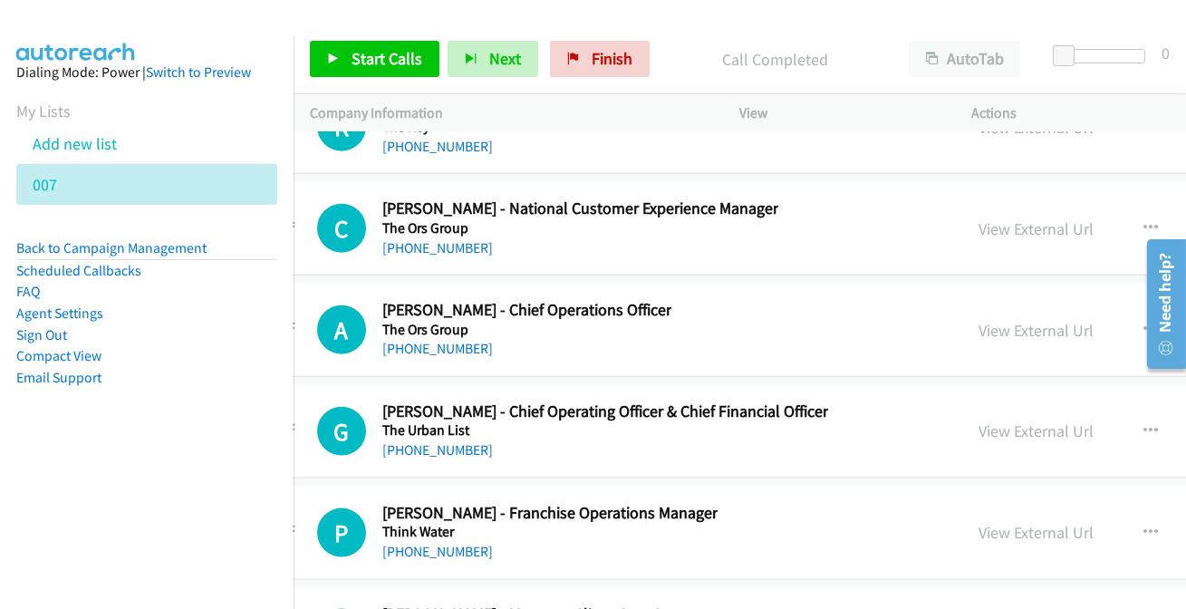
scroll to position [43725, 47]
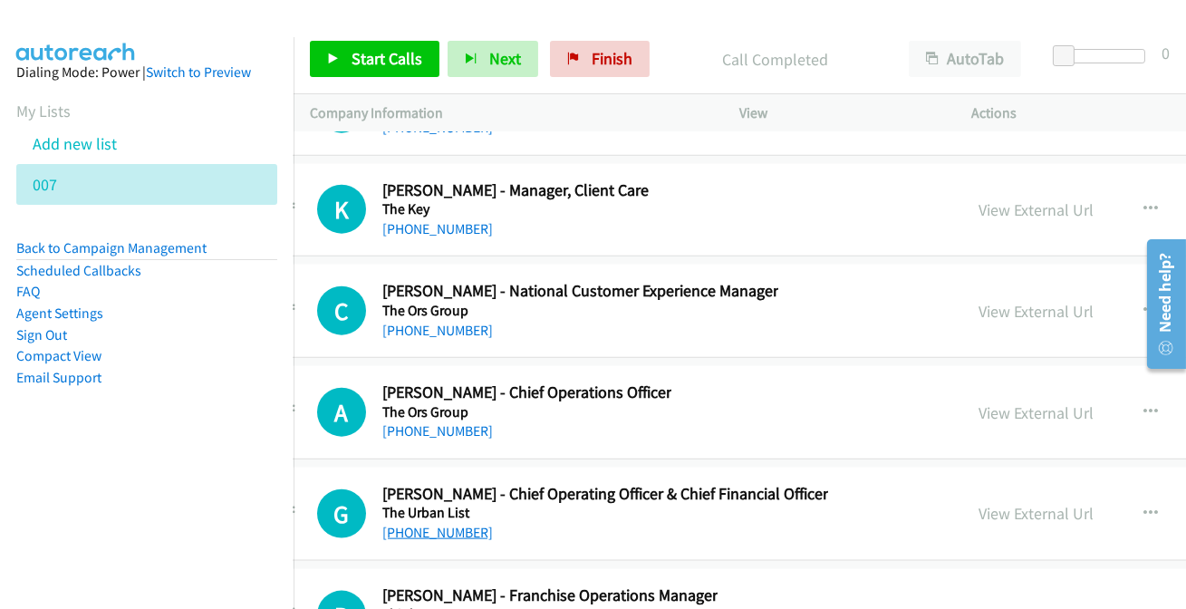
click at [430, 524] on link "[PHONE_NUMBER]" at bounding box center [437, 532] width 111 height 17
click at [432, 422] on link "[PHONE_NUMBER]" at bounding box center [437, 430] width 111 height 17
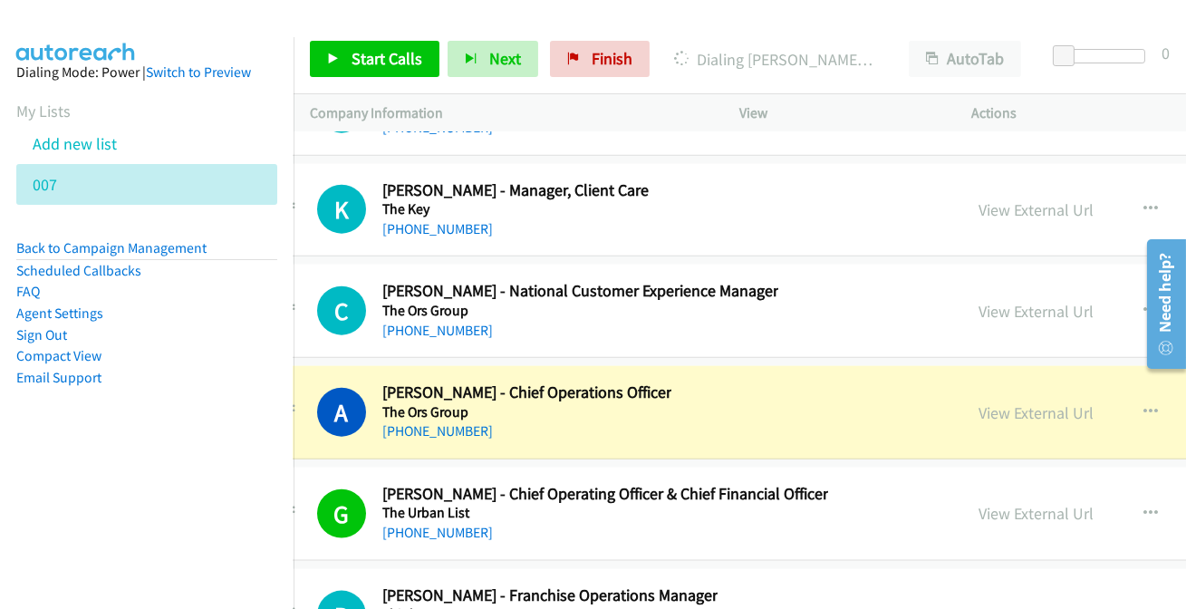
scroll to position [43643, 47]
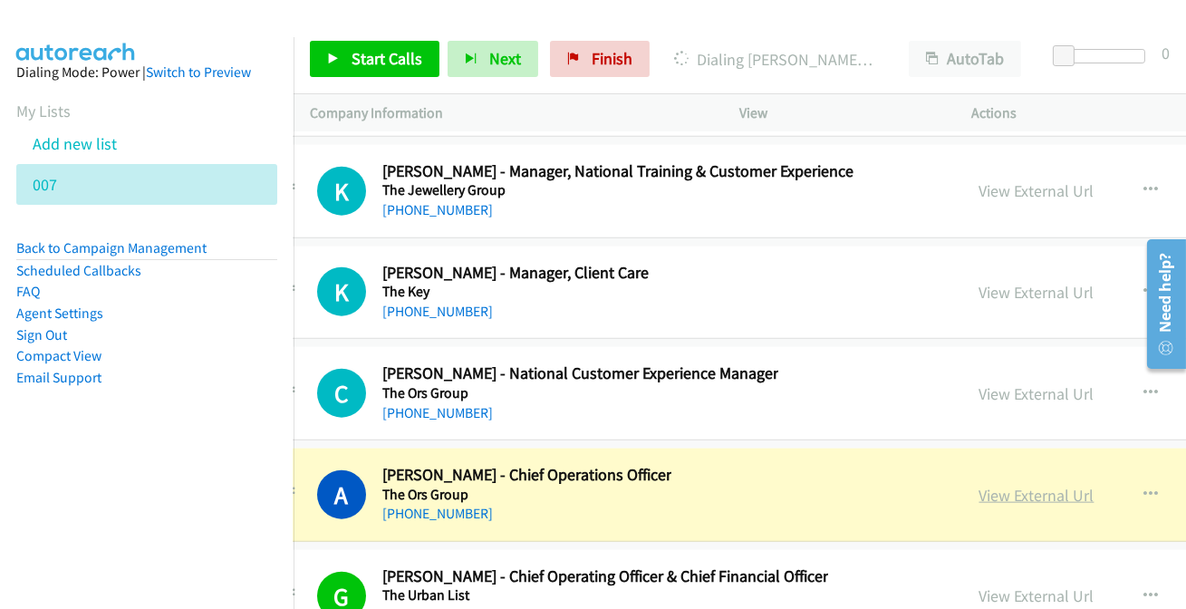
click at [1051, 485] on link "View External Url" at bounding box center [1036, 495] width 115 height 21
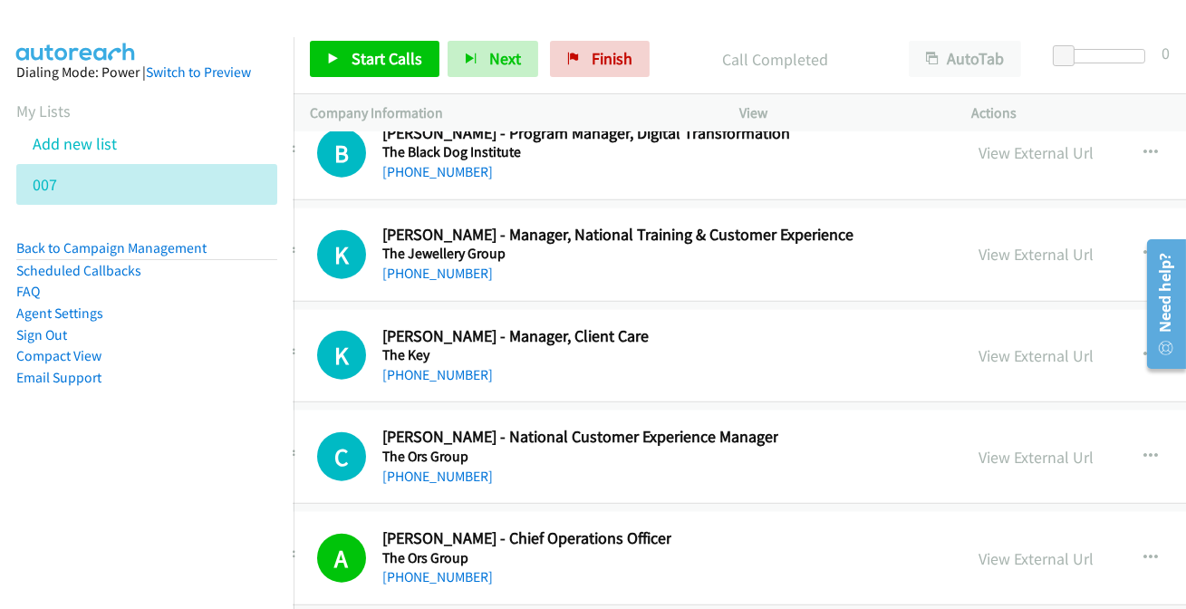
scroll to position [43560, 47]
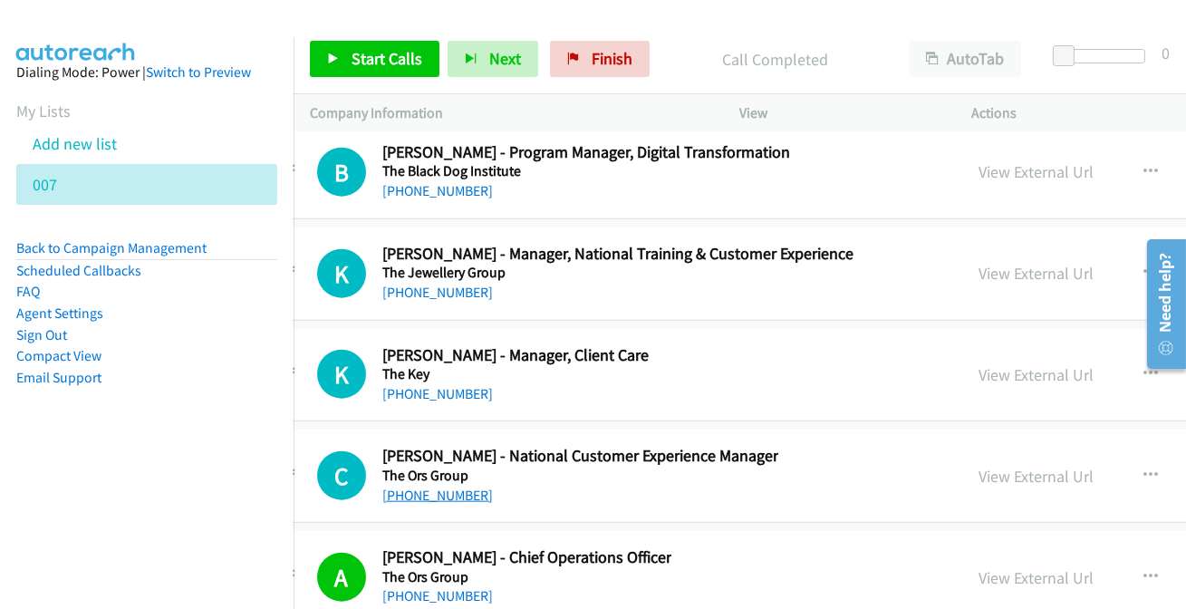
click at [436, 486] on link "[PHONE_NUMBER]" at bounding box center [437, 494] width 111 height 17
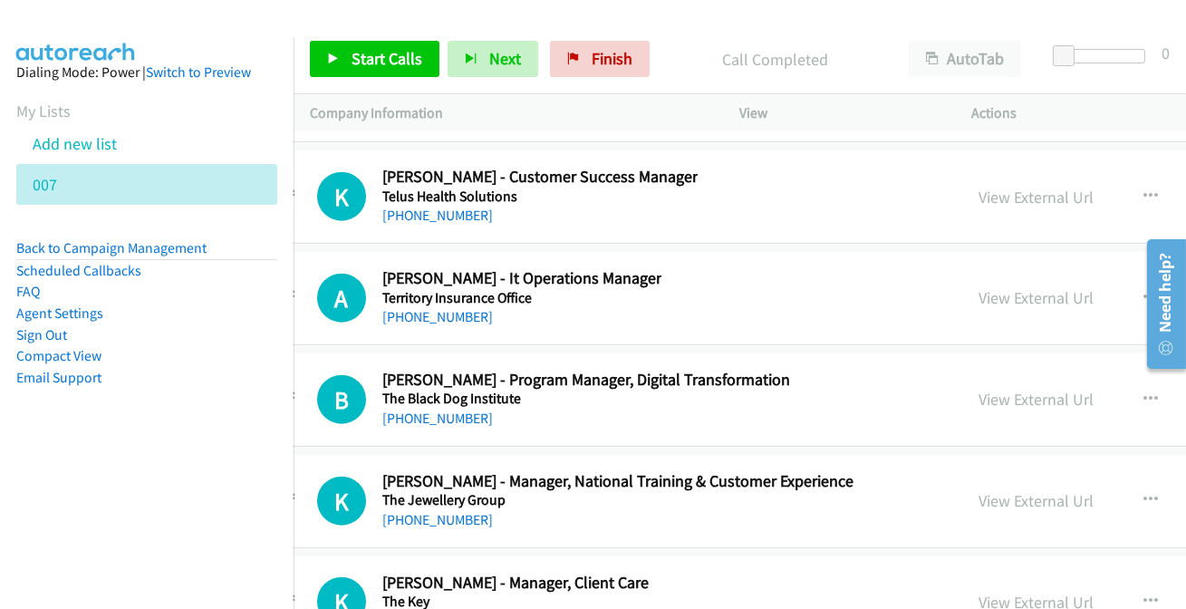
scroll to position [43314, 47]
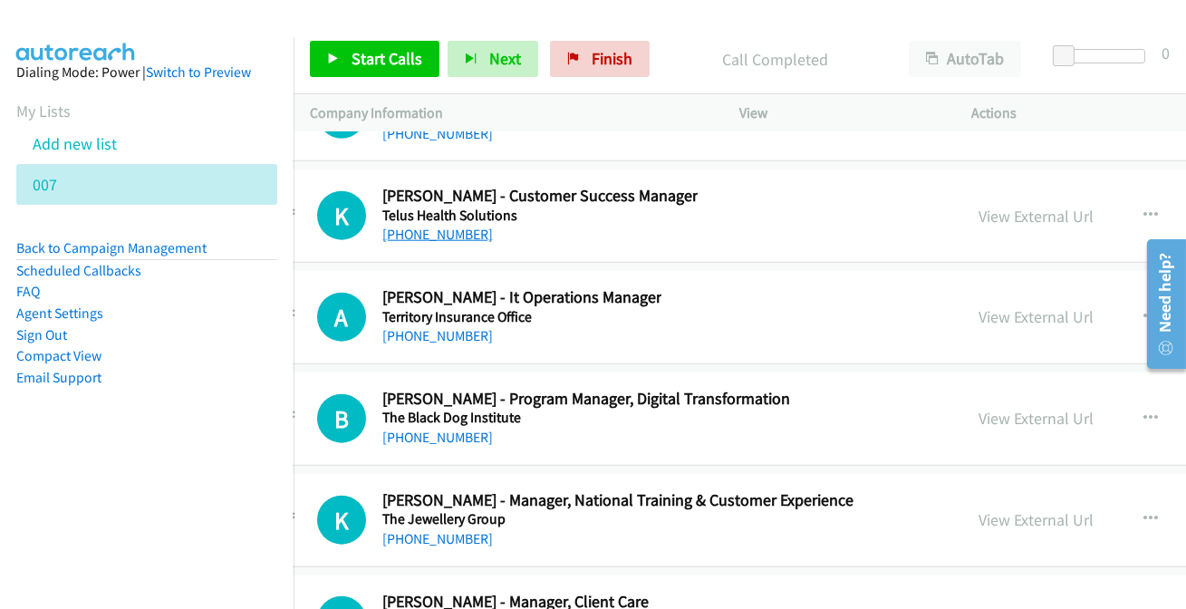
click at [425, 226] on link "[PHONE_NUMBER]" at bounding box center [437, 234] width 111 height 17
click at [450, 327] on link "[PHONE_NUMBER]" at bounding box center [437, 335] width 111 height 17
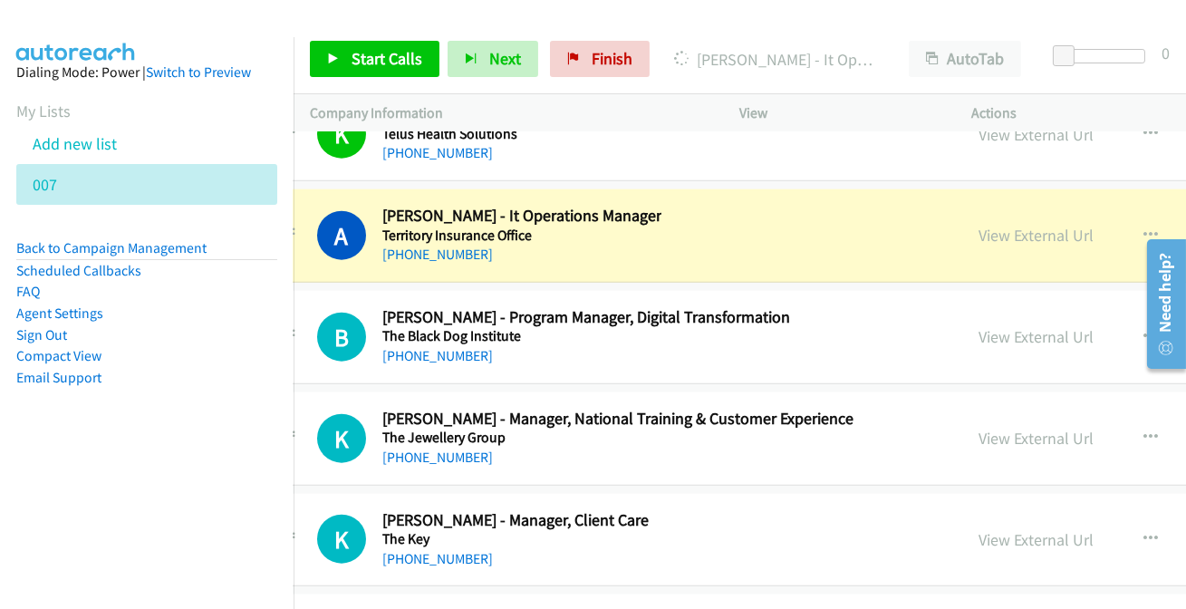
scroll to position [43396, 47]
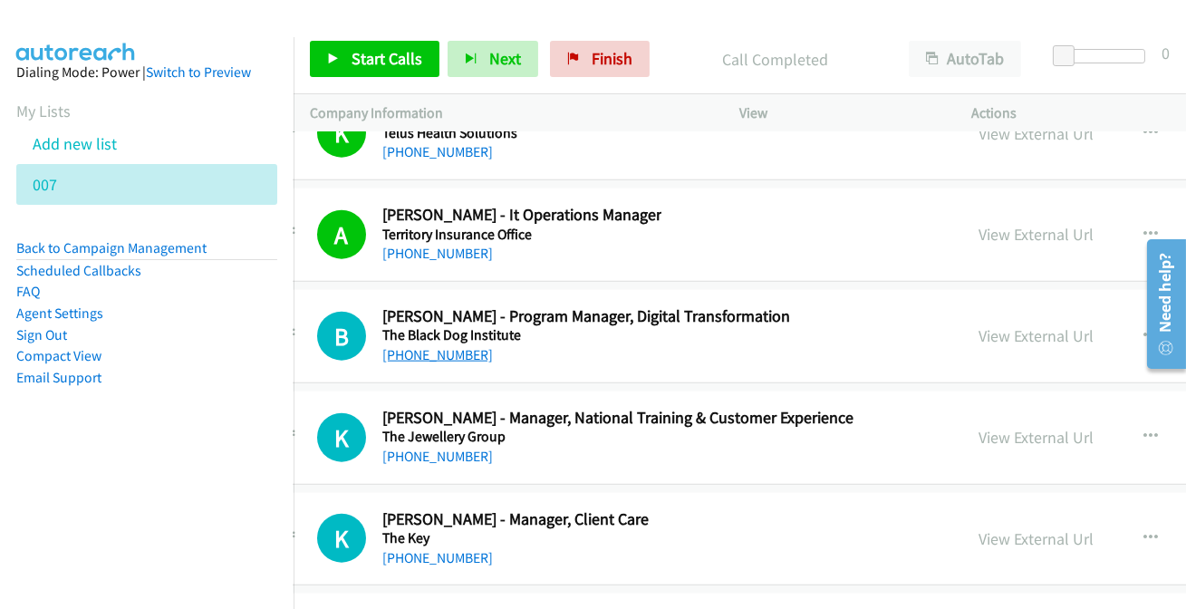
click at [432, 346] on link "[PHONE_NUMBER]" at bounding box center [437, 354] width 111 height 17
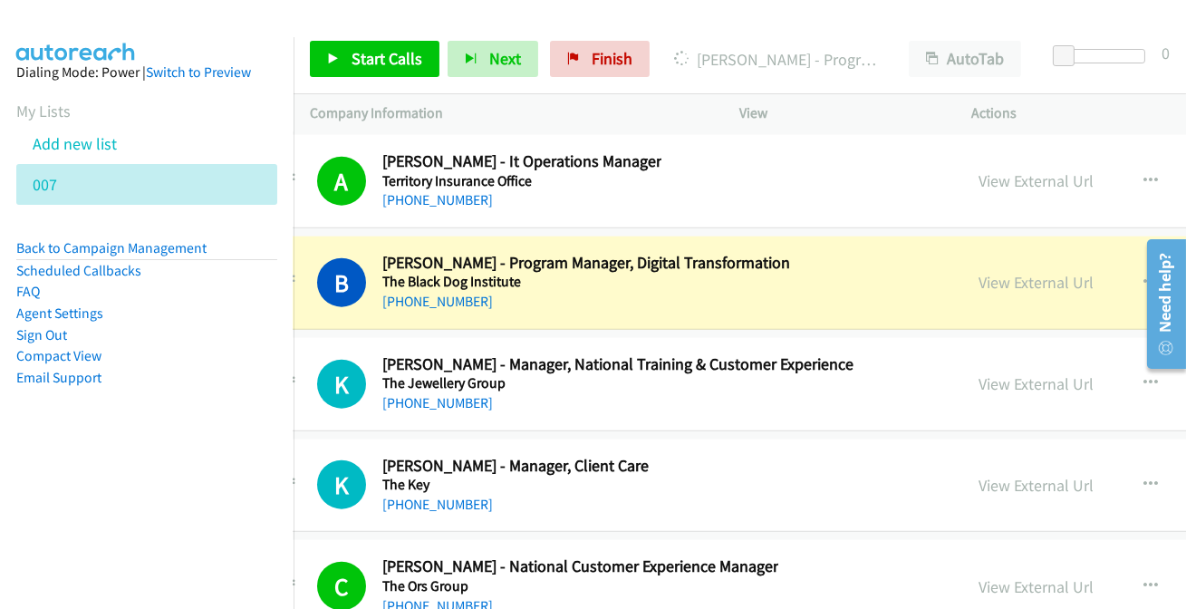
scroll to position [43478, 47]
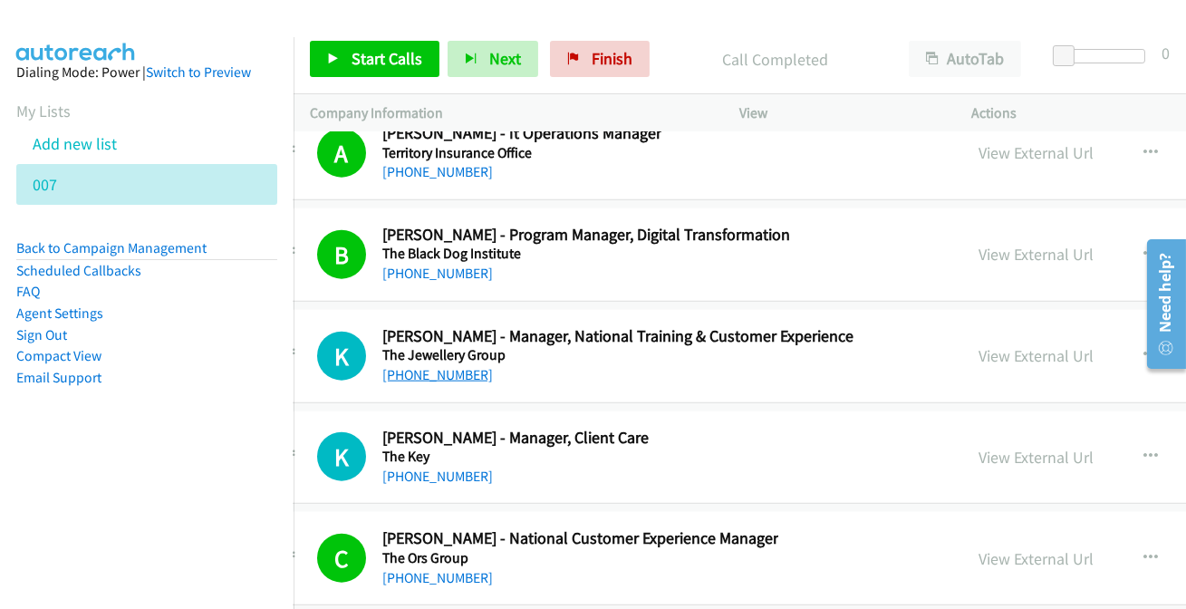
click at [459, 366] on link "[PHONE_NUMBER]" at bounding box center [437, 374] width 111 height 17
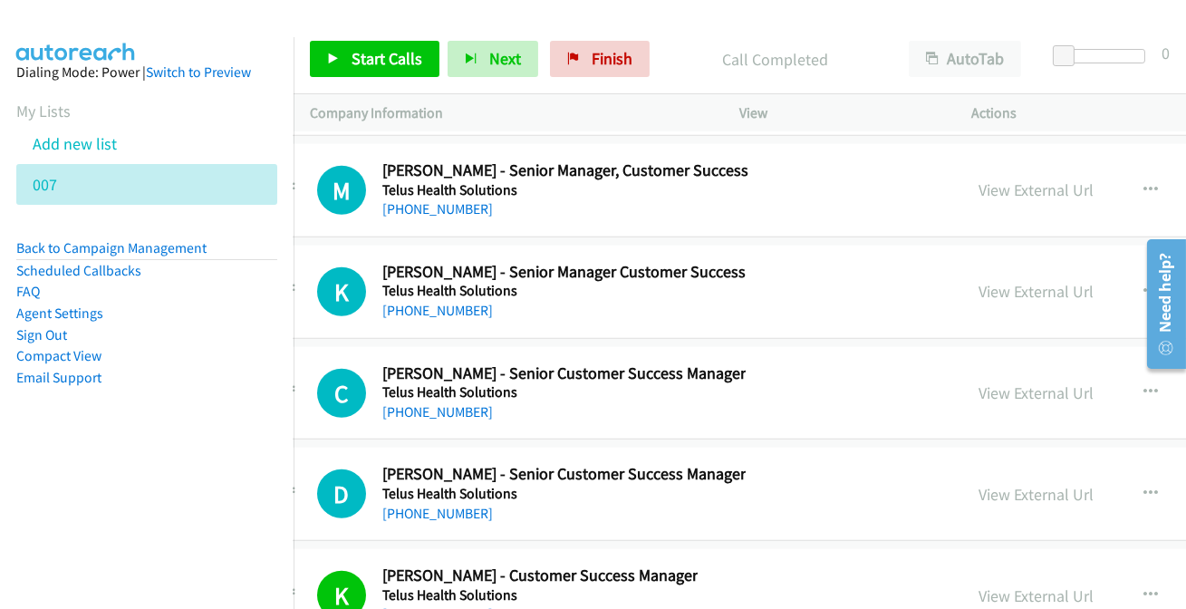
scroll to position [42902, 47]
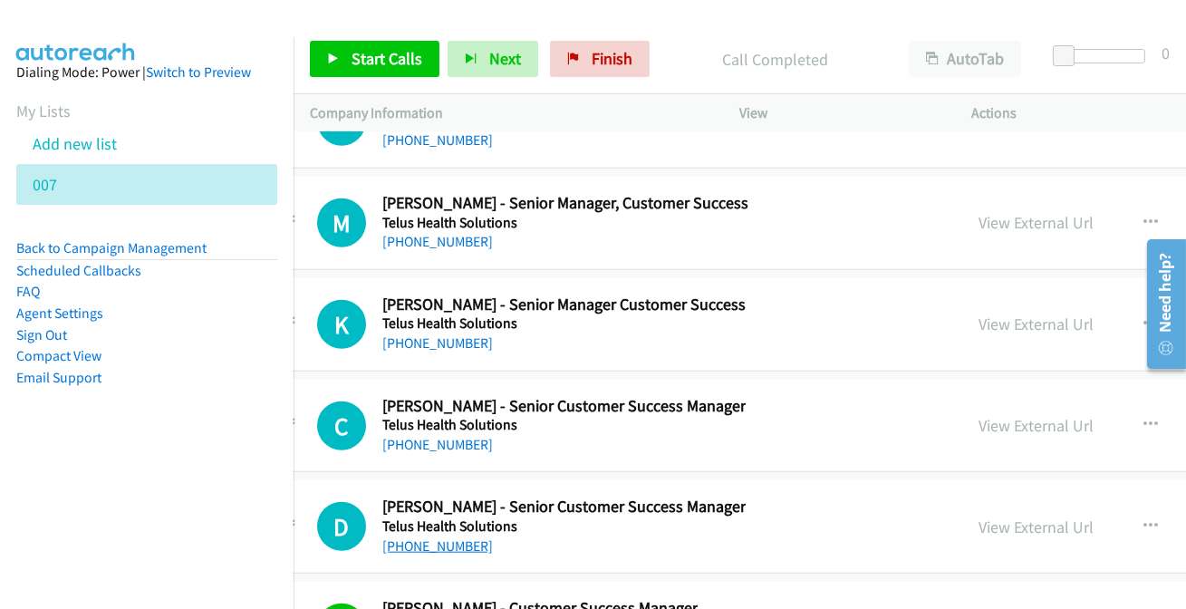
click at [449, 537] on link "[PHONE_NUMBER]" at bounding box center [437, 545] width 111 height 17
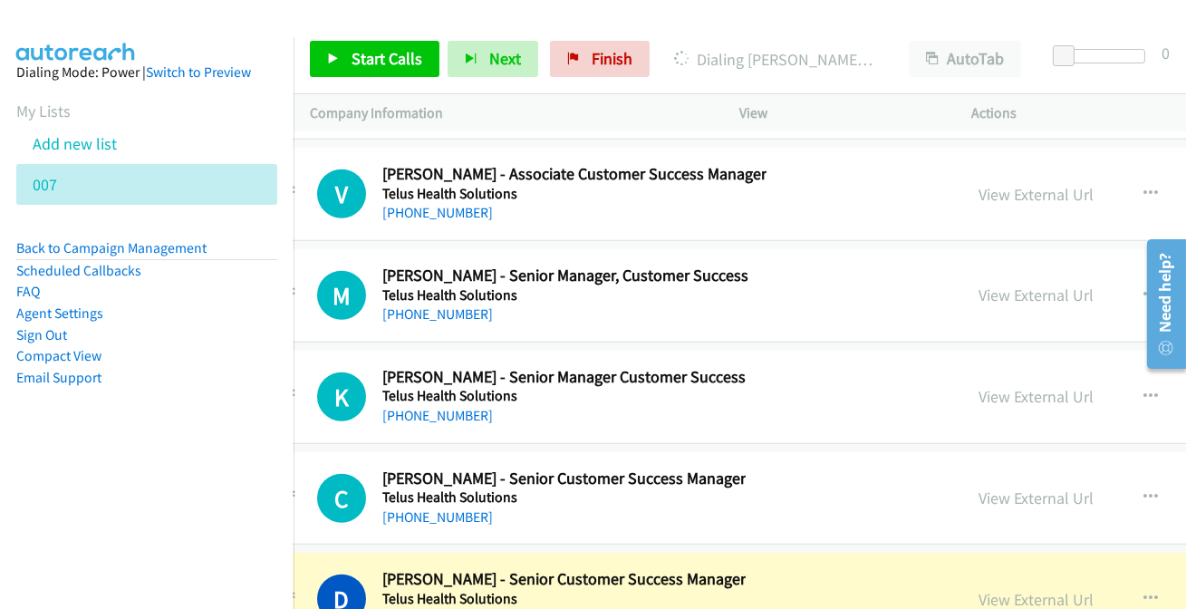
scroll to position [42819, 47]
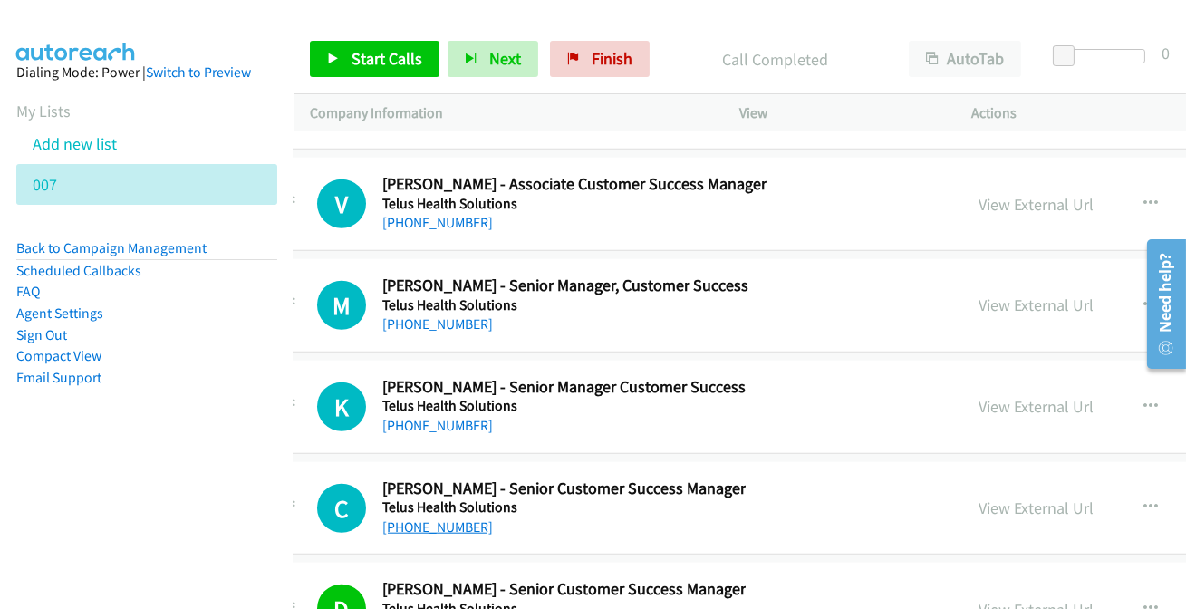
click at [432, 518] on link "[PHONE_NUMBER]" at bounding box center [437, 526] width 111 height 17
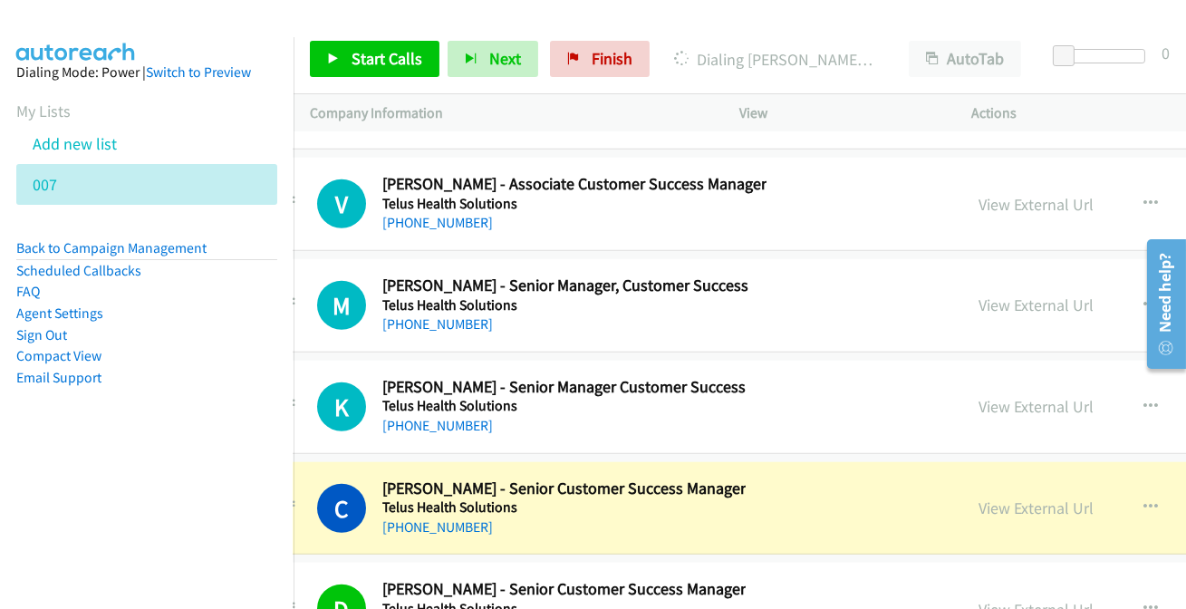
scroll to position [42737, 47]
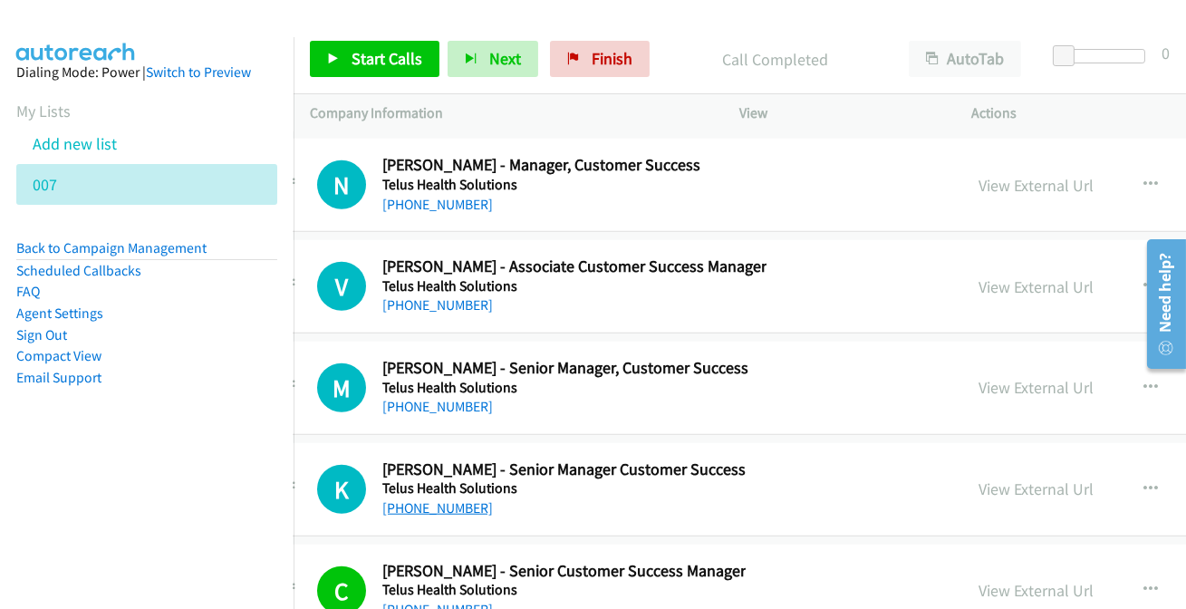
click at [438, 499] on link "[PHONE_NUMBER]" at bounding box center [437, 507] width 111 height 17
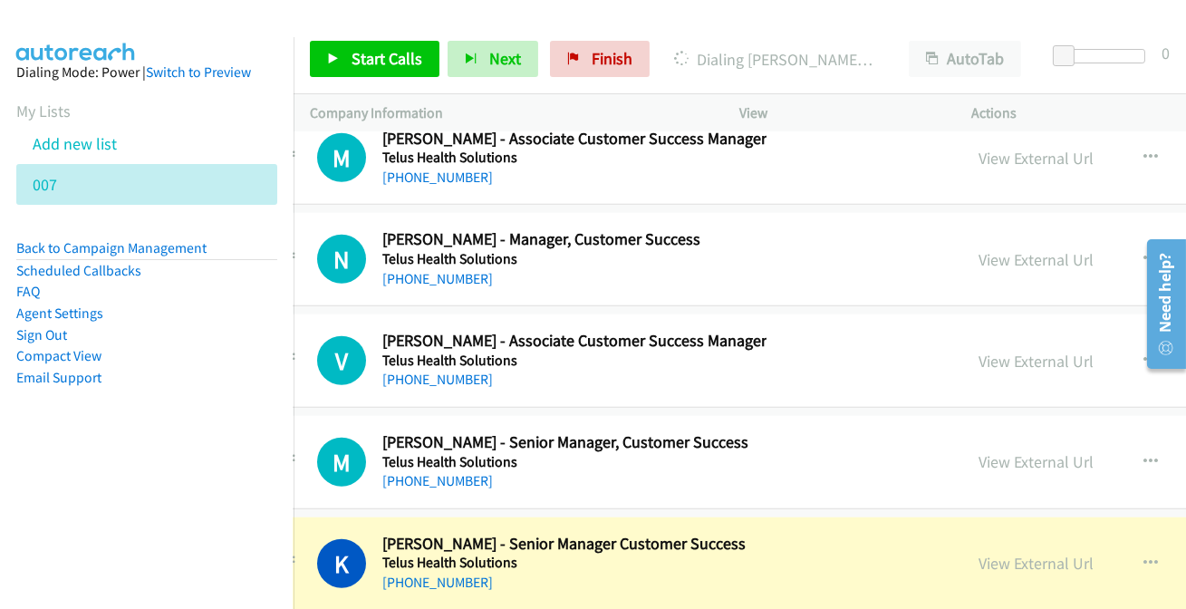
scroll to position [42655, 47]
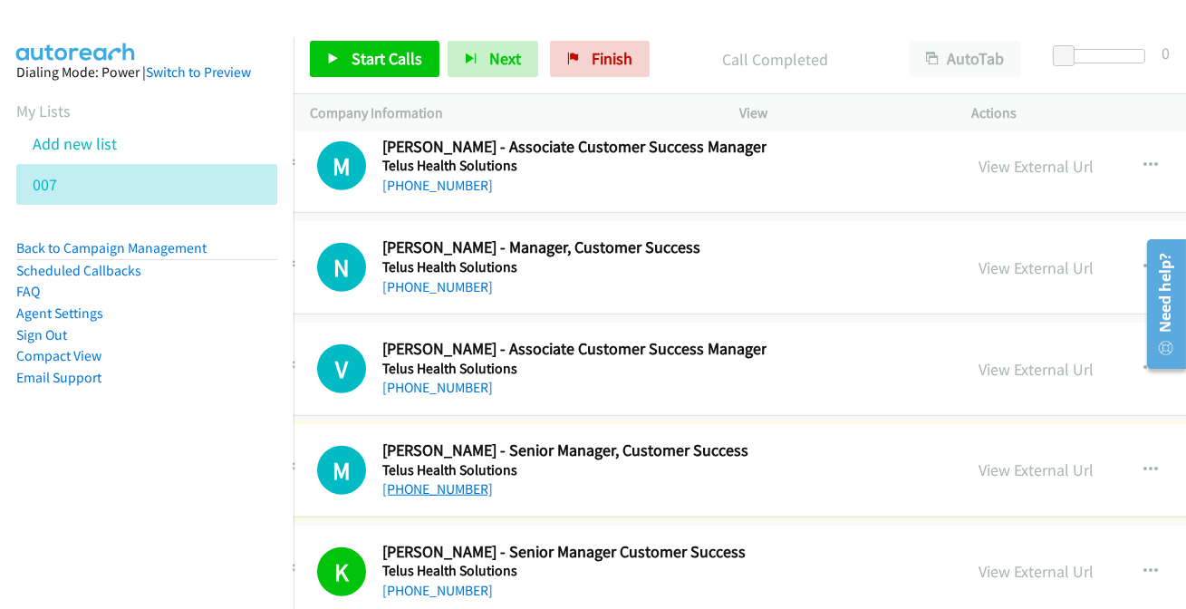
click at [452, 480] on link "[PHONE_NUMBER]" at bounding box center [437, 488] width 111 height 17
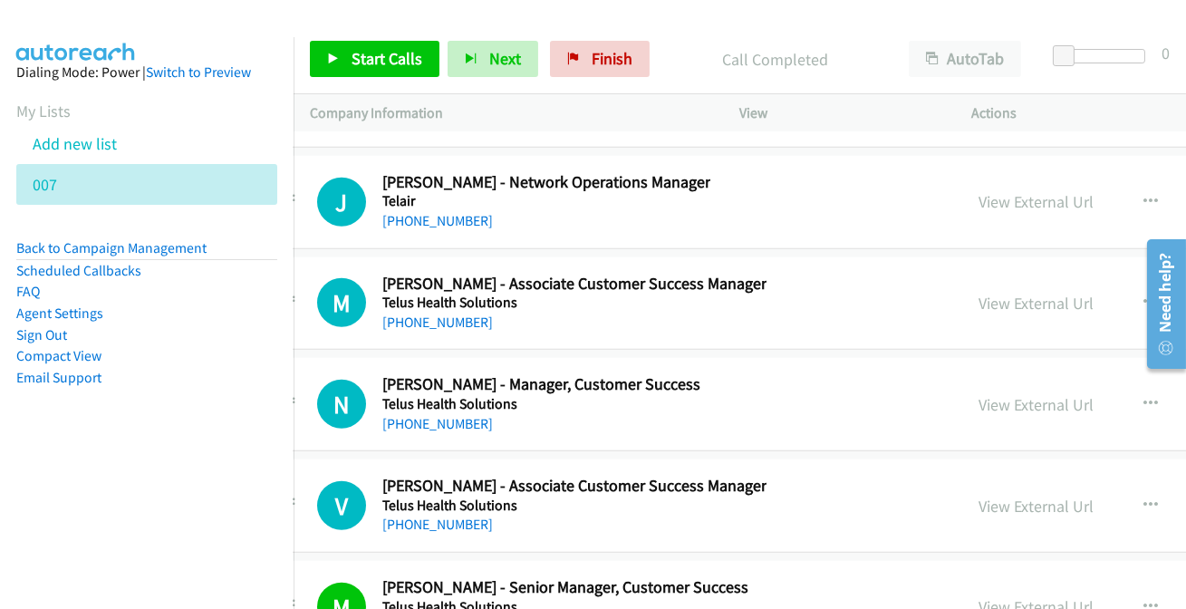
scroll to position [42491, 47]
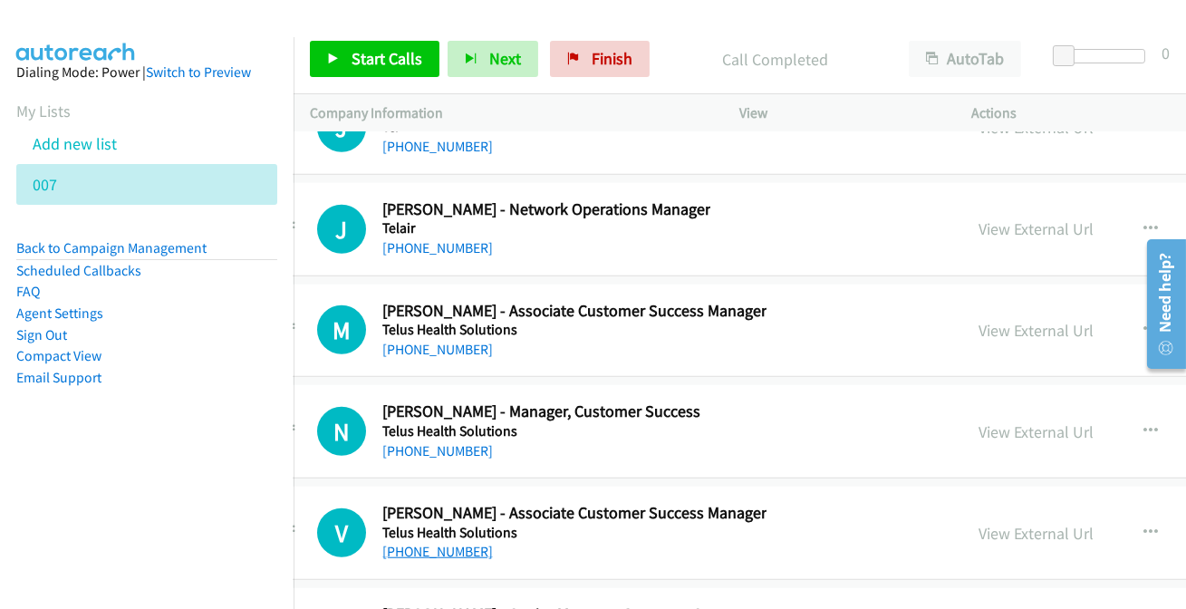
click at [433, 543] on link "[PHONE_NUMBER]" at bounding box center [437, 551] width 111 height 17
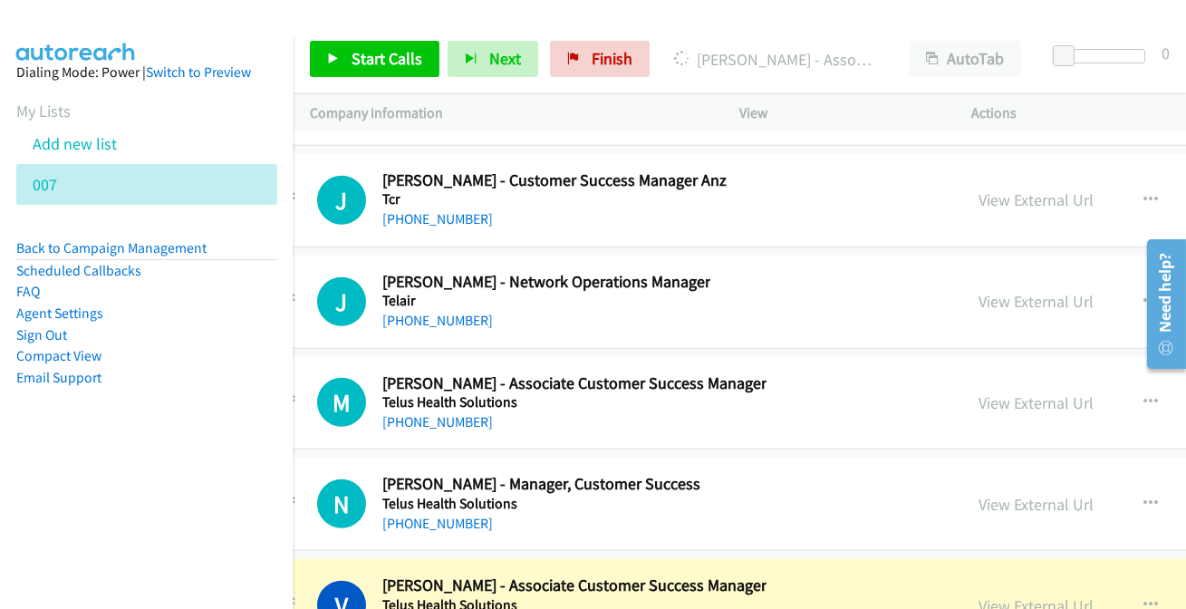
scroll to position [42408, 47]
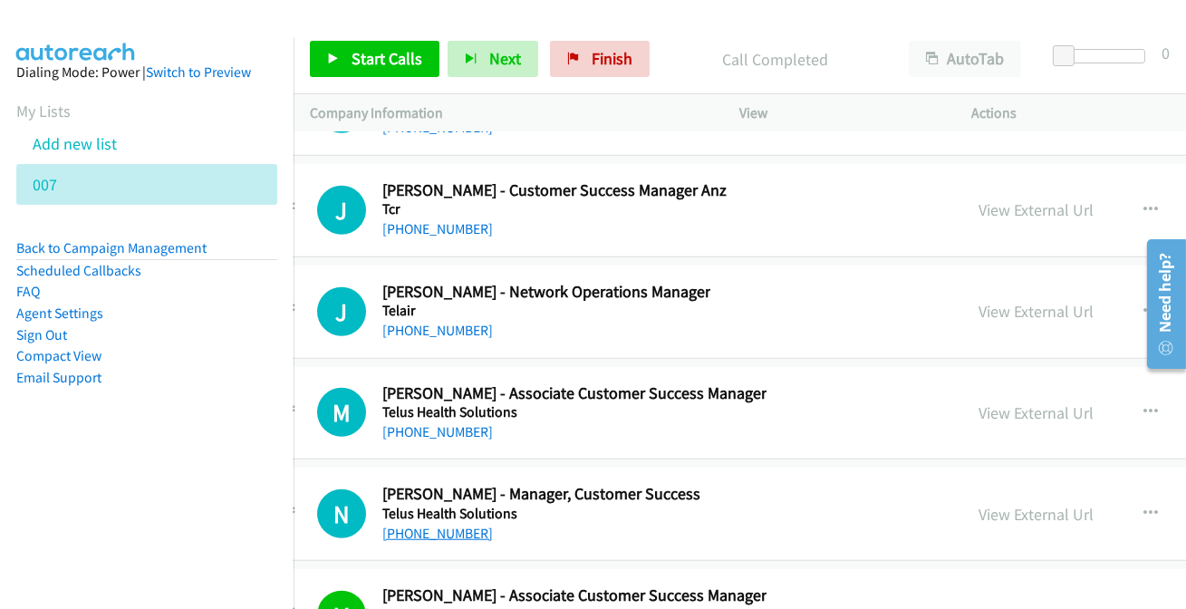
click at [452, 524] on link "[PHONE_NUMBER]" at bounding box center [437, 532] width 111 height 17
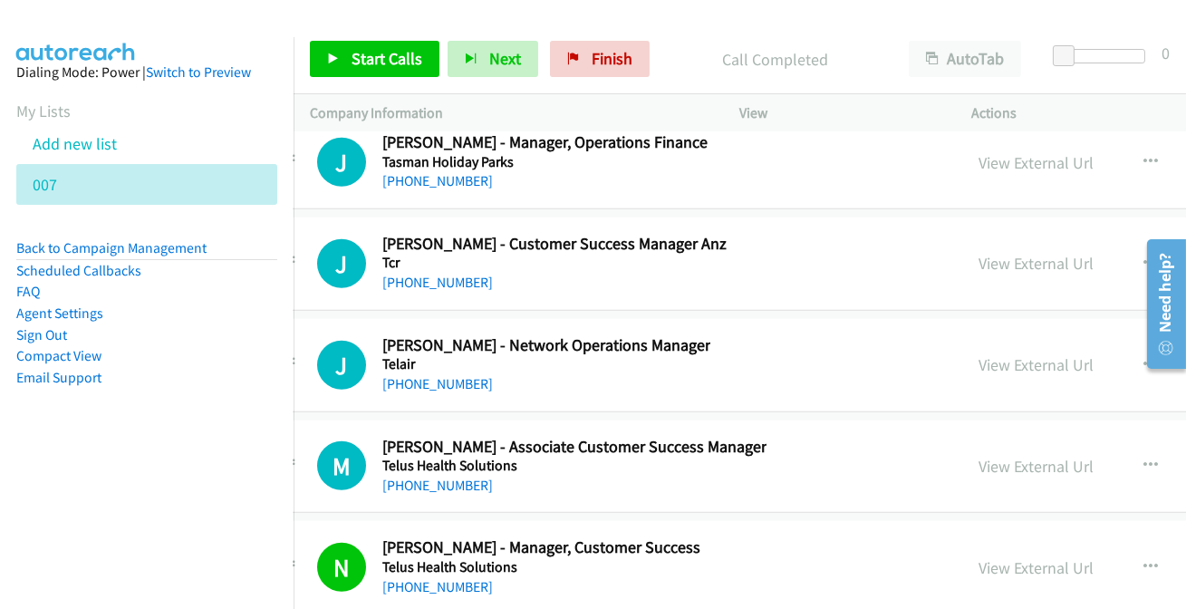
scroll to position [42326, 47]
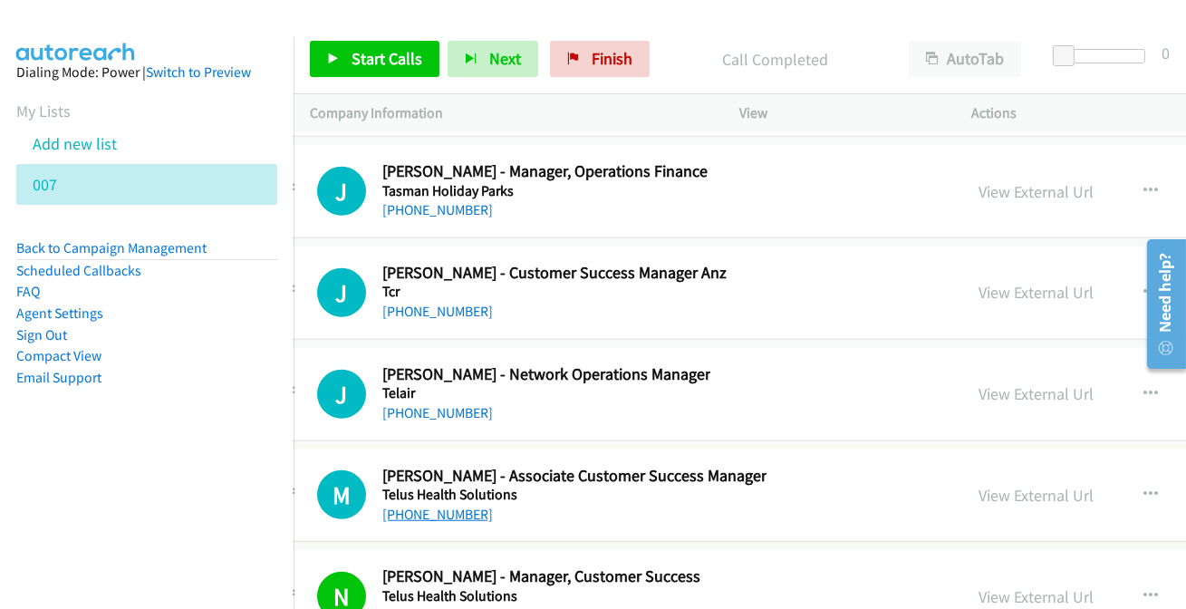
click at [422, 505] on link "[PHONE_NUMBER]" at bounding box center [437, 513] width 111 height 17
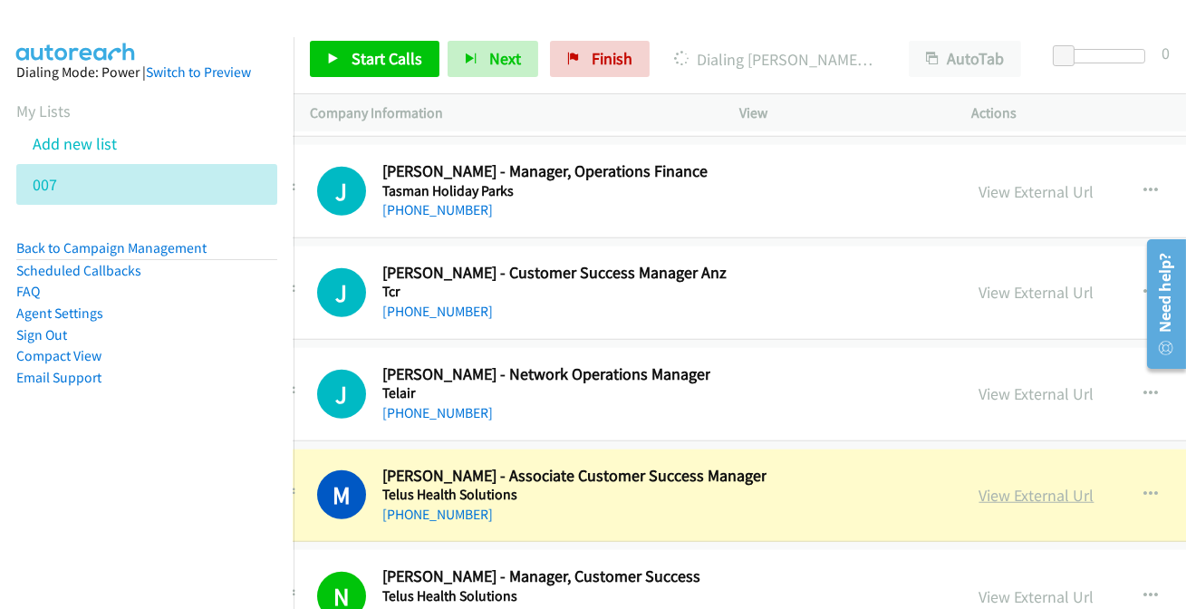
click at [1027, 485] on link "View External Url" at bounding box center [1036, 495] width 115 height 21
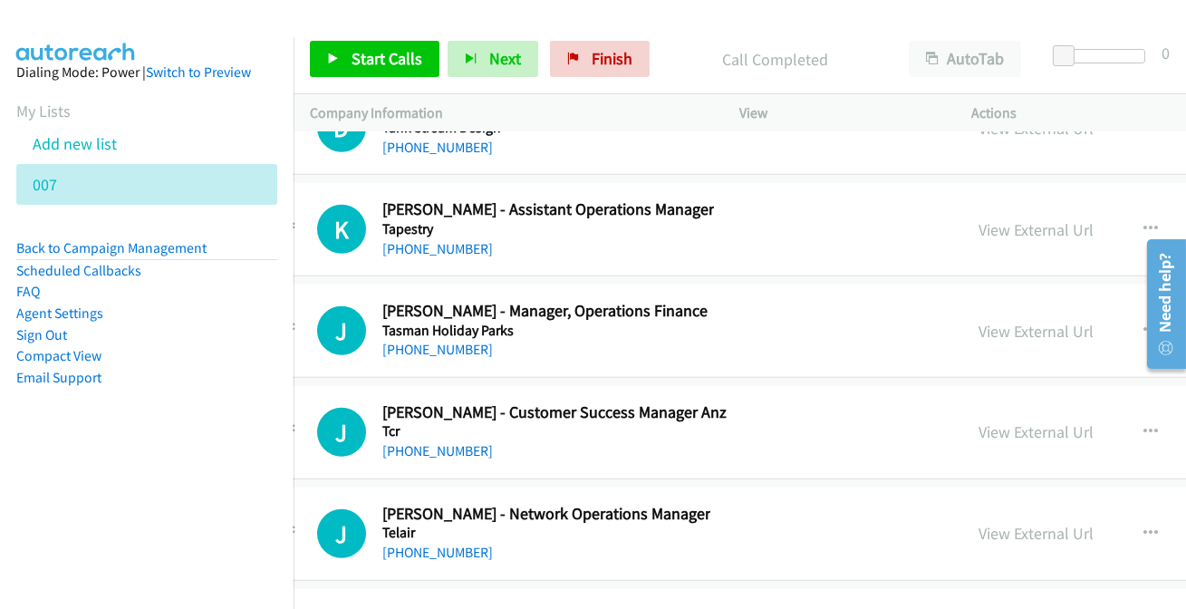
scroll to position [42161, 47]
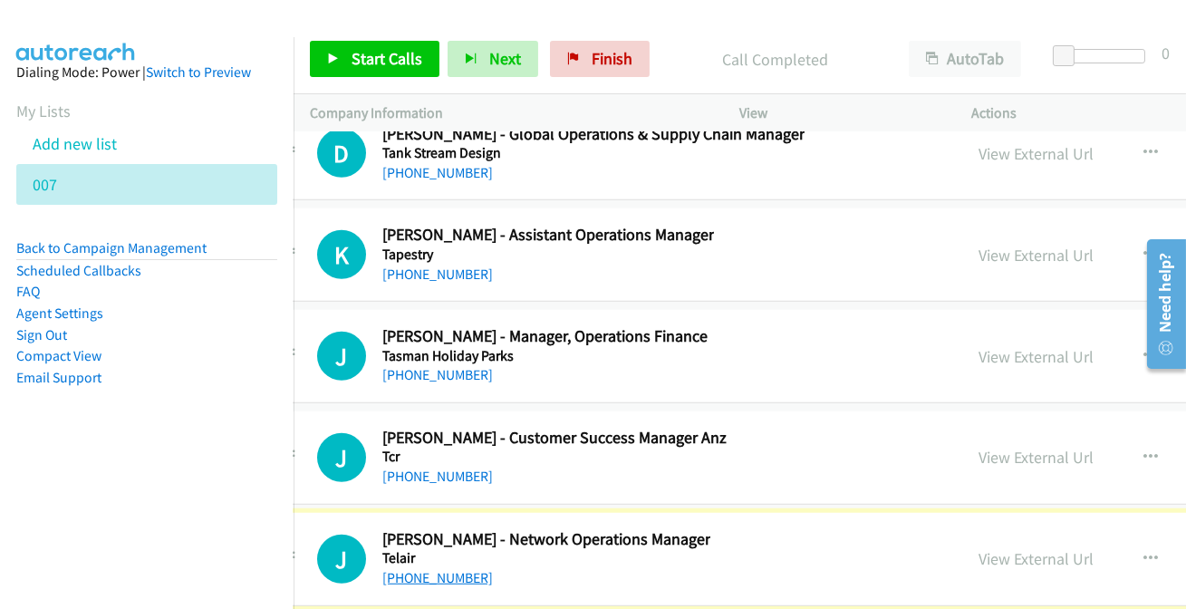
click at [443, 569] on link "[PHONE_NUMBER]" at bounding box center [437, 577] width 111 height 17
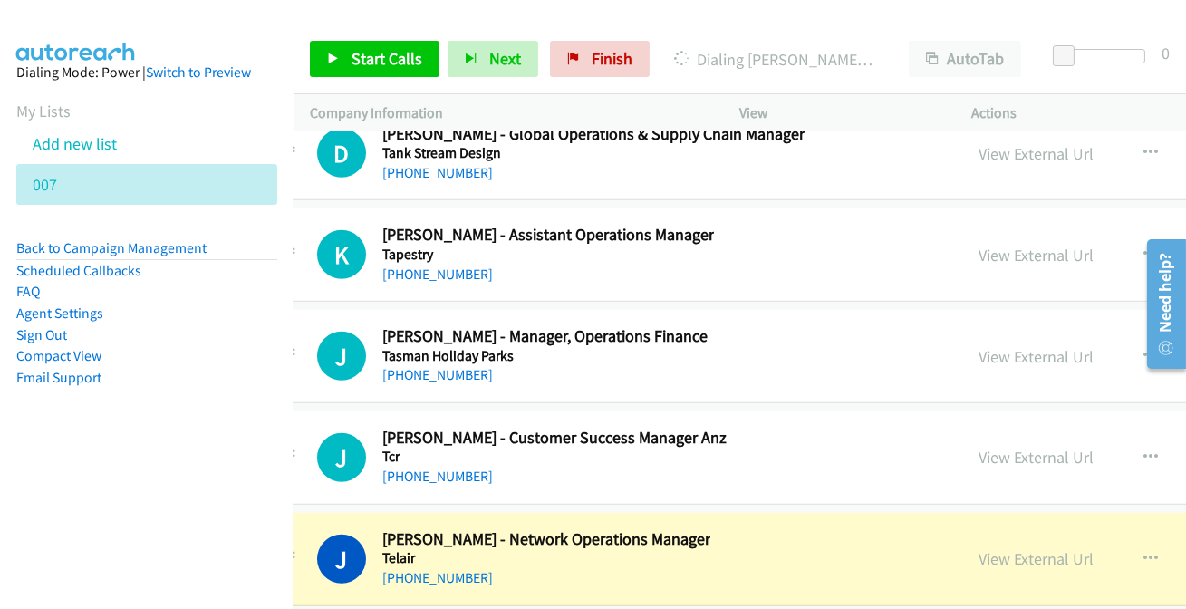
drag, startPoint x: 1038, startPoint y: 514, endPoint x: 612, endPoint y: 0, distance: 667.1
click at [1004, 548] on link "View External Url" at bounding box center [1036, 558] width 115 height 21
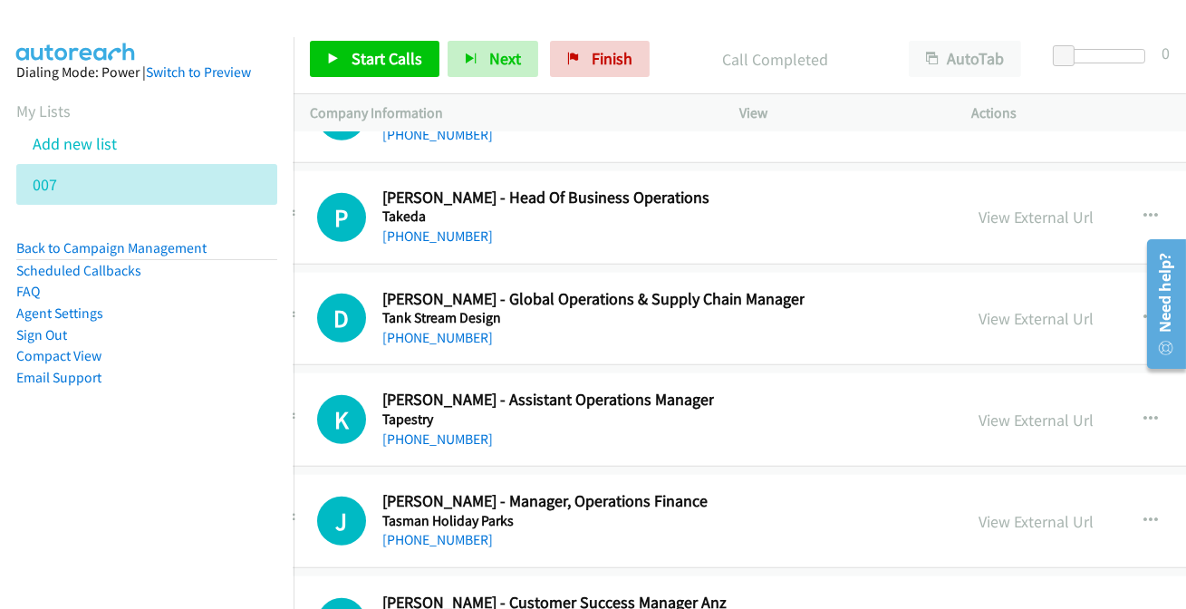
scroll to position [42078, 47]
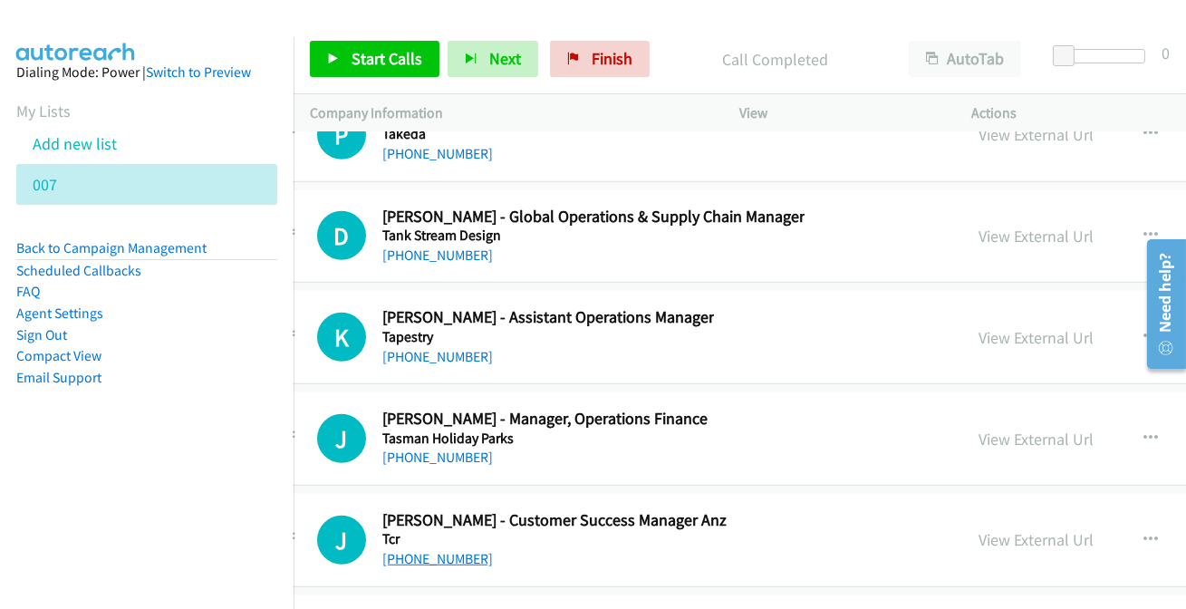
click at [441, 550] on link "[PHONE_NUMBER]" at bounding box center [437, 558] width 111 height 17
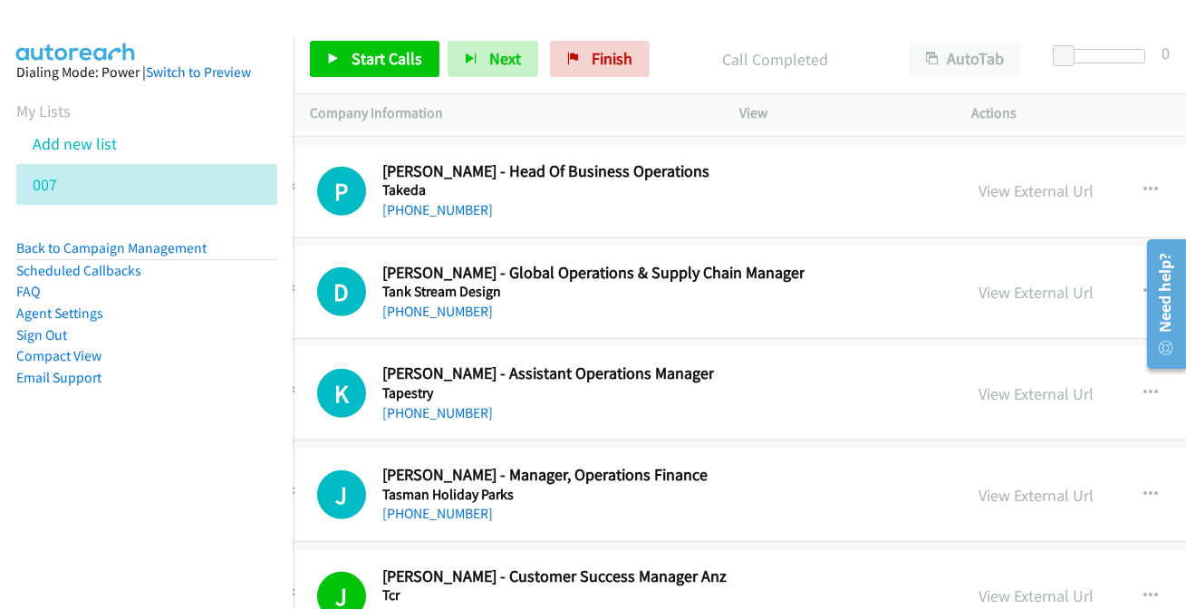
scroll to position [41914, 47]
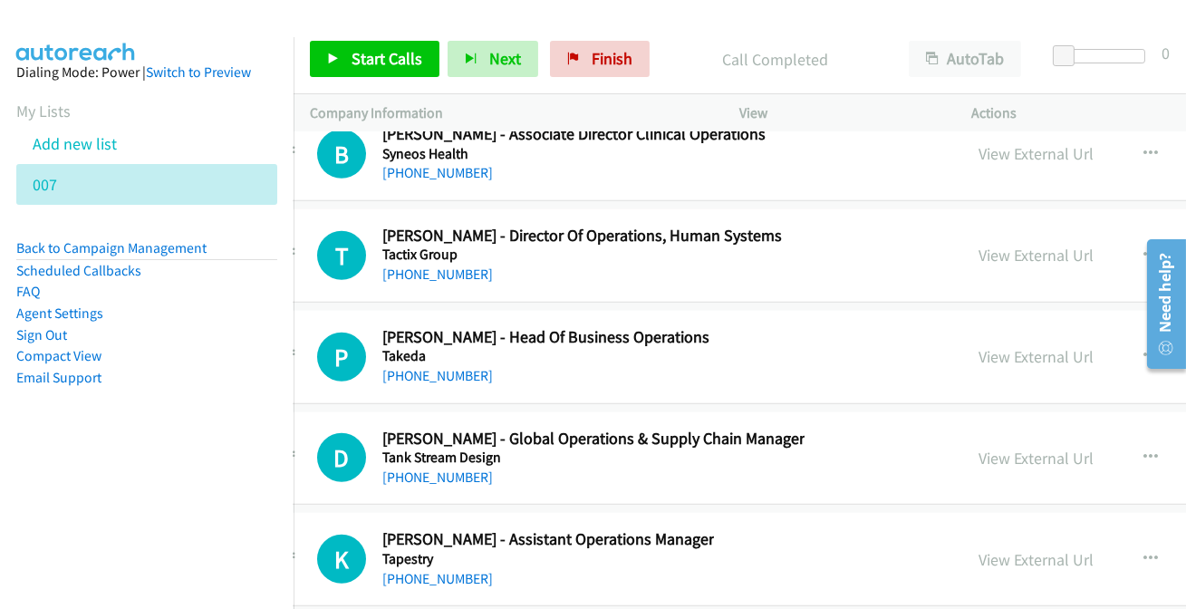
scroll to position [41831, 47]
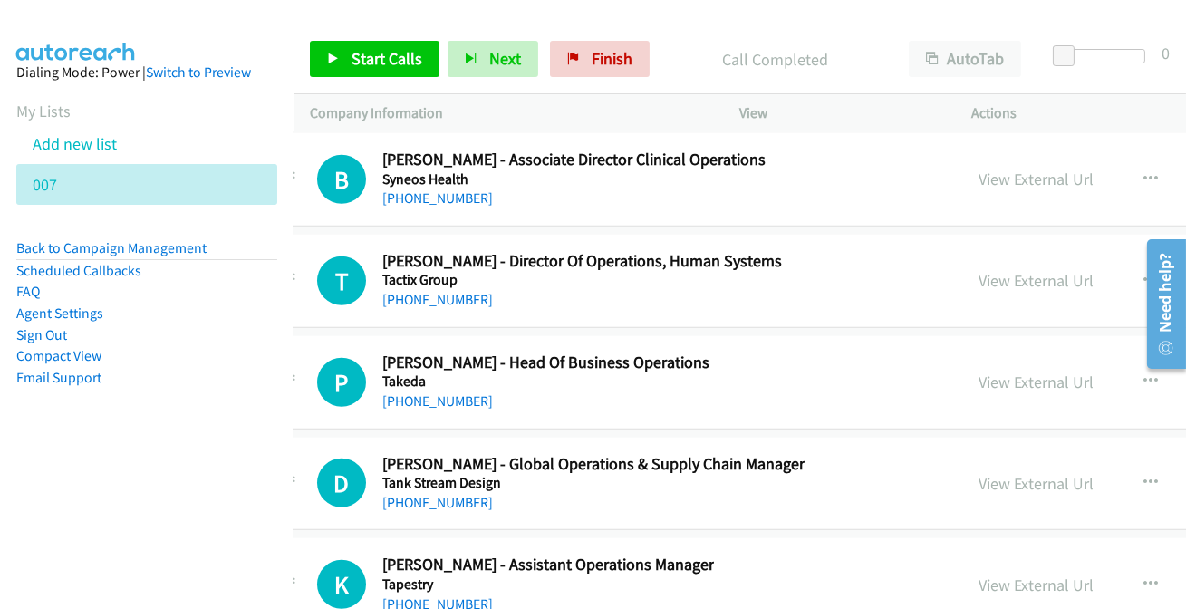
click at [421, 595] on link "[PHONE_NUMBER]" at bounding box center [437, 603] width 111 height 17
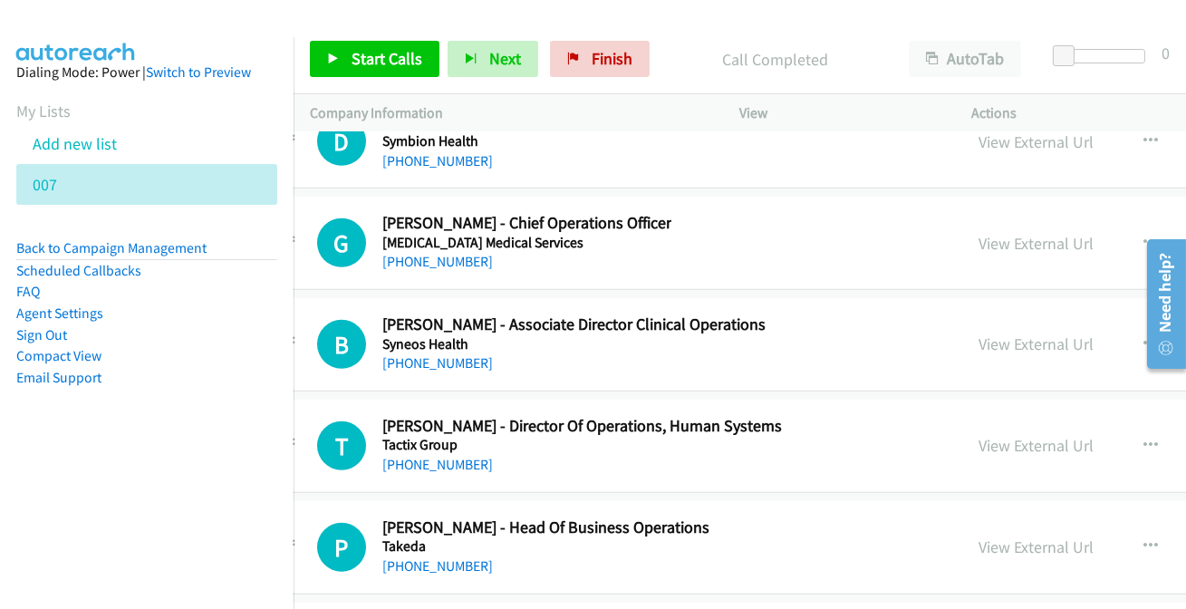
scroll to position [41749, 47]
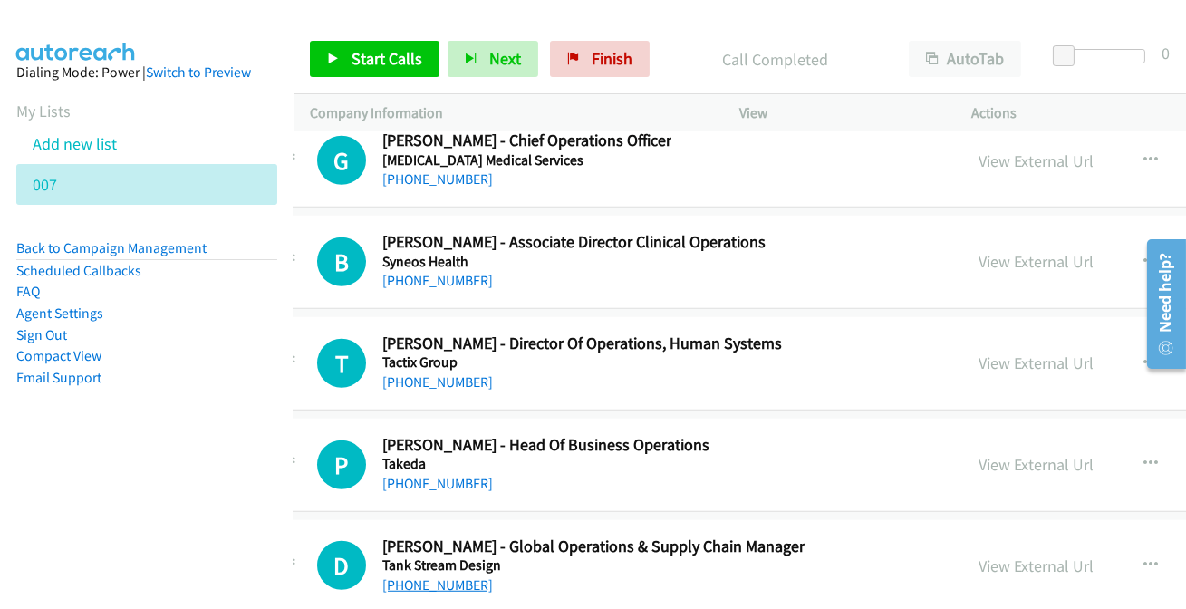
click at [466, 576] on link "[PHONE_NUMBER]" at bounding box center [437, 584] width 111 height 17
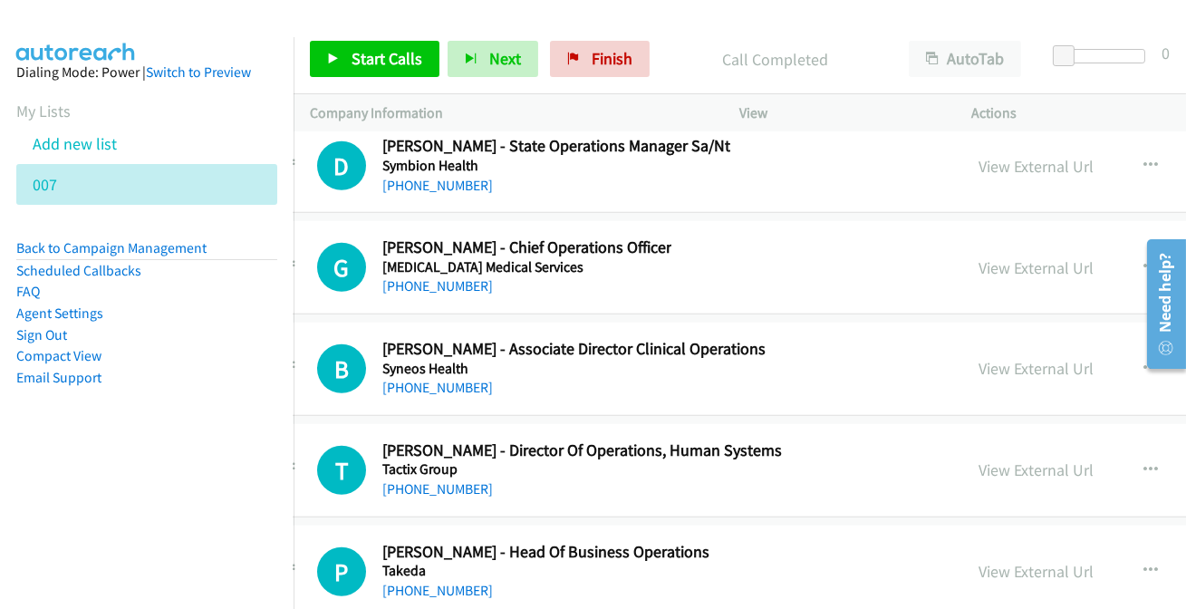
scroll to position [41666, 47]
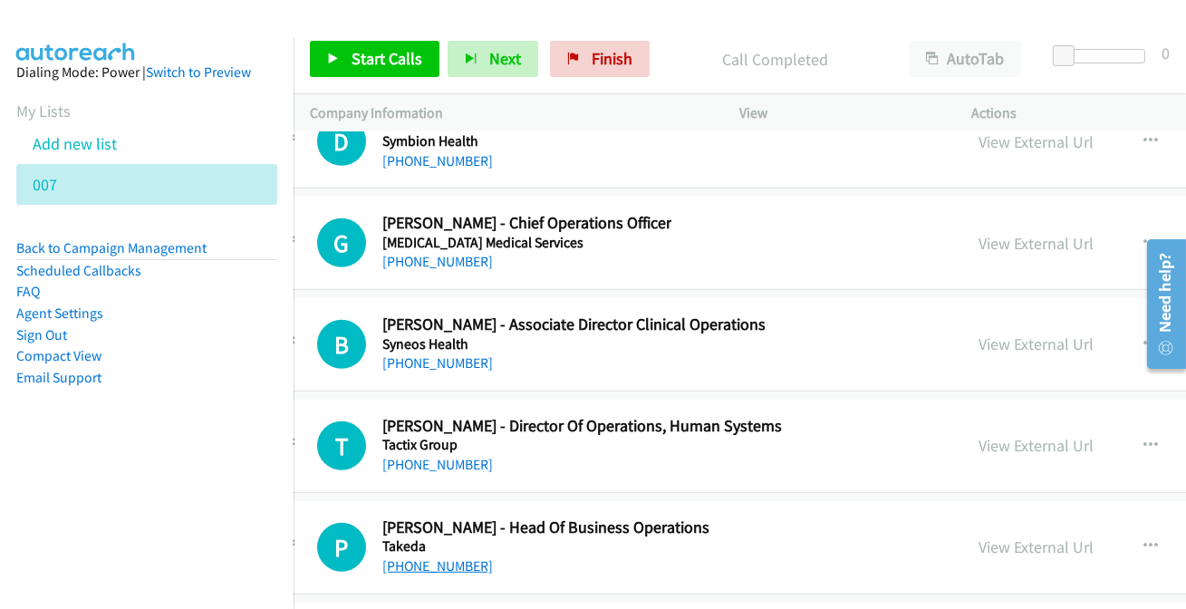
click at [444, 557] on link "[PHONE_NUMBER]" at bounding box center [437, 565] width 111 height 17
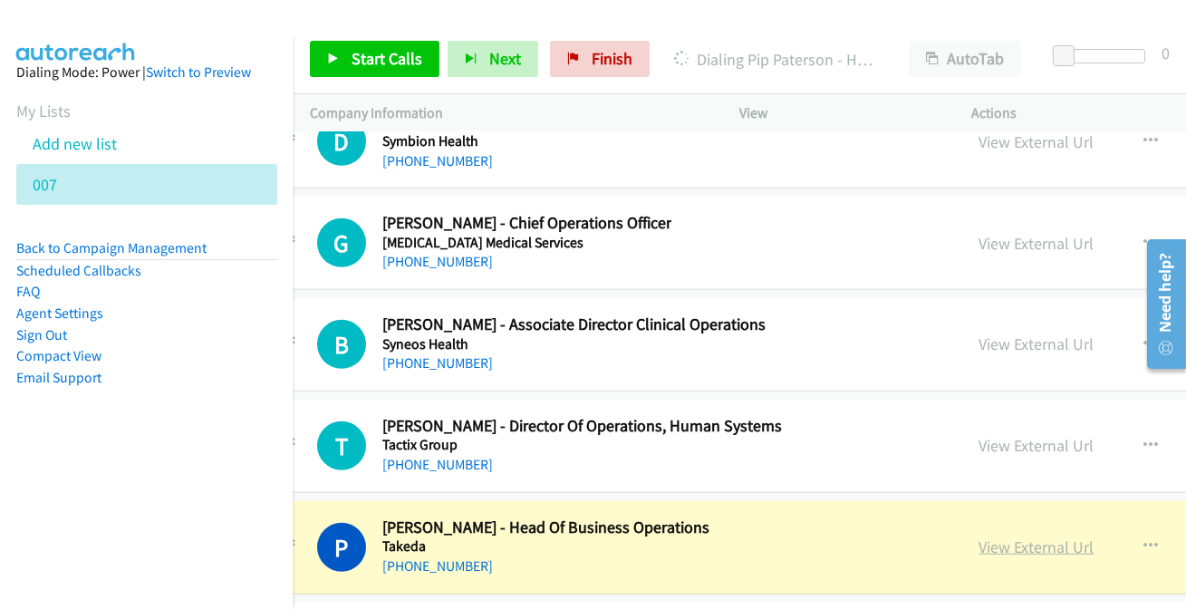
click at [1038, 536] on link "View External Url" at bounding box center [1036, 546] width 115 height 21
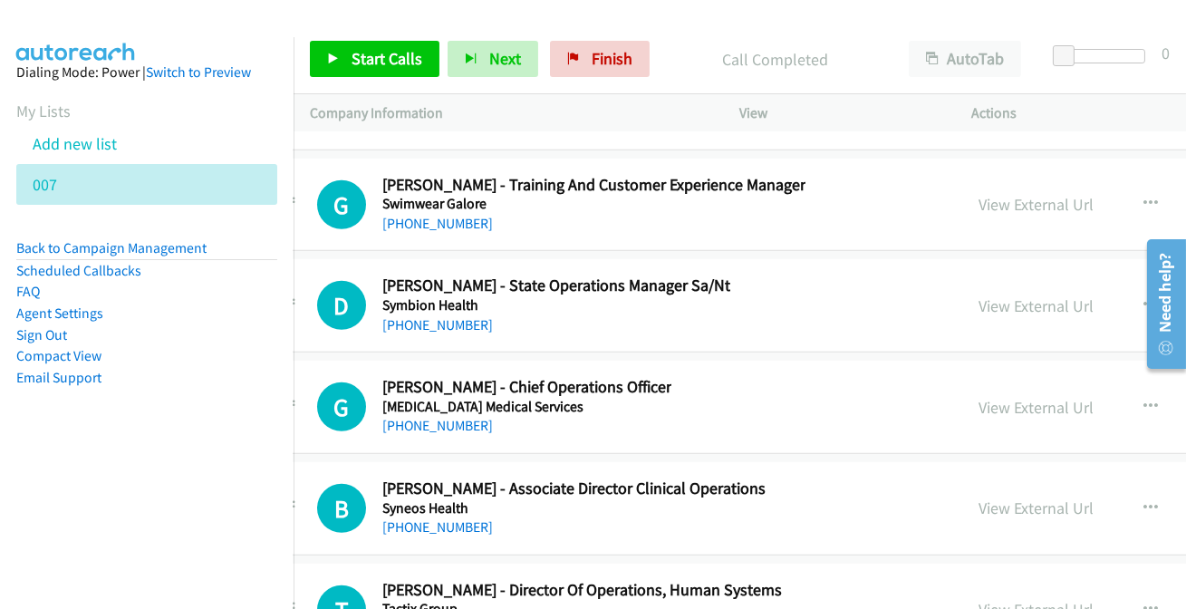
scroll to position [41338, 47]
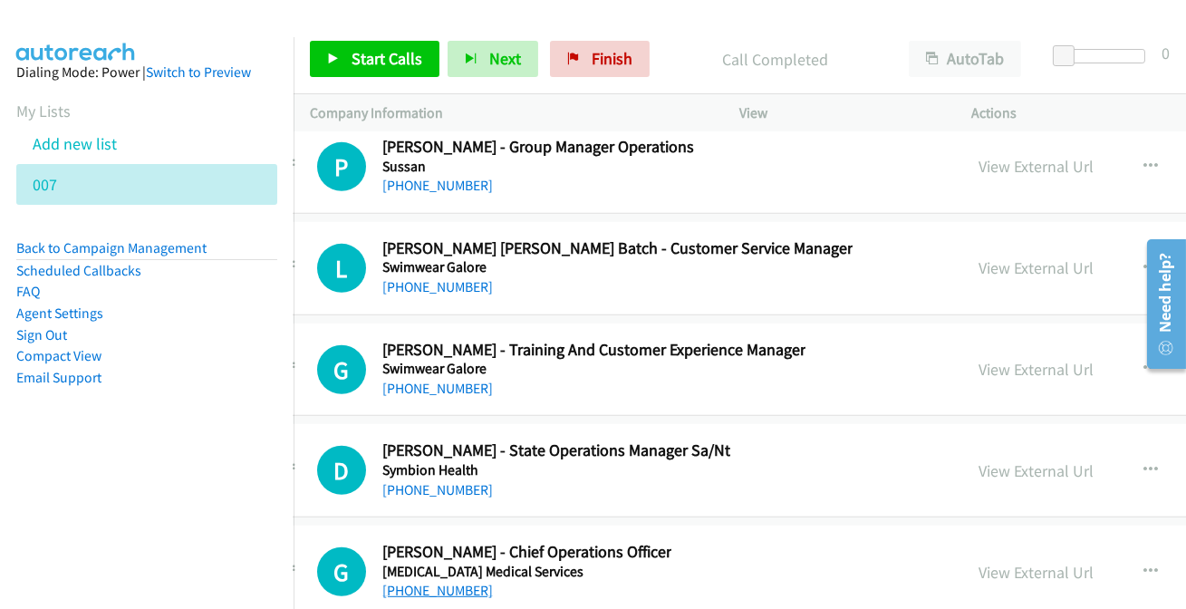
click at [427, 582] on link "[PHONE_NUMBER]" at bounding box center [437, 590] width 111 height 17
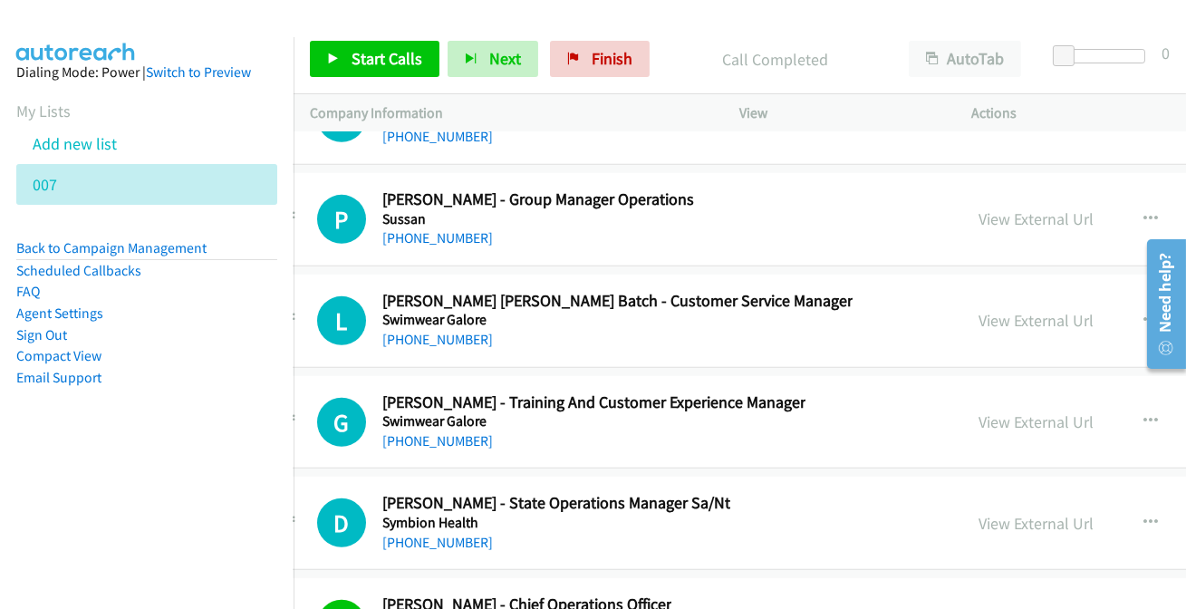
scroll to position [41255, 47]
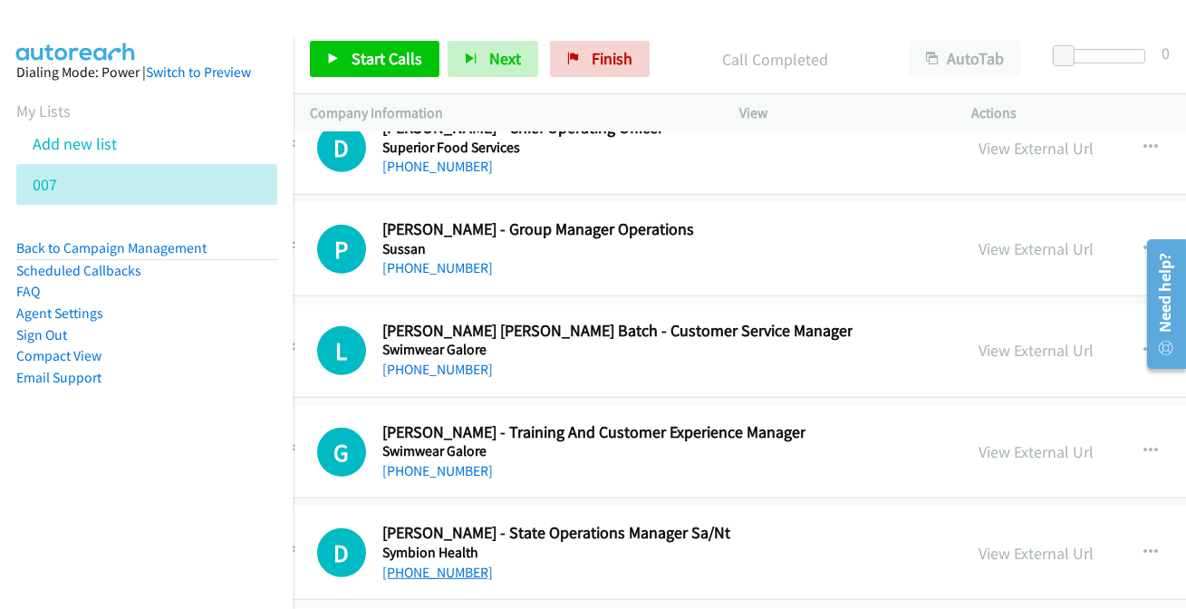
click at [413, 563] on link "[PHONE_NUMBER]" at bounding box center [437, 571] width 111 height 17
click at [412, 361] on link "[PHONE_NUMBER]" at bounding box center [437, 369] width 111 height 17
click at [434, 462] on link "[PHONE_NUMBER]" at bounding box center [437, 470] width 111 height 17
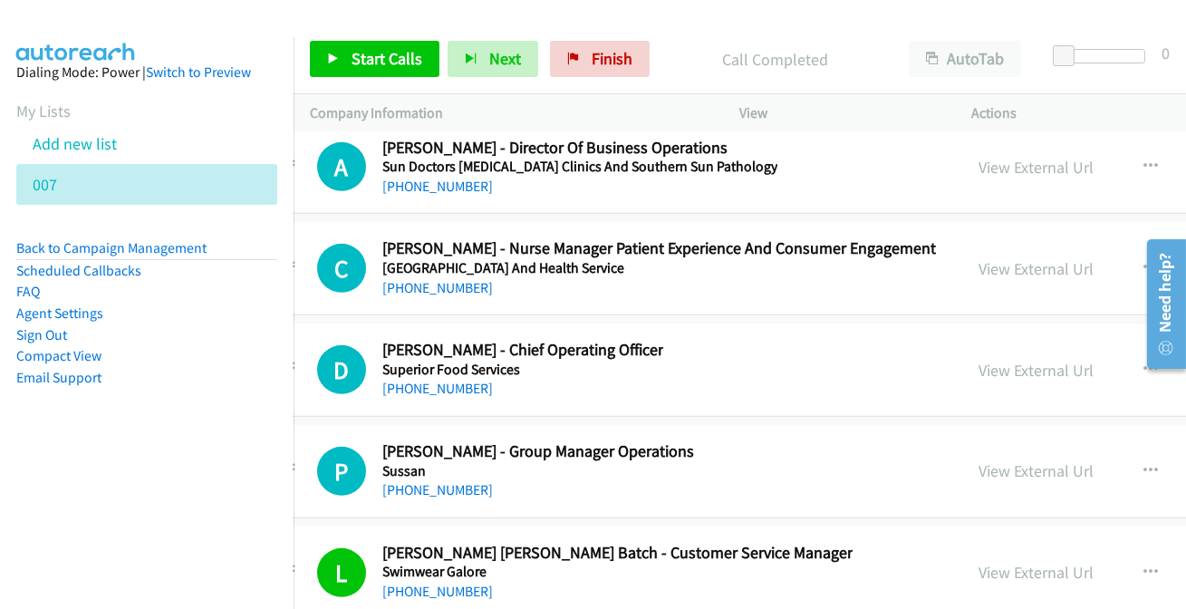
scroll to position [41008, 47]
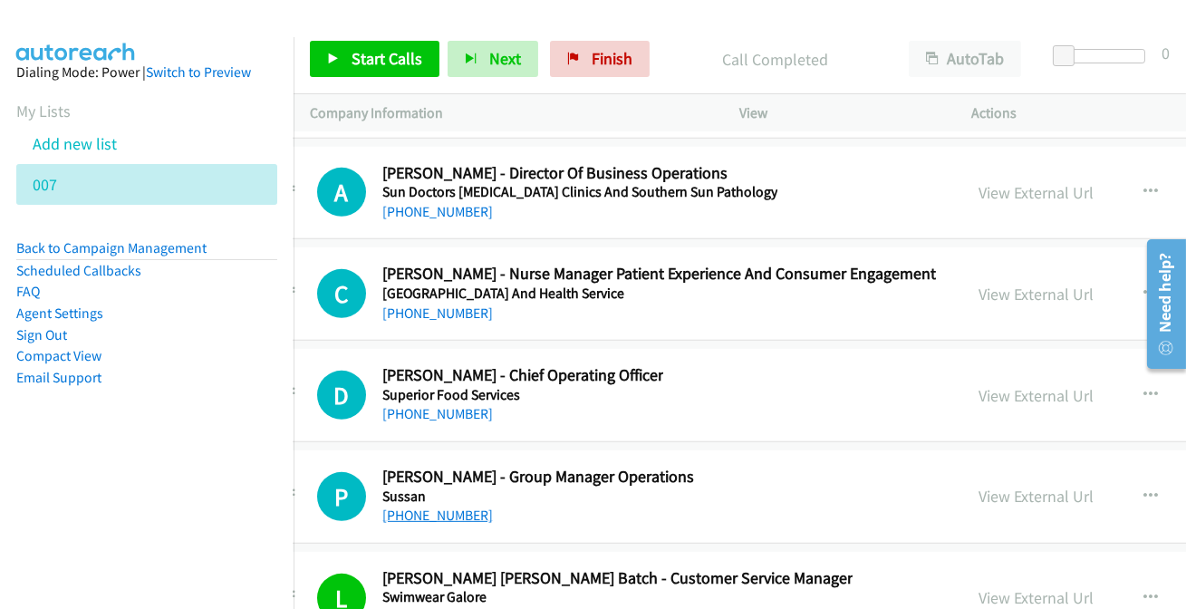
click at [440, 506] on link "[PHONE_NUMBER]" at bounding box center [437, 514] width 111 height 17
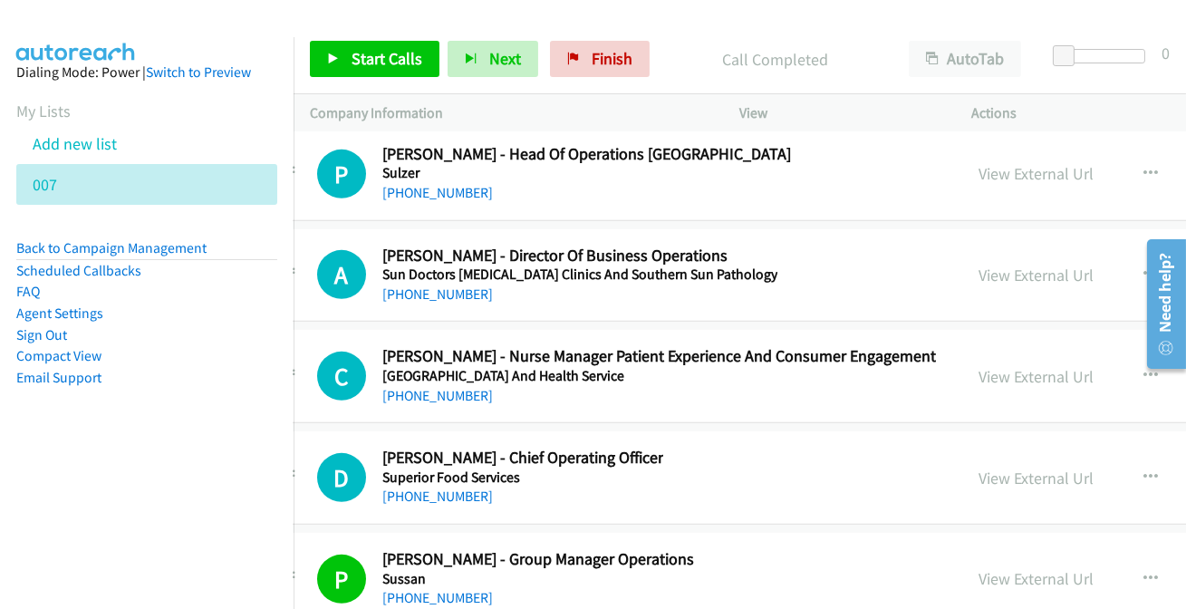
scroll to position [40843, 47]
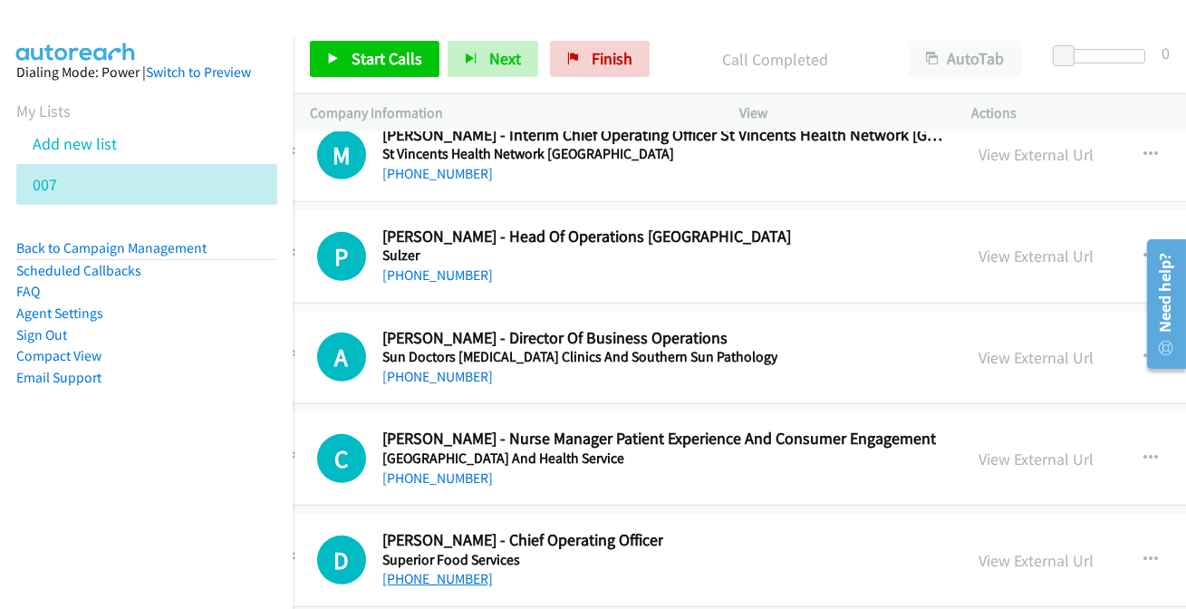
click at [414, 570] on link "[PHONE_NUMBER]" at bounding box center [437, 578] width 111 height 17
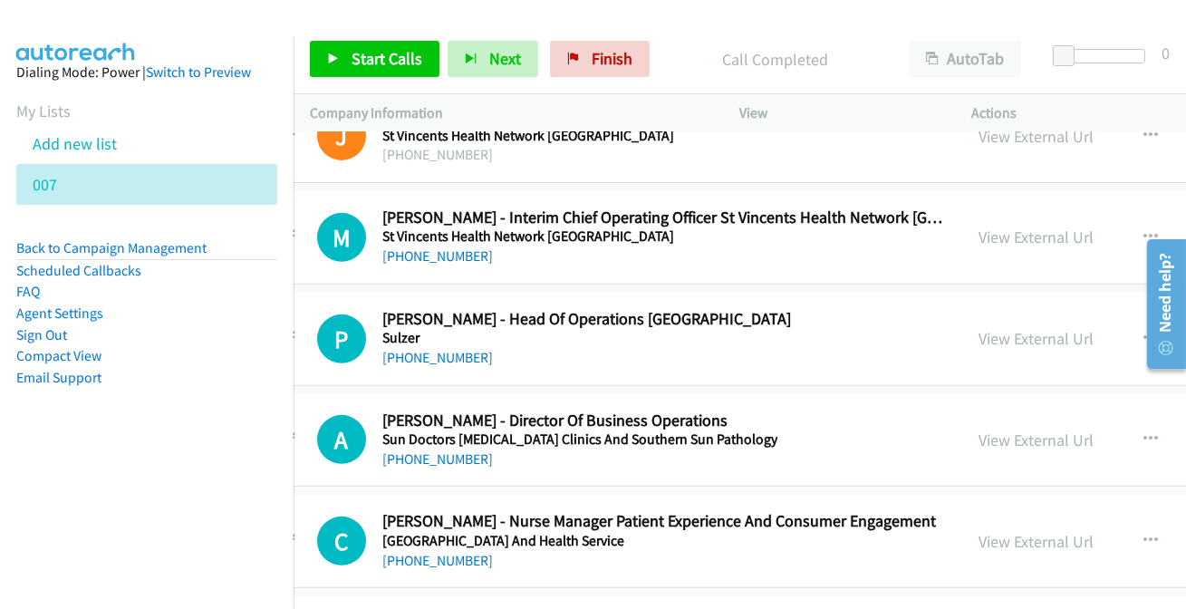
scroll to position [40679, 47]
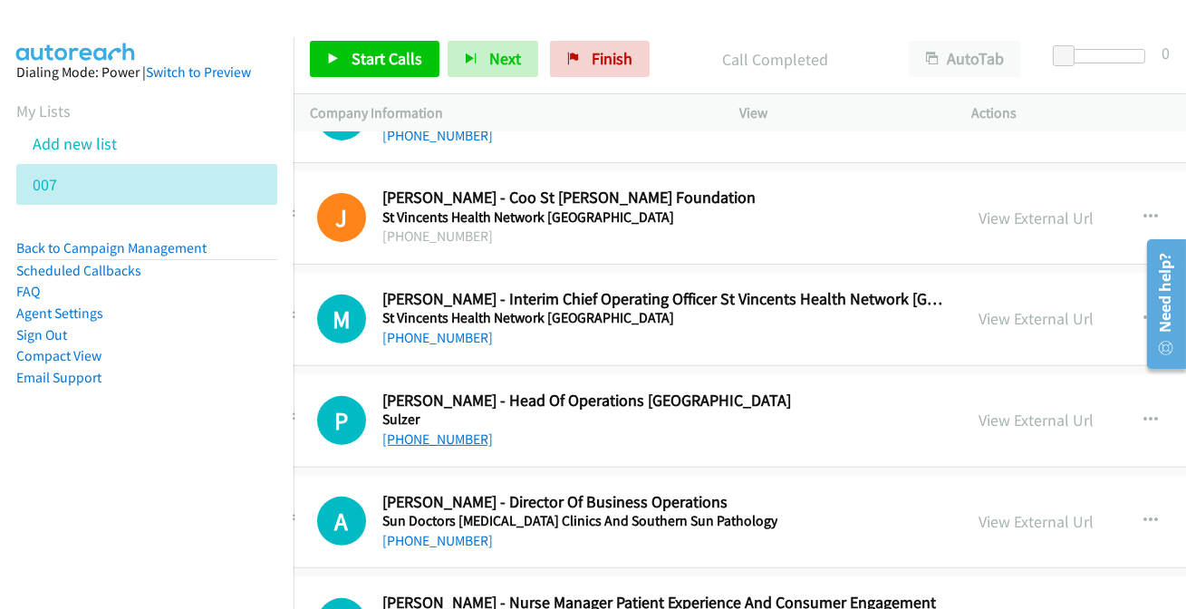
click at [416, 430] on link "[PHONE_NUMBER]" at bounding box center [437, 438] width 111 height 17
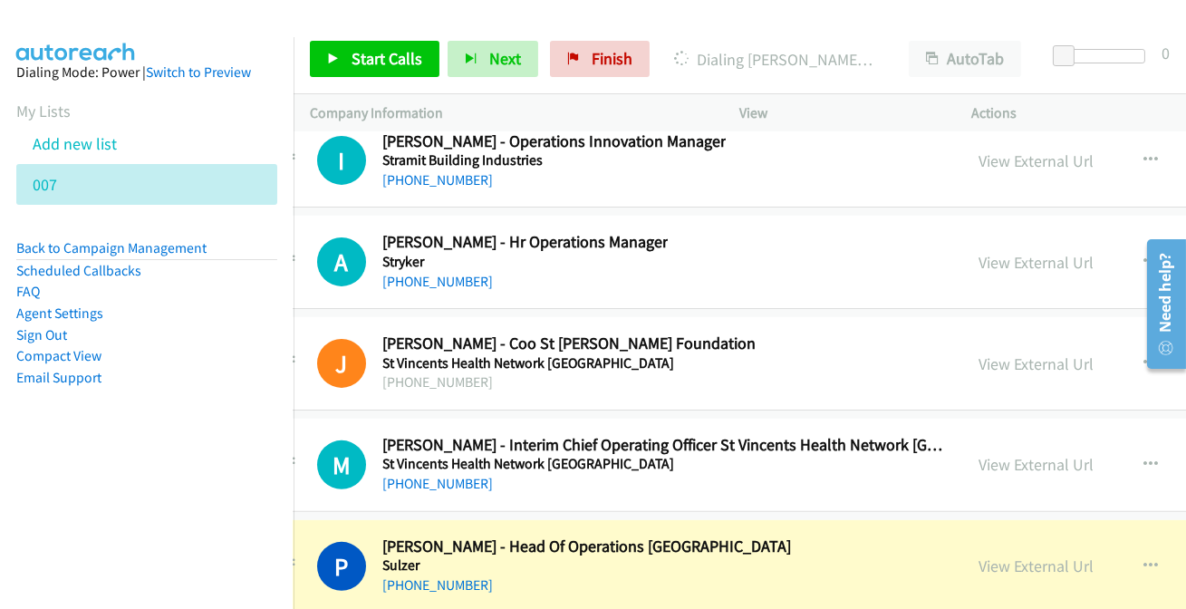
scroll to position [40514, 47]
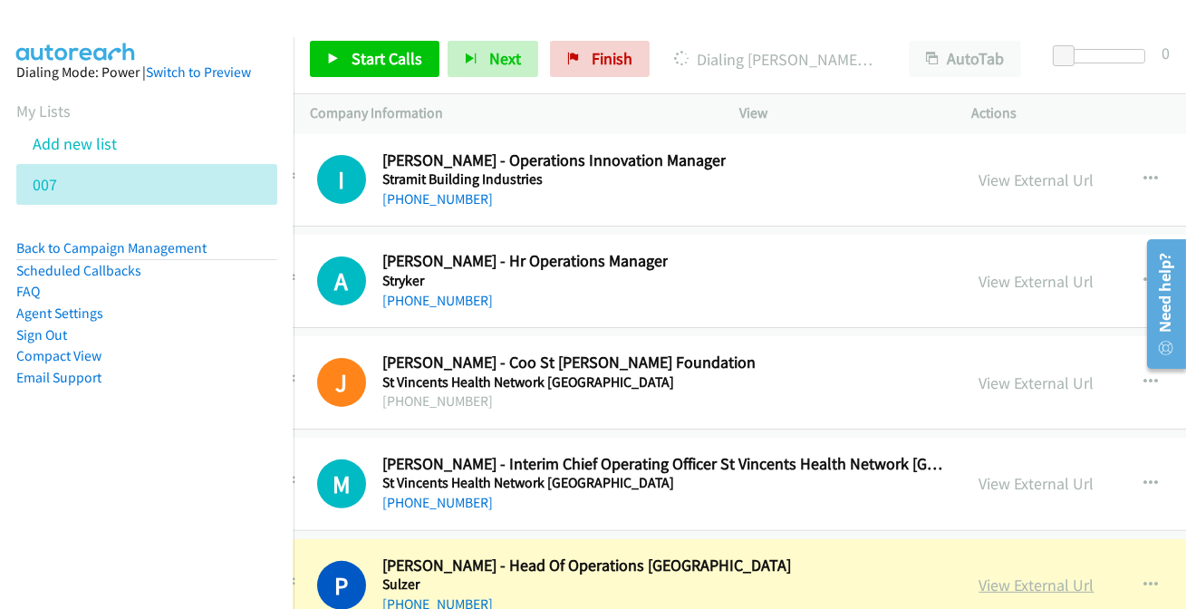
drag, startPoint x: 1016, startPoint y: 533, endPoint x: 1004, endPoint y: 534, distance: 12.8
click at [1004, 574] on link "View External Url" at bounding box center [1036, 584] width 115 height 21
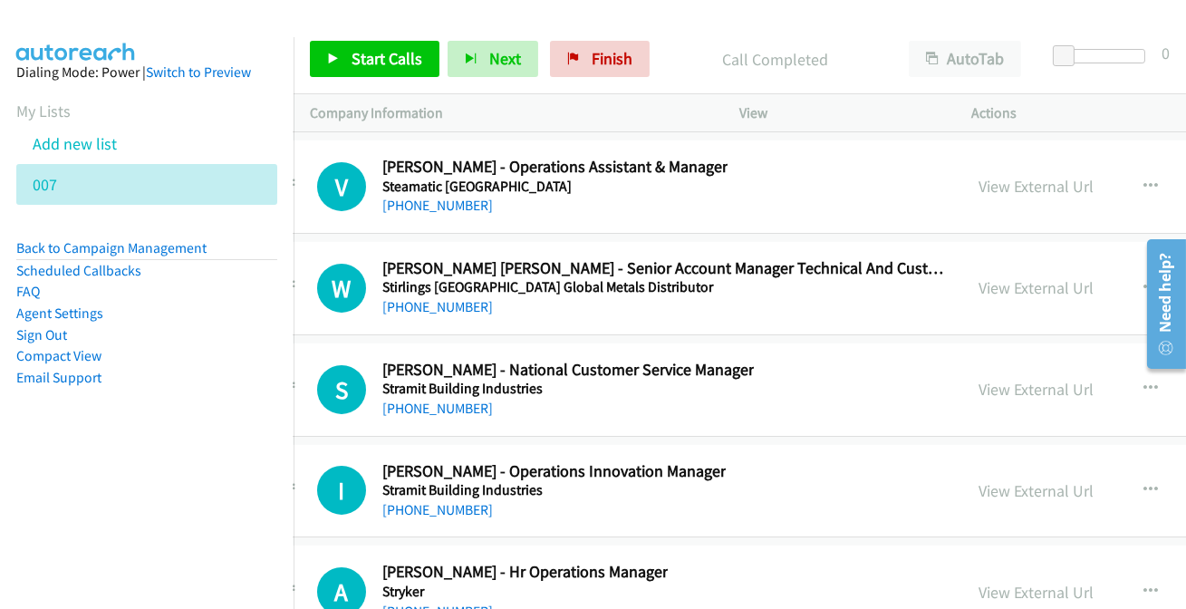
scroll to position [40184, 47]
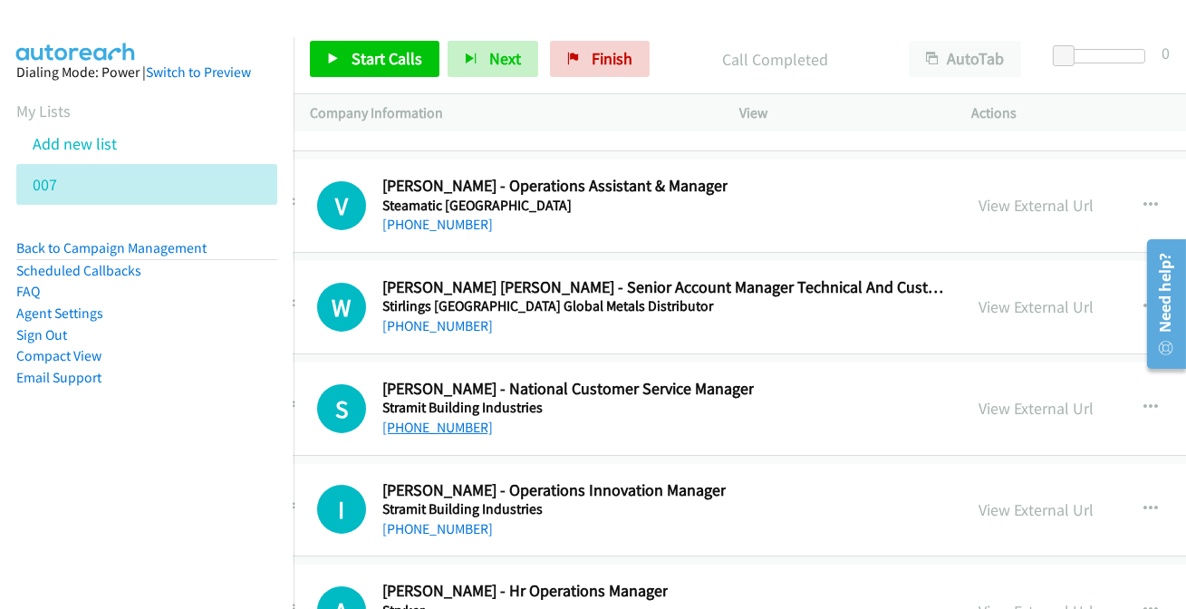
click at [462, 418] on link "[PHONE_NUMBER]" at bounding box center [437, 426] width 111 height 17
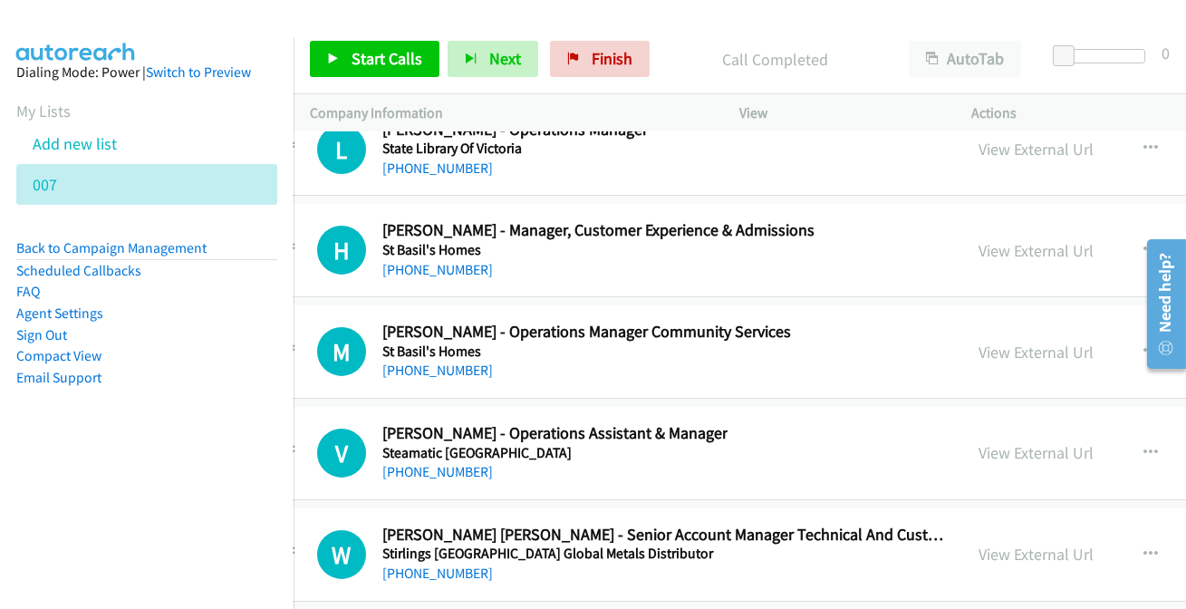
scroll to position [39855, 47]
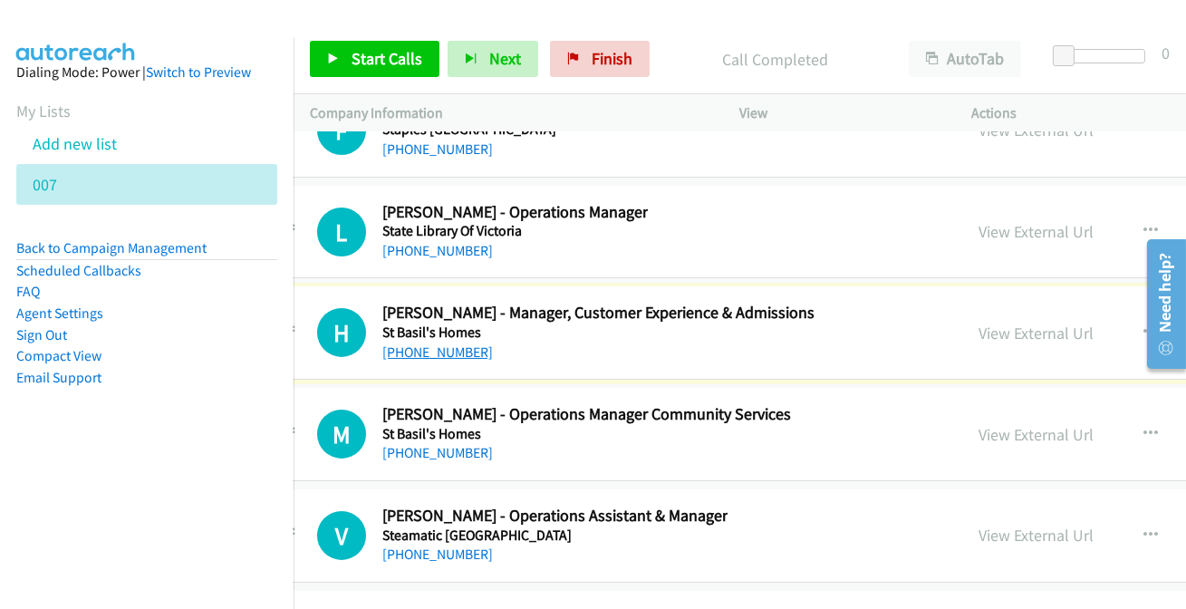
click at [404, 343] on link "[PHONE_NUMBER]" at bounding box center [437, 351] width 111 height 17
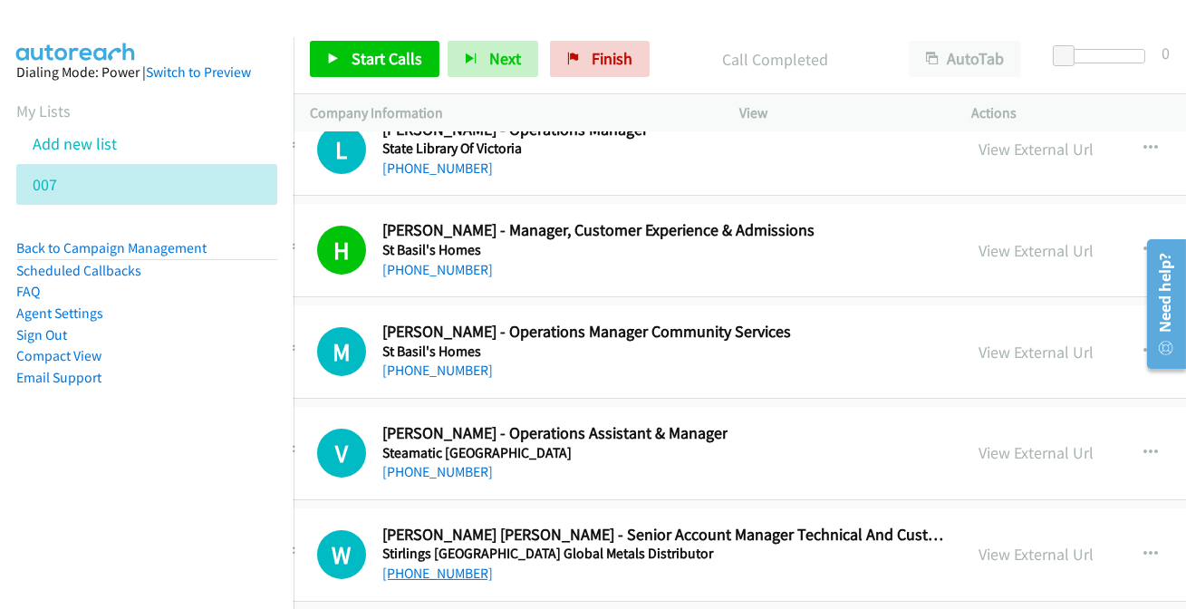
click at [400, 564] on link "[PHONE_NUMBER]" at bounding box center [437, 572] width 111 height 17
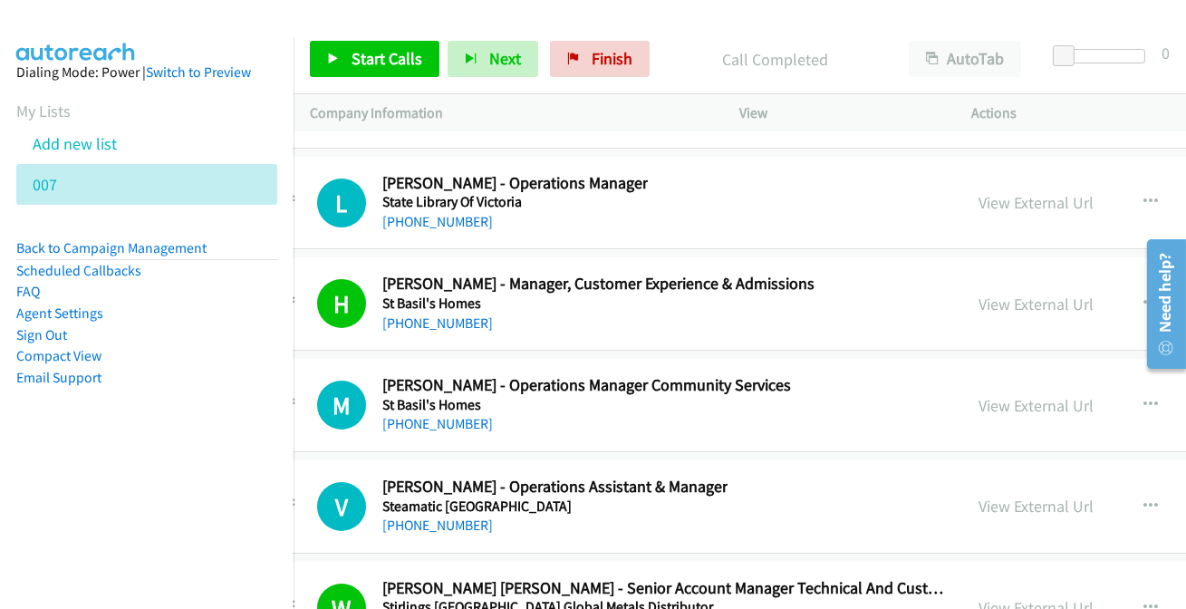
scroll to position [39855, 47]
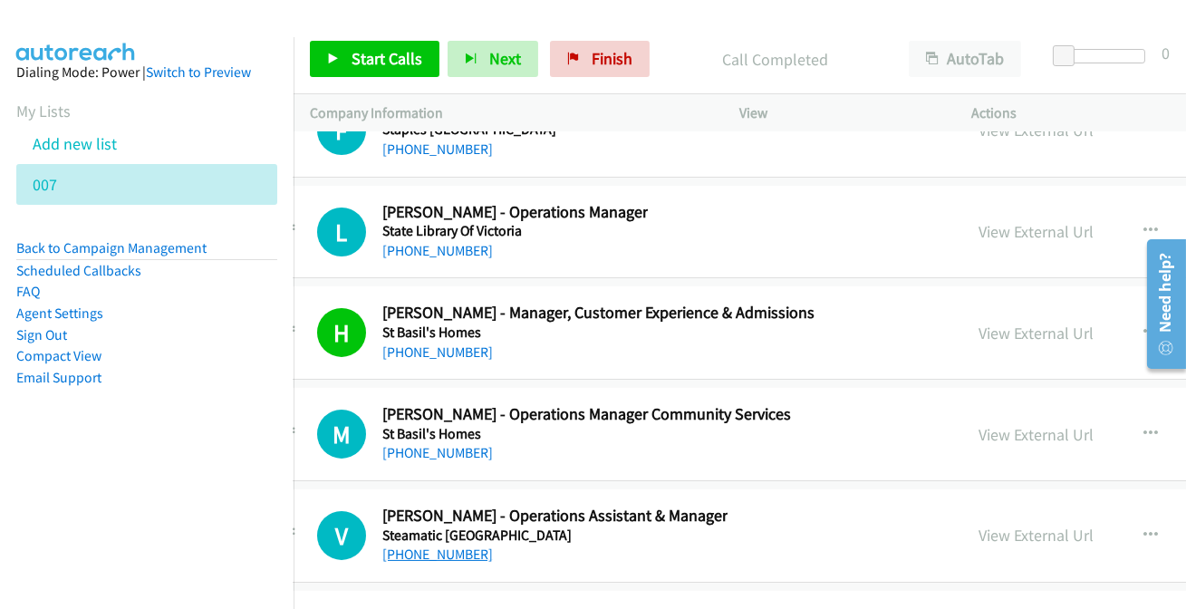
click at [460, 545] on link "[PHONE_NUMBER]" at bounding box center [437, 553] width 111 height 17
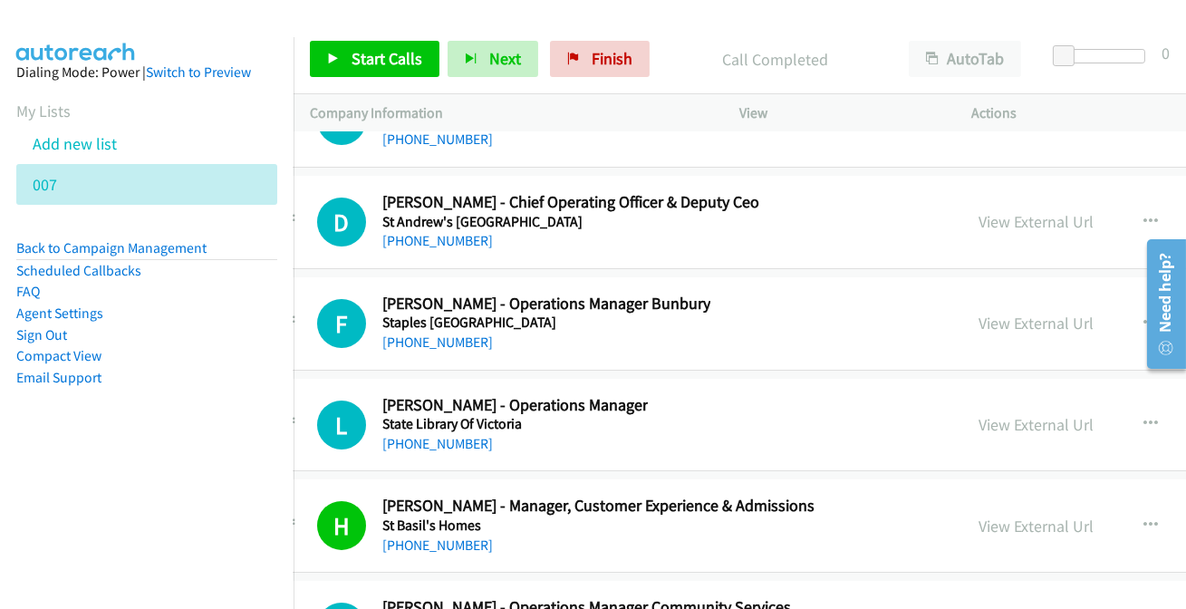
scroll to position [39691, 47]
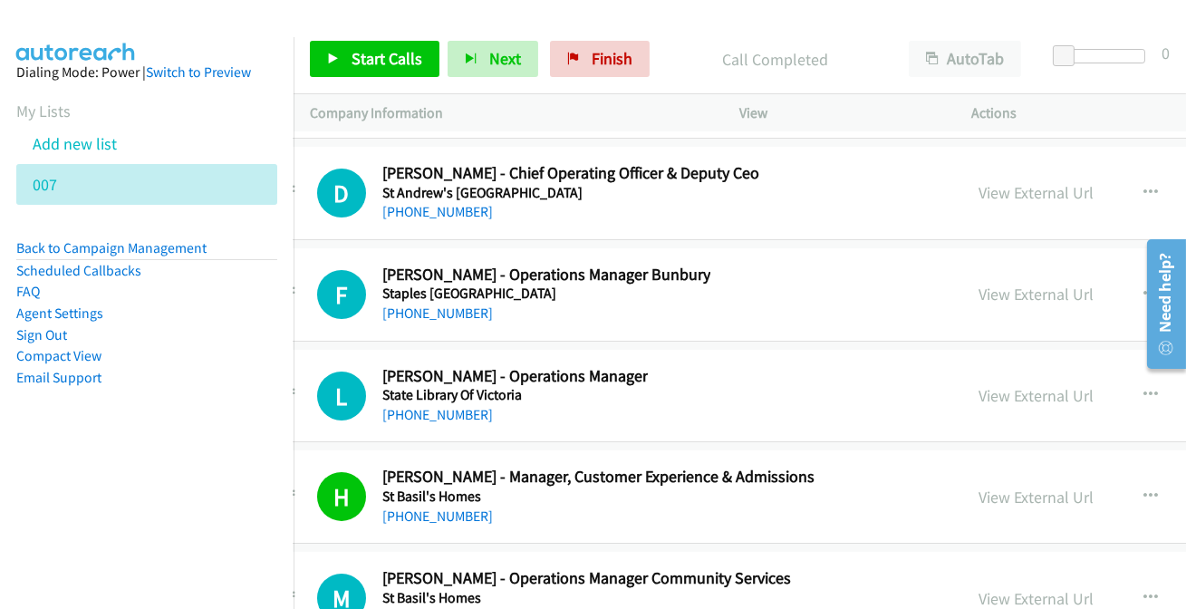
drag, startPoint x: 446, startPoint y: 571, endPoint x: 434, endPoint y: 563, distance: 13.8
click at [420, 608] on link "[PHONE_NUMBER]" at bounding box center [437, 616] width 111 height 17
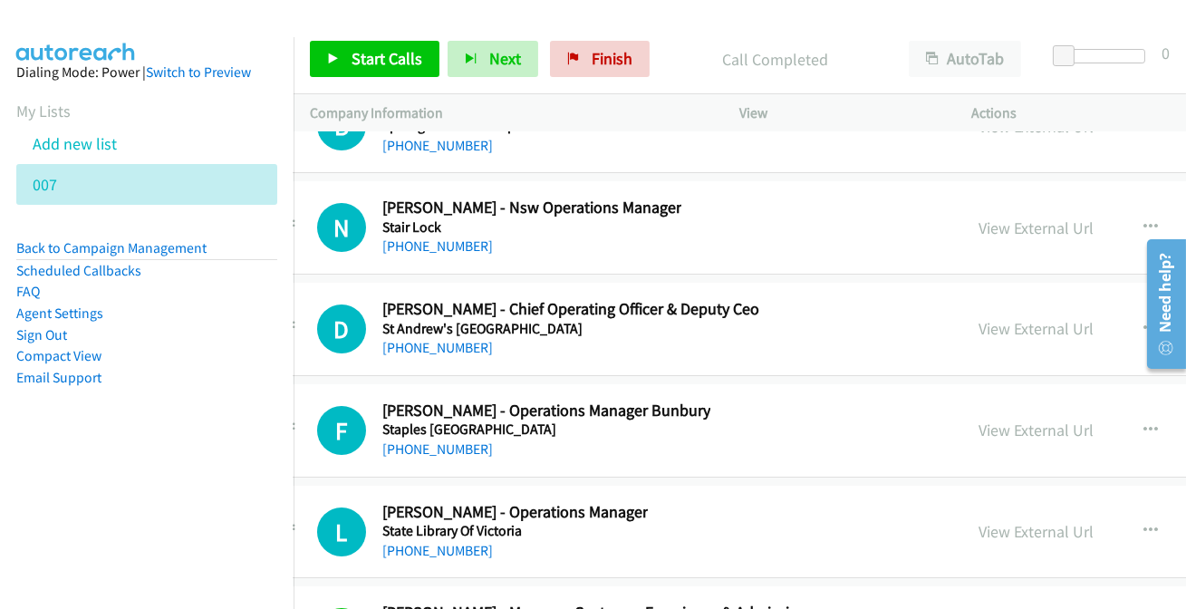
scroll to position [39526, 47]
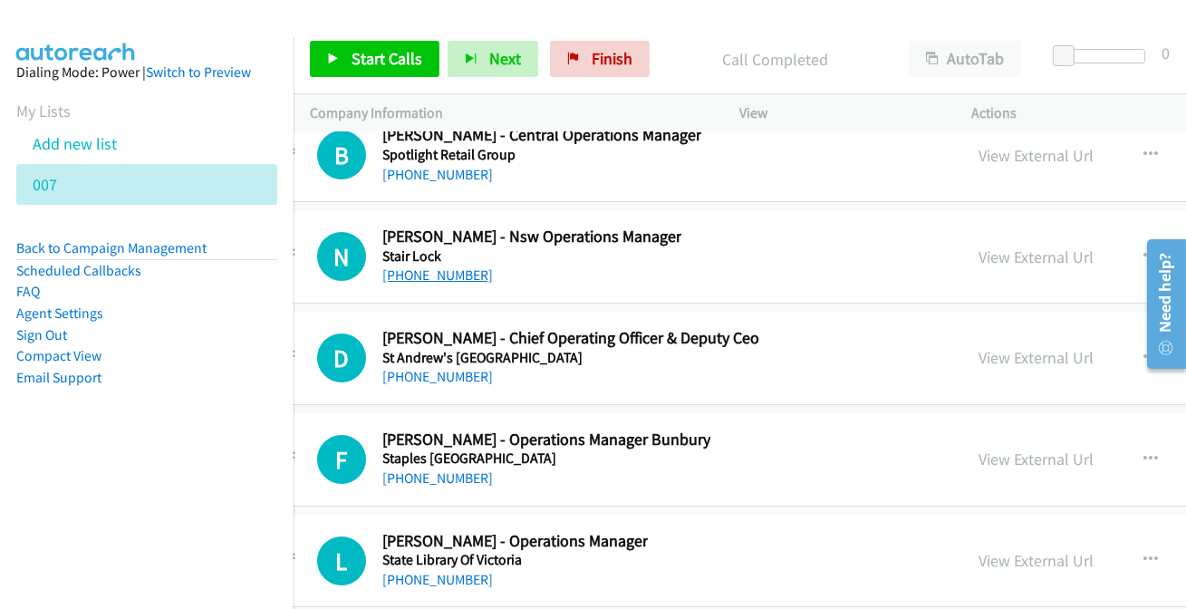
click at [431, 266] on link "[PHONE_NUMBER]" at bounding box center [437, 274] width 111 height 17
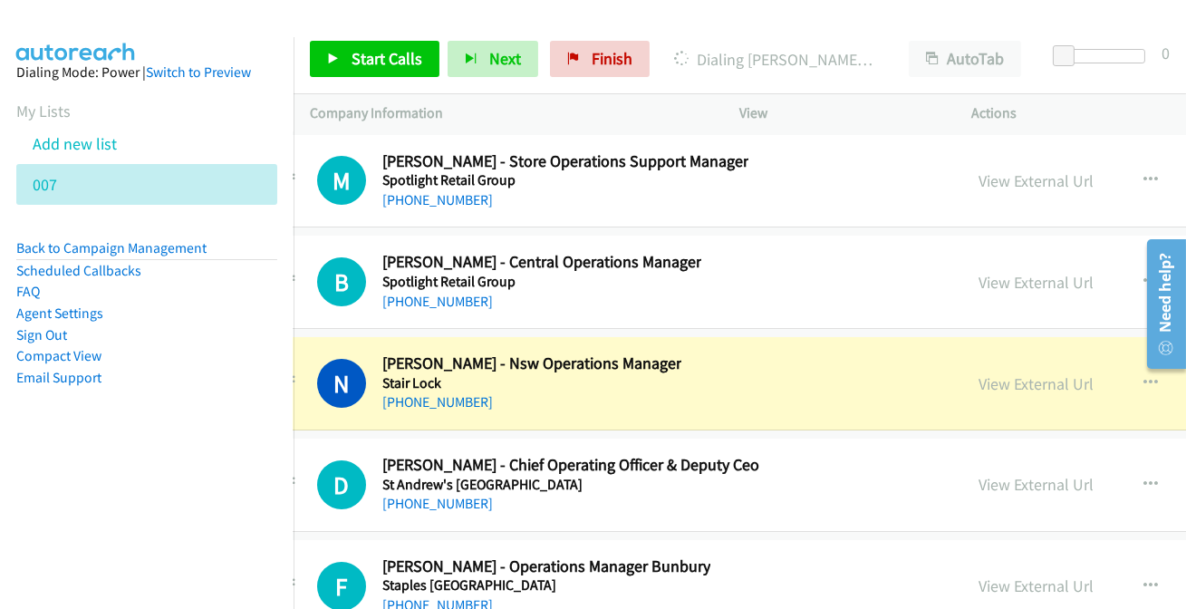
scroll to position [39361, 47]
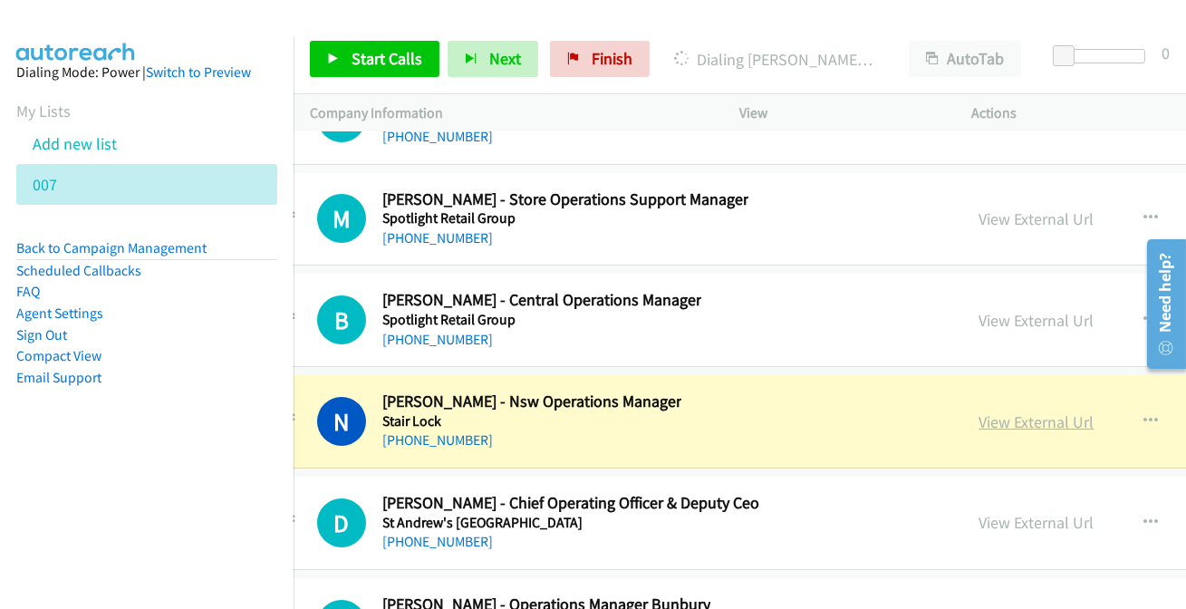
click at [1057, 411] on link "View External Url" at bounding box center [1036, 421] width 115 height 21
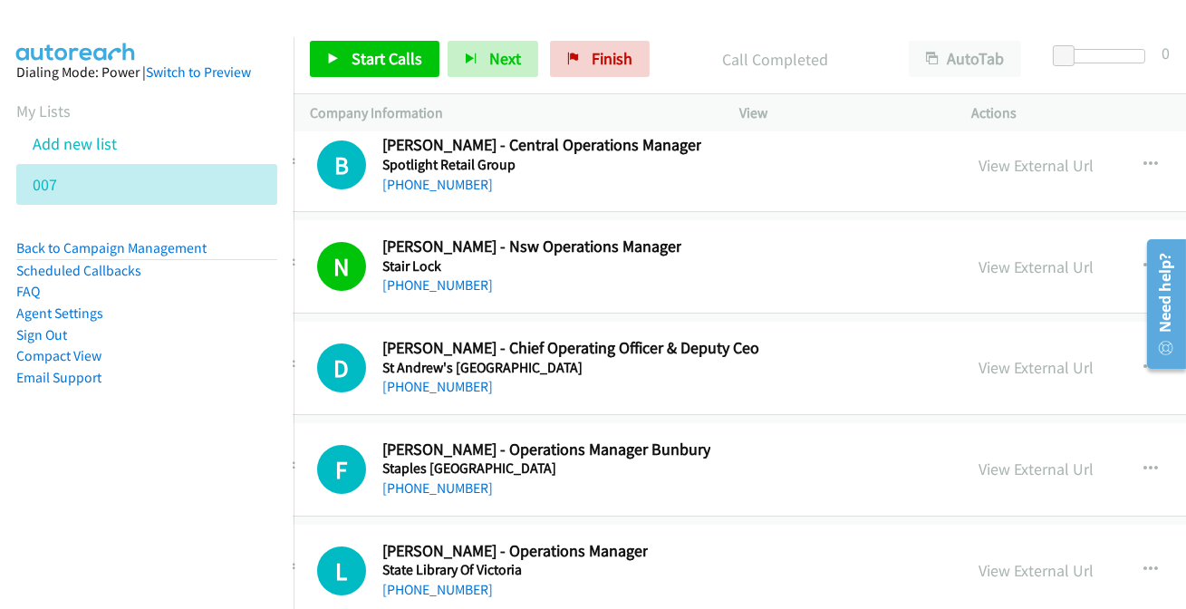
scroll to position [39608, 47]
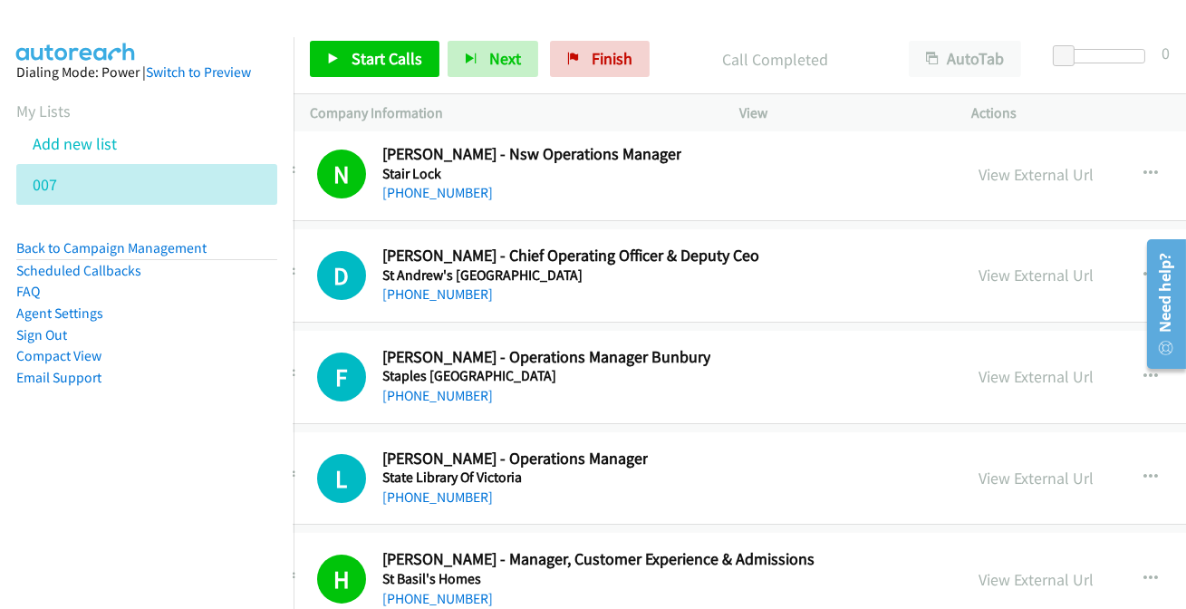
drag, startPoint x: 449, startPoint y: 240, endPoint x: 470, endPoint y: 284, distance: 49.0
click at [427, 285] on link "[PHONE_NUMBER]" at bounding box center [437, 293] width 111 height 17
click at [396, 488] on link "[PHONE_NUMBER]" at bounding box center [437, 496] width 111 height 17
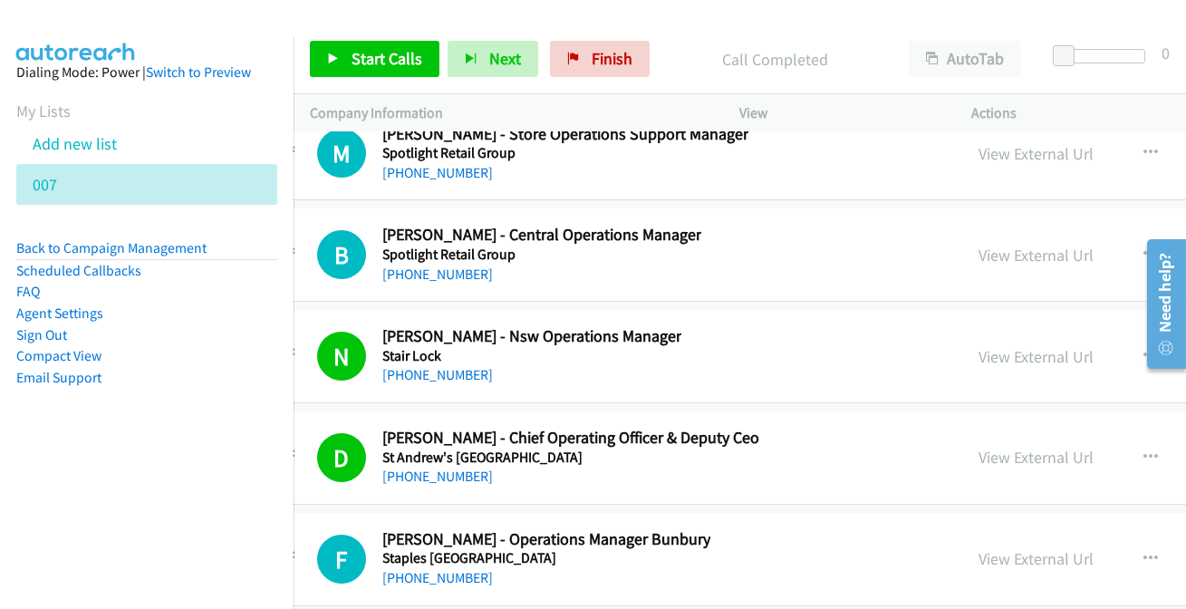
scroll to position [39444, 47]
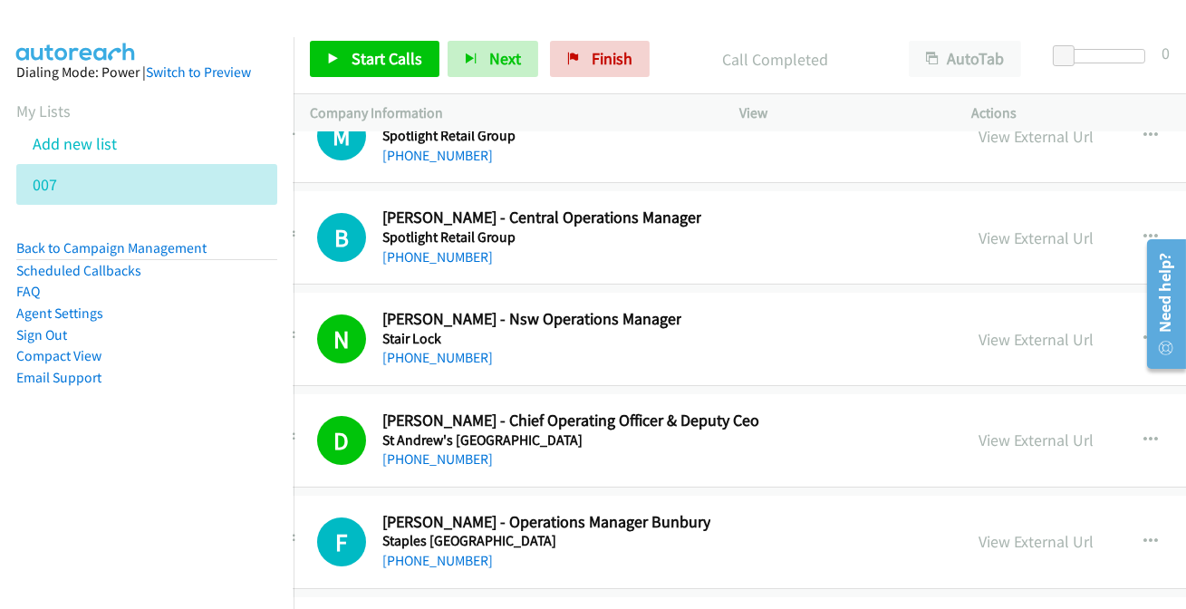
drag, startPoint x: 461, startPoint y: 510, endPoint x: 412, endPoint y: 565, distance: 73.8
click at [437, 552] on link "[PHONE_NUMBER]" at bounding box center [437, 560] width 111 height 17
click at [431, 552] on link "[PHONE_NUMBER]" at bounding box center [437, 560] width 111 height 17
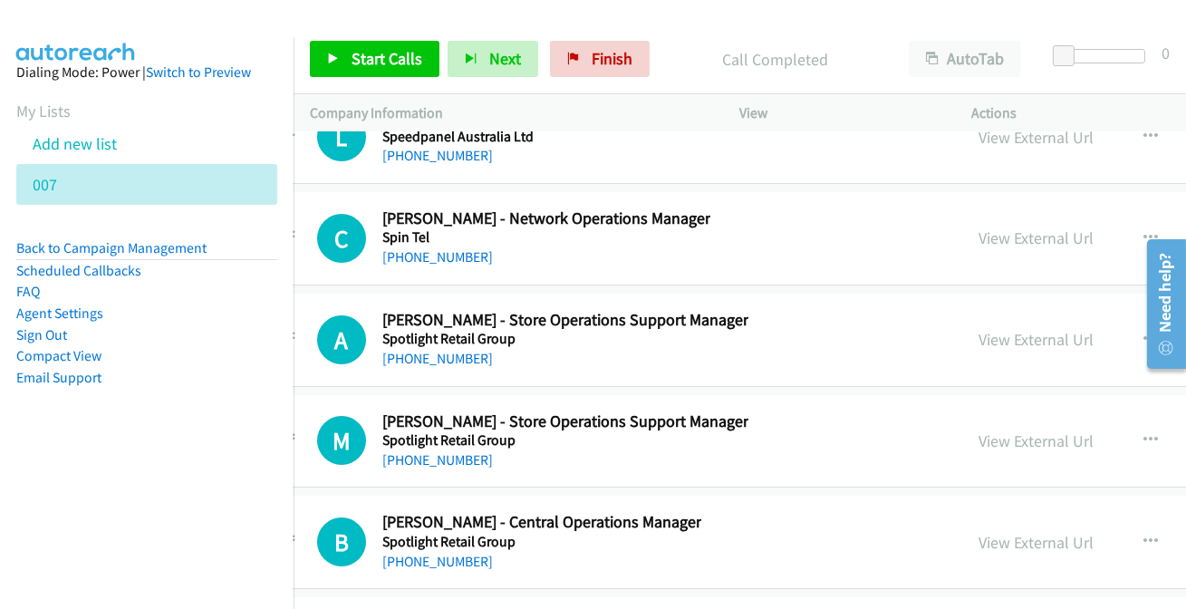
scroll to position [39114, 47]
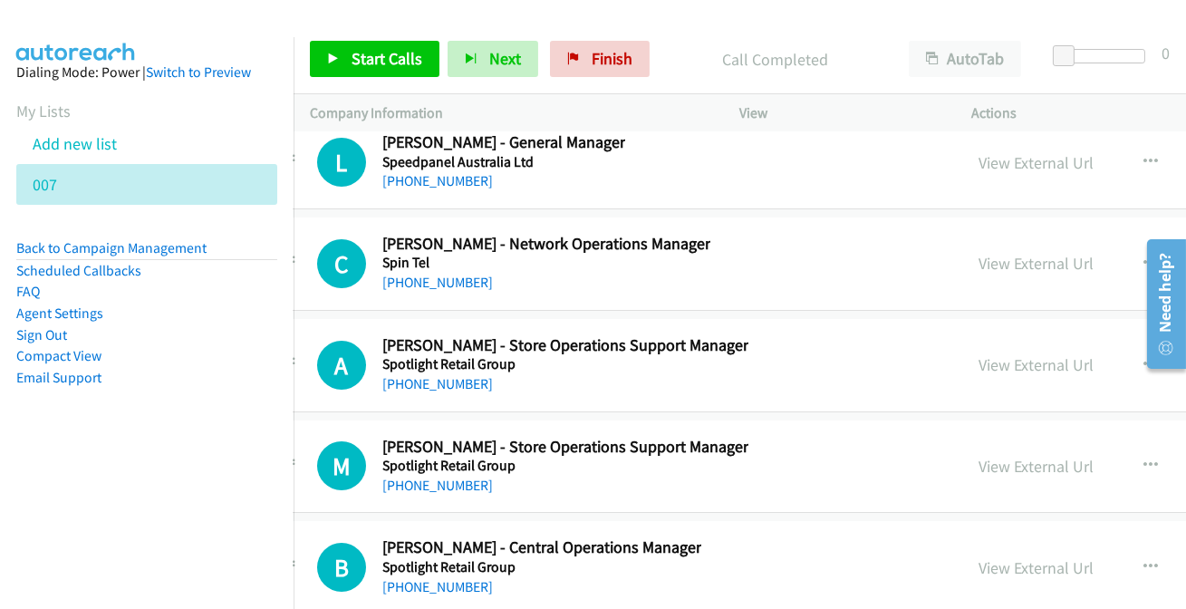
drag, startPoint x: 433, startPoint y: 538, endPoint x: 423, endPoint y: 549, distance: 14.7
click at [439, 274] on link "[PHONE_NUMBER]" at bounding box center [437, 282] width 111 height 17
click at [461, 375] on link "[PHONE_NUMBER]" at bounding box center [437, 383] width 111 height 17
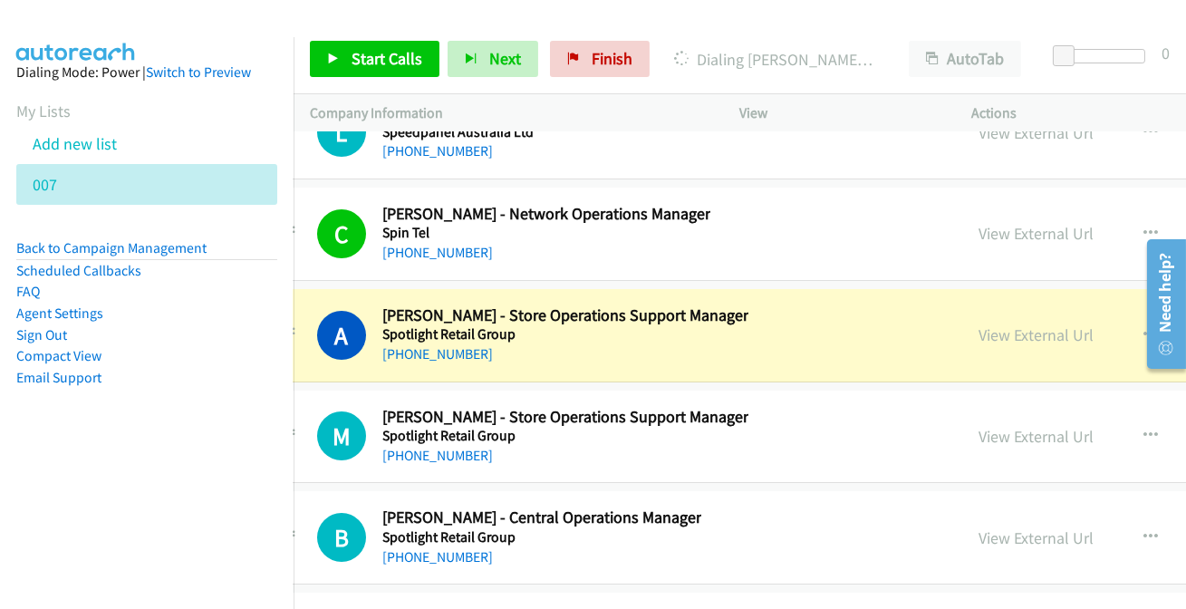
scroll to position [39196, 47]
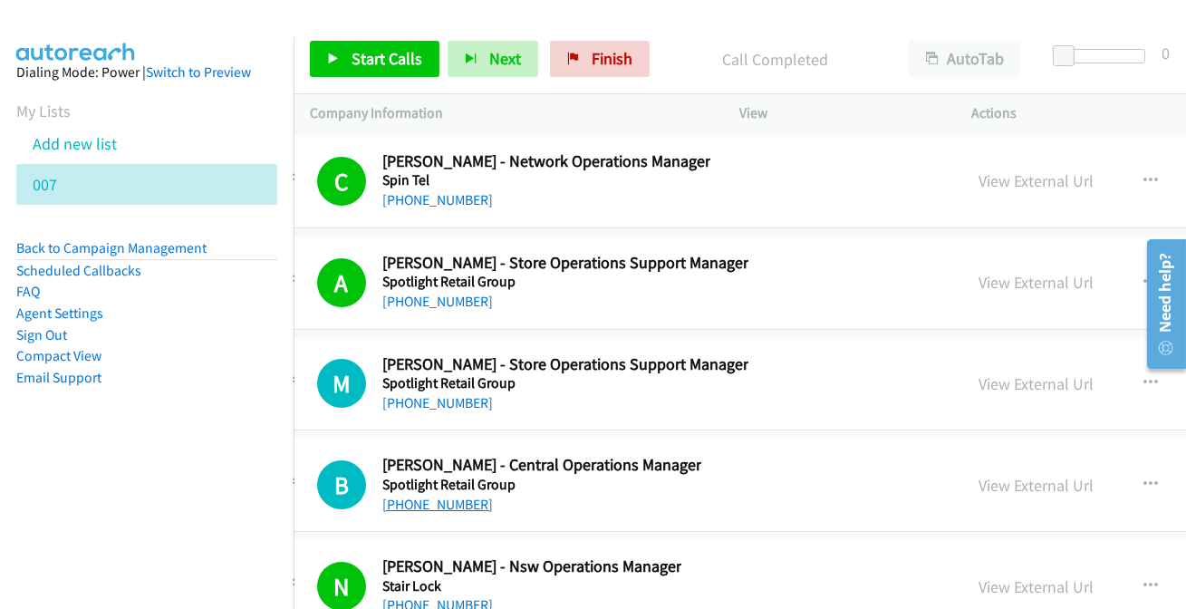
click at [466, 495] on link "[PHONE_NUMBER]" at bounding box center [437, 503] width 111 height 17
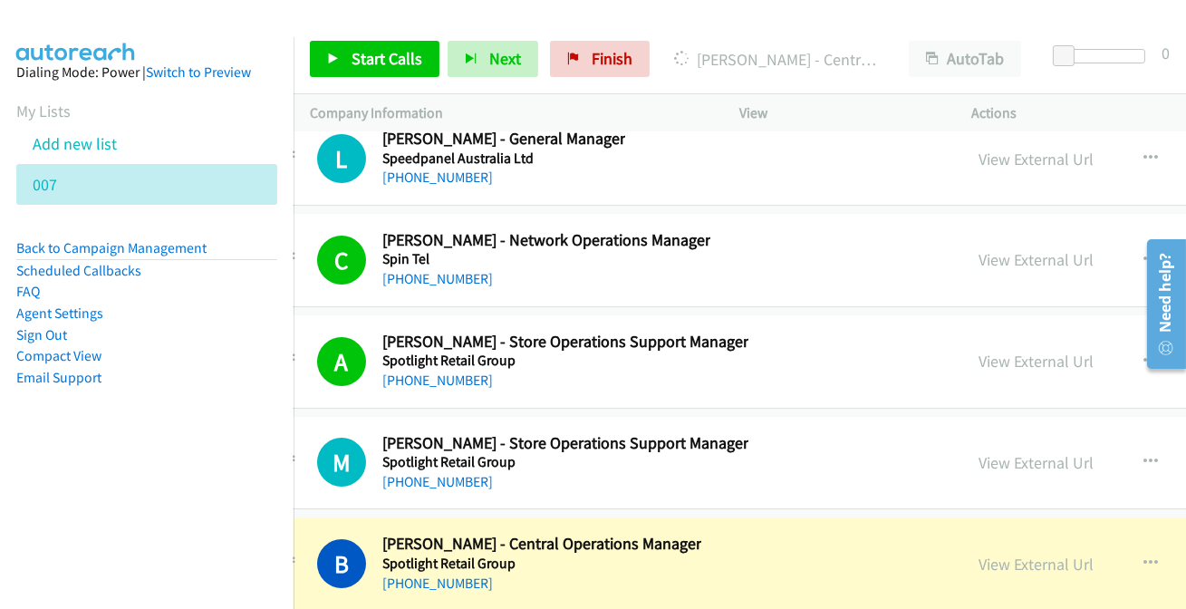
scroll to position [39114, 47]
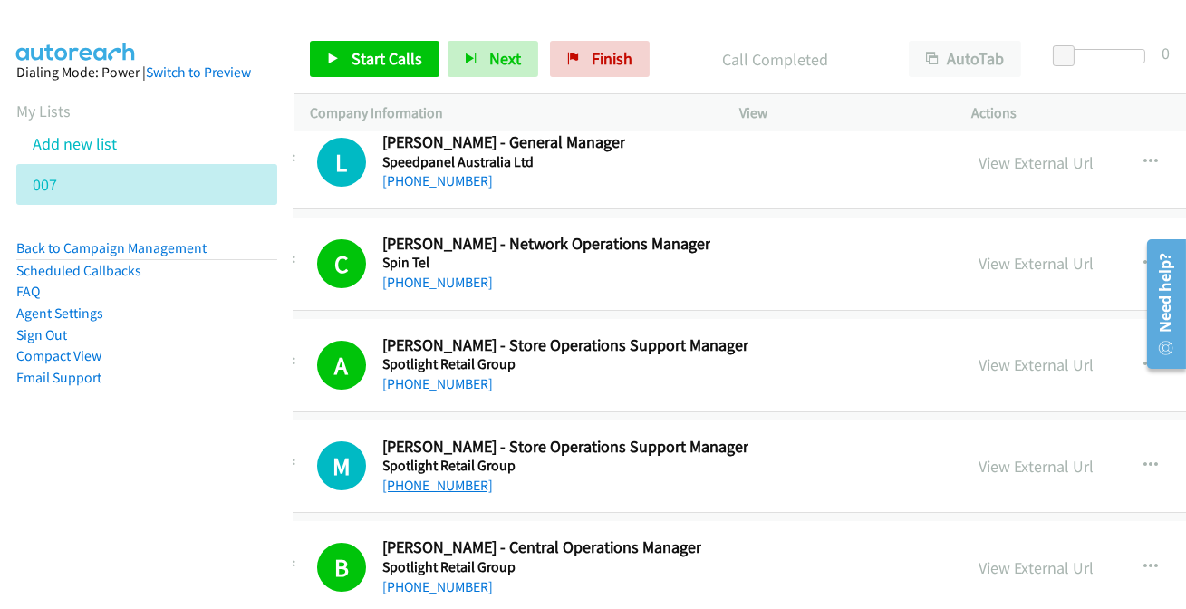
click at [450, 476] on link "[PHONE_NUMBER]" at bounding box center [437, 484] width 111 height 17
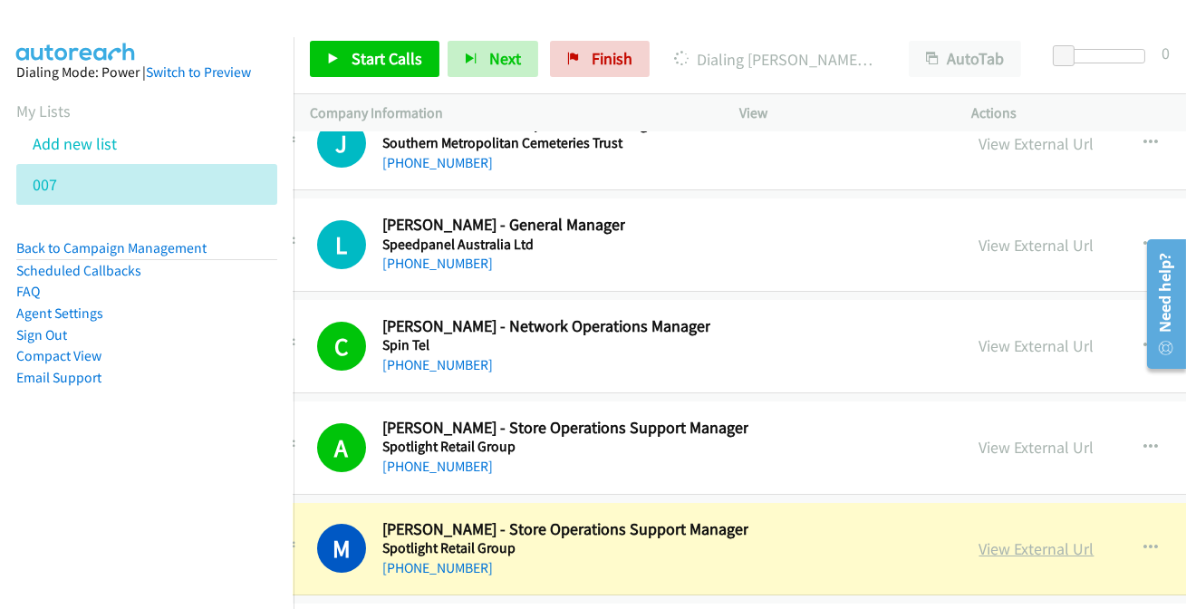
click at [1068, 538] on link "View External Url" at bounding box center [1036, 548] width 115 height 21
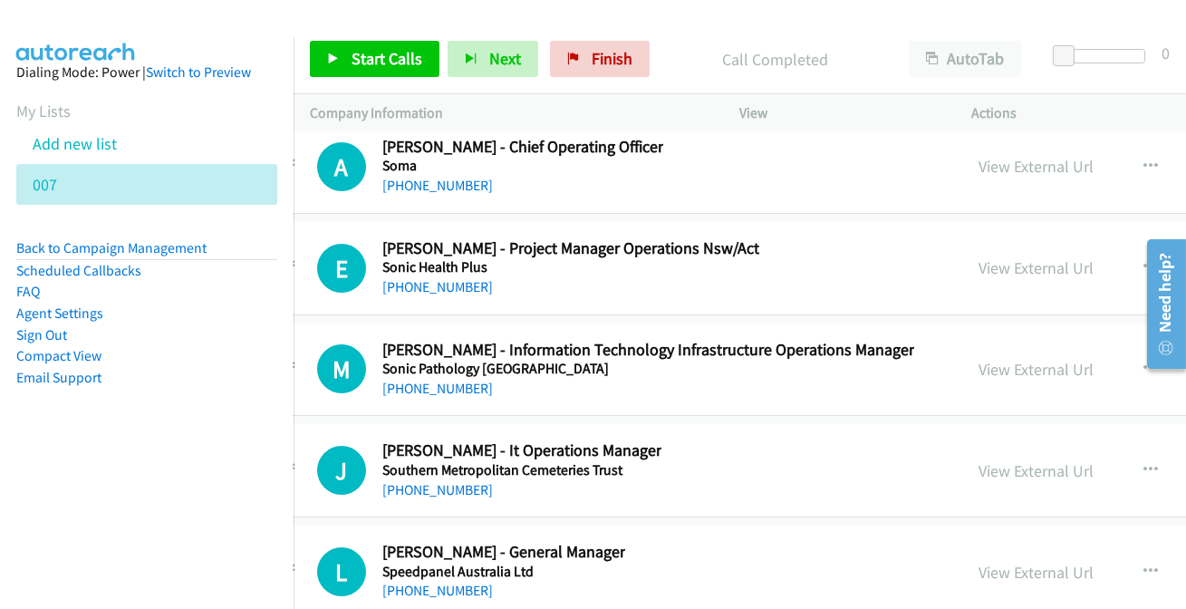
scroll to position [38703, 47]
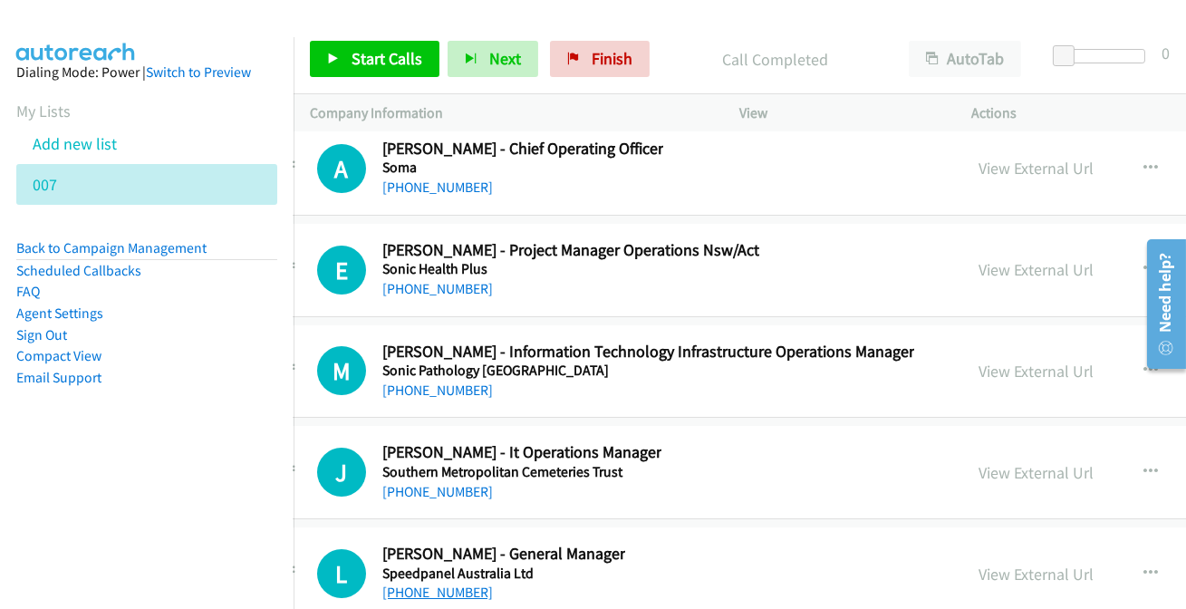
click at [422, 583] on link "[PHONE_NUMBER]" at bounding box center [437, 591] width 111 height 17
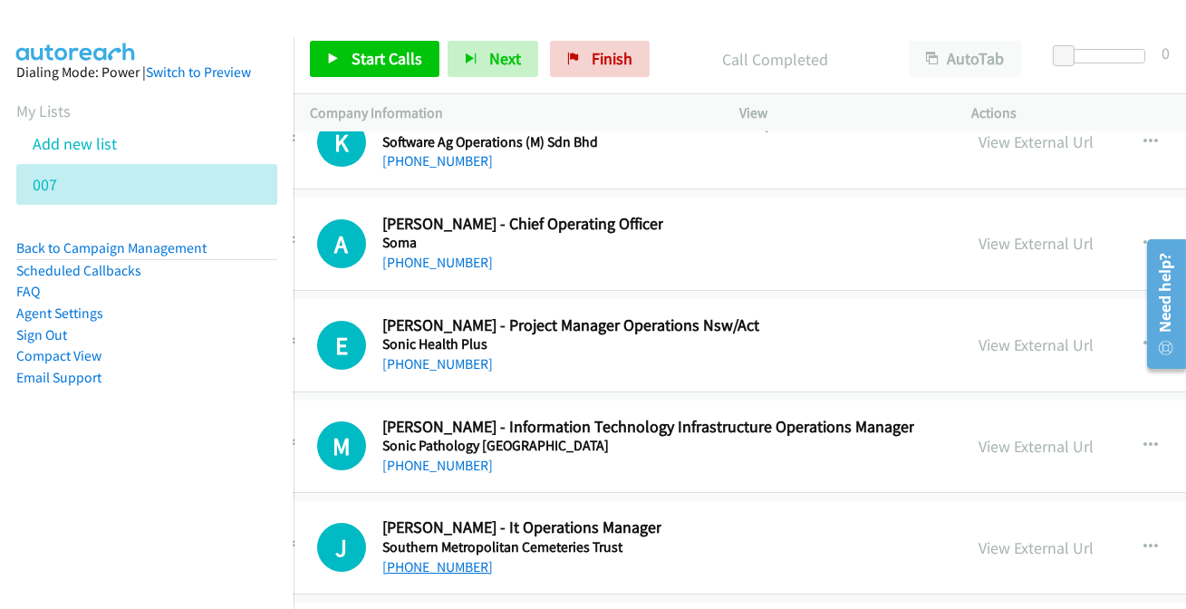
scroll to position [38620, 47]
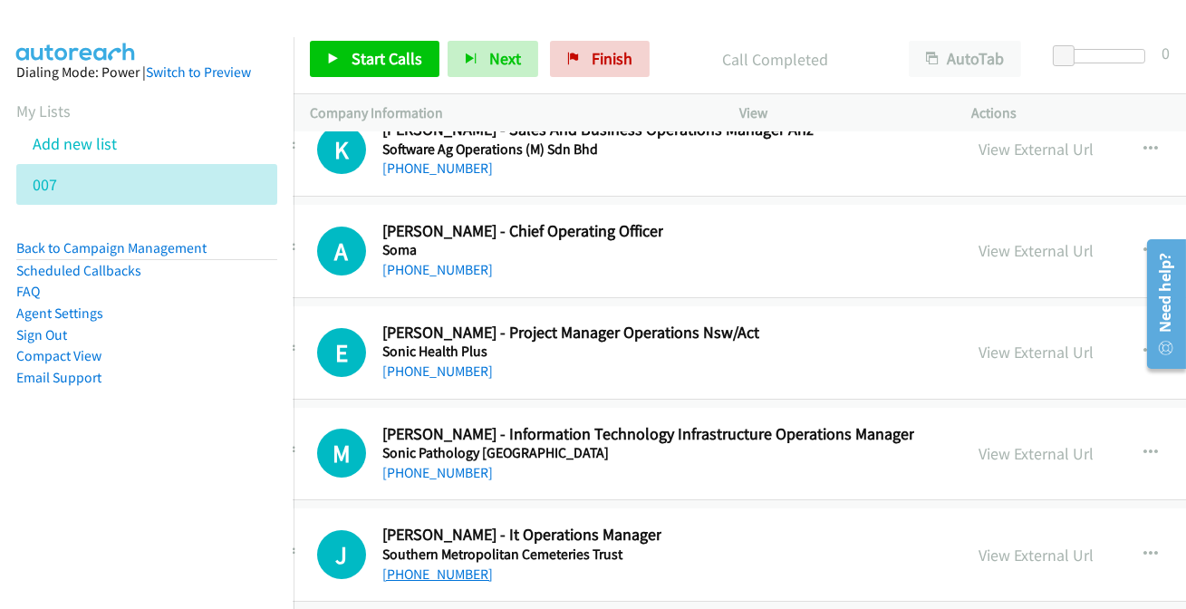
click at [411, 565] on link "[PHONE_NUMBER]" at bounding box center [437, 573] width 111 height 17
click at [645, 113] on p "Company Information" at bounding box center [509, 113] width 398 height 22
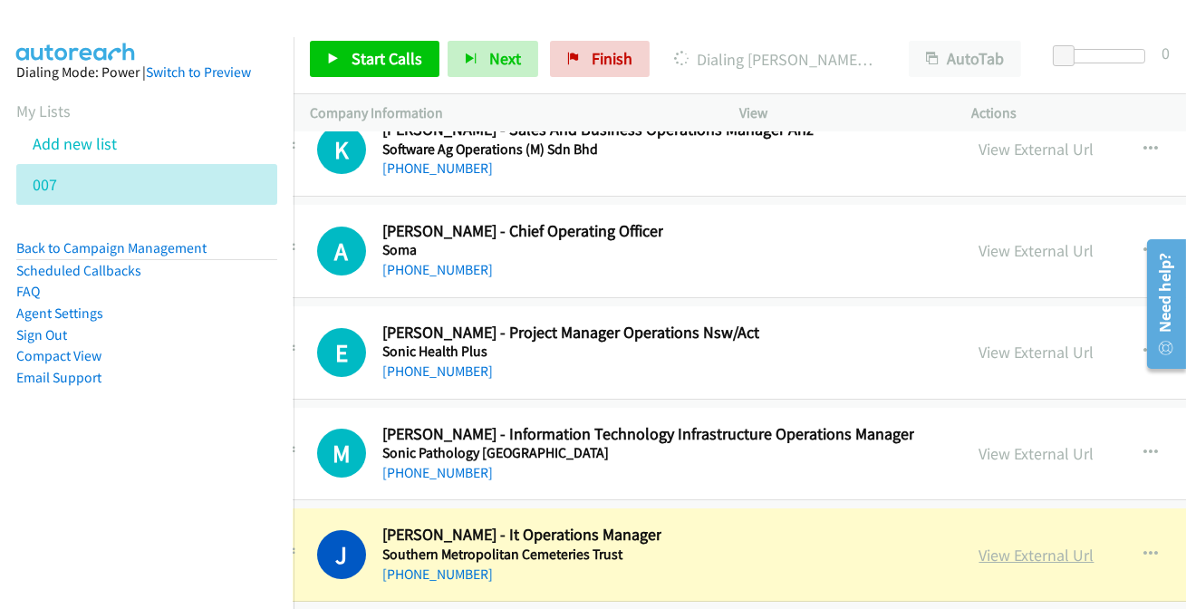
click at [1044, 544] on link "View External Url" at bounding box center [1036, 554] width 115 height 21
click at [1158, 547] on icon "button" at bounding box center [1151, 554] width 14 height 14
click at [1164, 501] on div at bounding box center [593, 304] width 1186 height 609
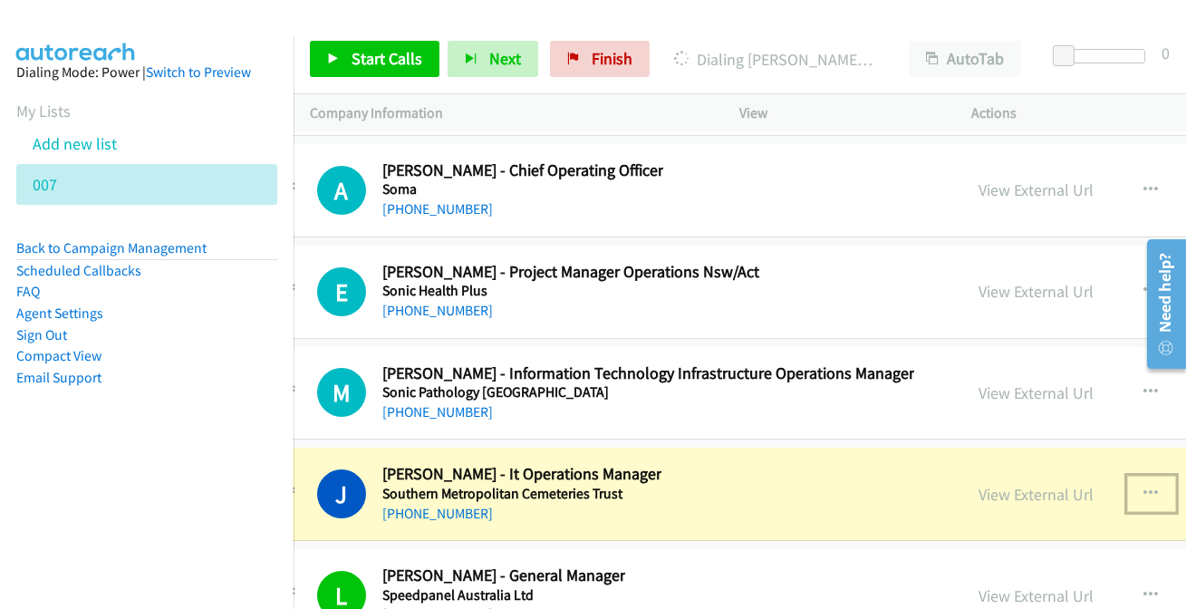
scroll to position [38785, 47]
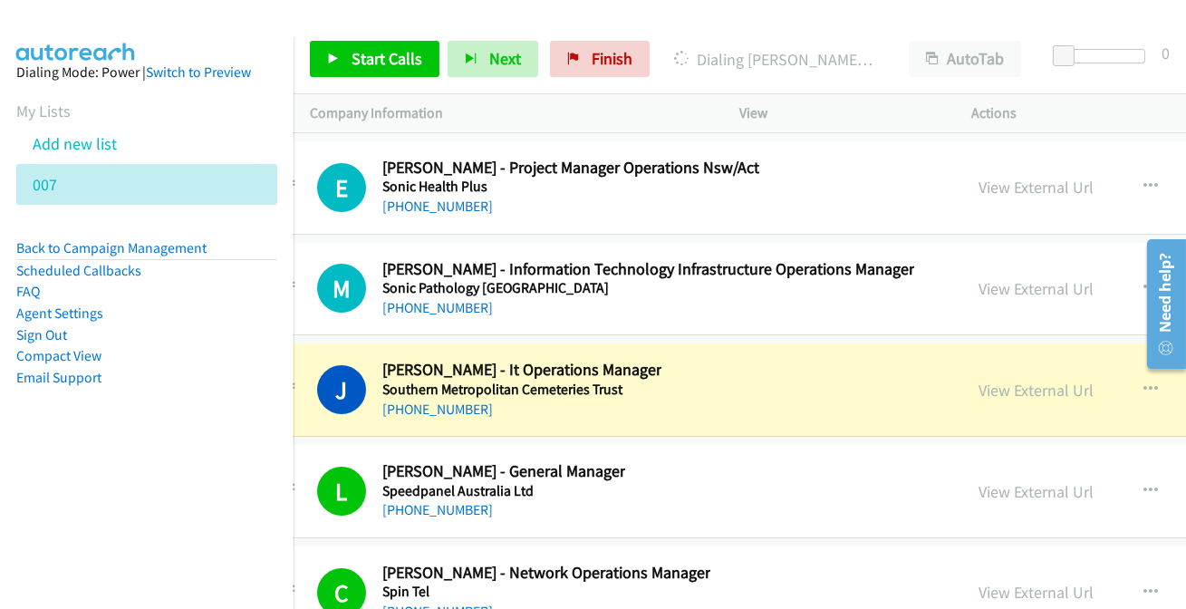
click at [1137, 330] on div at bounding box center [1158, 303] width 53 height 144
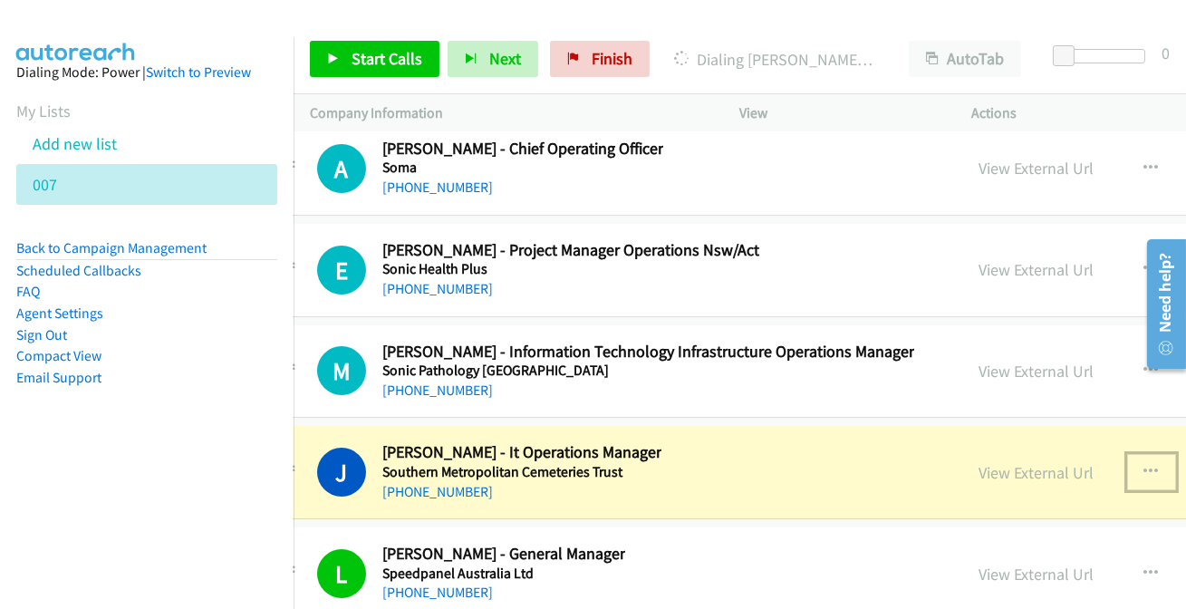
click at [1157, 465] on icon "button" at bounding box center [1151, 472] width 14 height 14
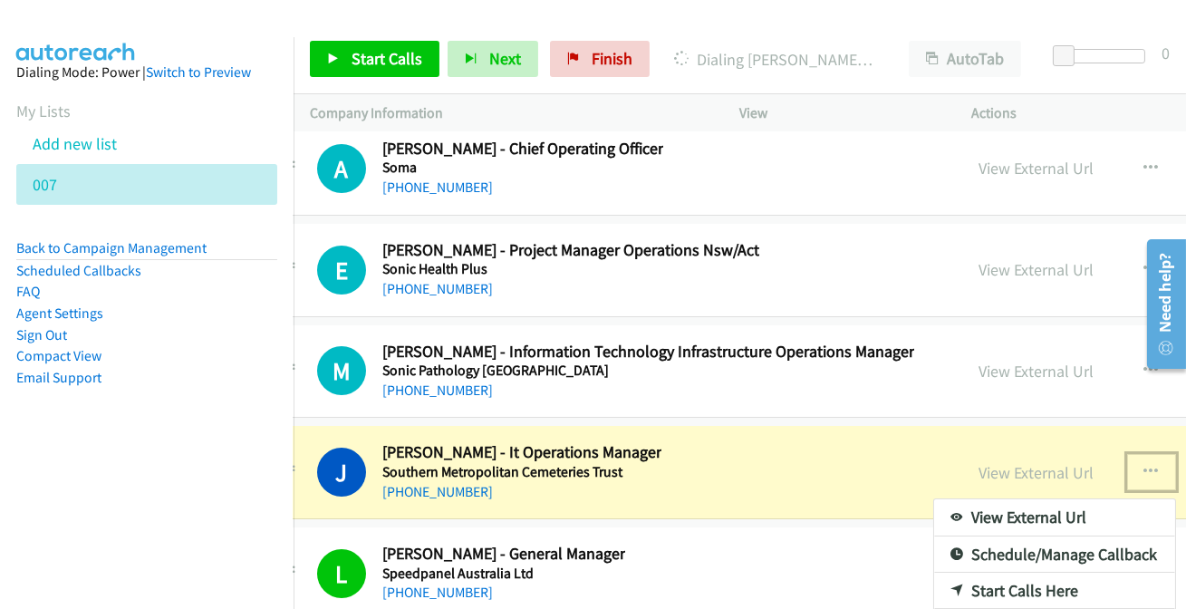
scroll to position [38785, 47]
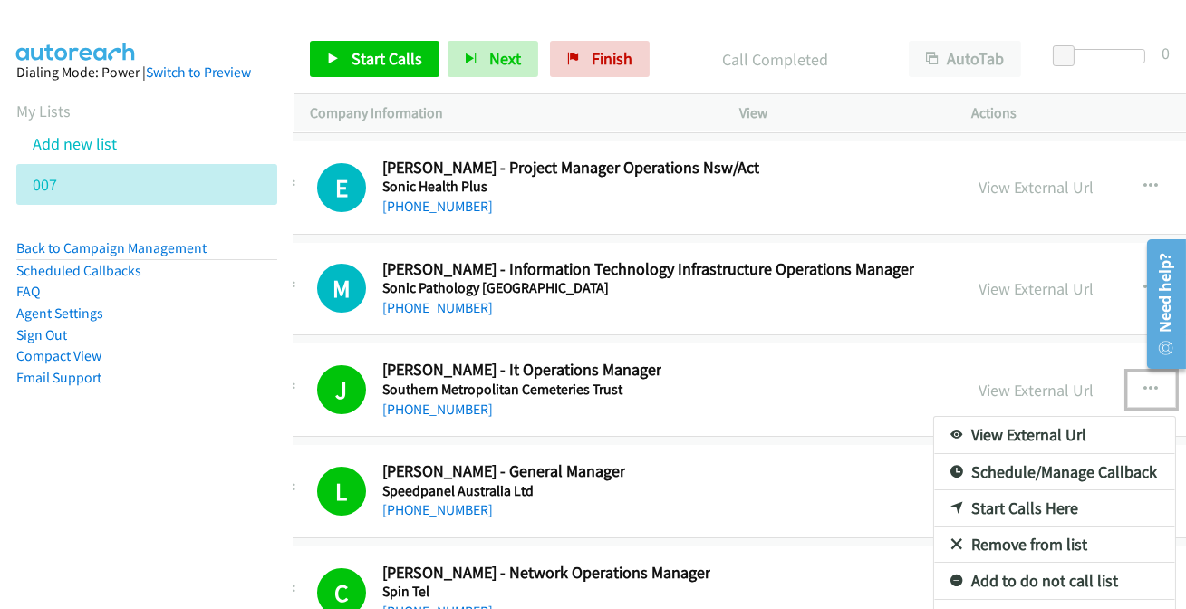
click at [1027, 343] on div at bounding box center [593, 304] width 1186 height 609
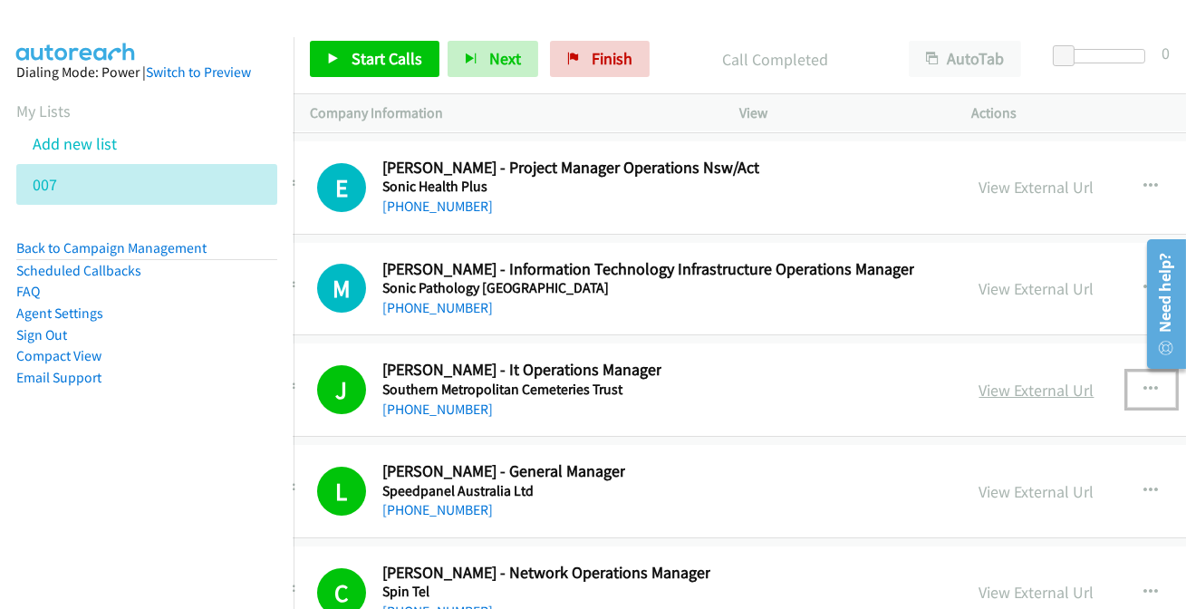
click at [1023, 380] on link "View External Url" at bounding box center [1036, 390] width 115 height 21
drag, startPoint x: 1076, startPoint y: 348, endPoint x: 1021, endPoint y: 335, distance: 56.7
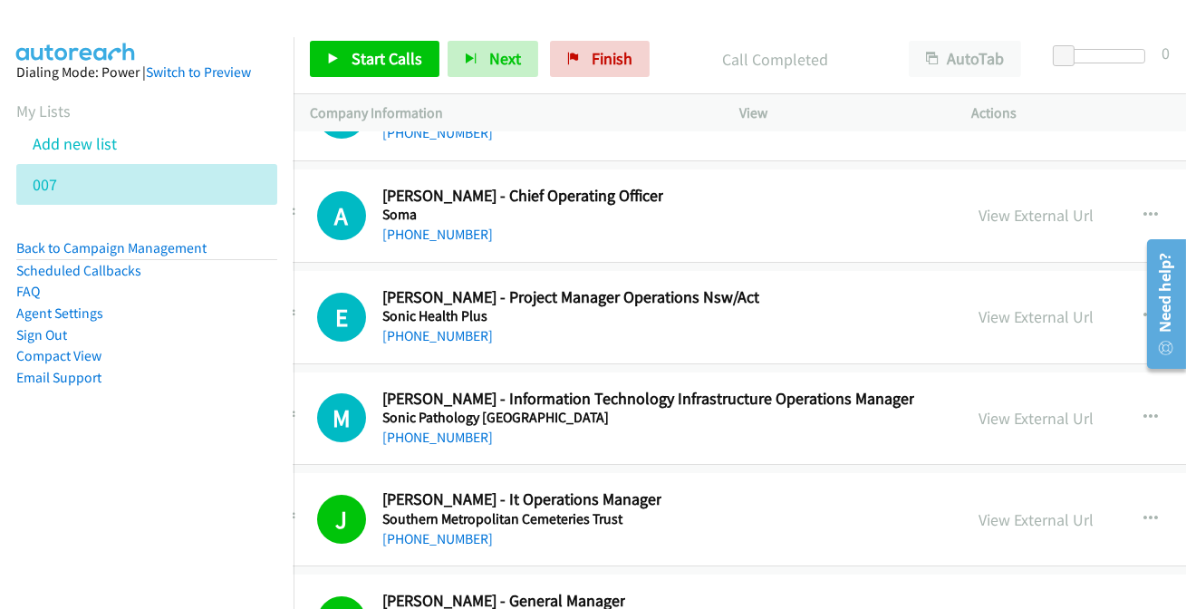
scroll to position [38730, 47]
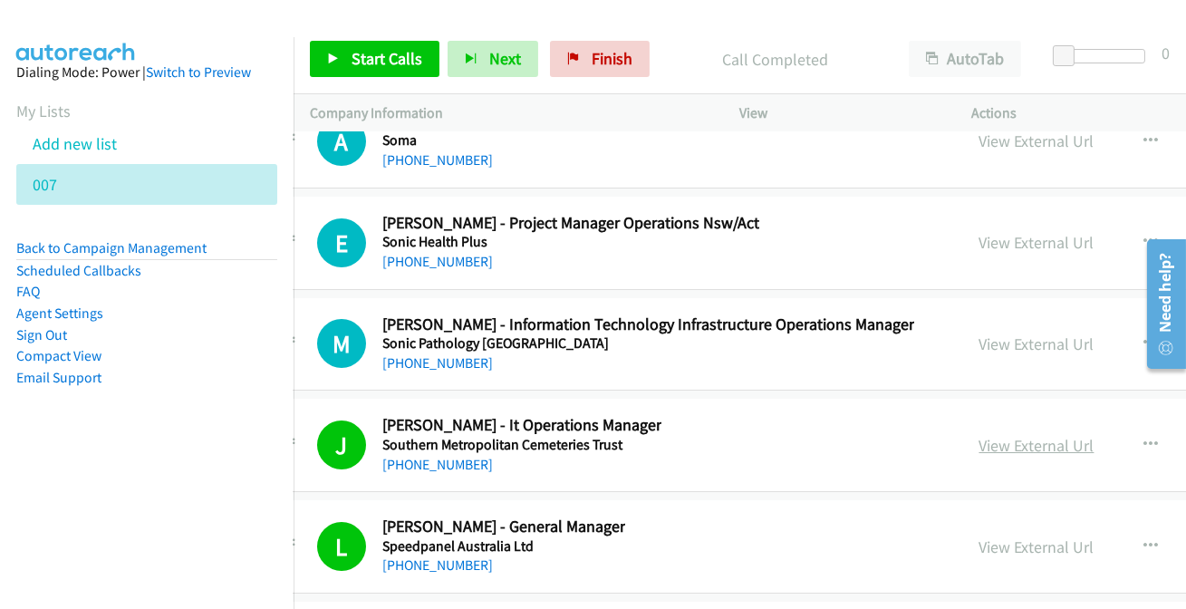
click at [1047, 435] on link "View External Url" at bounding box center [1036, 445] width 115 height 21
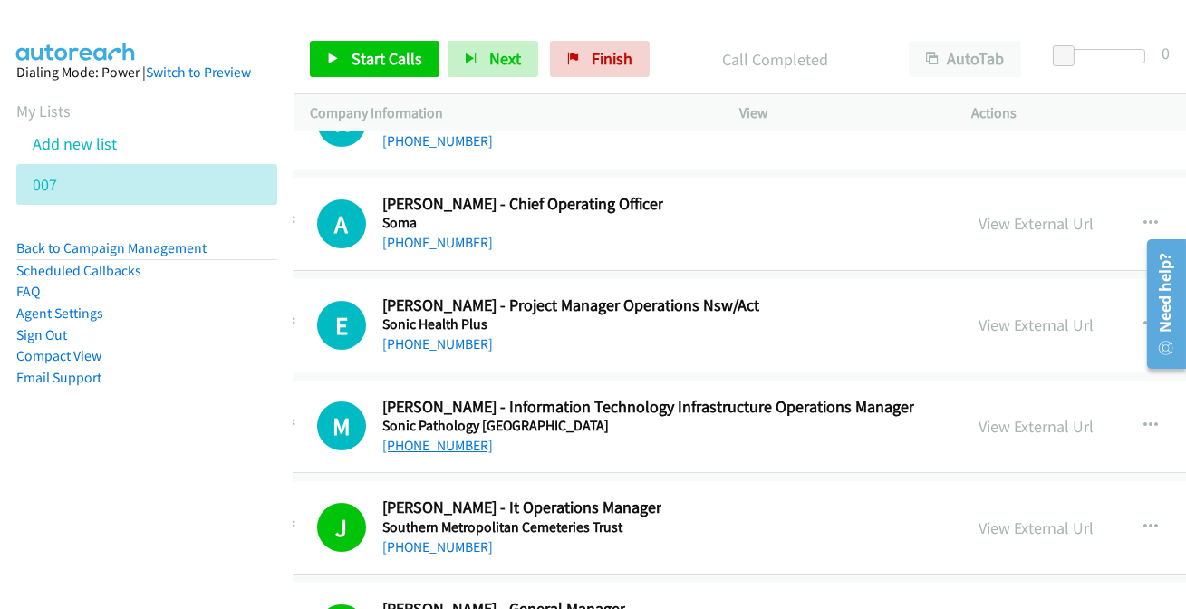
click at [428, 437] on link "[PHONE_NUMBER]" at bounding box center [437, 445] width 111 height 17
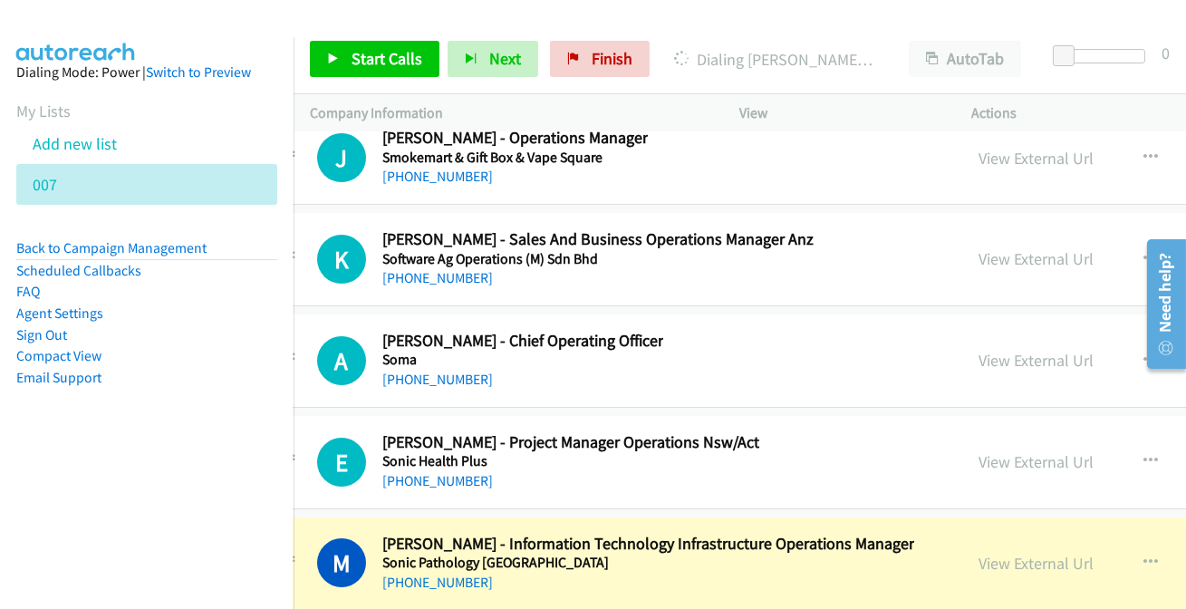
scroll to position [38482, 47]
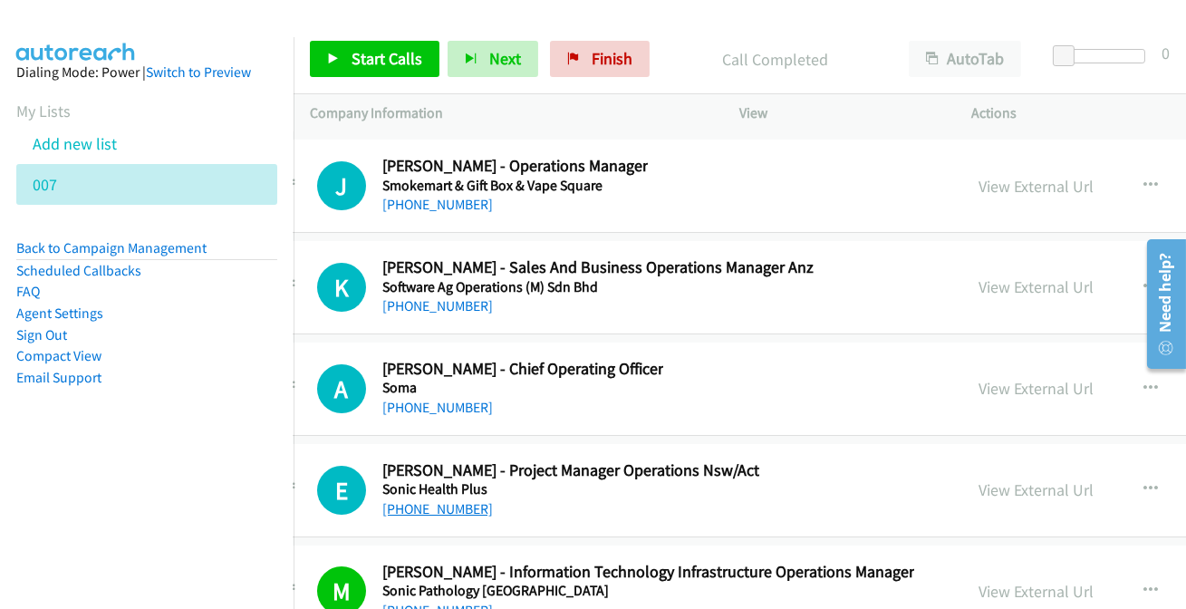
click at [409, 500] on link "[PHONE_NUMBER]" at bounding box center [437, 508] width 111 height 17
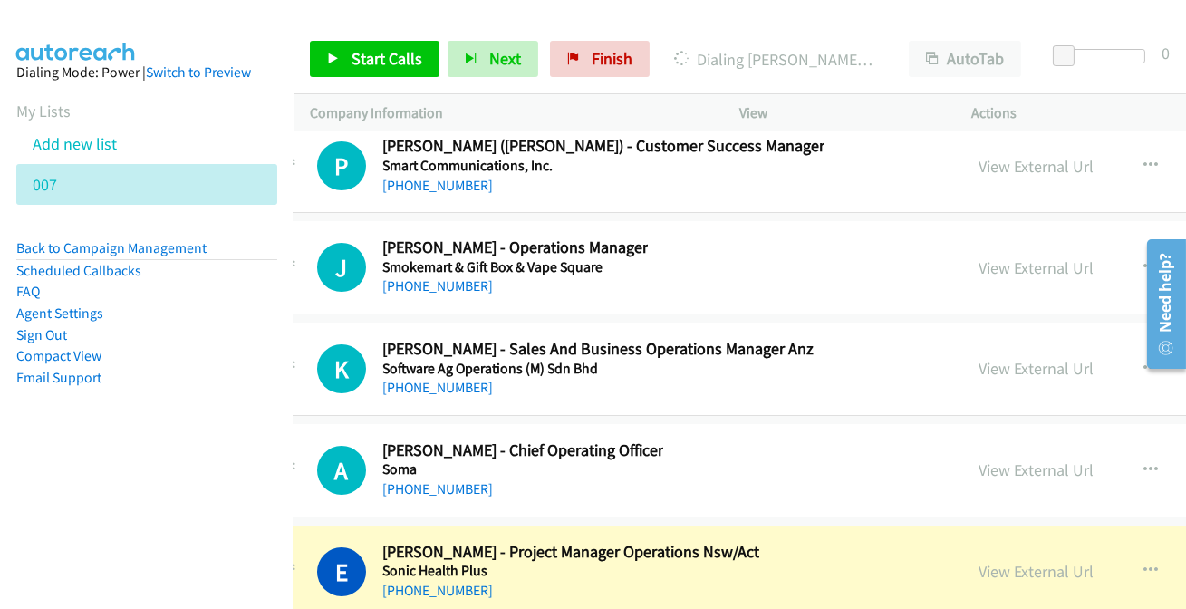
scroll to position [38400, 47]
click at [1049, 562] on link "View External Url" at bounding box center [1036, 572] width 115 height 21
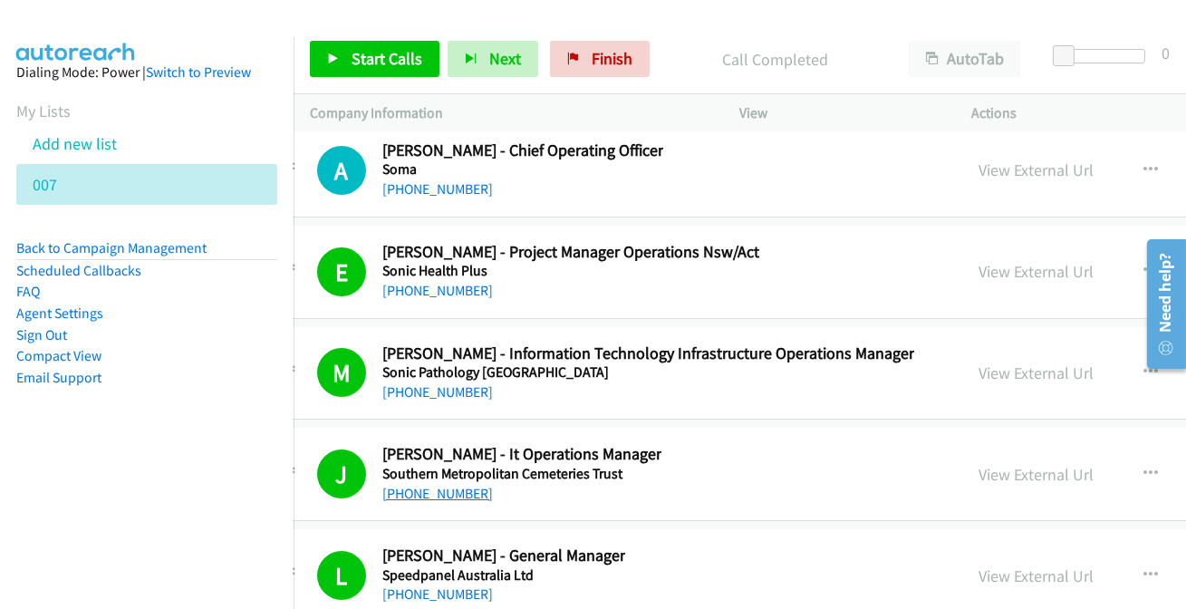
scroll to position [38730, 47]
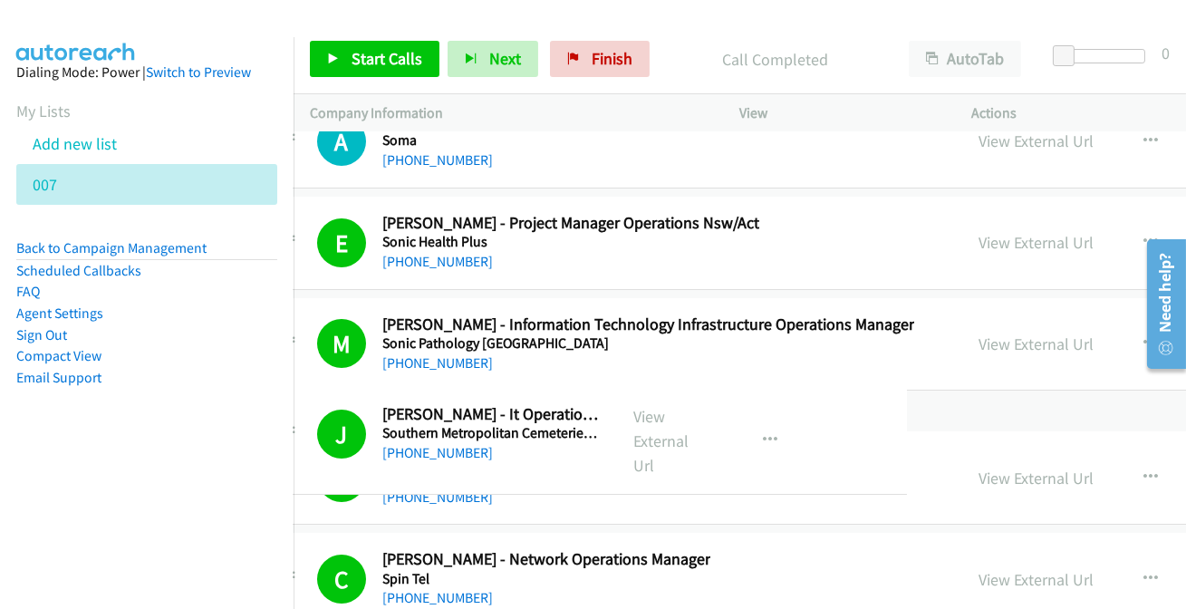
drag, startPoint x: 380, startPoint y: 373, endPoint x: 482, endPoint y: 423, distance: 113.8
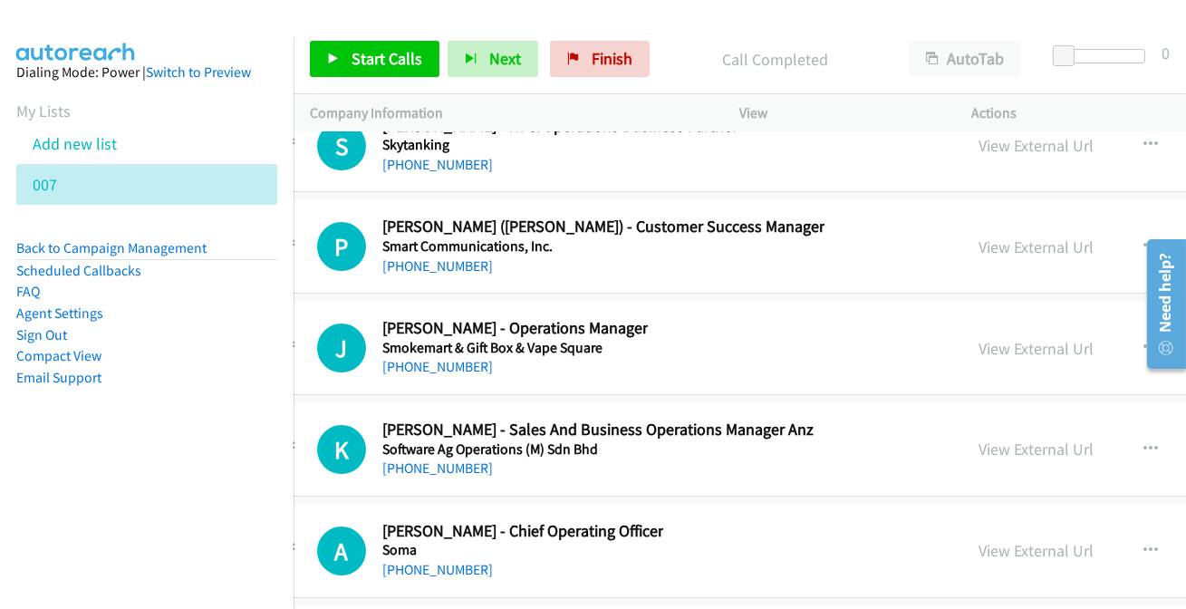
scroll to position [38318, 47]
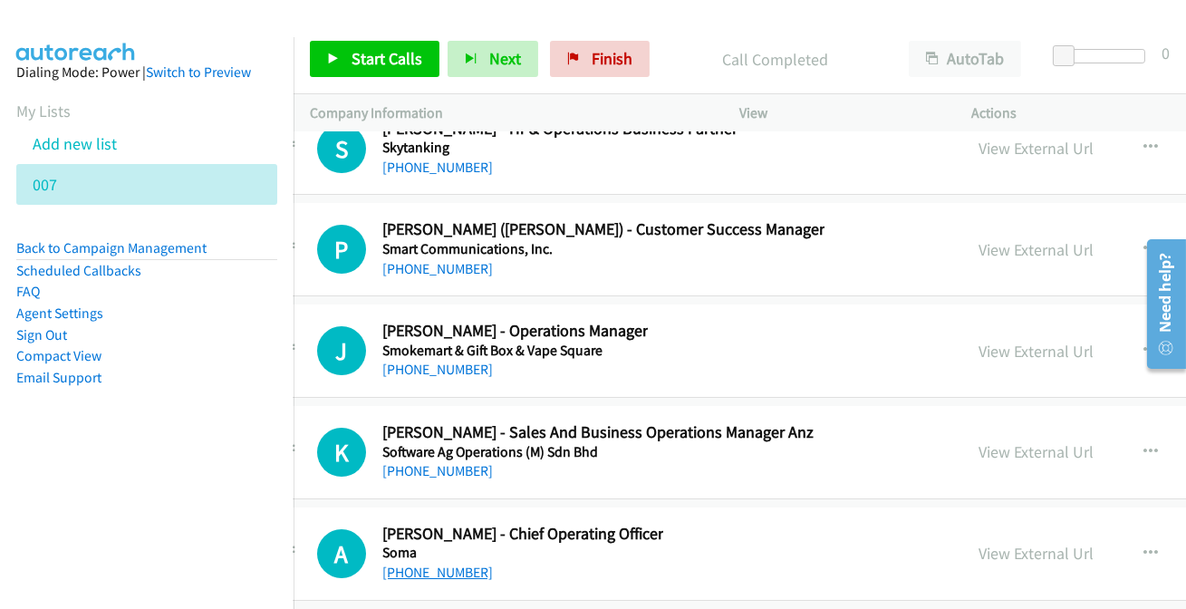
click at [427, 563] on link "[PHONE_NUMBER]" at bounding box center [437, 571] width 111 height 17
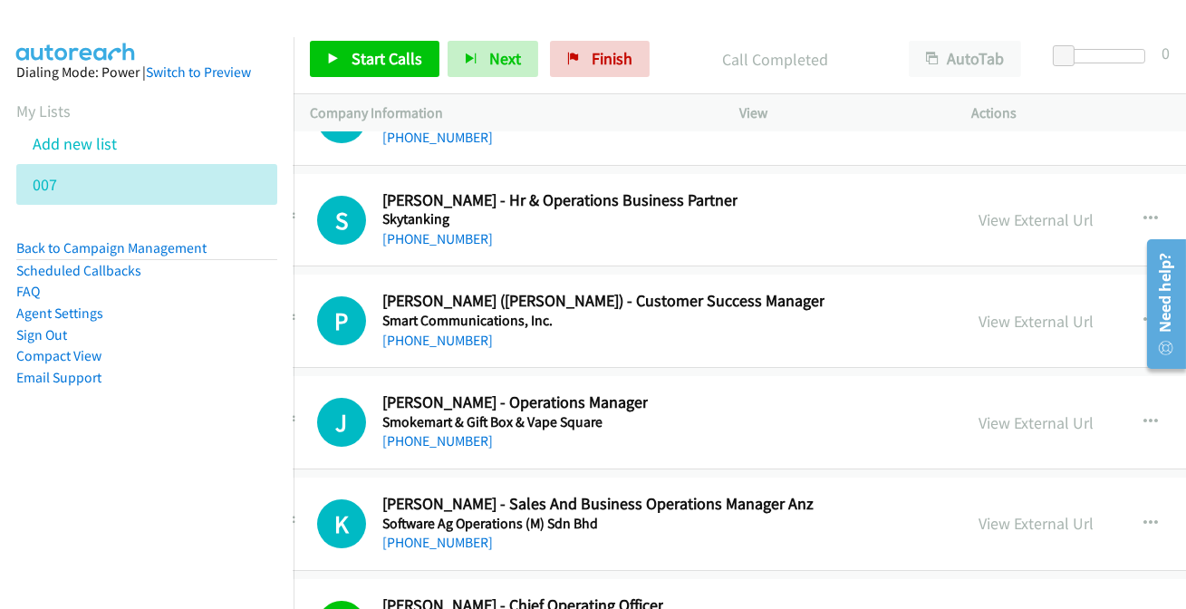
scroll to position [38235, 47]
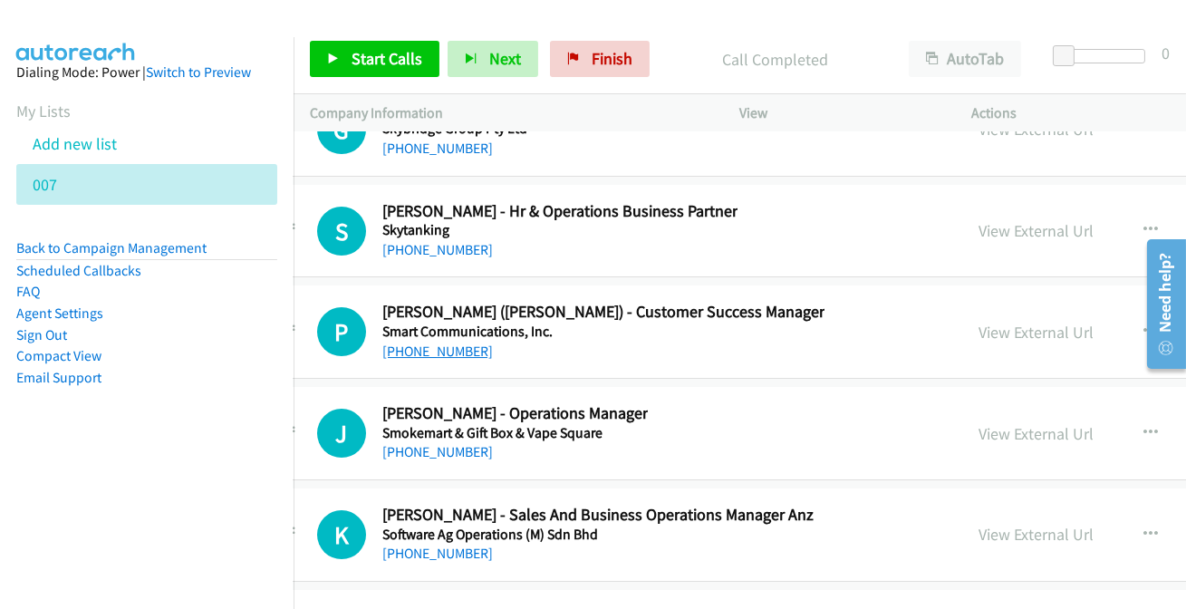
click at [412, 342] on link "[PHONE_NUMBER]" at bounding box center [437, 350] width 111 height 17
click at [438, 443] on link "[PHONE_NUMBER]" at bounding box center [437, 451] width 111 height 17
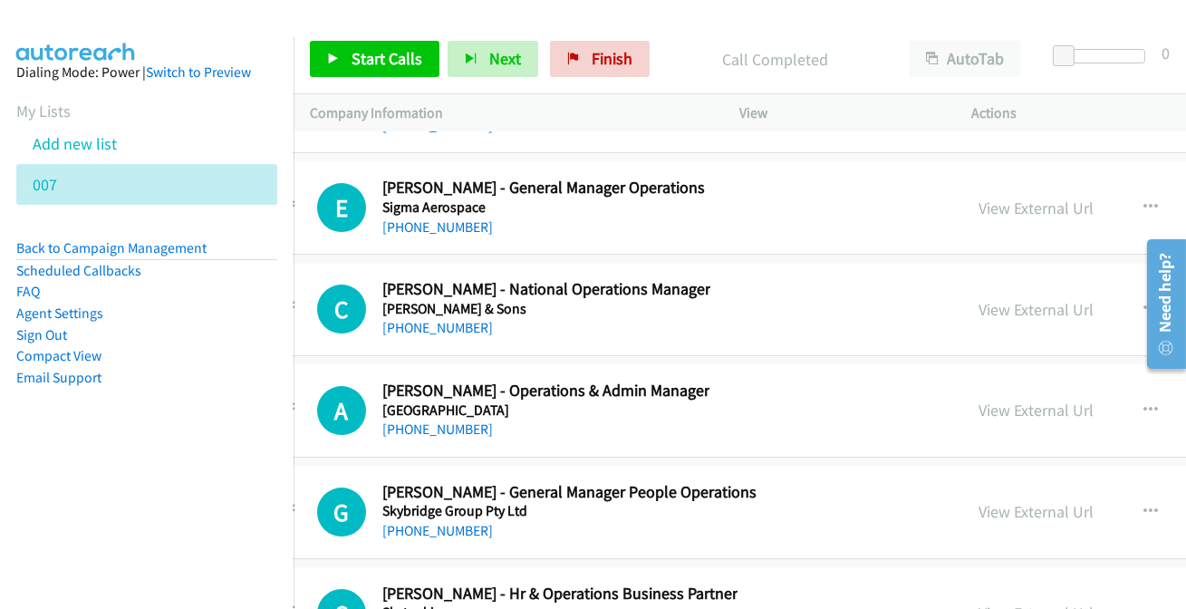
scroll to position [37824, 47]
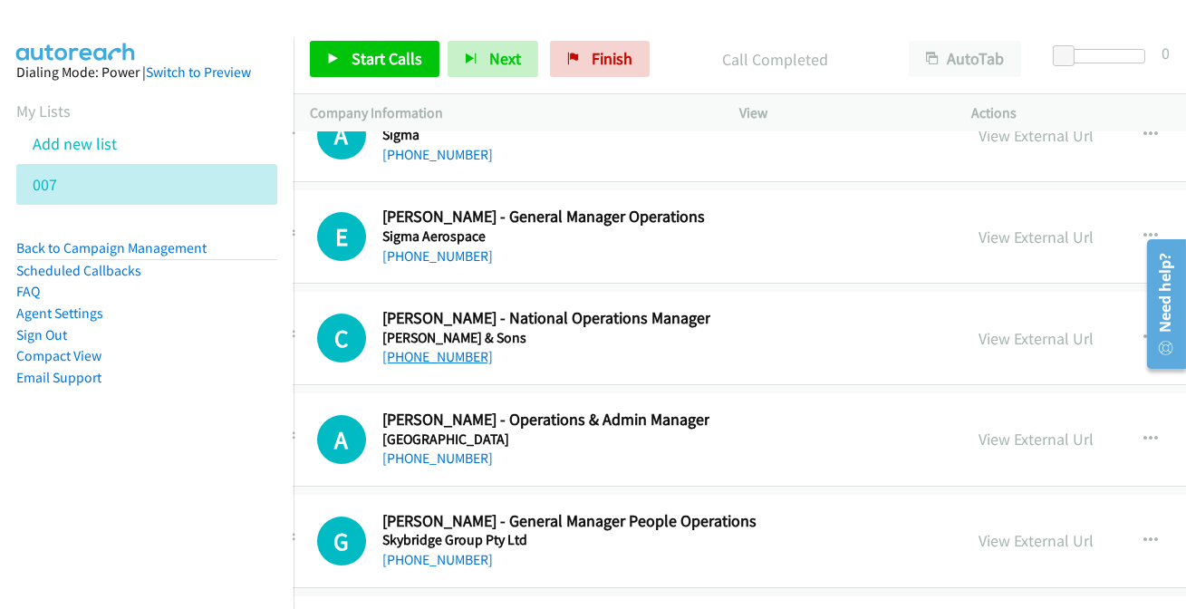
click at [416, 348] on link "[PHONE_NUMBER]" at bounding box center [437, 356] width 111 height 17
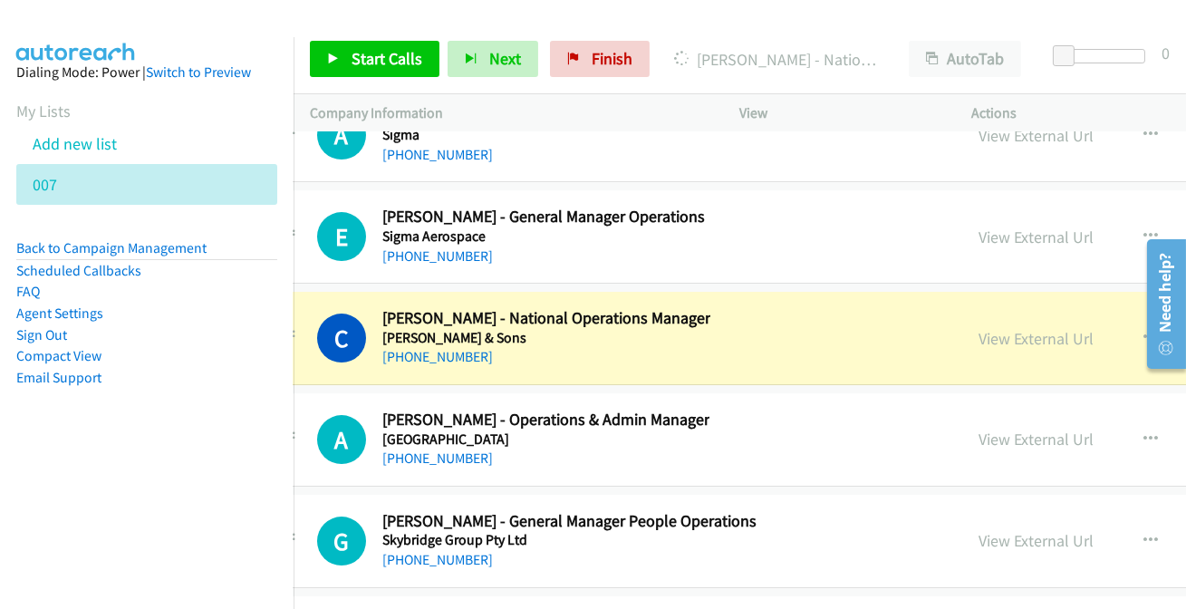
drag, startPoint x: 1063, startPoint y: 292, endPoint x: 994, endPoint y: 307, distance: 71.4
click at [1024, 328] on link "View External Url" at bounding box center [1036, 338] width 115 height 21
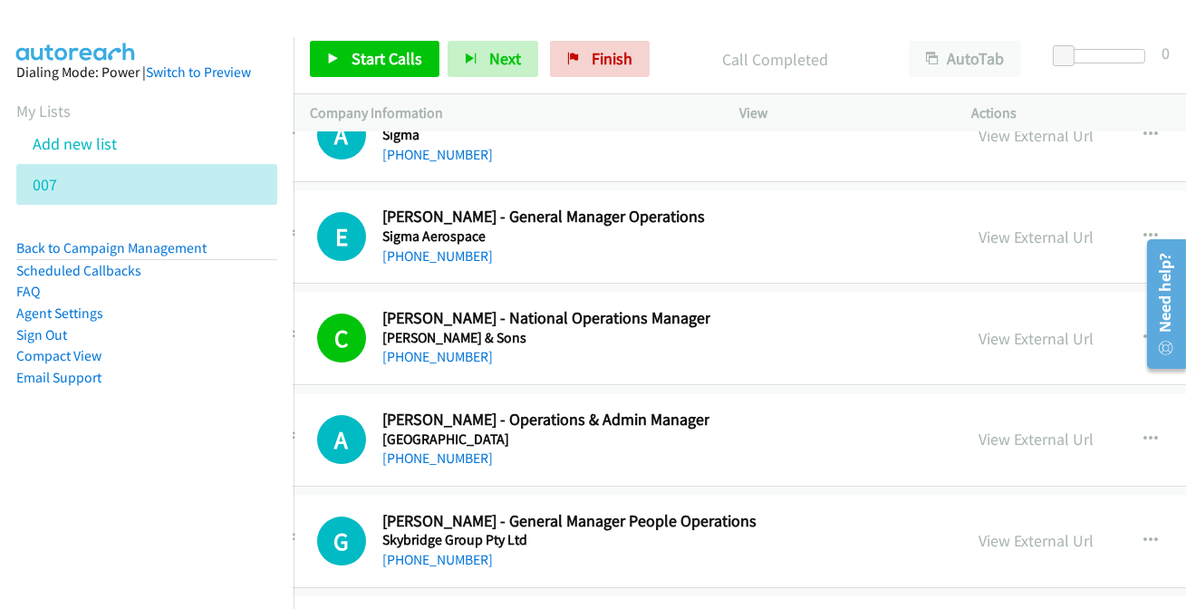
scroll to position [37906, 47]
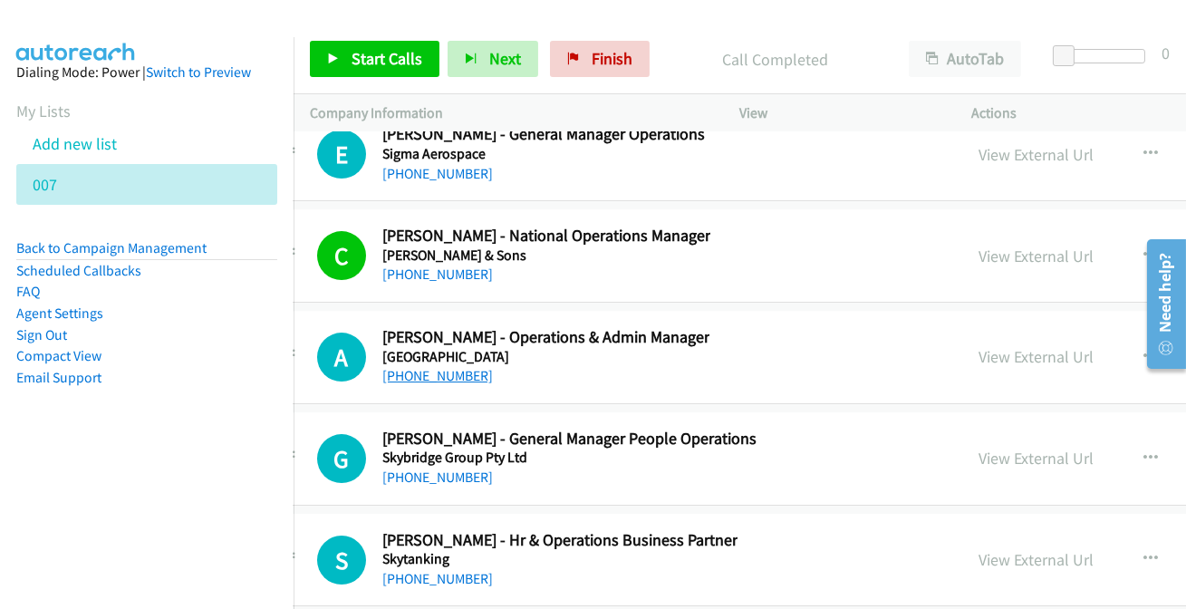
click at [434, 367] on link "[PHONE_NUMBER]" at bounding box center [437, 375] width 111 height 17
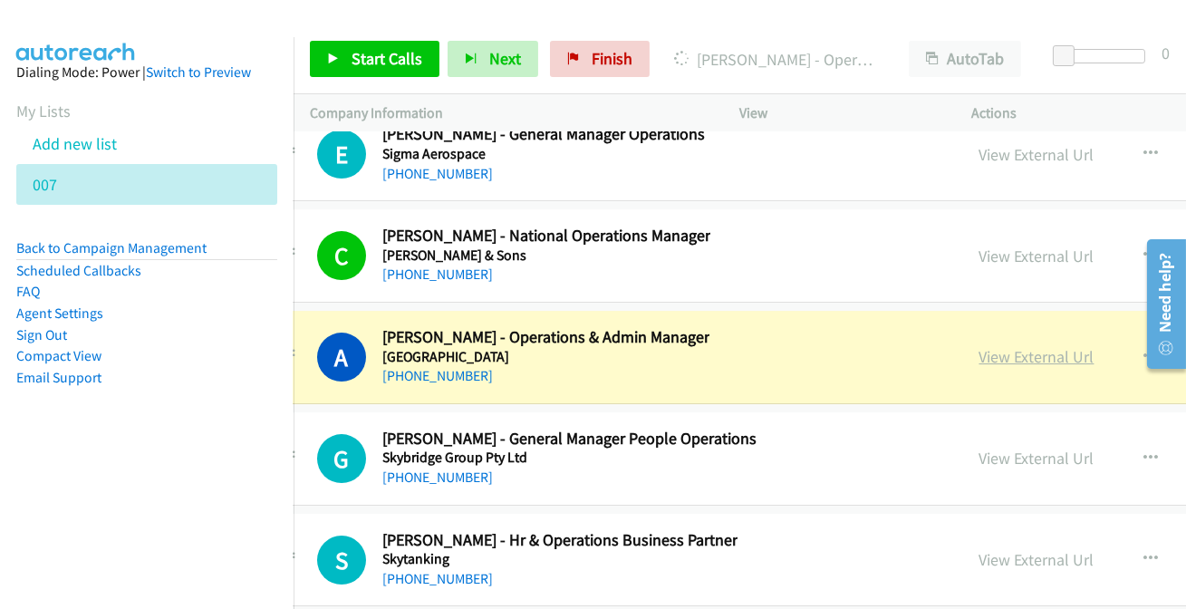
click at [1047, 346] on link "View External Url" at bounding box center [1036, 356] width 115 height 21
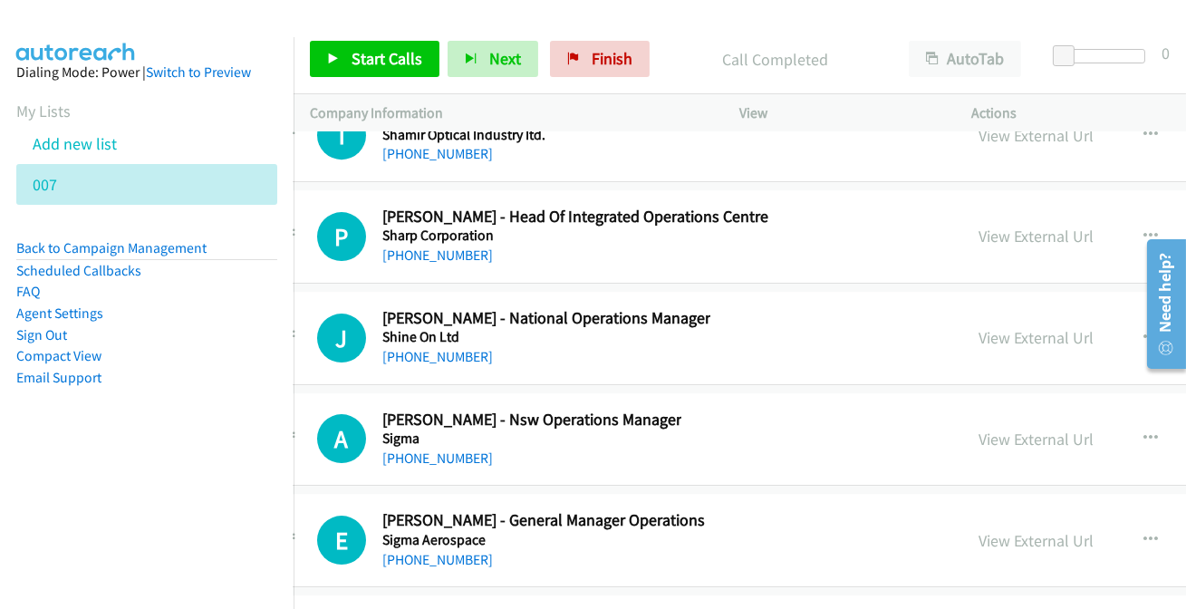
scroll to position [37494, 47]
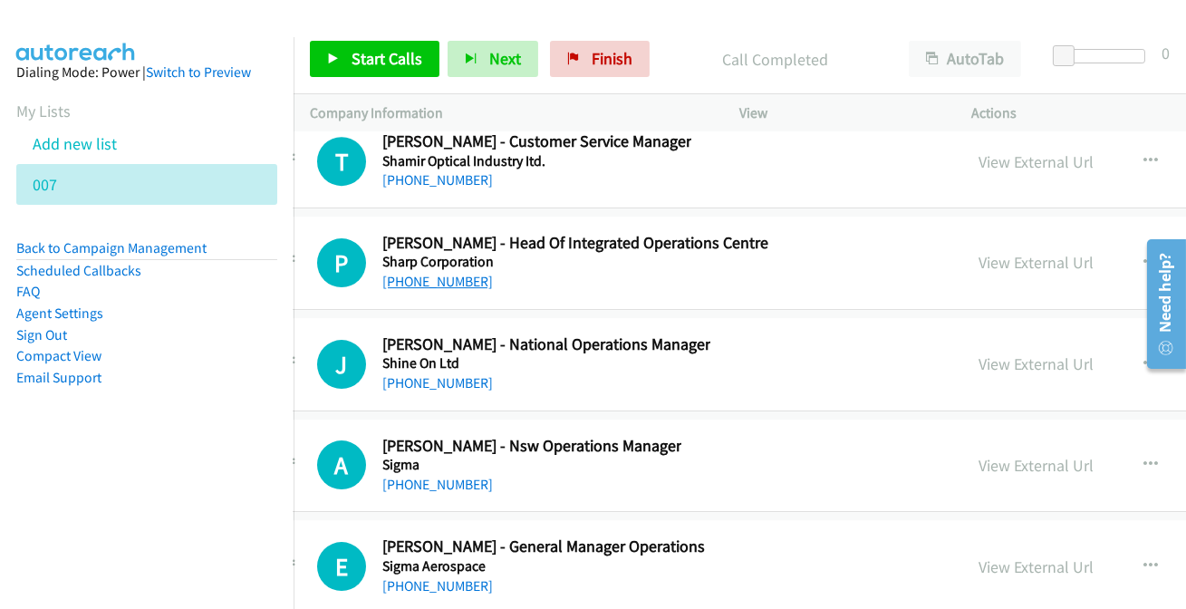
click at [452, 273] on link "[PHONE_NUMBER]" at bounding box center [437, 281] width 111 height 17
click at [440, 577] on link "[PHONE_NUMBER]" at bounding box center [437, 585] width 111 height 17
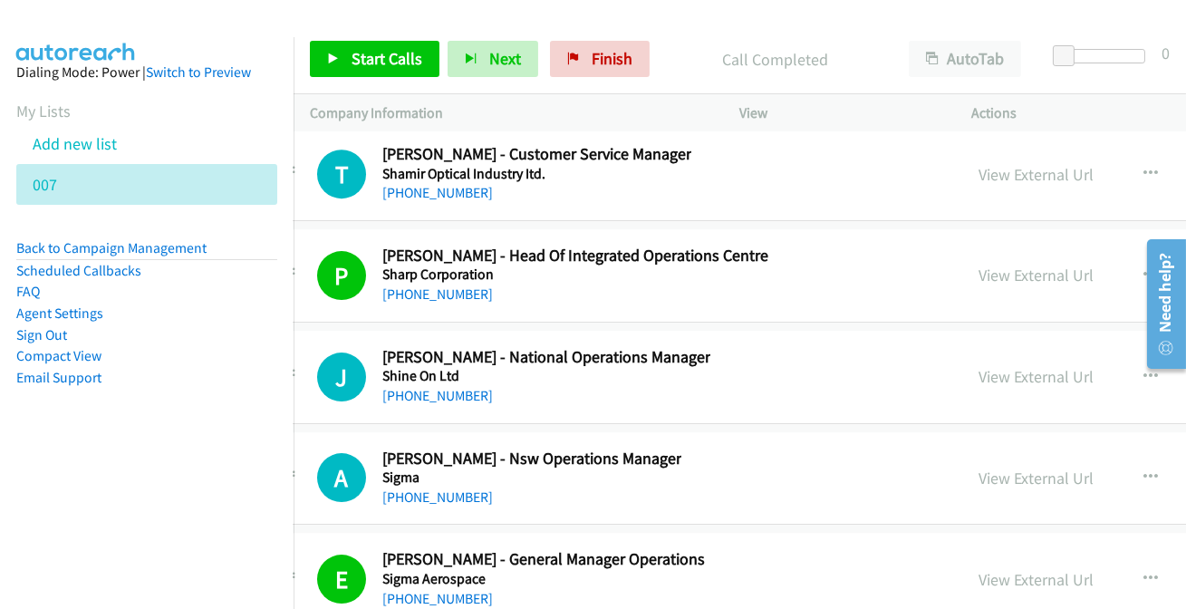
scroll to position [37577, 47]
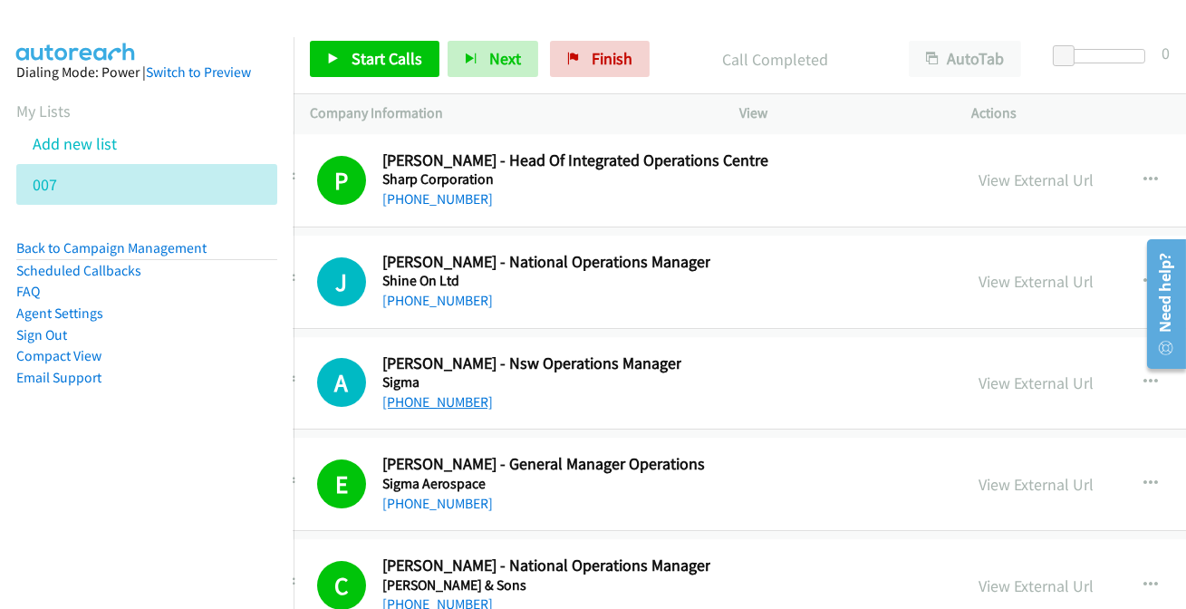
click at [428, 393] on link "[PHONE_NUMBER]" at bounding box center [437, 401] width 111 height 17
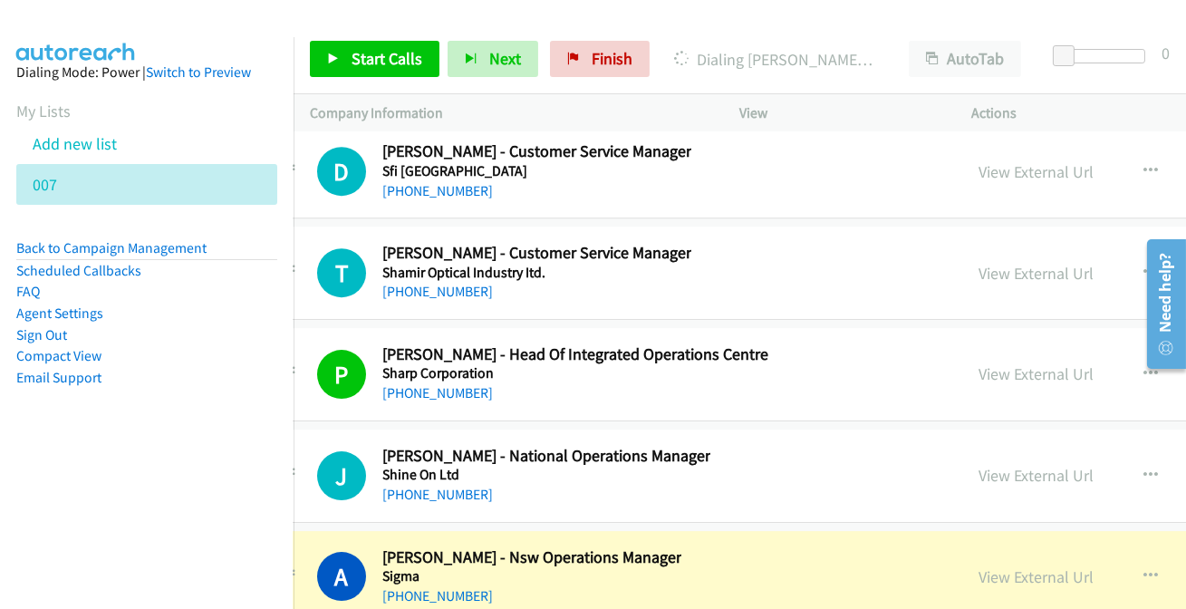
scroll to position [37412, 47]
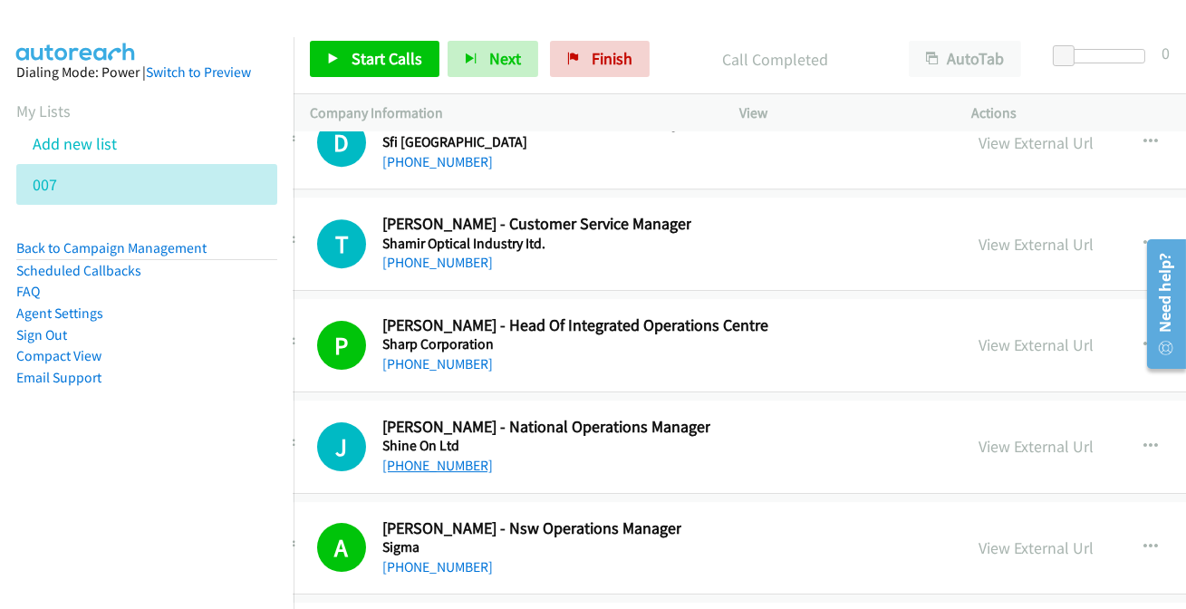
click at [413, 457] on link "[PHONE_NUMBER]" at bounding box center [437, 465] width 111 height 17
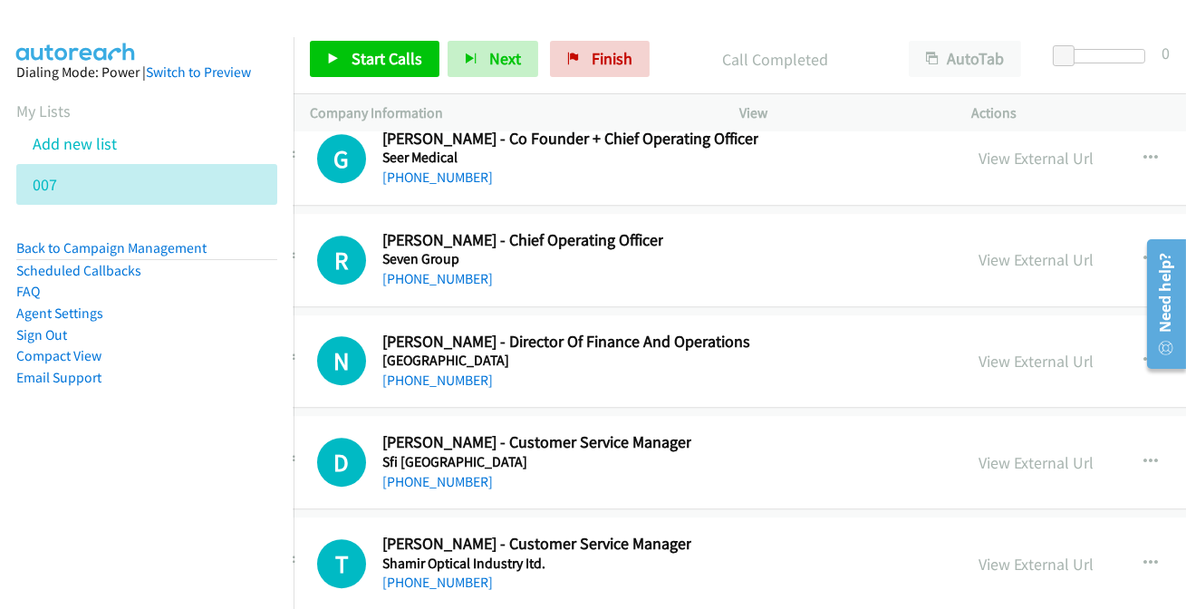
scroll to position [37083, 47]
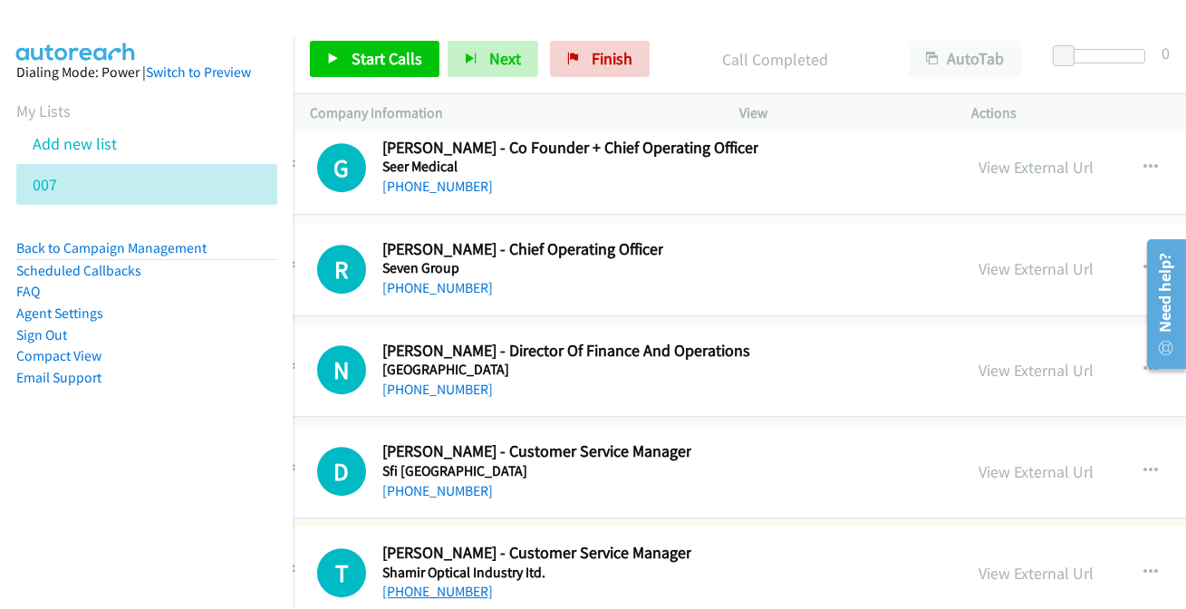
click at [437, 582] on link "[PHONE_NUMBER]" at bounding box center [437, 590] width 111 height 17
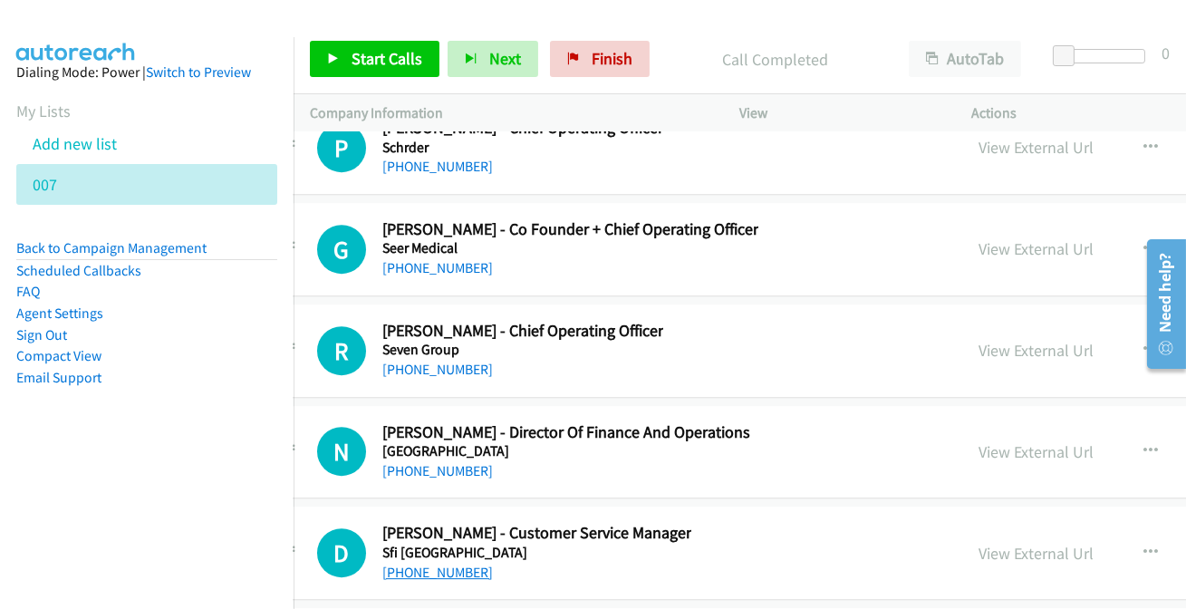
scroll to position [37001, 47]
click at [412, 564] on link "[PHONE_NUMBER]" at bounding box center [437, 572] width 111 height 17
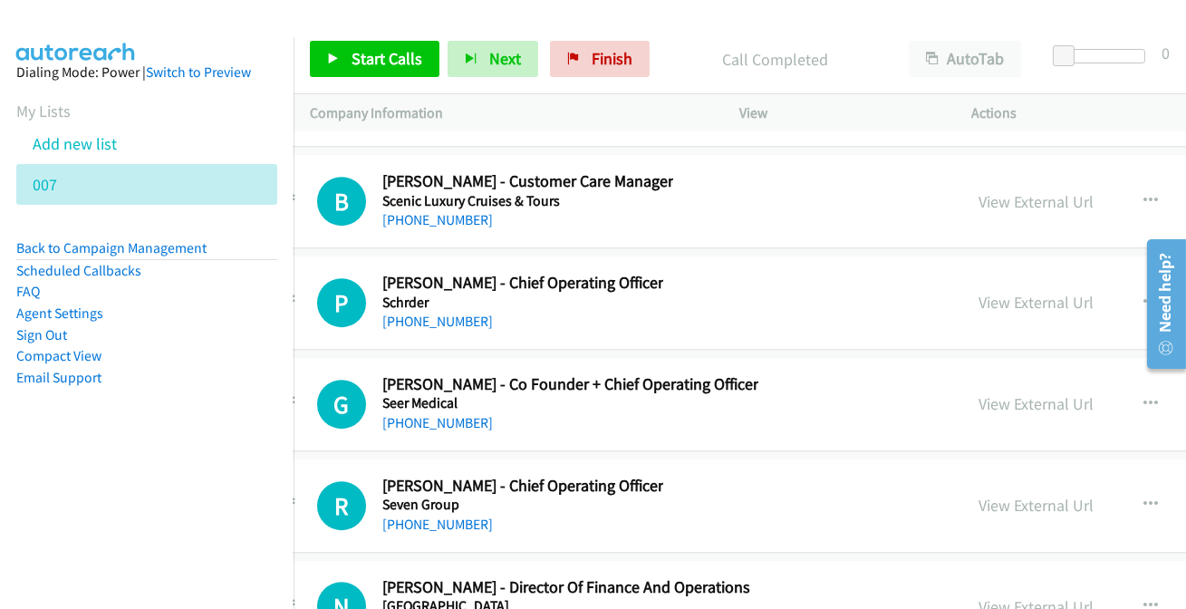
scroll to position [36836, 47]
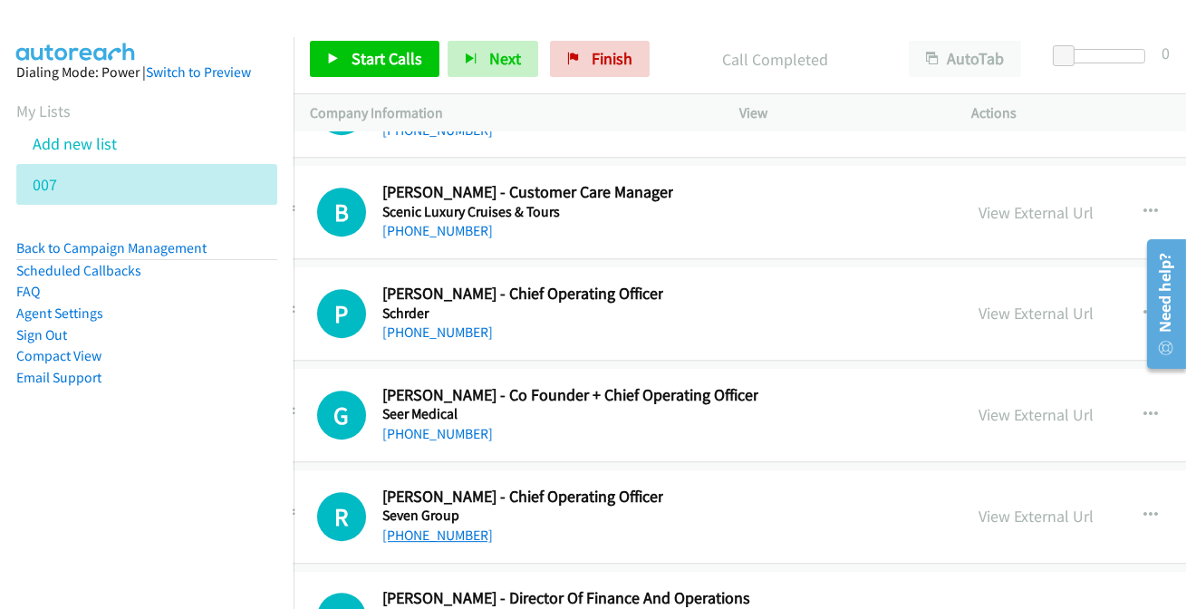
click at [433, 526] on link "[PHONE_NUMBER]" at bounding box center [437, 534] width 111 height 17
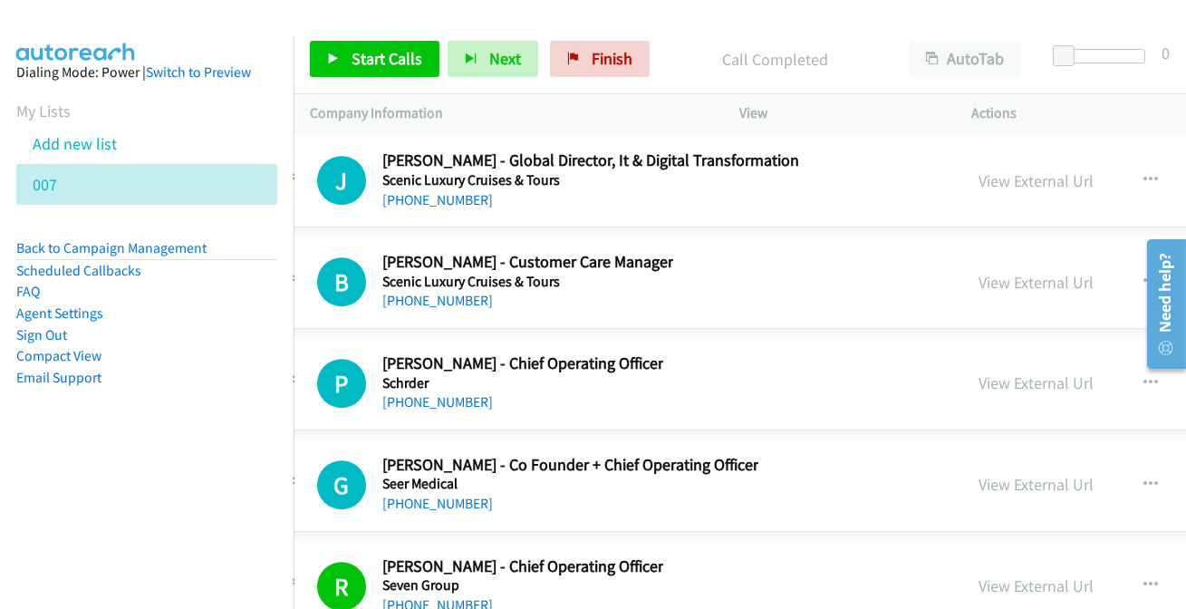
scroll to position [36671, 47]
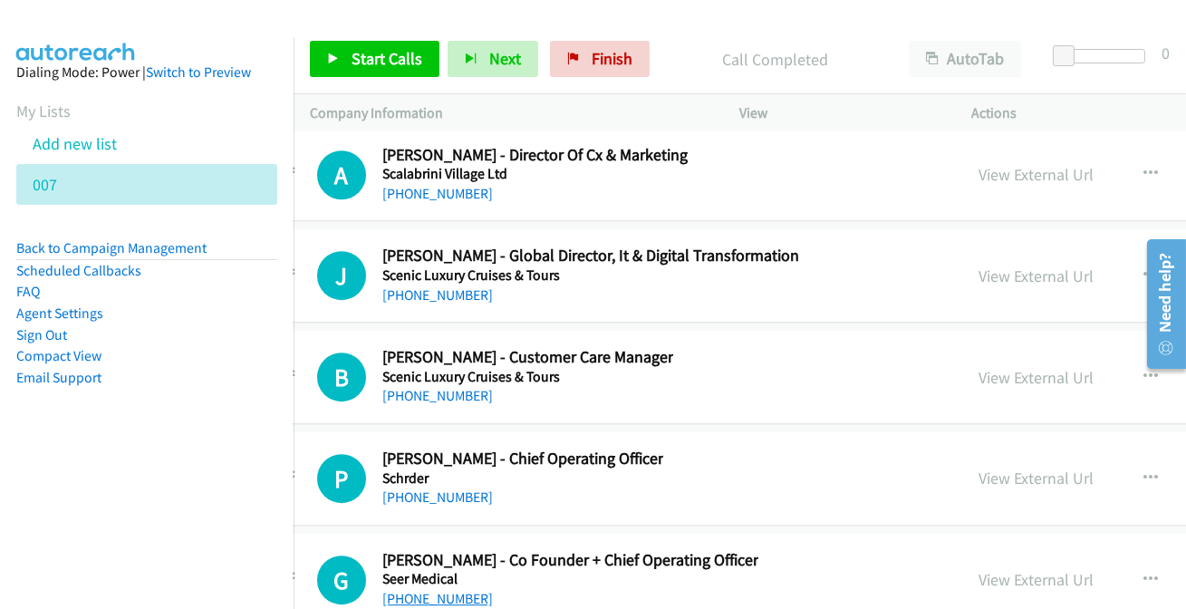
click at [431, 590] on link "[PHONE_NUMBER]" at bounding box center [437, 598] width 111 height 17
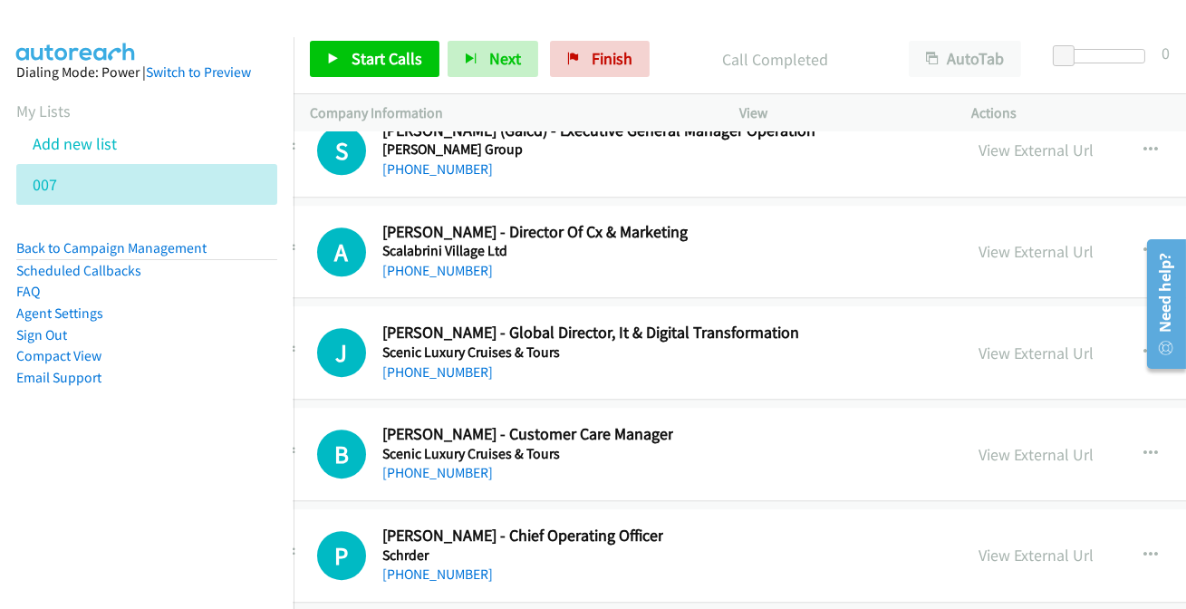
scroll to position [36588, 47]
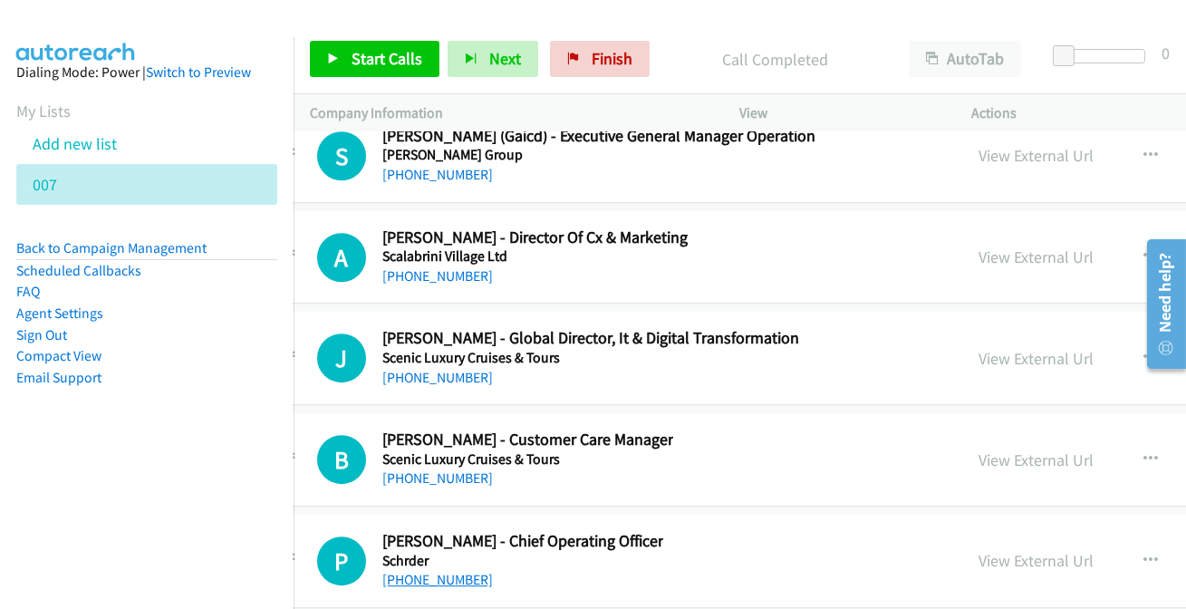
click at [418, 571] on link "[PHONE_NUMBER]" at bounding box center [437, 579] width 111 height 17
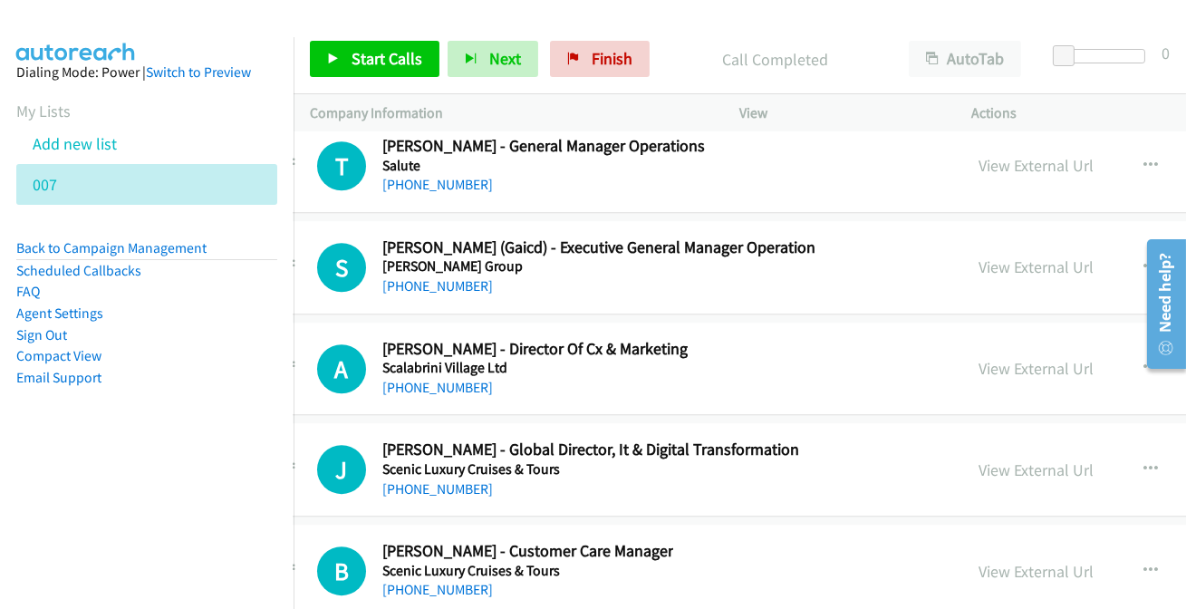
scroll to position [36506, 47]
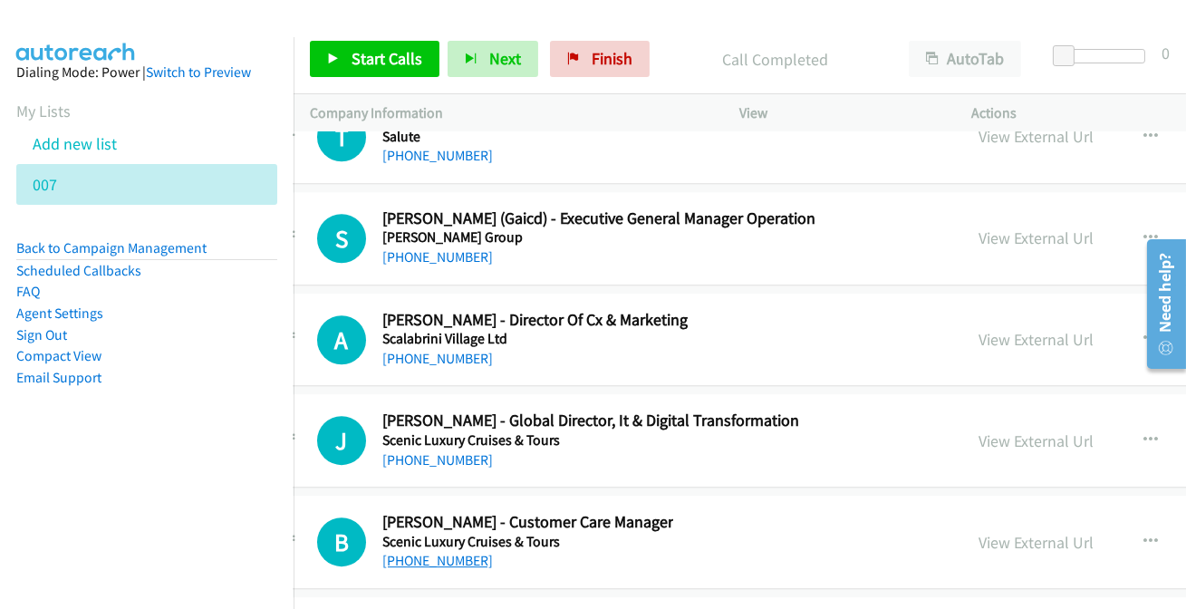
click at [448, 552] on link "[PHONE_NUMBER]" at bounding box center [437, 560] width 111 height 17
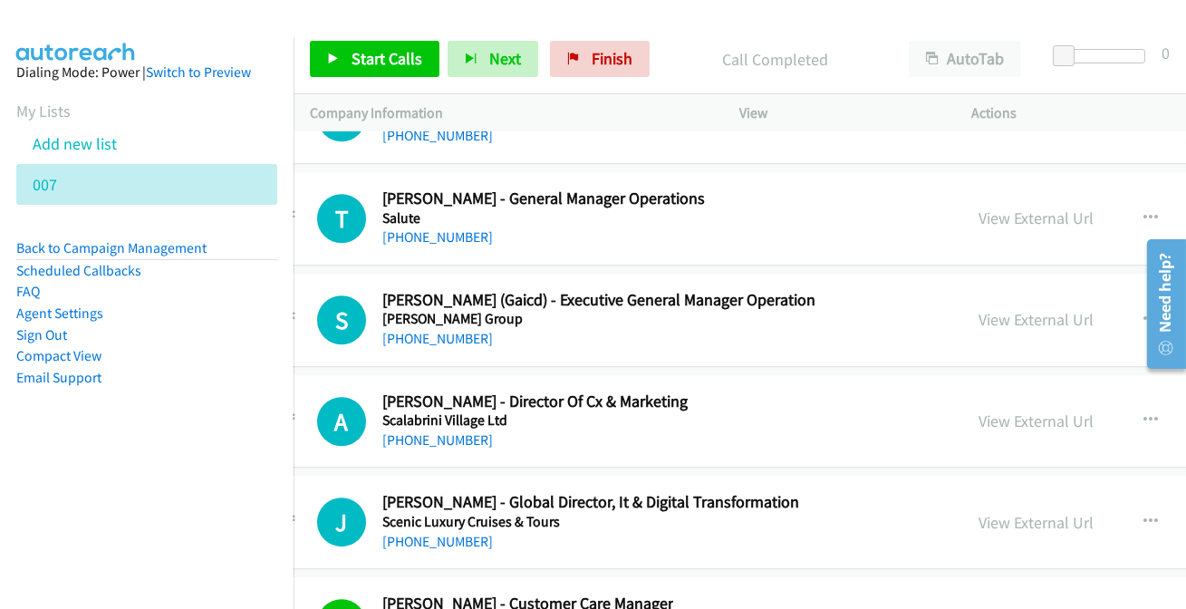
scroll to position [36424, 47]
click at [443, 534] on link "[PHONE_NUMBER]" at bounding box center [437, 542] width 111 height 17
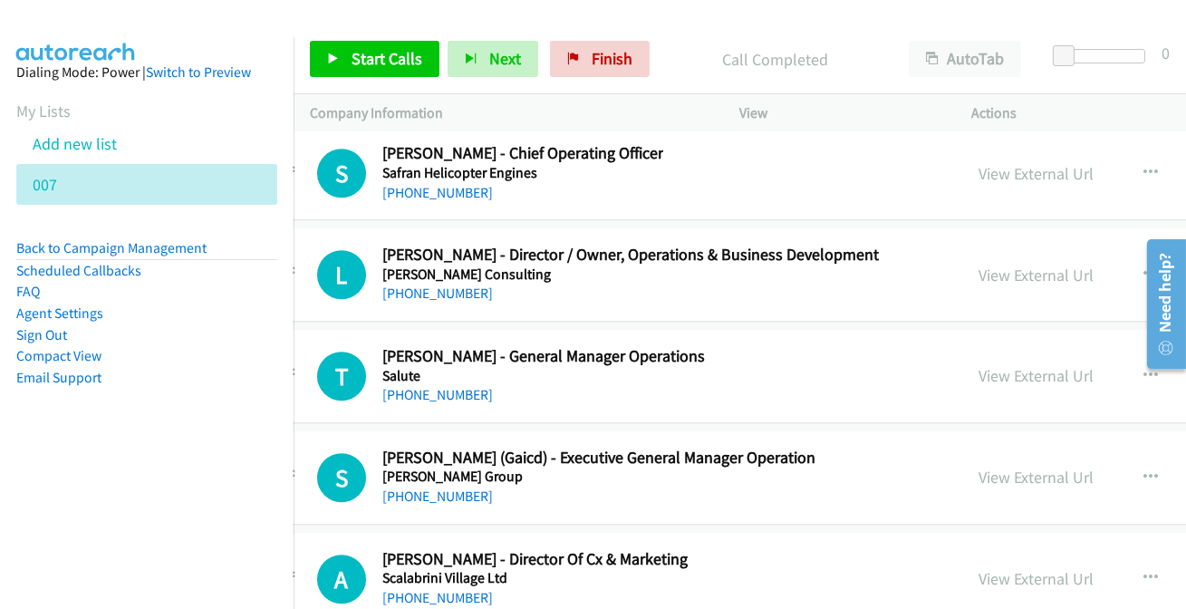
scroll to position [36259, 47]
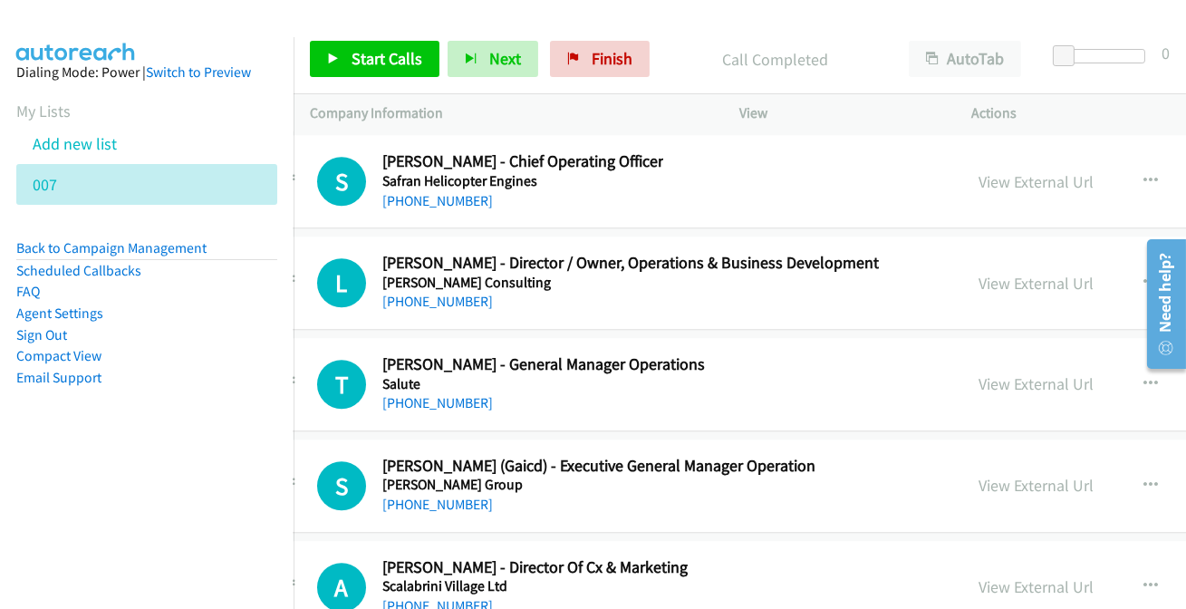
click at [426, 597] on link "[PHONE_NUMBER]" at bounding box center [437, 605] width 111 height 17
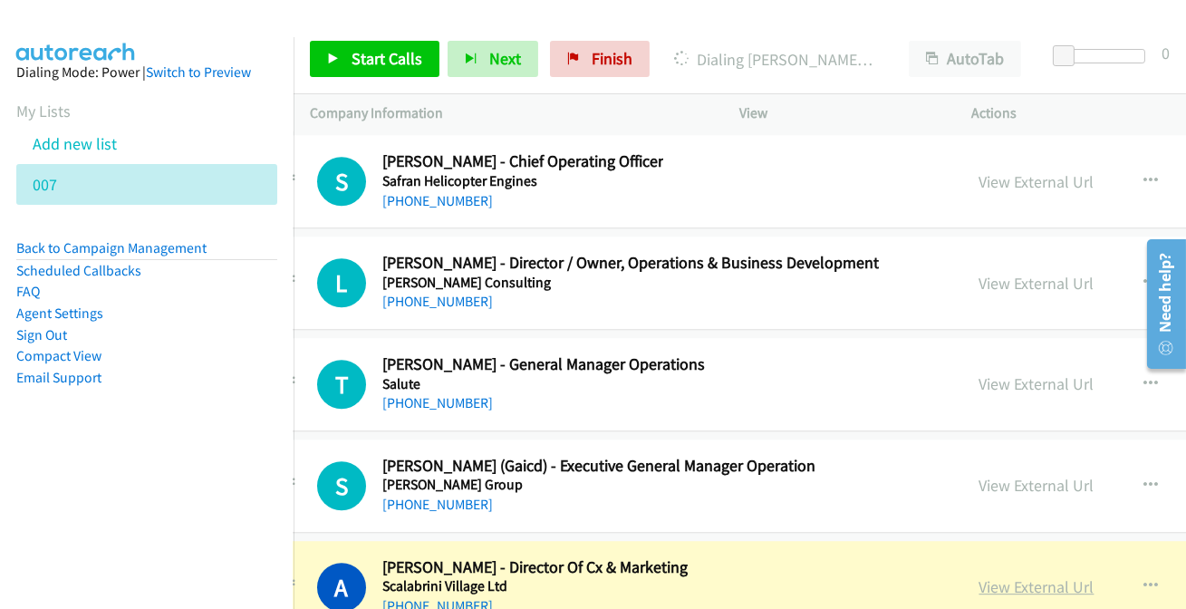
click at [1048, 576] on link "View External Url" at bounding box center [1036, 586] width 115 height 21
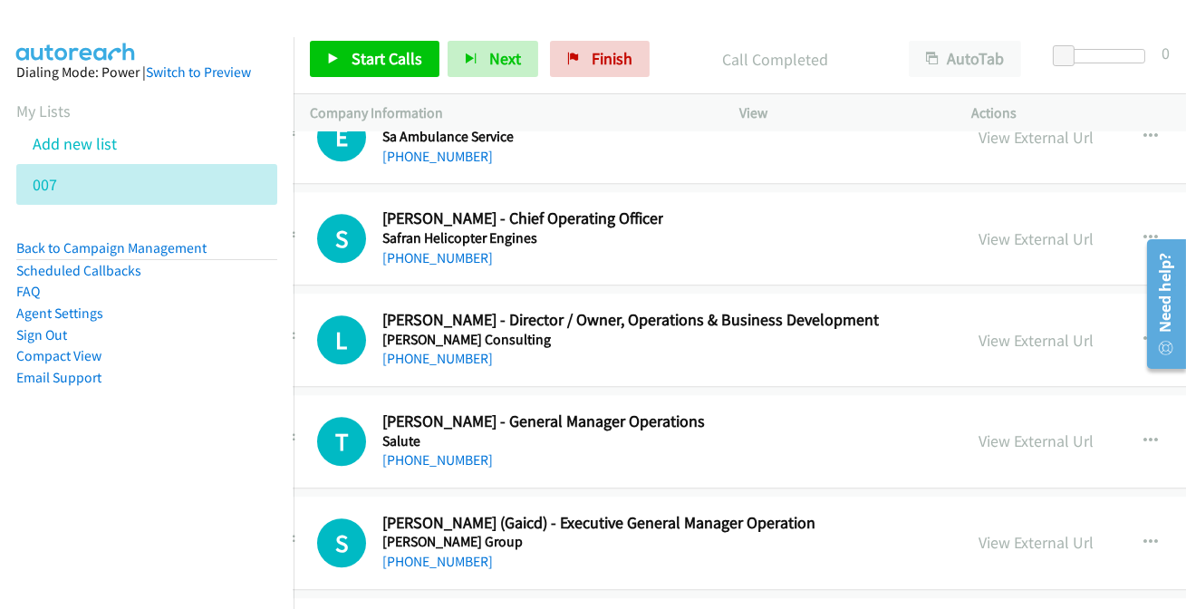
scroll to position [36177, 47]
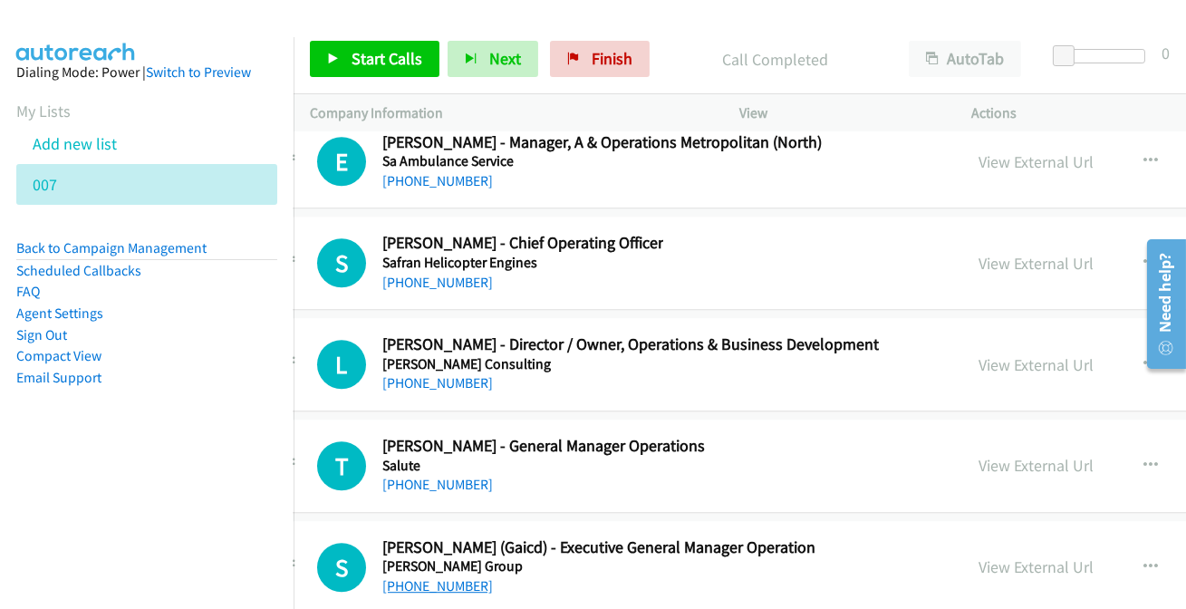
click at [415, 577] on link "[PHONE_NUMBER]" at bounding box center [437, 585] width 111 height 17
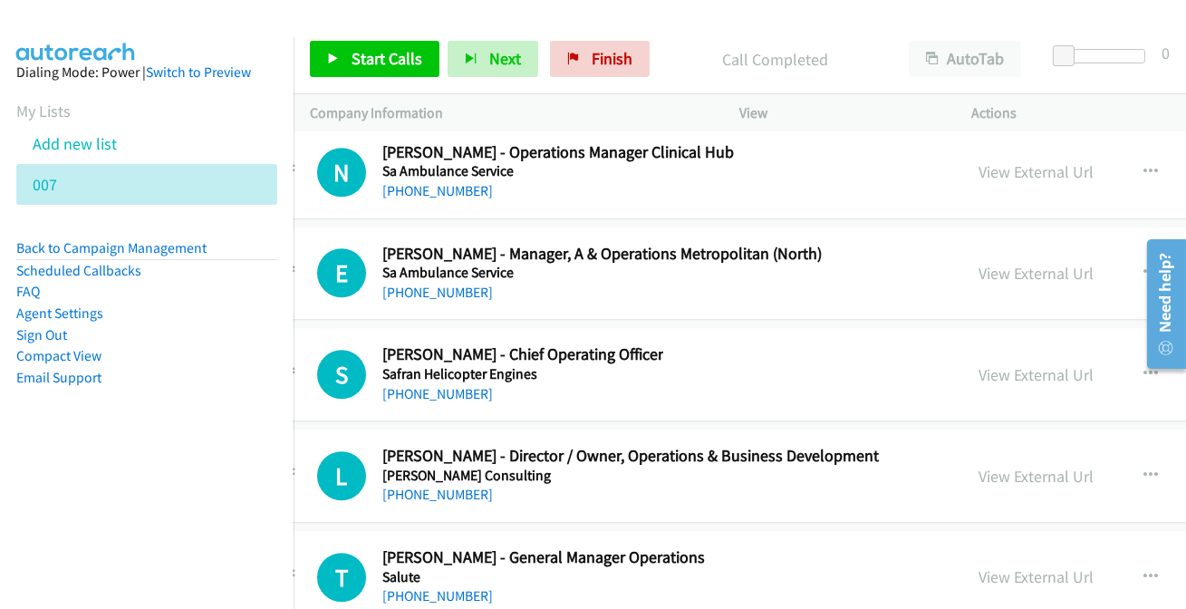
scroll to position [36095, 47]
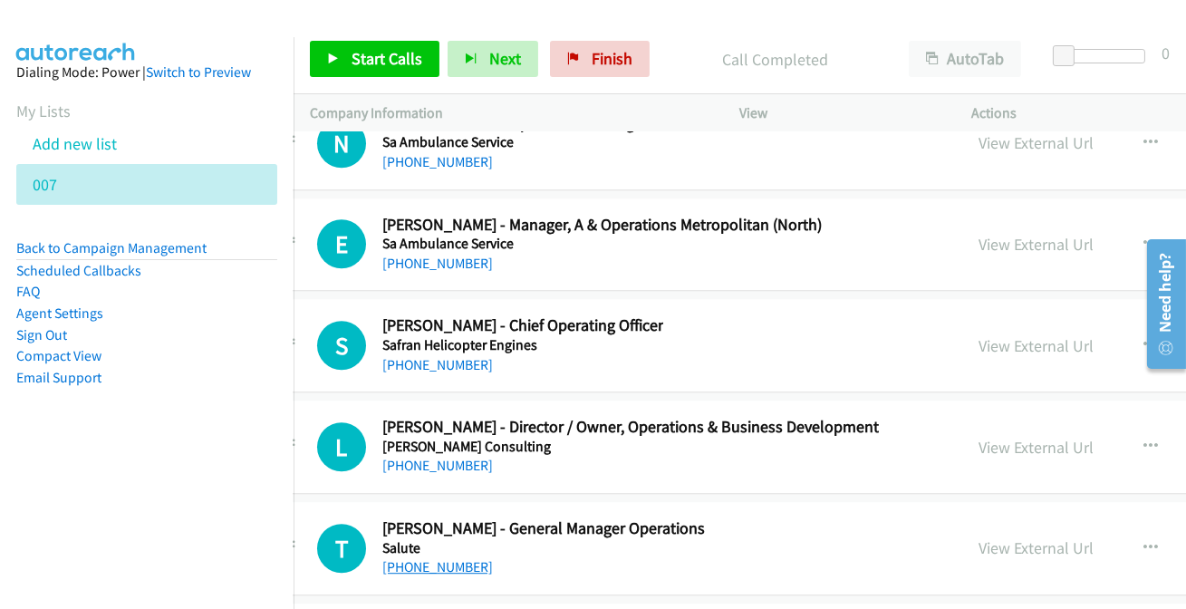
click at [437, 558] on link "[PHONE_NUMBER]" at bounding box center [437, 566] width 111 height 17
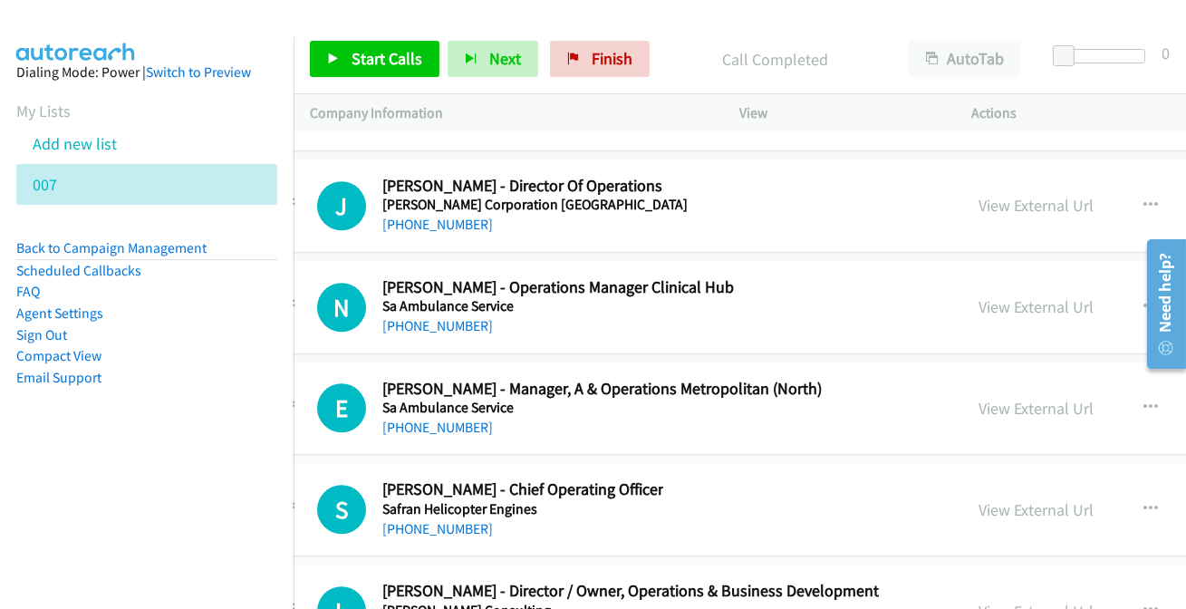
scroll to position [35930, 47]
click at [443, 216] on link "[PHONE_NUMBER]" at bounding box center [437, 224] width 111 height 17
click at [434, 521] on link "[PHONE_NUMBER]" at bounding box center [437, 529] width 111 height 17
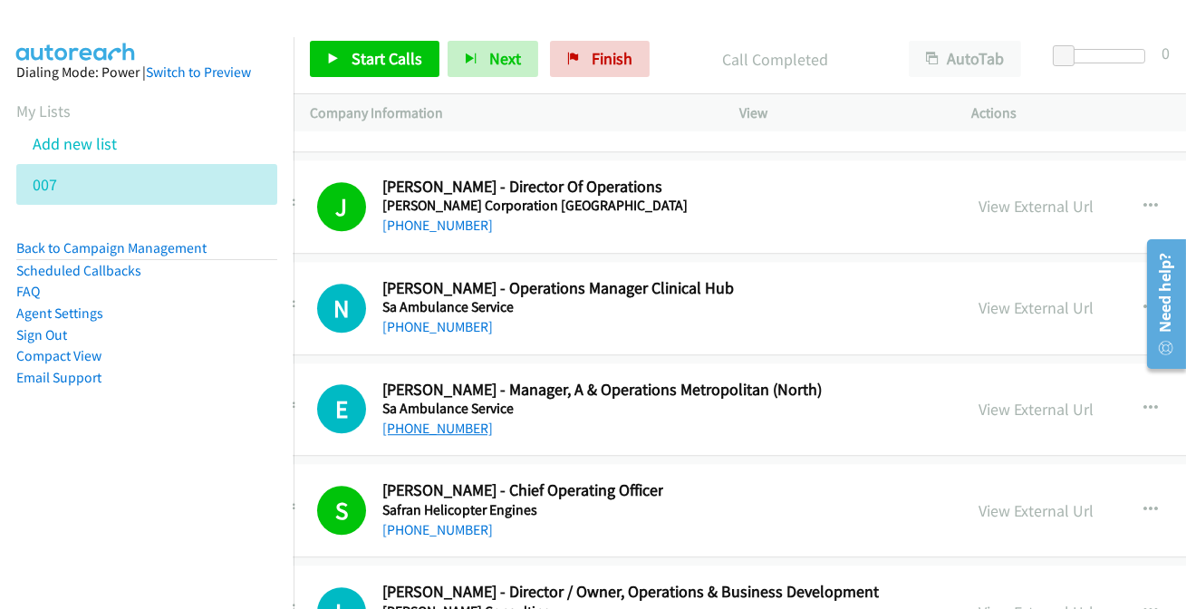
click at [434, 419] on link "[PHONE_NUMBER]" at bounding box center [437, 427] width 111 height 17
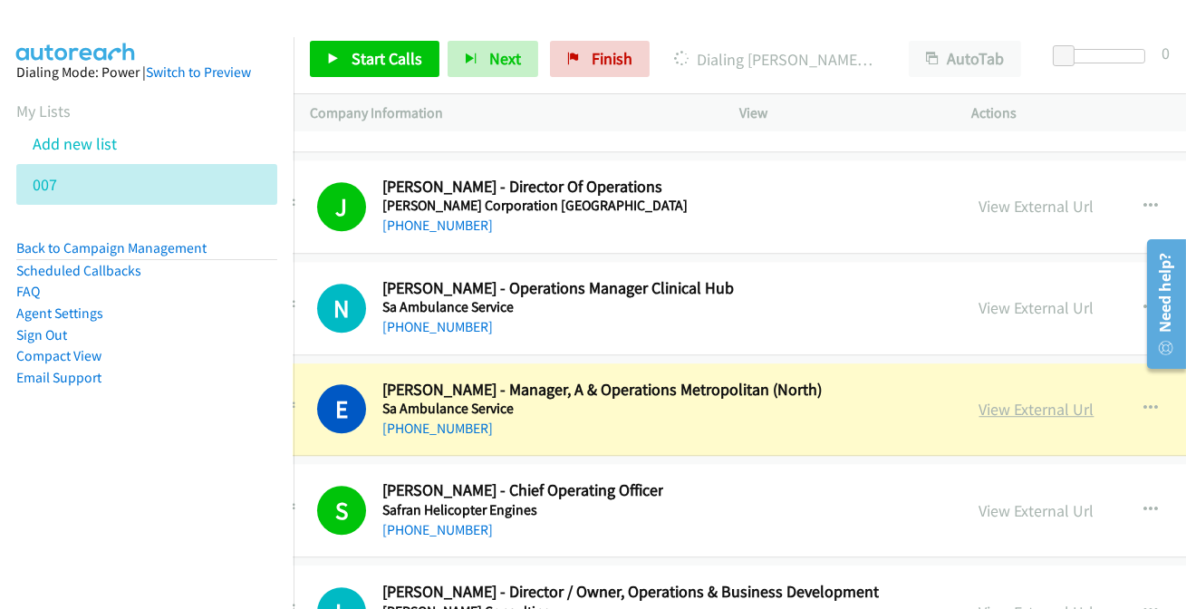
click at [1031, 399] on link "View External Url" at bounding box center [1036, 409] width 115 height 21
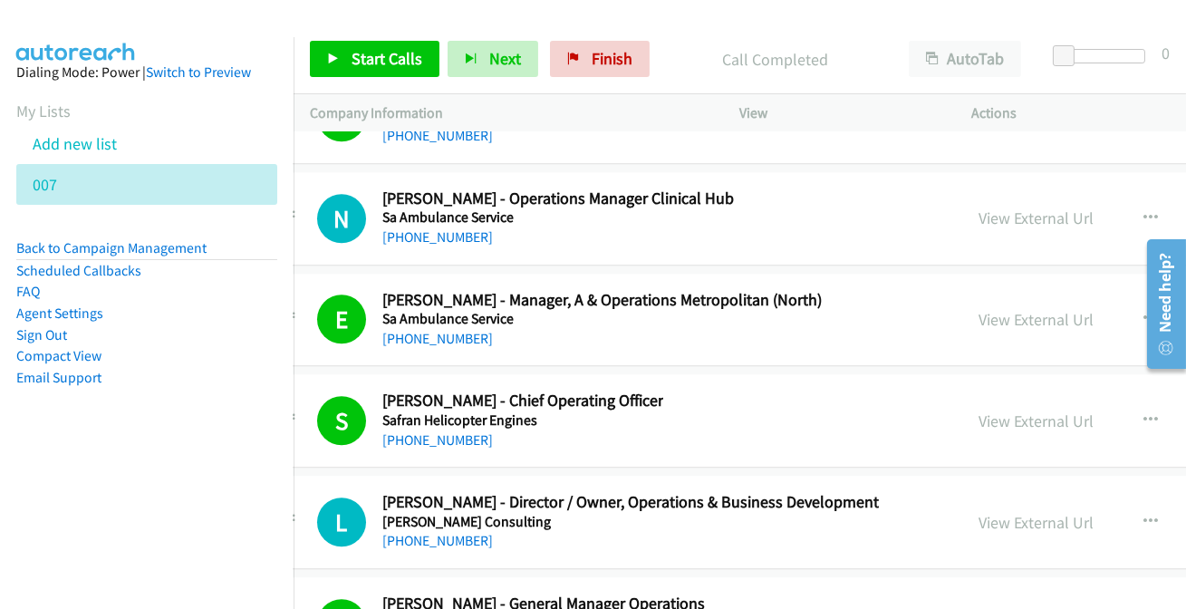
scroll to position [36095, 47]
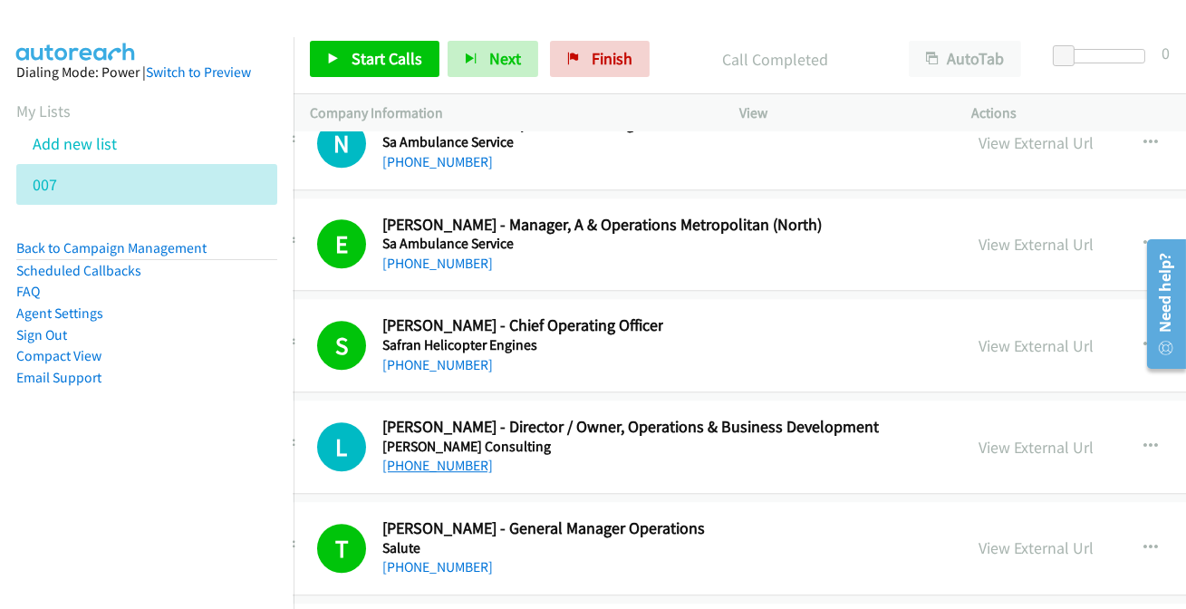
click at [424, 457] on link "[PHONE_NUMBER]" at bounding box center [437, 465] width 111 height 17
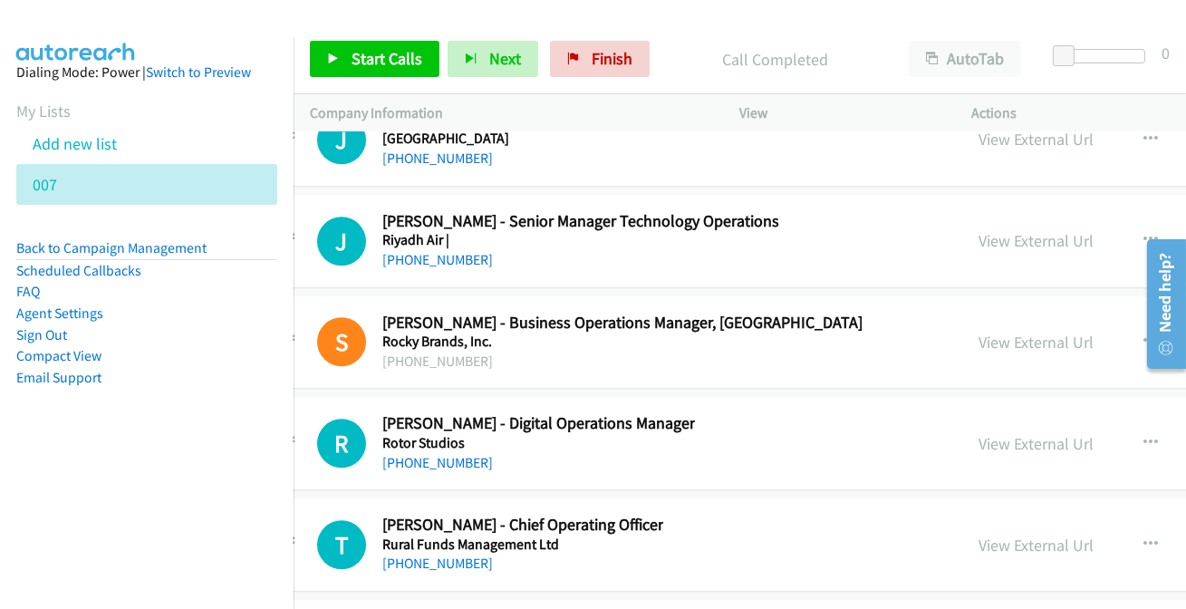
scroll to position [35518, 47]
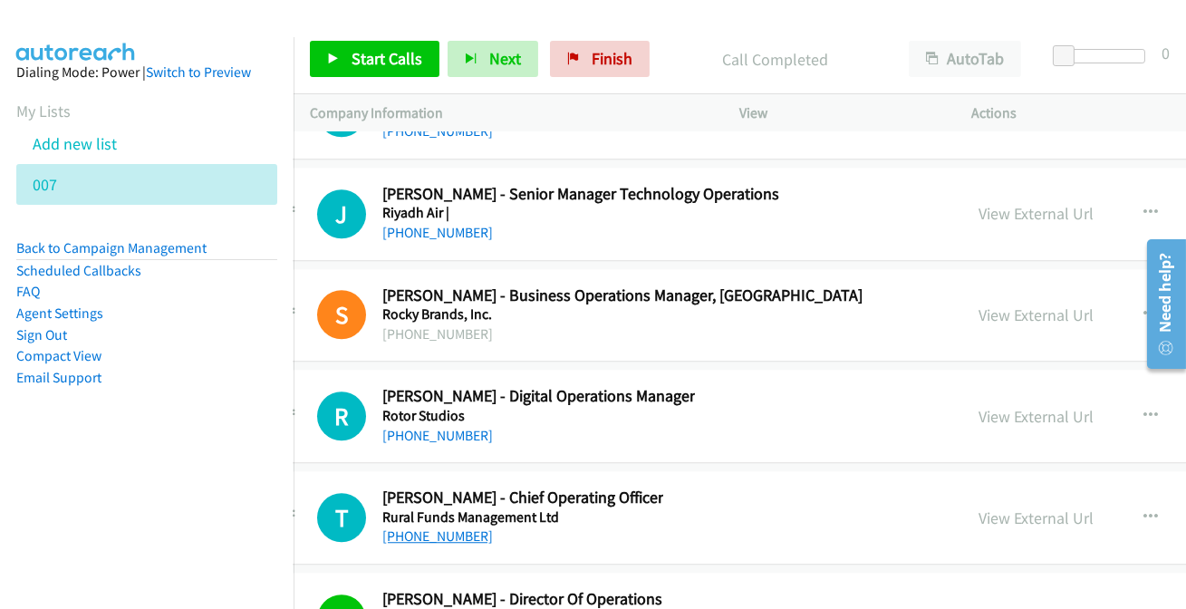
click at [428, 527] on link "[PHONE_NUMBER]" at bounding box center [437, 535] width 111 height 17
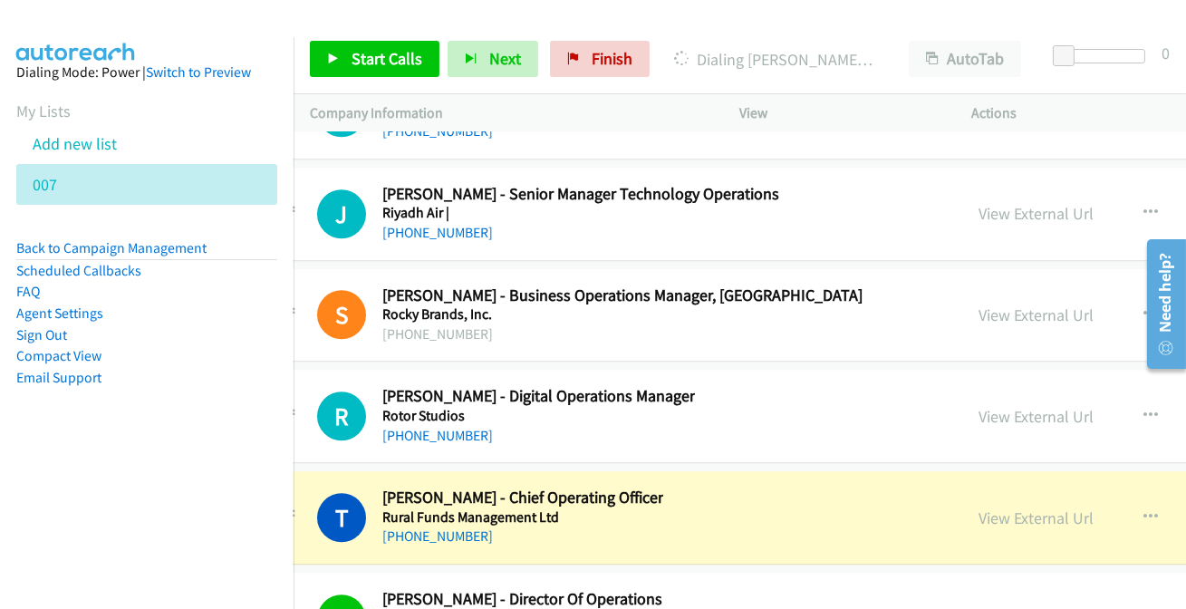
scroll to position [35435, 47]
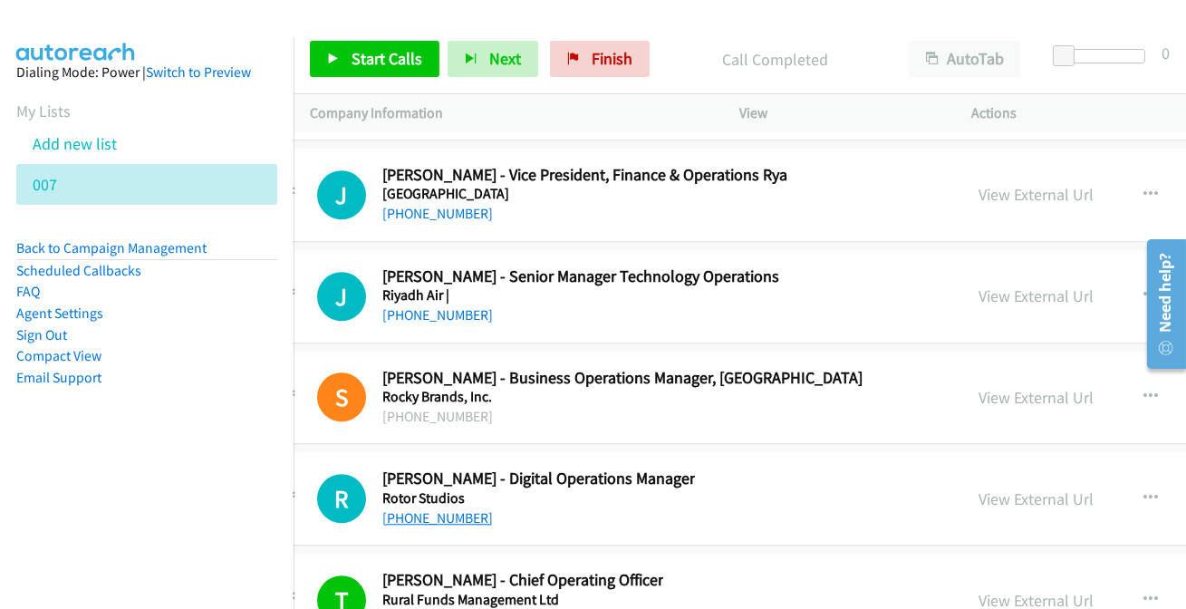
click at [447, 509] on link "[PHONE_NUMBER]" at bounding box center [437, 517] width 111 height 17
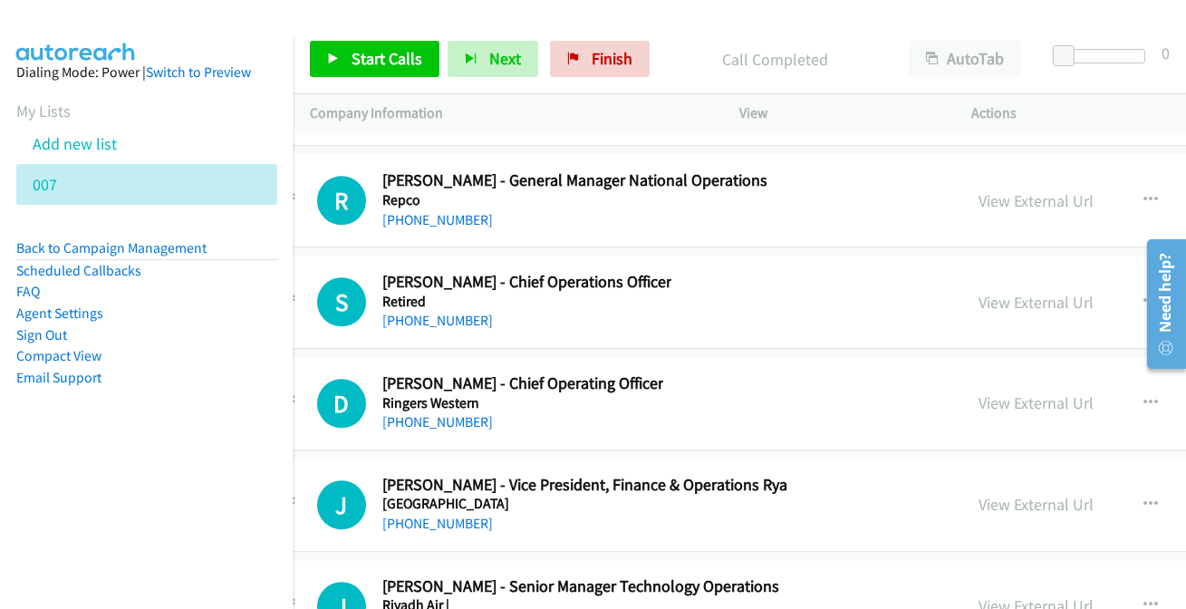
scroll to position [35107, 47]
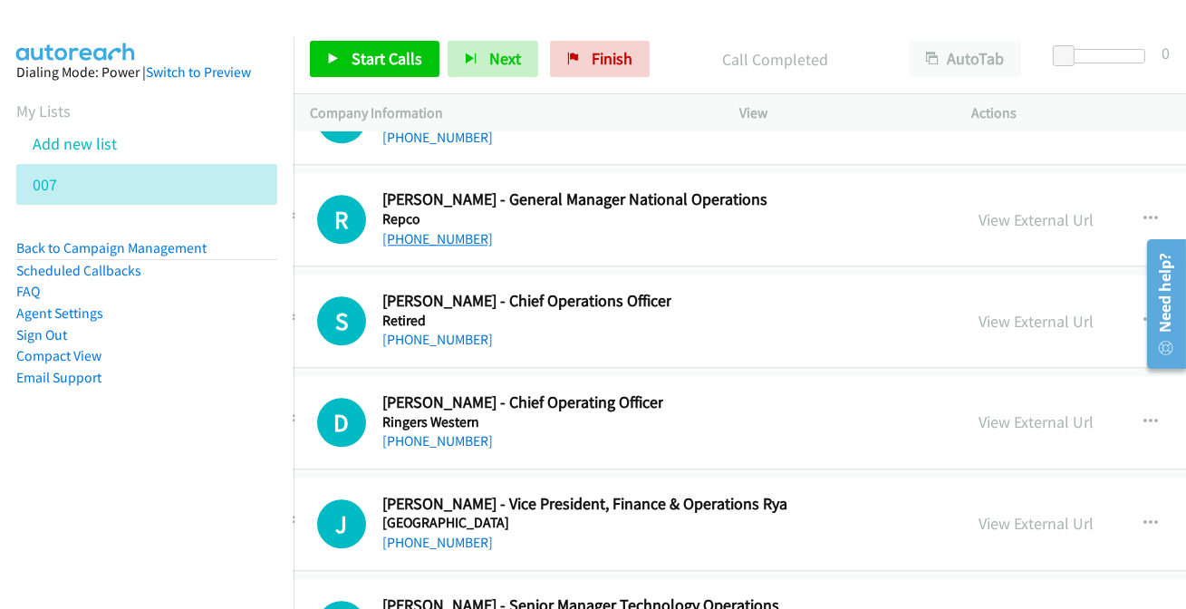
click at [434, 230] on link "[PHONE_NUMBER]" at bounding box center [437, 238] width 111 height 17
click at [447, 331] on link "[PHONE_NUMBER]" at bounding box center [437, 339] width 111 height 17
click at [465, 432] on link "[PHONE_NUMBER]" at bounding box center [437, 440] width 111 height 17
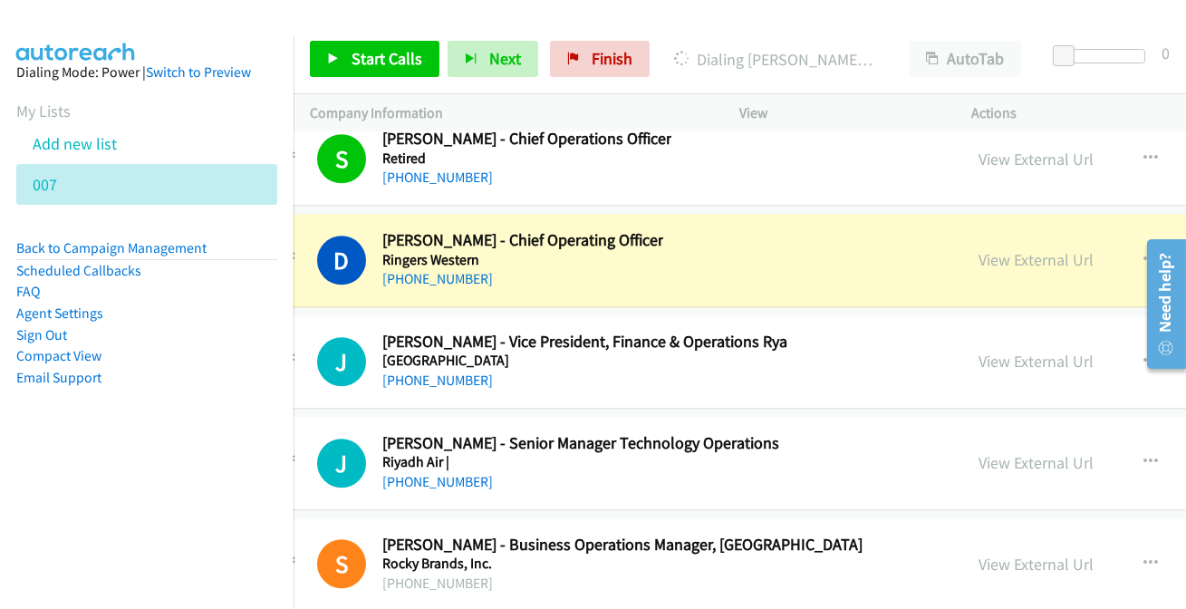
scroll to position [35271, 47]
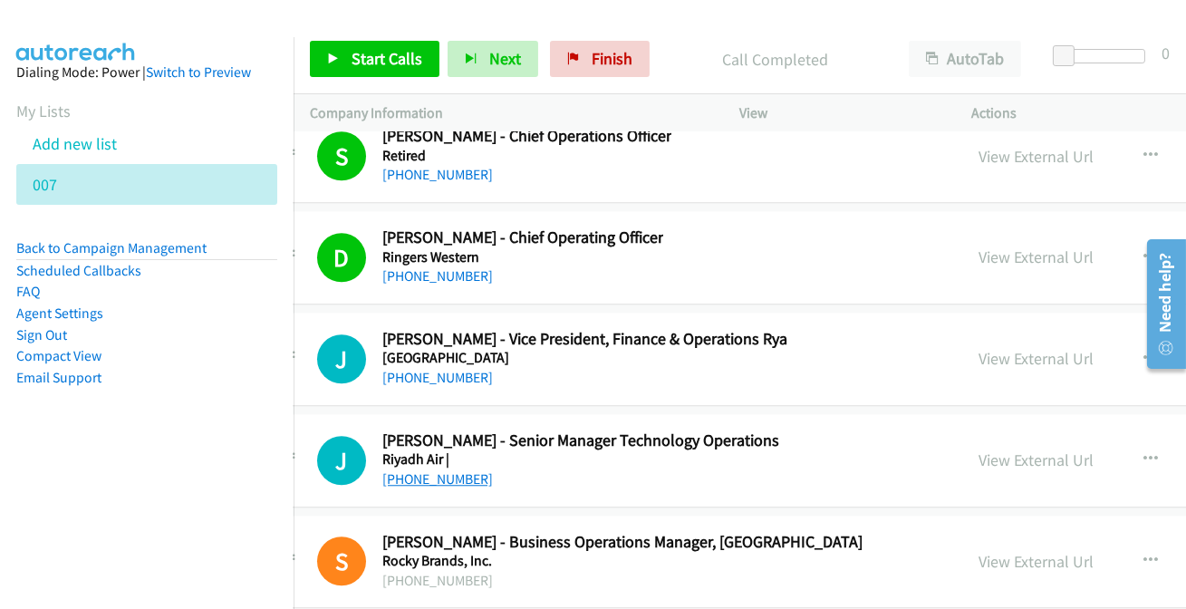
click at [431, 470] on link "[PHONE_NUMBER]" at bounding box center [437, 478] width 111 height 17
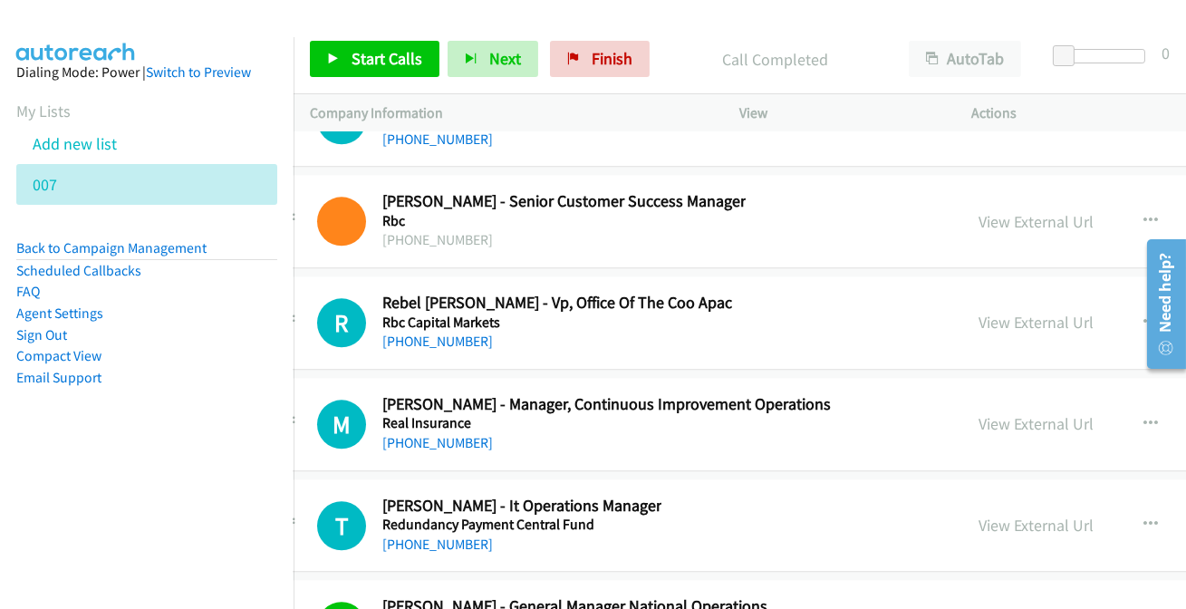
scroll to position [34694, 47]
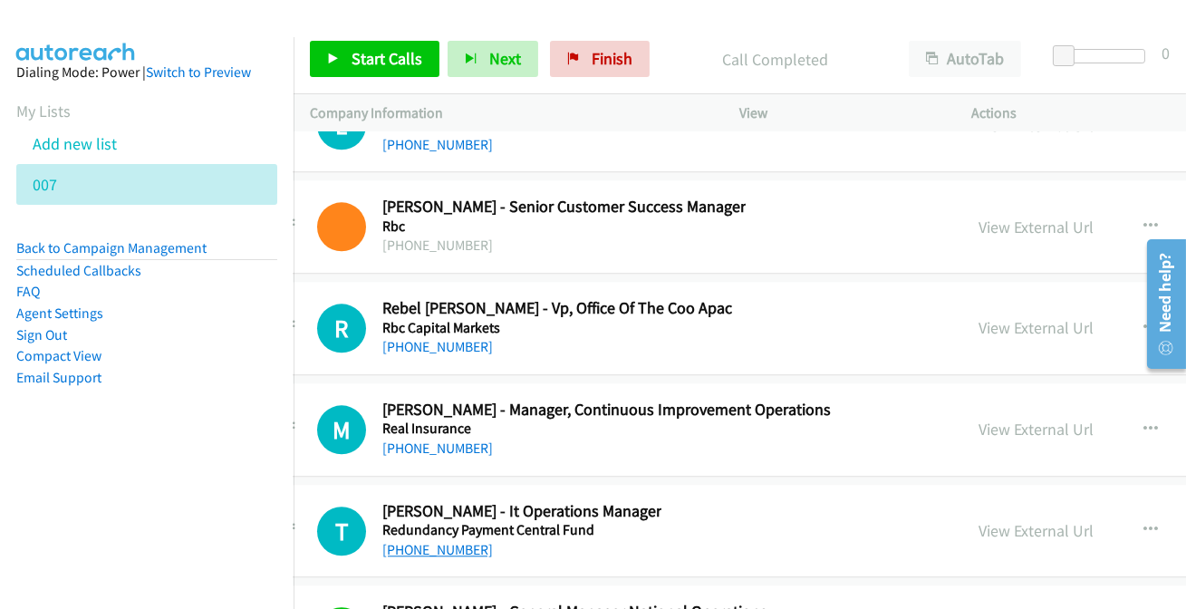
click at [434, 541] on link "[PHONE_NUMBER]" at bounding box center [437, 549] width 111 height 17
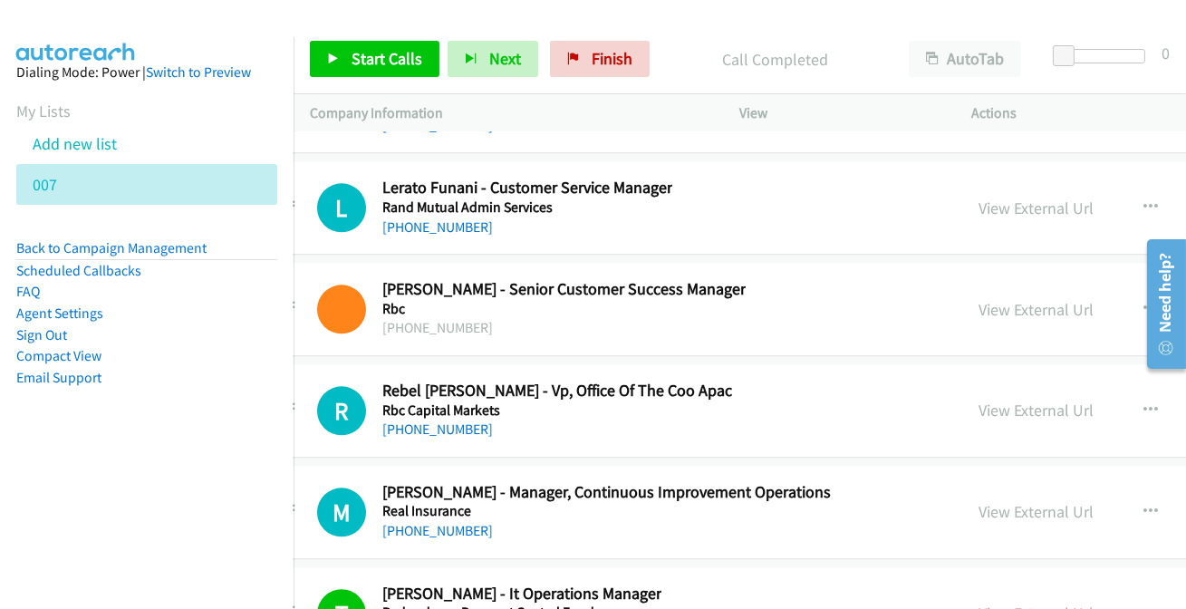
scroll to position [34530, 47]
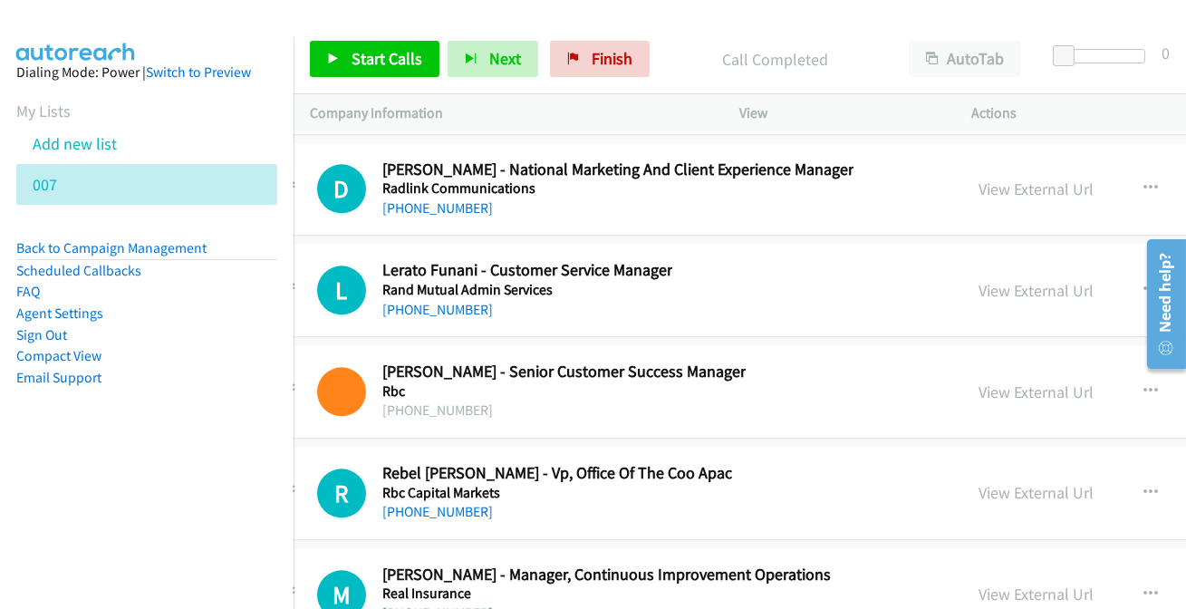
click at [422, 604] on link "[PHONE_NUMBER]" at bounding box center [437, 612] width 111 height 17
click at [450, 503] on link "[PHONE_NUMBER]" at bounding box center [437, 511] width 111 height 17
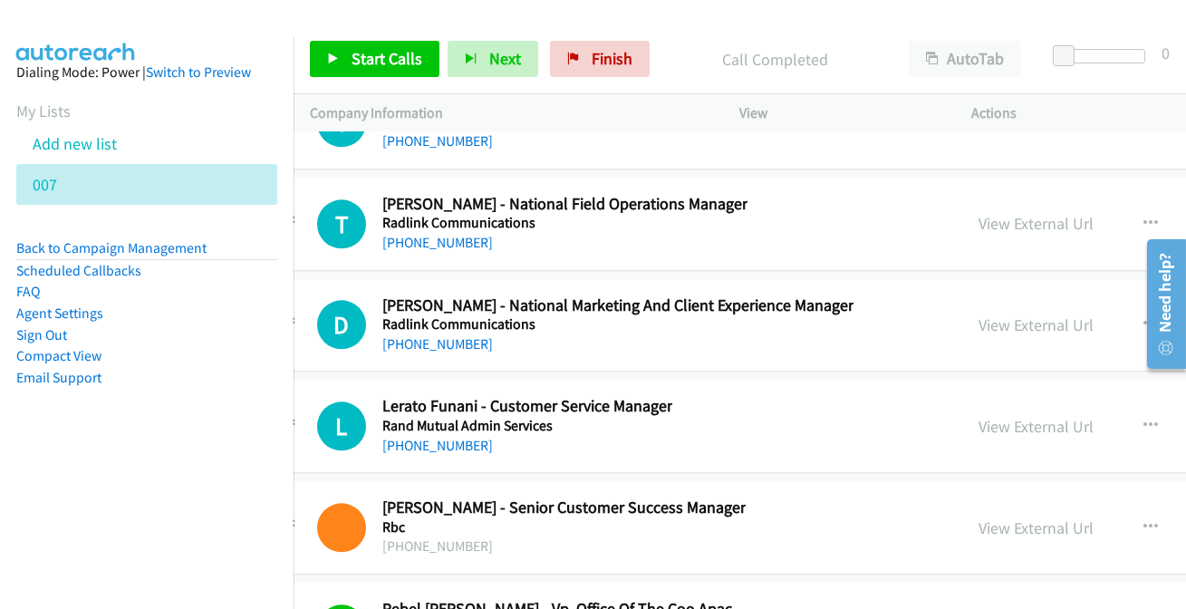
scroll to position [34366, 47]
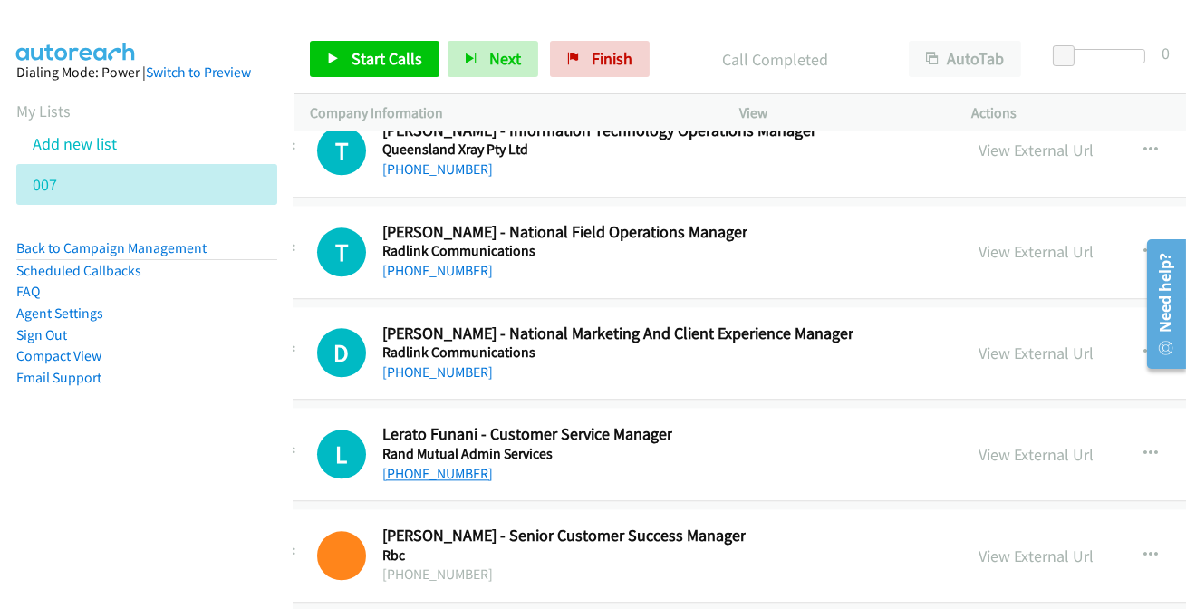
click at [444, 465] on link "[PHONE_NUMBER]" at bounding box center [437, 473] width 111 height 17
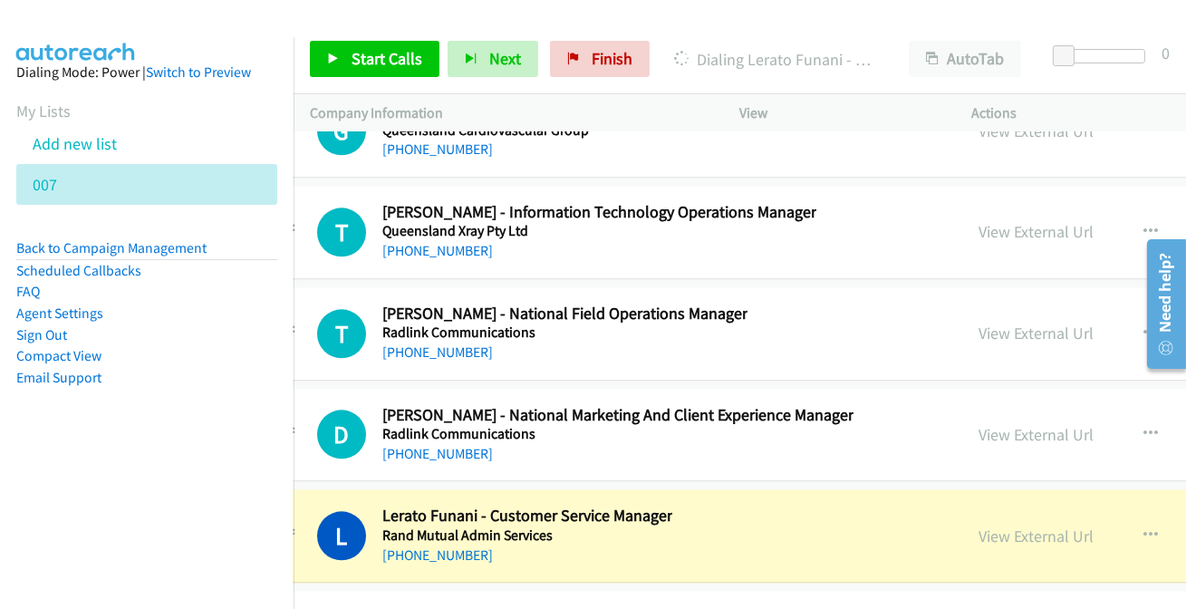
scroll to position [34283, 47]
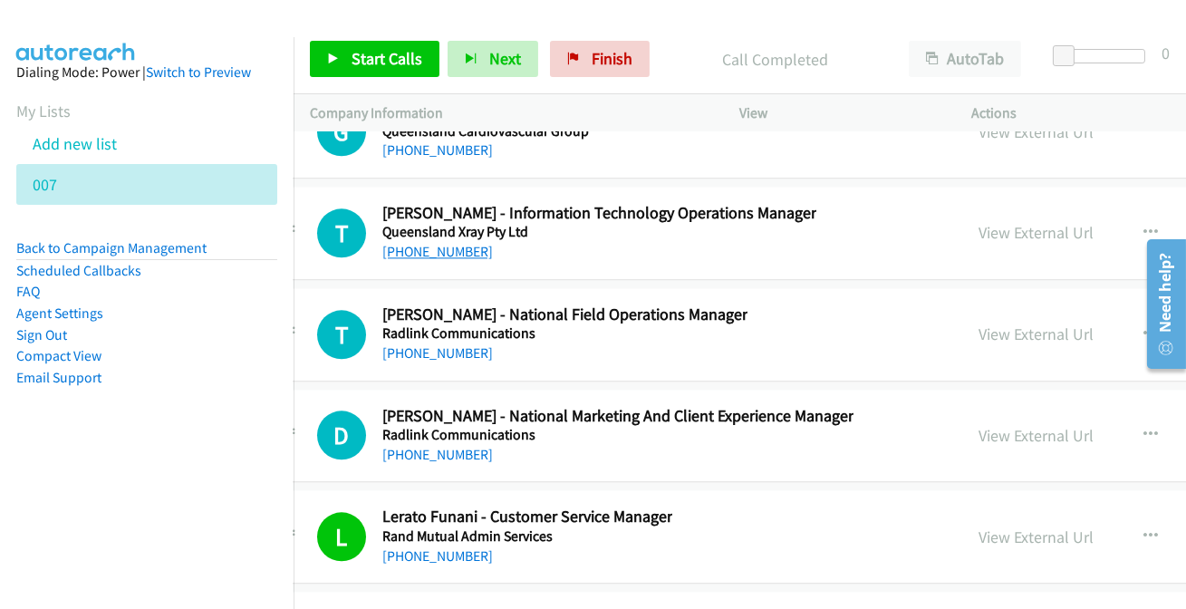
click at [416, 243] on link "[PHONE_NUMBER]" at bounding box center [437, 251] width 111 height 17
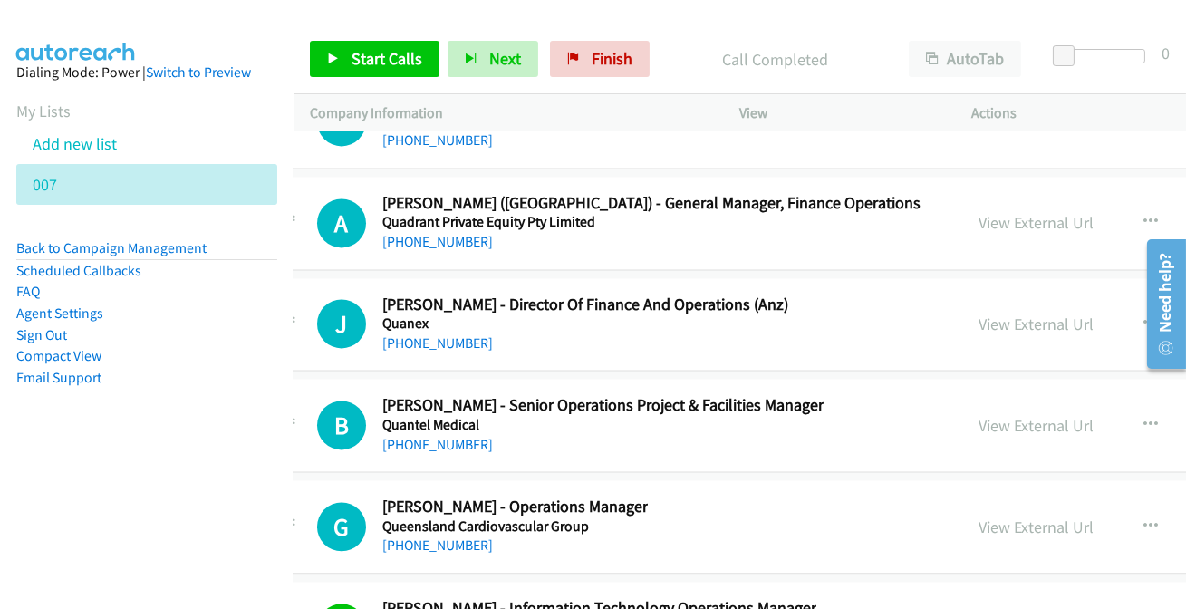
scroll to position [33871, 47]
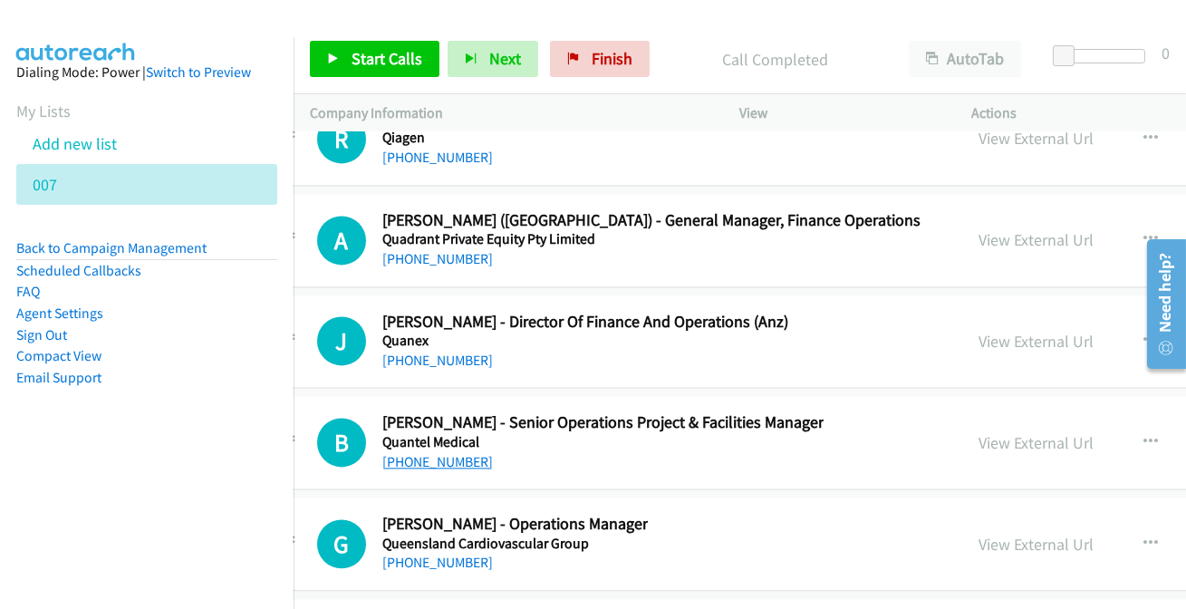
click at [437, 453] on link "[PHONE_NUMBER]" at bounding box center [437, 461] width 111 height 17
click at [434, 553] on link "[PHONE_NUMBER]" at bounding box center [437, 561] width 111 height 17
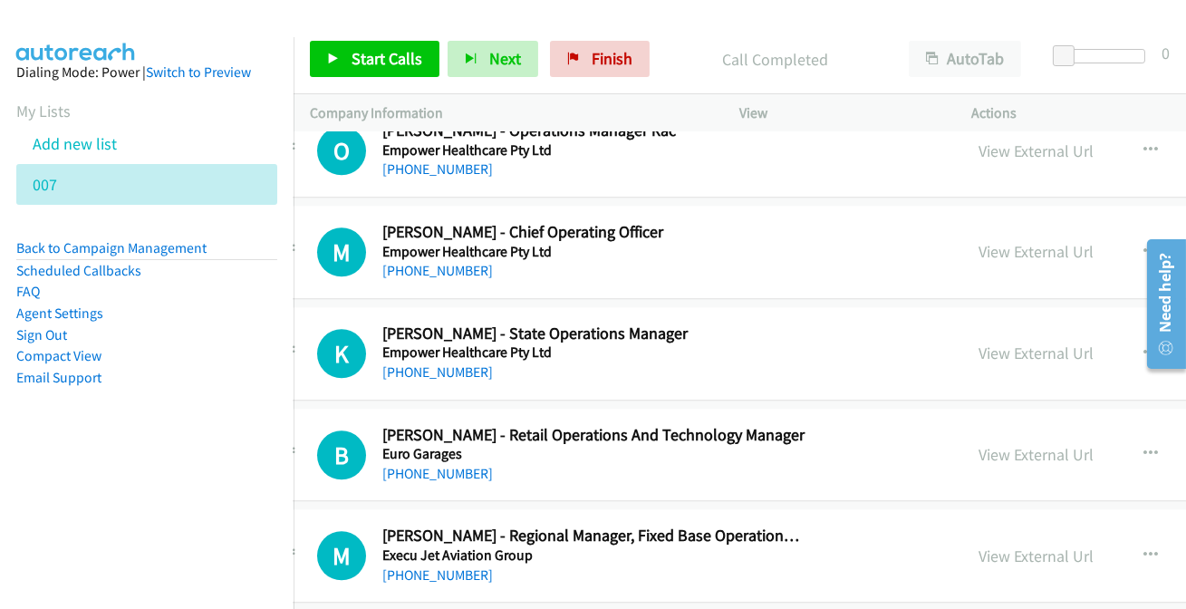
scroll to position [9137, 47]
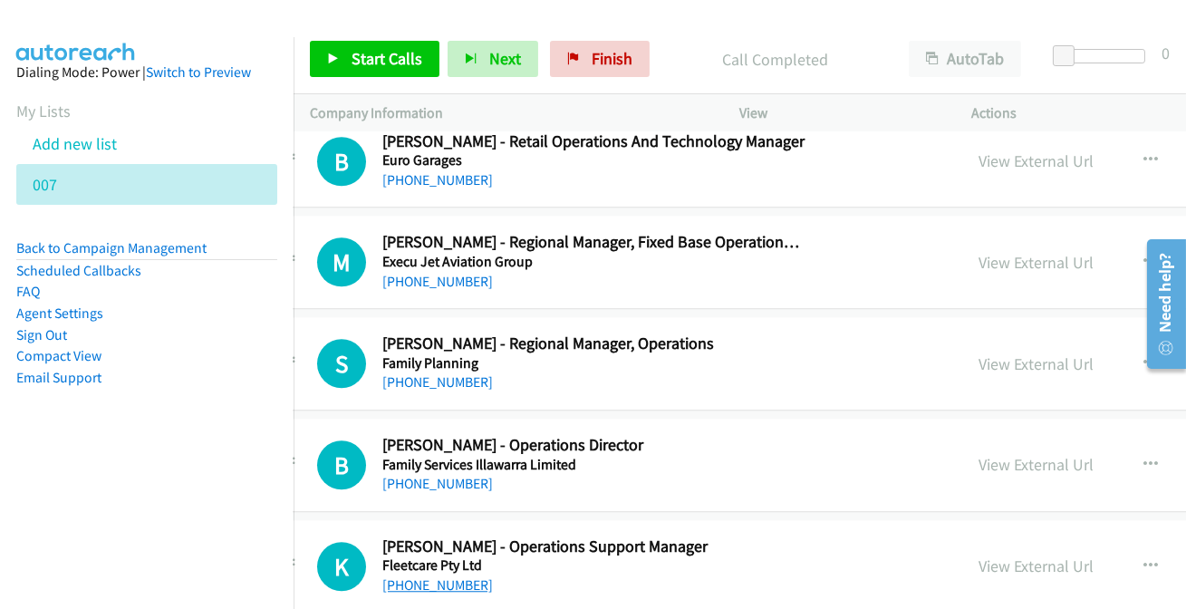
click at [460, 576] on link "[PHONE_NUMBER]" at bounding box center [437, 584] width 111 height 17
click at [421, 475] on link "[PHONE_NUMBER]" at bounding box center [437, 483] width 111 height 17
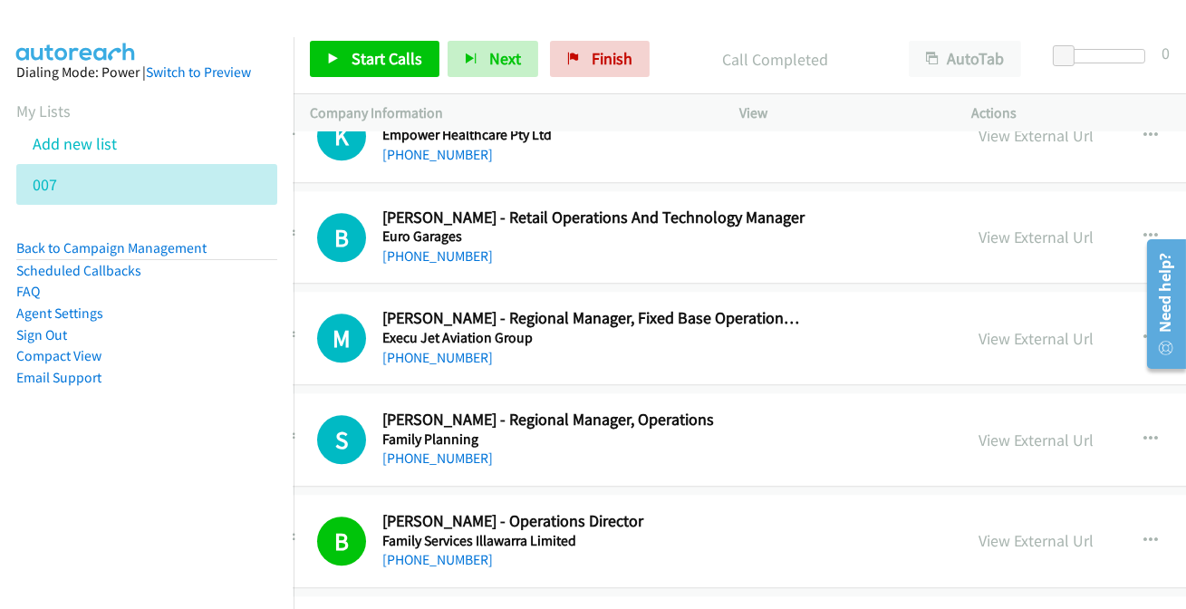
scroll to position [9054, 47]
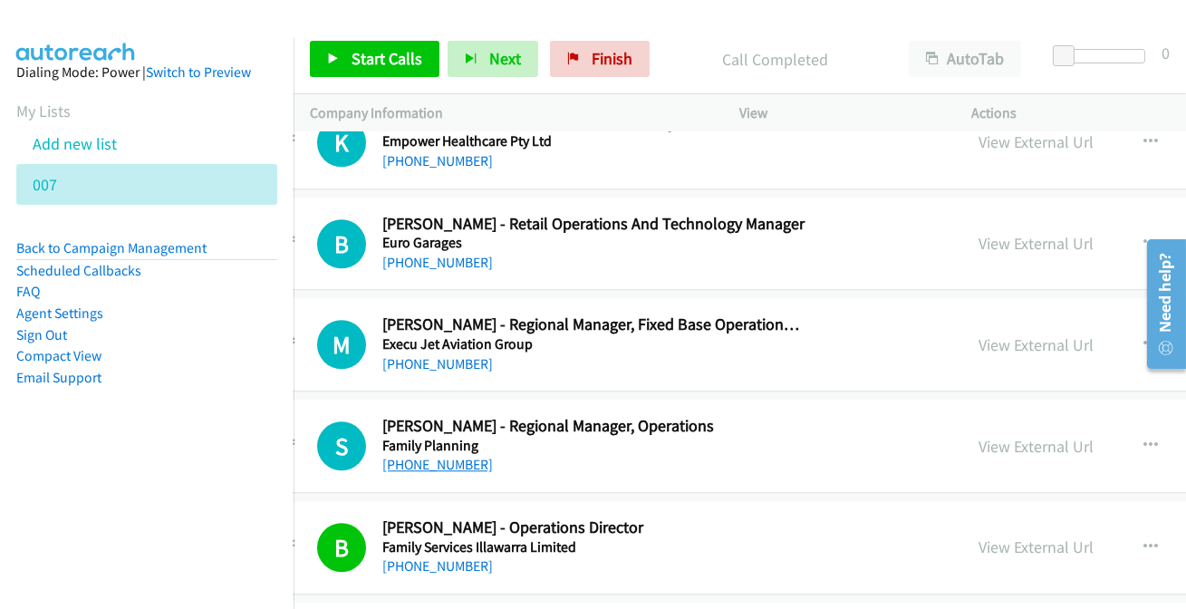
click at [413, 456] on link "[PHONE_NUMBER]" at bounding box center [437, 464] width 111 height 17
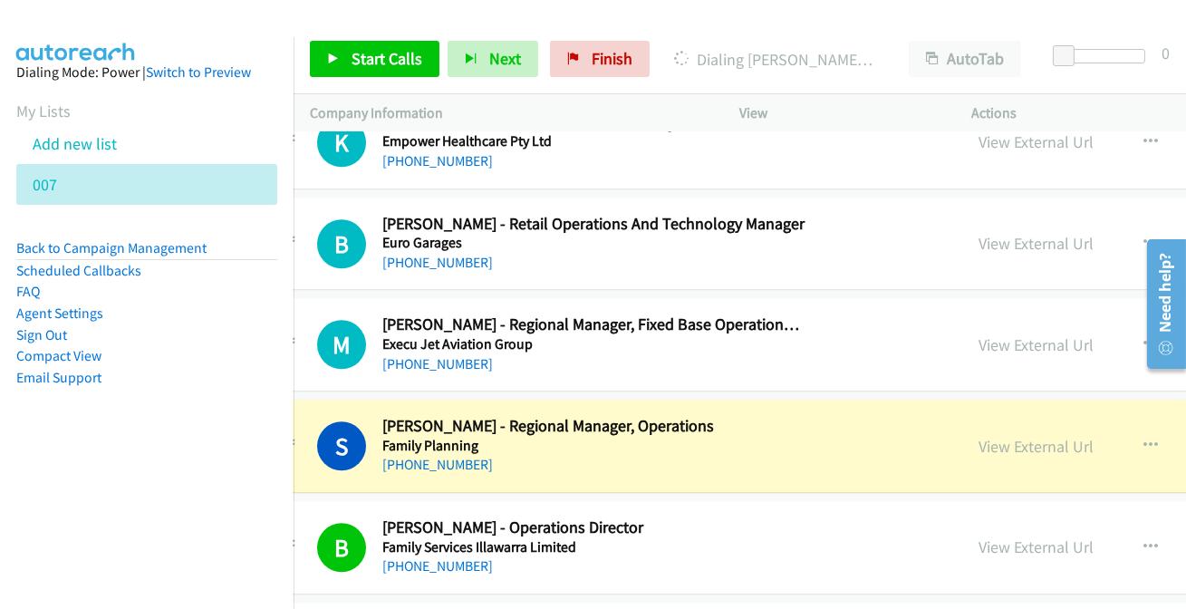
scroll to position [8972, 47]
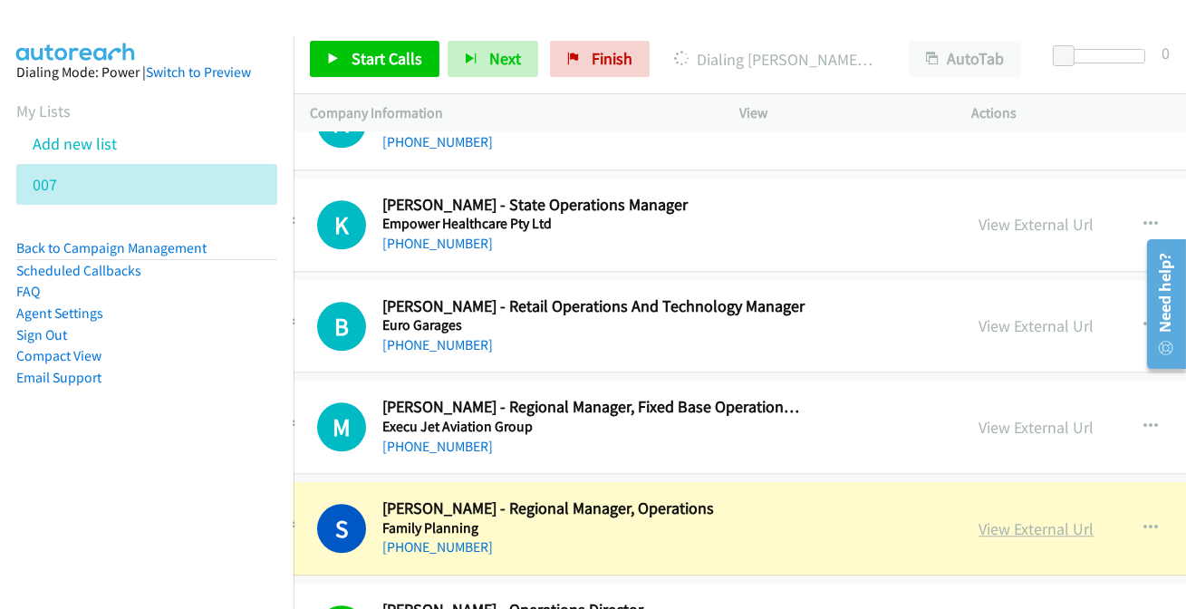
click at [1071, 521] on link "View External Url" at bounding box center [1036, 528] width 115 height 21
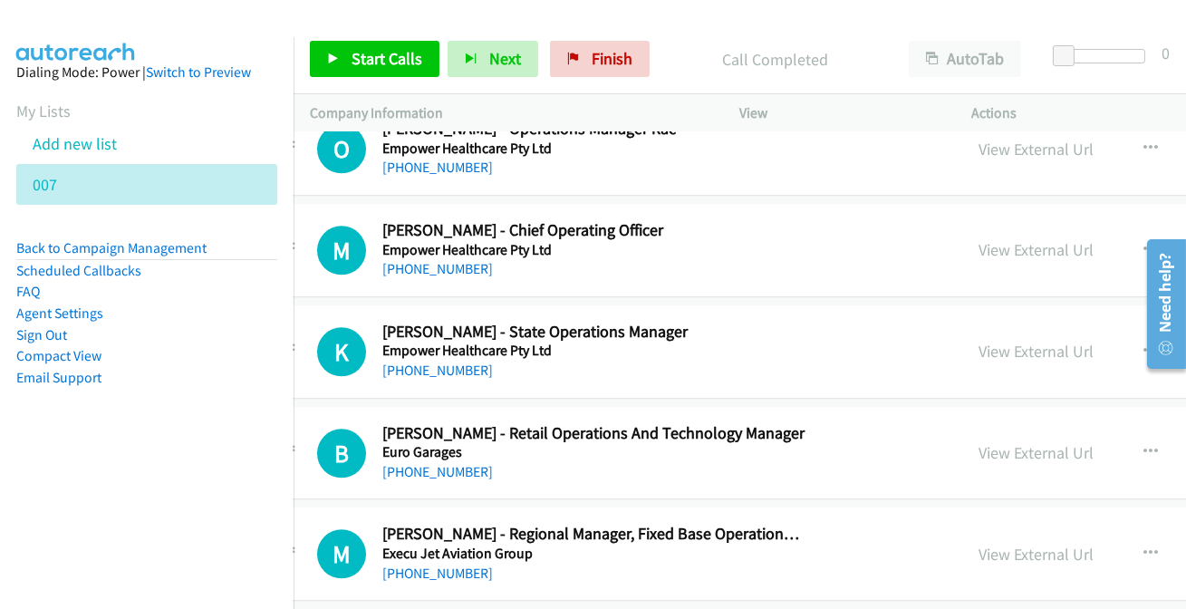
scroll to position [8807, 47]
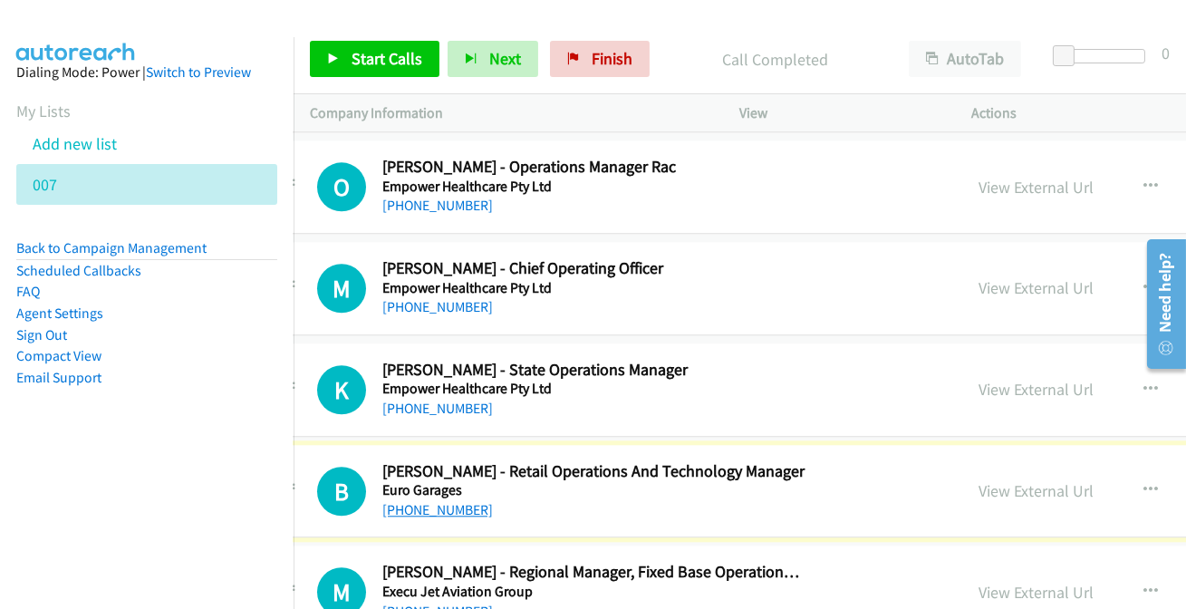
click at [438, 501] on link "[PHONE_NUMBER]" at bounding box center [437, 509] width 111 height 17
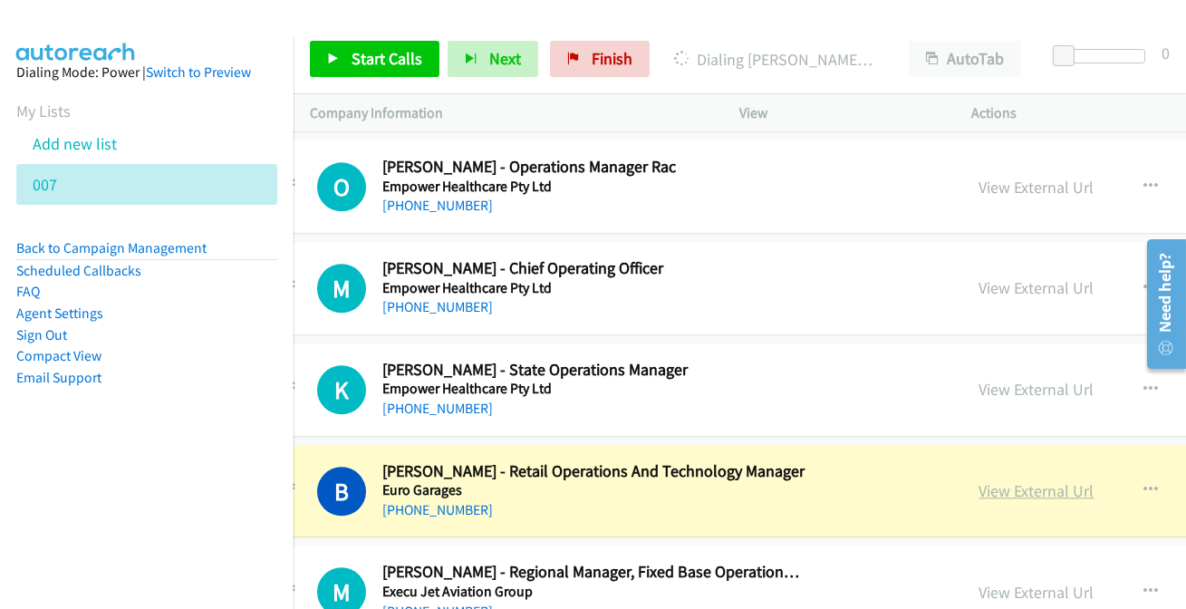
drag, startPoint x: 1035, startPoint y: 477, endPoint x: 1051, endPoint y: 473, distance: 16.1
click at [1041, 480] on link "View External Url" at bounding box center [1036, 490] width 115 height 21
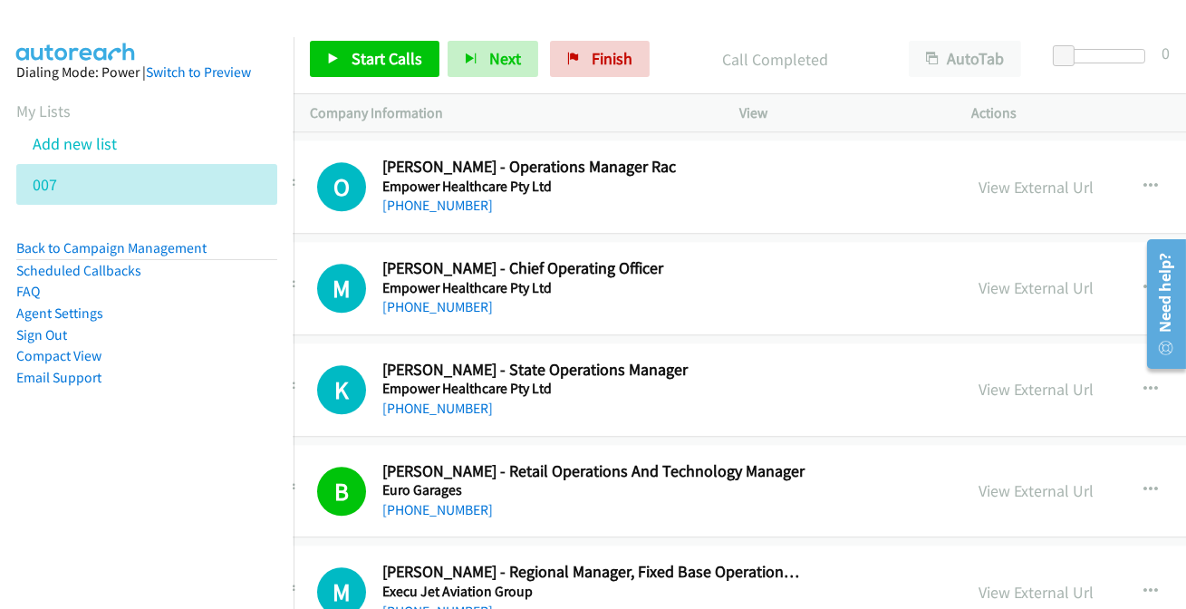
click at [440, 140] on div "O Callback Scheduled [PERSON_NAME] - Operations Manager Rac Empower Healthcare …" at bounding box center [930, 186] width 1334 height 93
click at [1161, 475] on button "button" at bounding box center [1151, 490] width 49 height 36
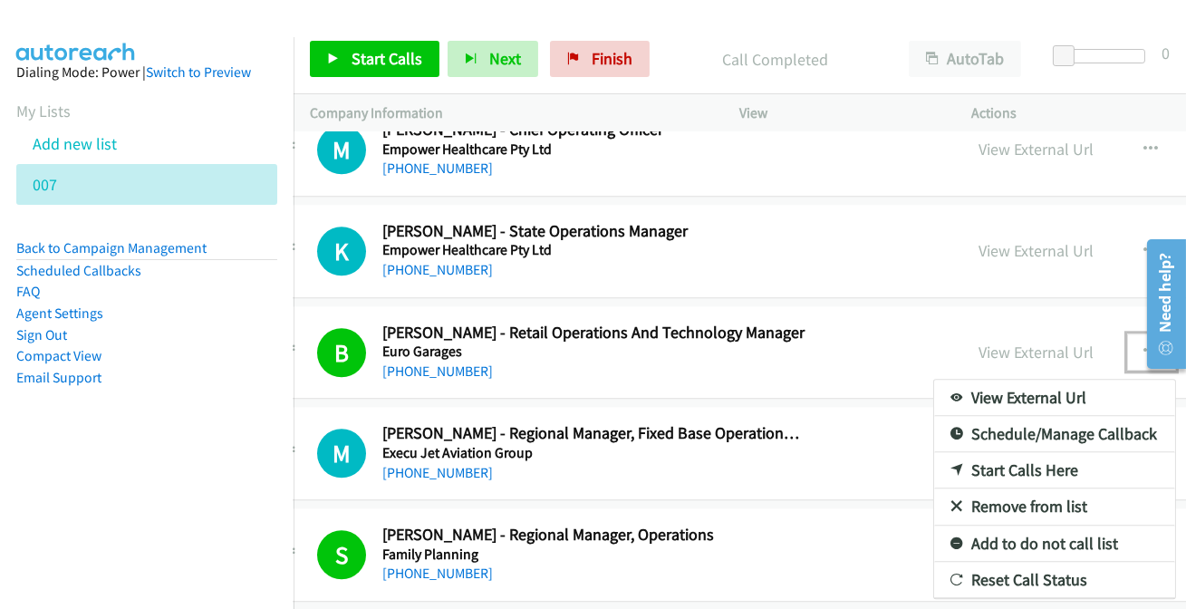
scroll to position [8972, 47]
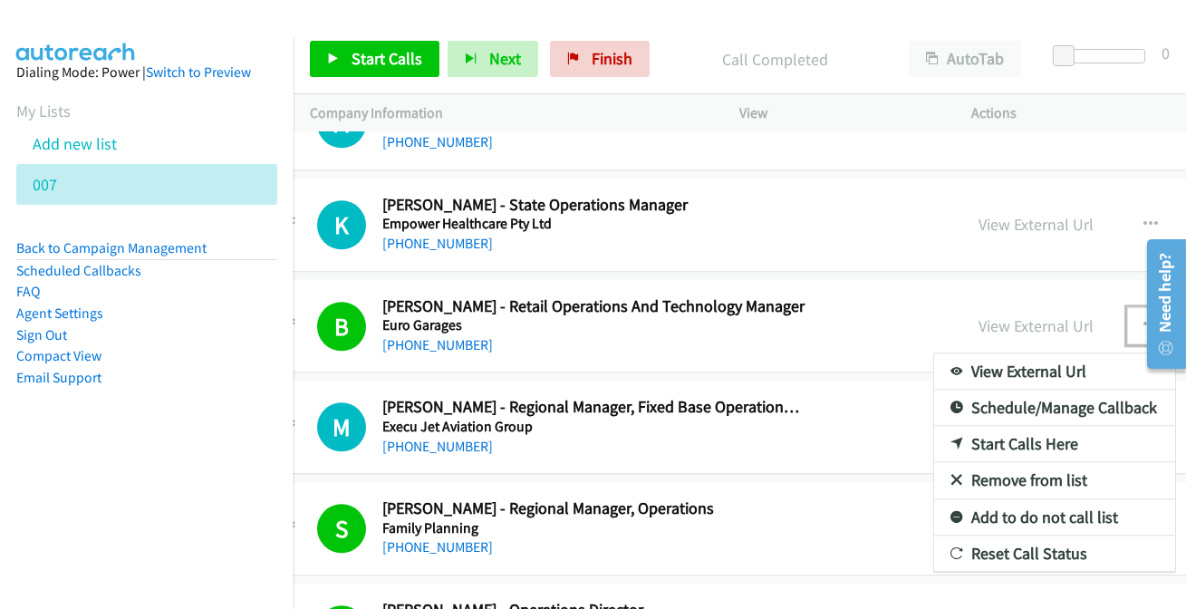
click at [1021, 499] on link "Add to do not call list" at bounding box center [1054, 517] width 241 height 36
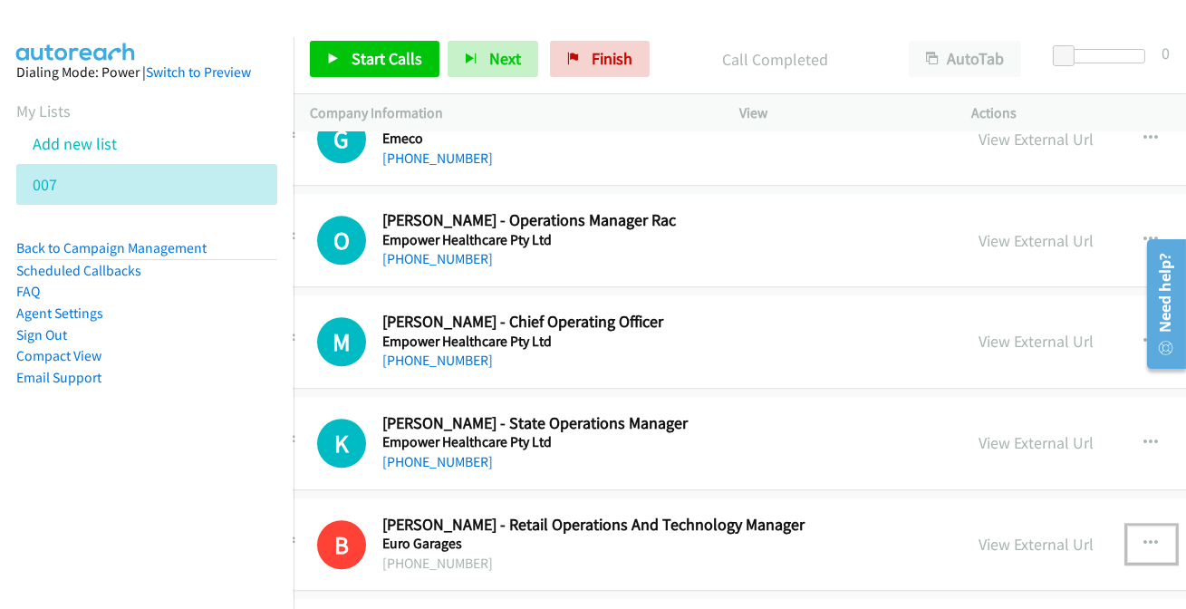
scroll to position [8725, 47]
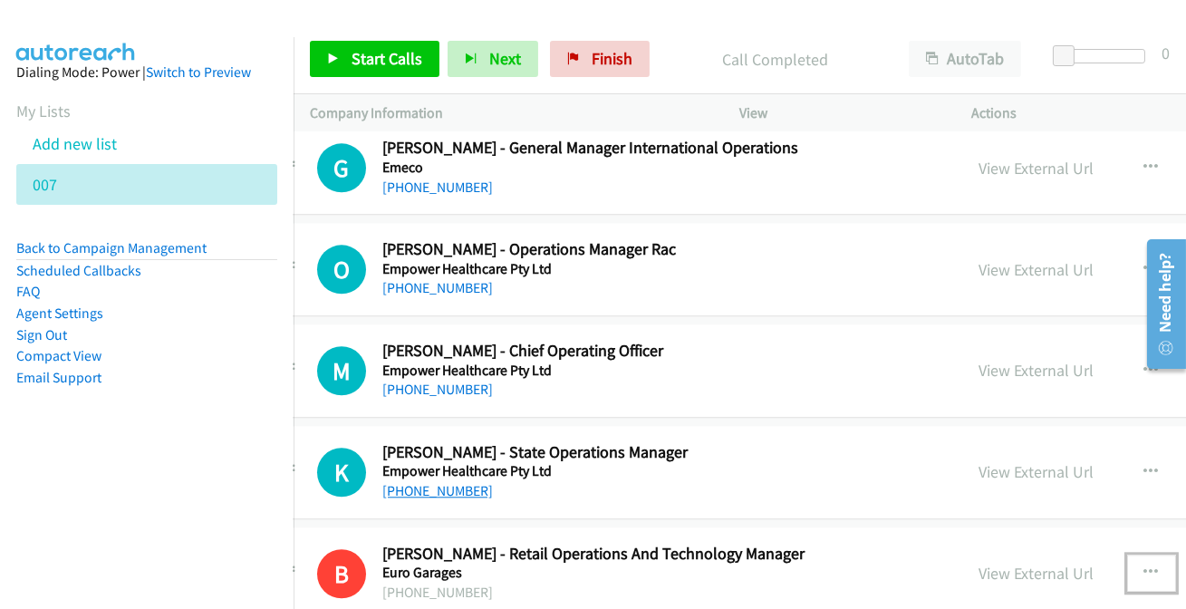
click at [427, 482] on link "[PHONE_NUMBER]" at bounding box center [437, 490] width 111 height 17
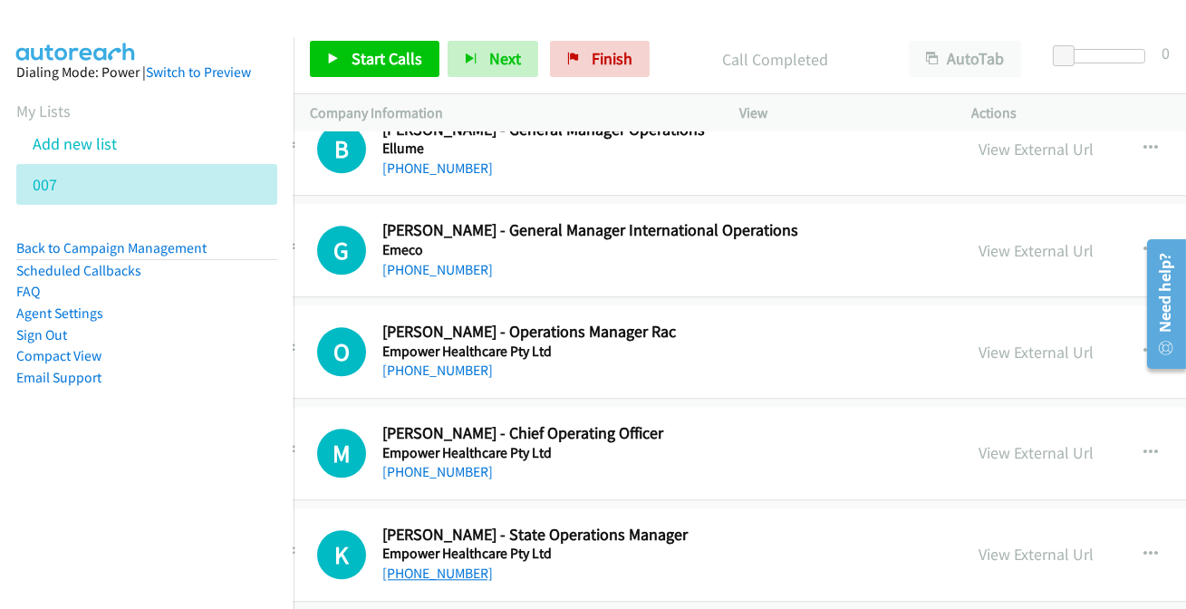
click at [404, 564] on link "[PHONE_NUMBER]" at bounding box center [437, 572] width 111 height 17
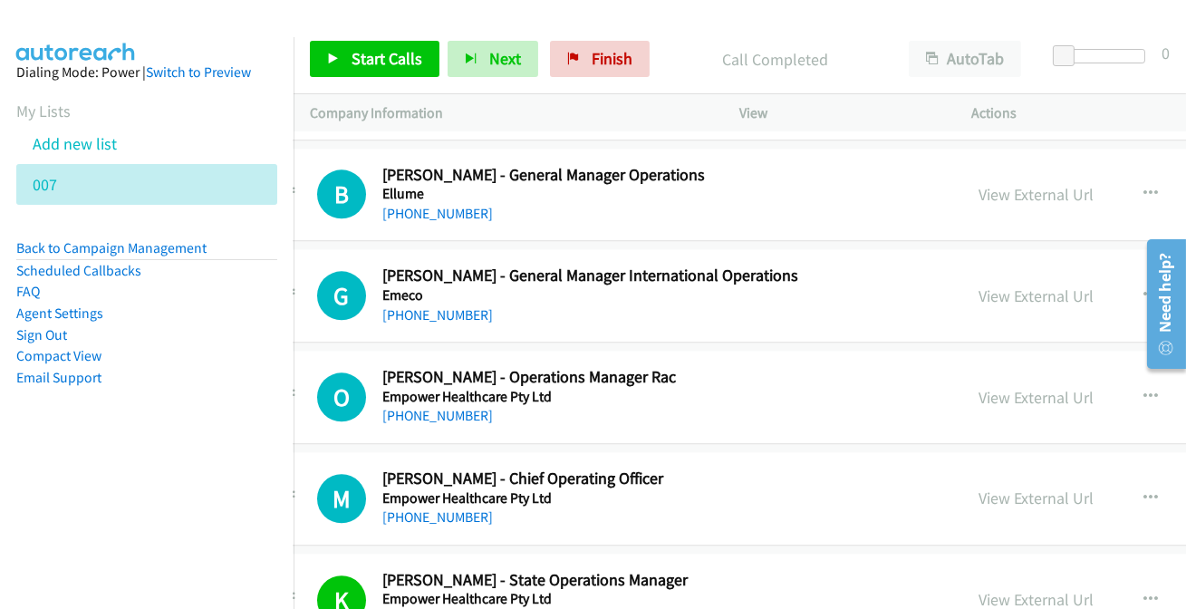
scroll to position [8560, 47]
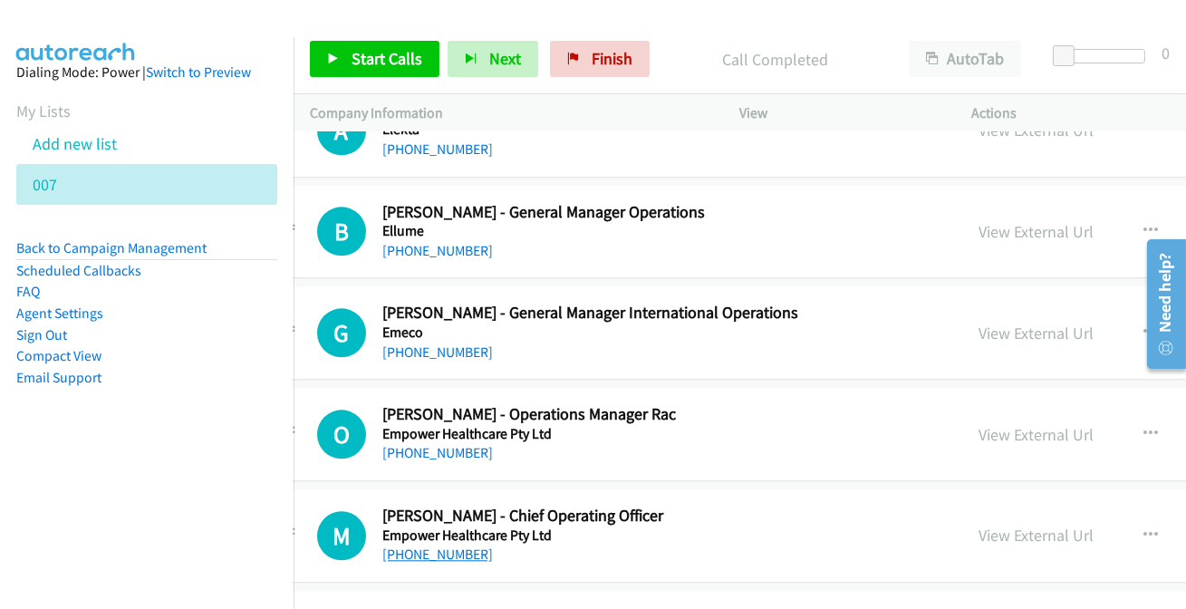
click at [458, 545] on link "[PHONE_NUMBER]" at bounding box center [437, 553] width 111 height 17
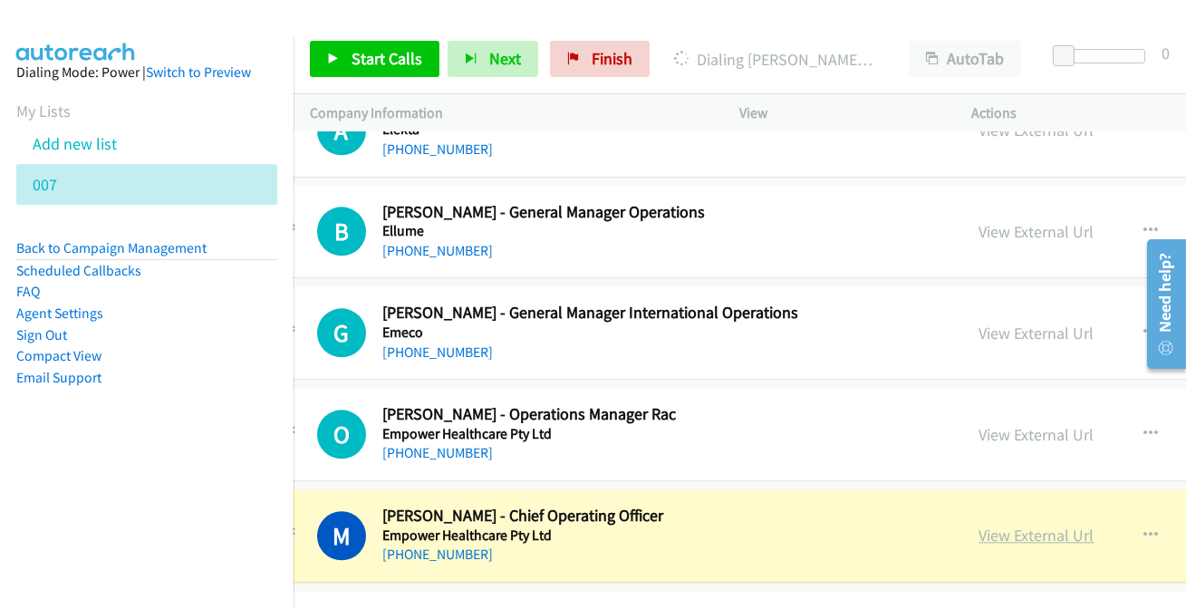
click at [1050, 524] on link "View External Url" at bounding box center [1036, 534] width 115 height 21
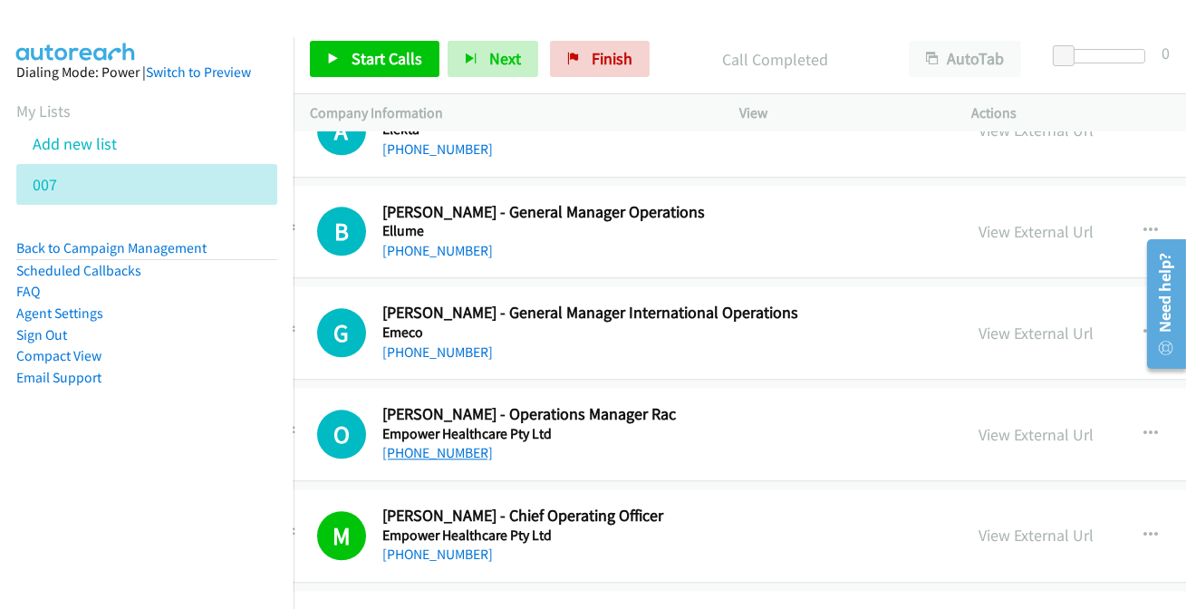
click at [435, 446] on link "[PHONE_NUMBER]" at bounding box center [437, 452] width 111 height 17
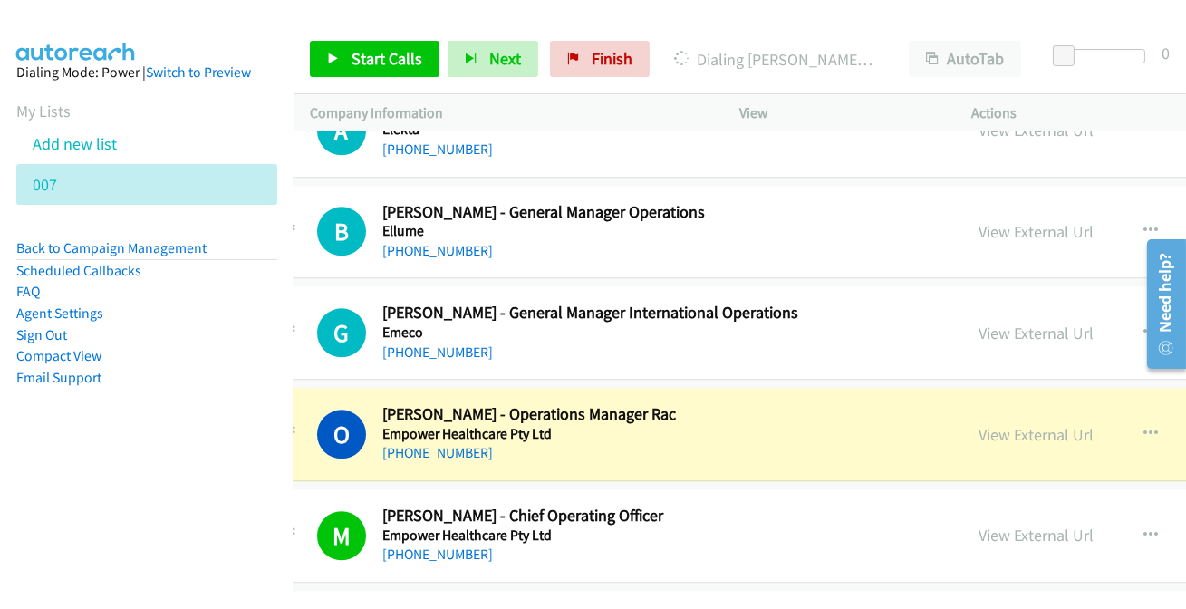
scroll to position [8478, 47]
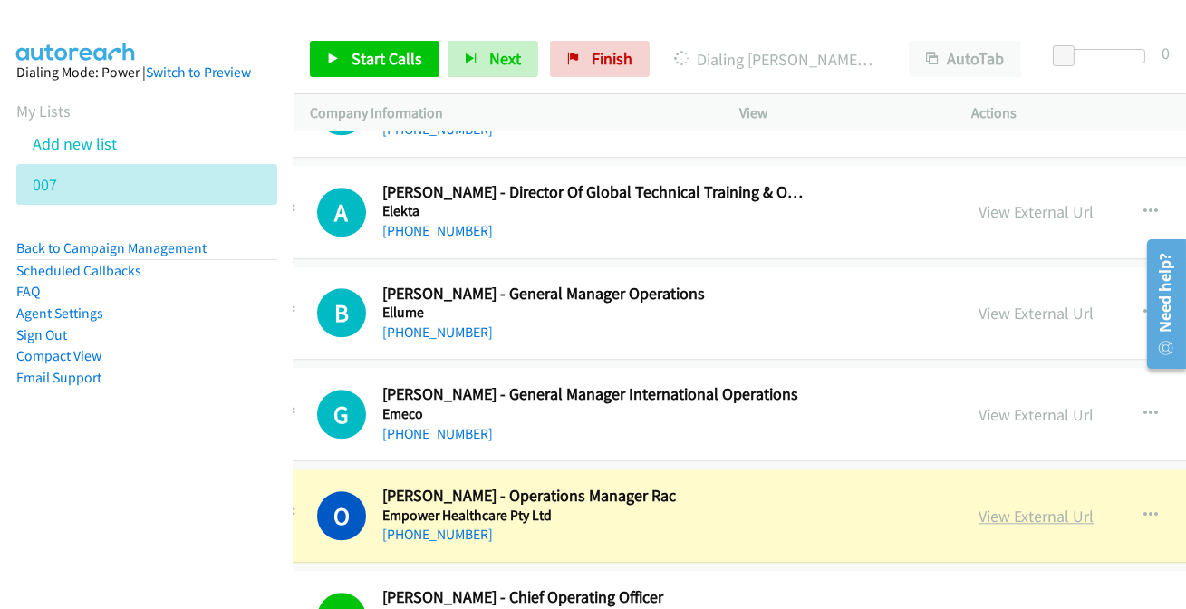
click at [1037, 507] on link "View External Url" at bounding box center [1036, 515] width 115 height 21
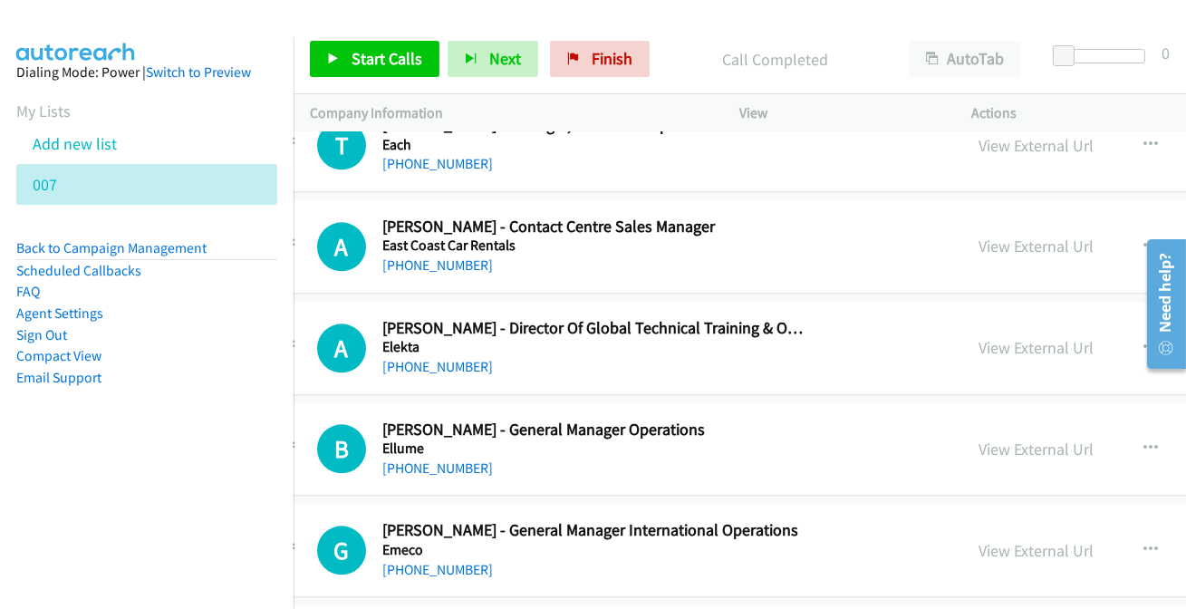
scroll to position [8313, 47]
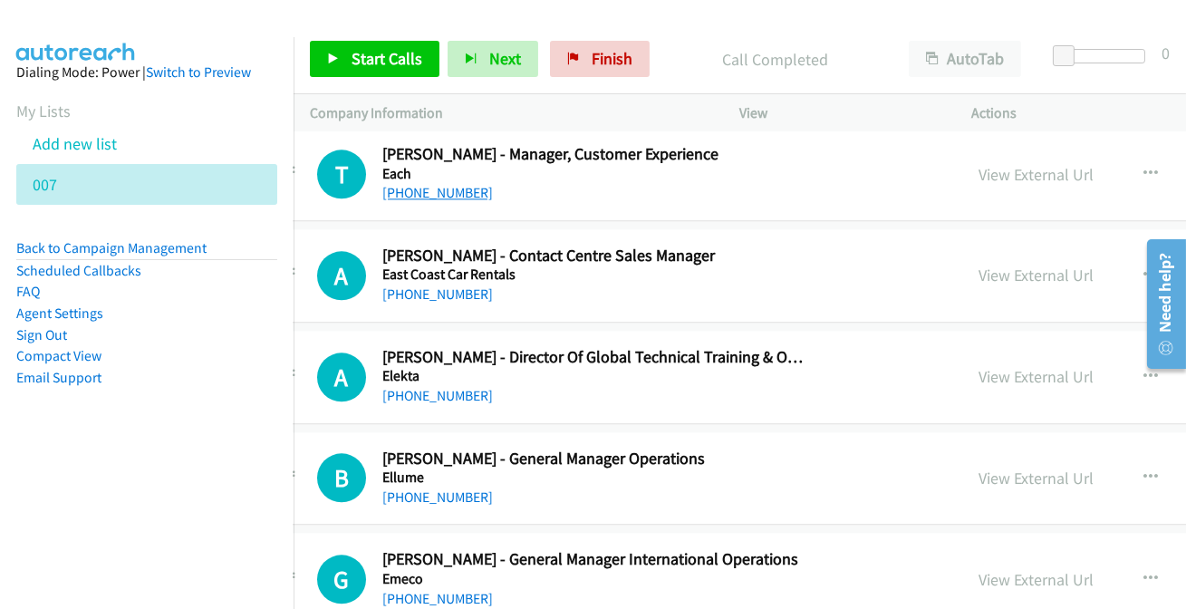
click at [434, 184] on link "[PHONE_NUMBER]" at bounding box center [437, 192] width 111 height 17
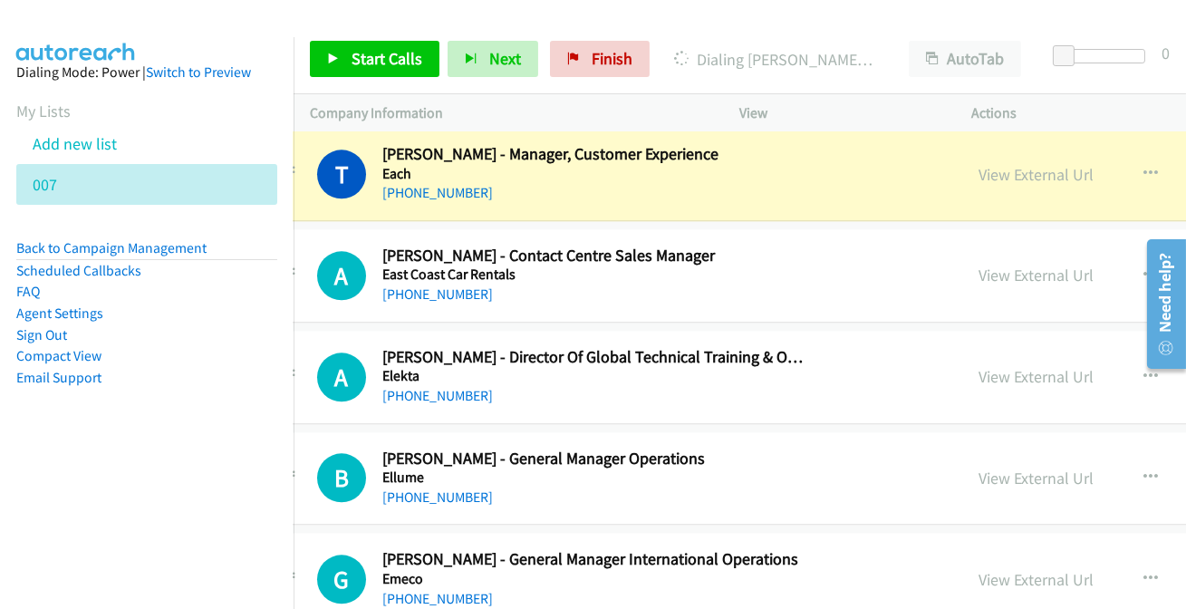
scroll to position [8148, 47]
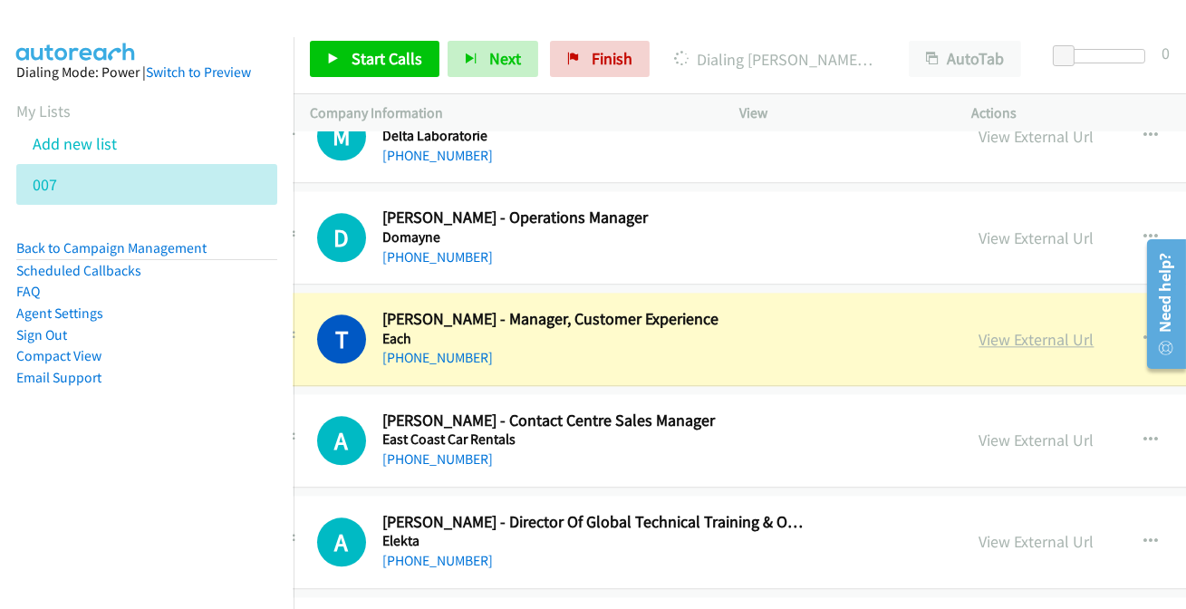
click at [1009, 335] on link "View External Url" at bounding box center [1036, 339] width 115 height 21
